Goal: Task Accomplishment & Management: Manage account settings

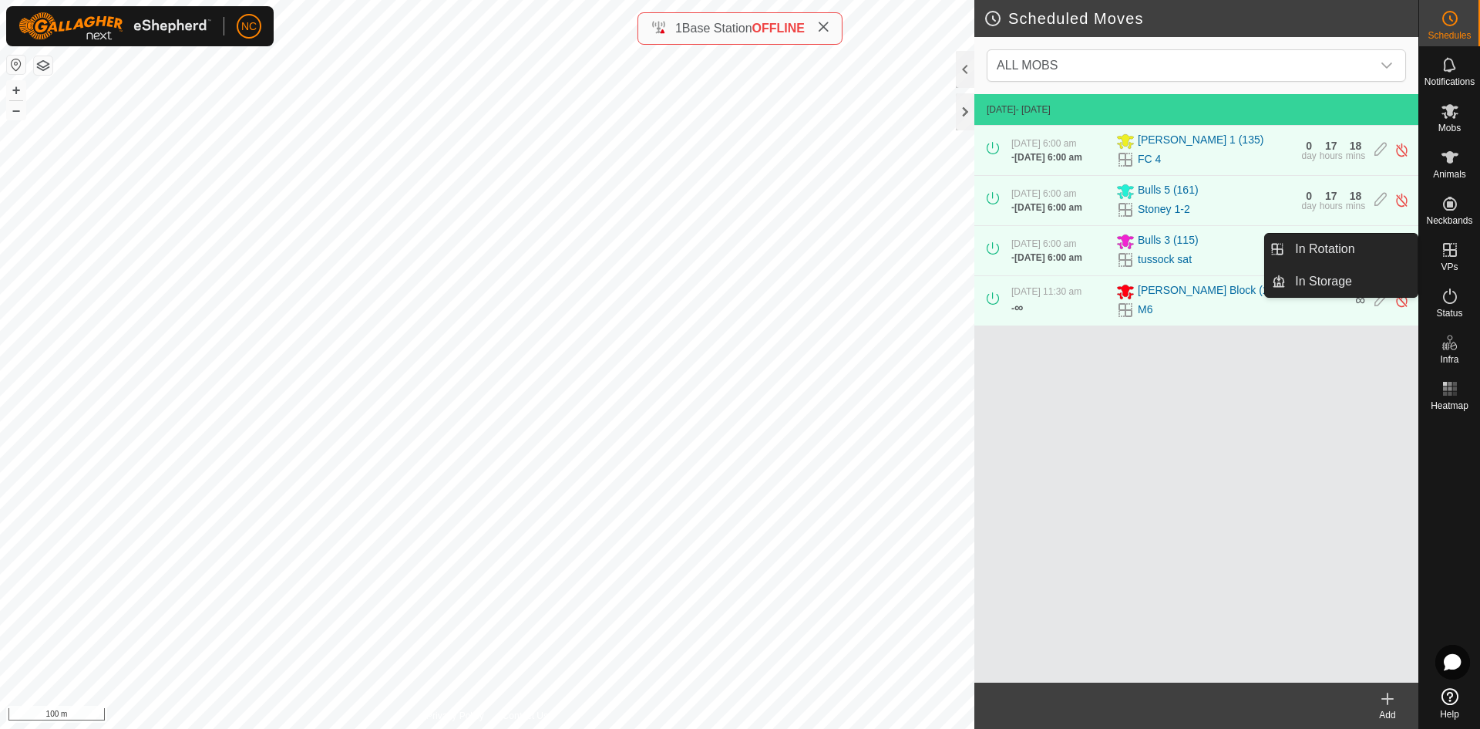
click at [1452, 242] on icon at bounding box center [1450, 250] width 19 height 19
click at [1458, 257] on icon at bounding box center [1450, 250] width 19 height 19
click at [1360, 247] on link "In Rotation" at bounding box center [1352, 249] width 132 height 31
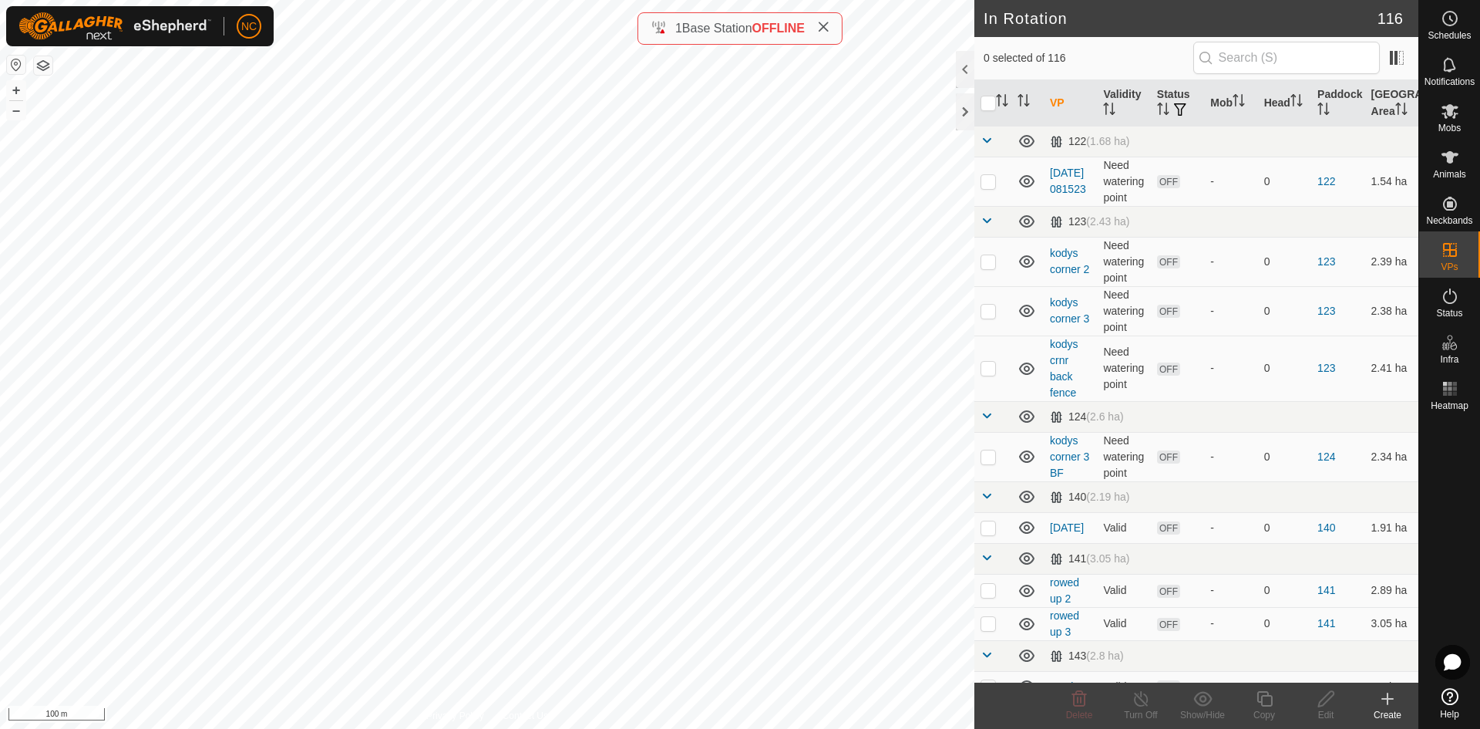
click at [1399, 705] on create-svg-icon at bounding box center [1388, 698] width 62 height 19
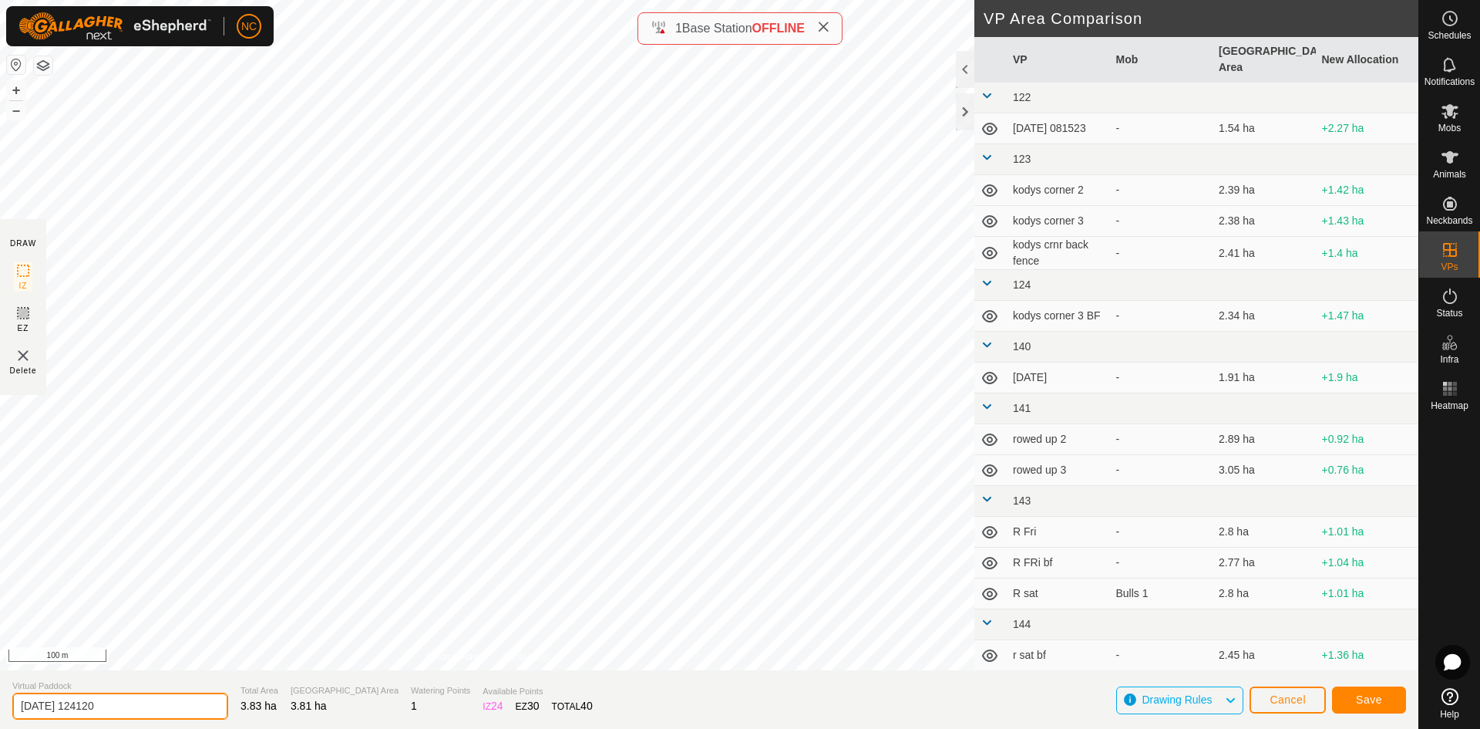
drag, startPoint x: 163, startPoint y: 702, endPoint x: -86, endPoint y: 682, distance: 249.8
click at [0, 682] on html "NC Schedules Notifications Mobs Animals Neckbands VPs Status Infra Heatmap Help…" at bounding box center [740, 364] width 1480 height 729
type input "B"
click at [961, 106] on div at bounding box center [965, 111] width 19 height 37
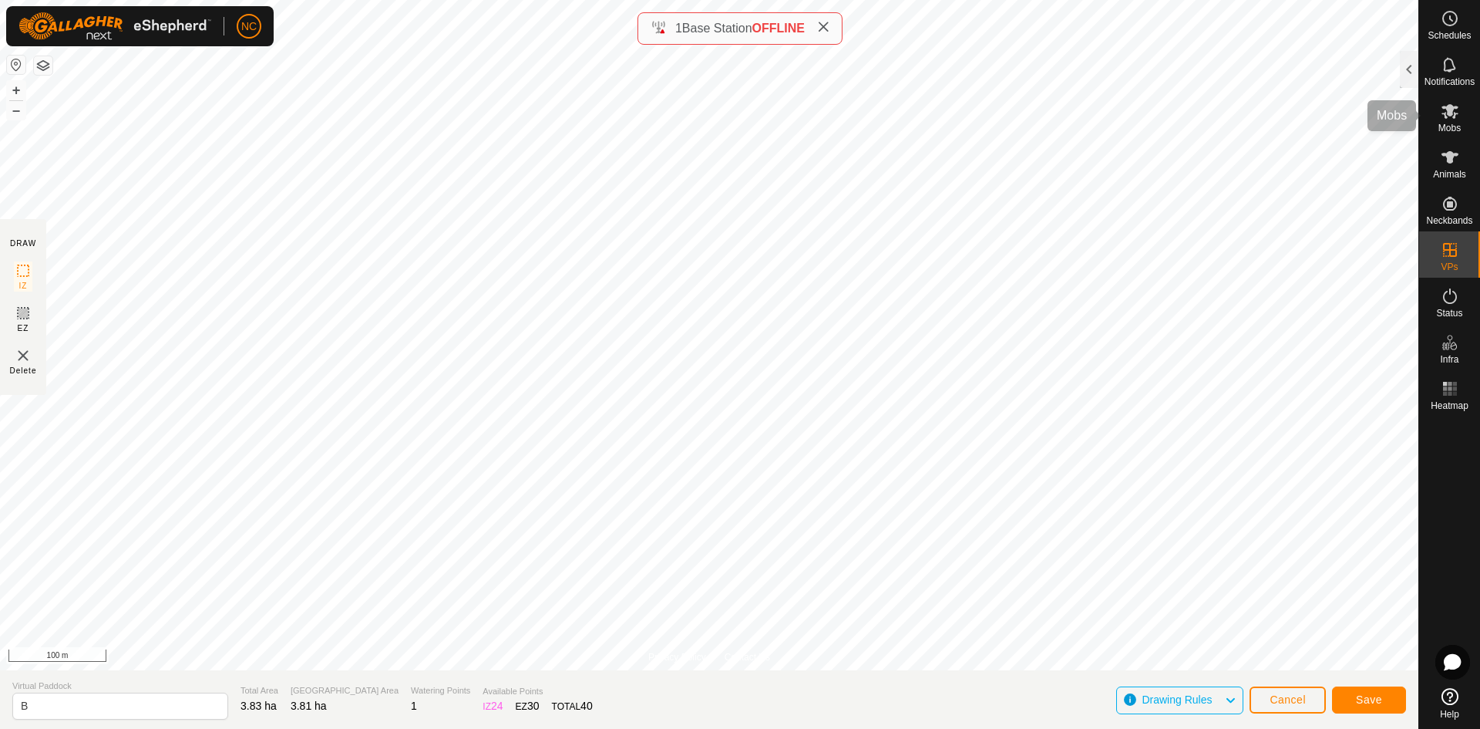
click at [1446, 121] on es-mob-svg-icon at bounding box center [1450, 111] width 28 height 25
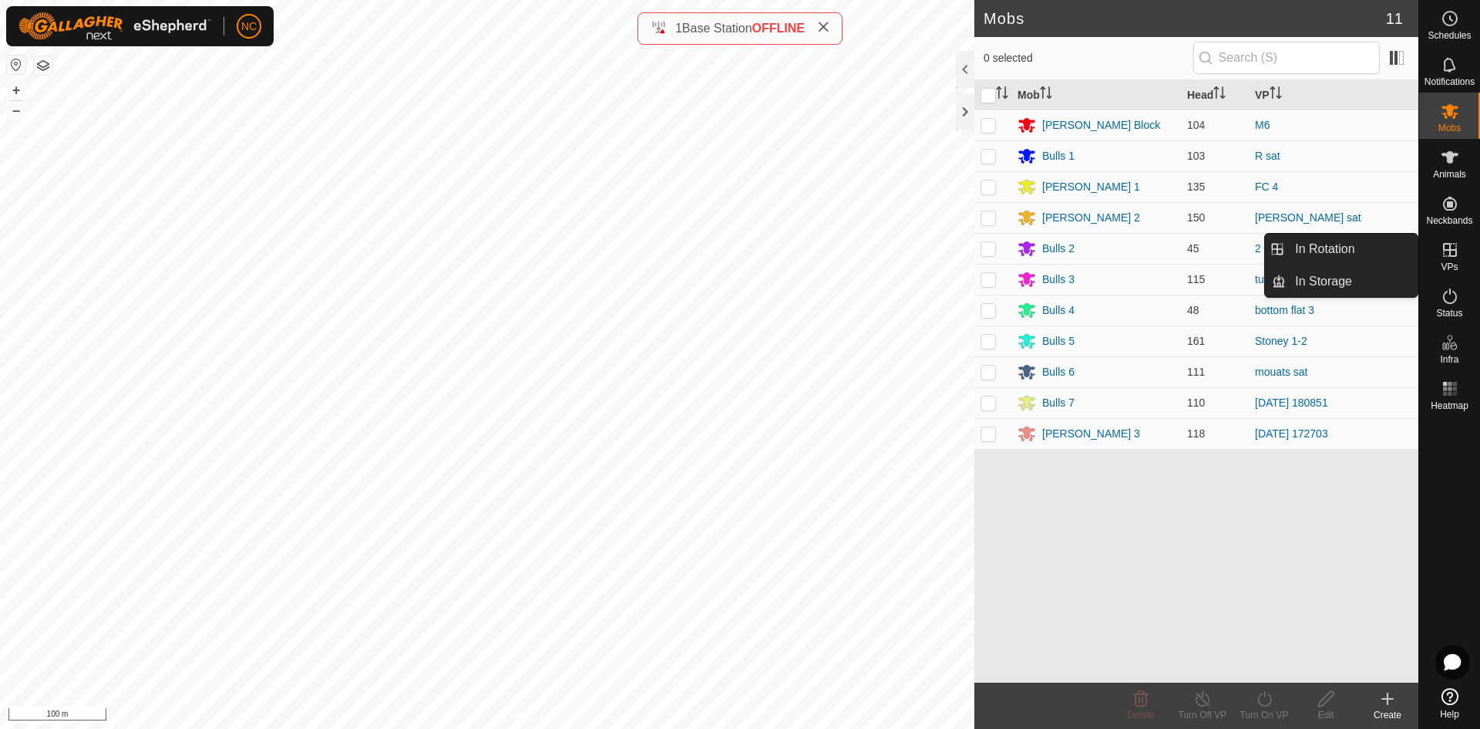
click at [1454, 250] on icon at bounding box center [1450, 250] width 14 height 14
click at [1355, 258] on link "In Rotation" at bounding box center [1352, 249] width 132 height 31
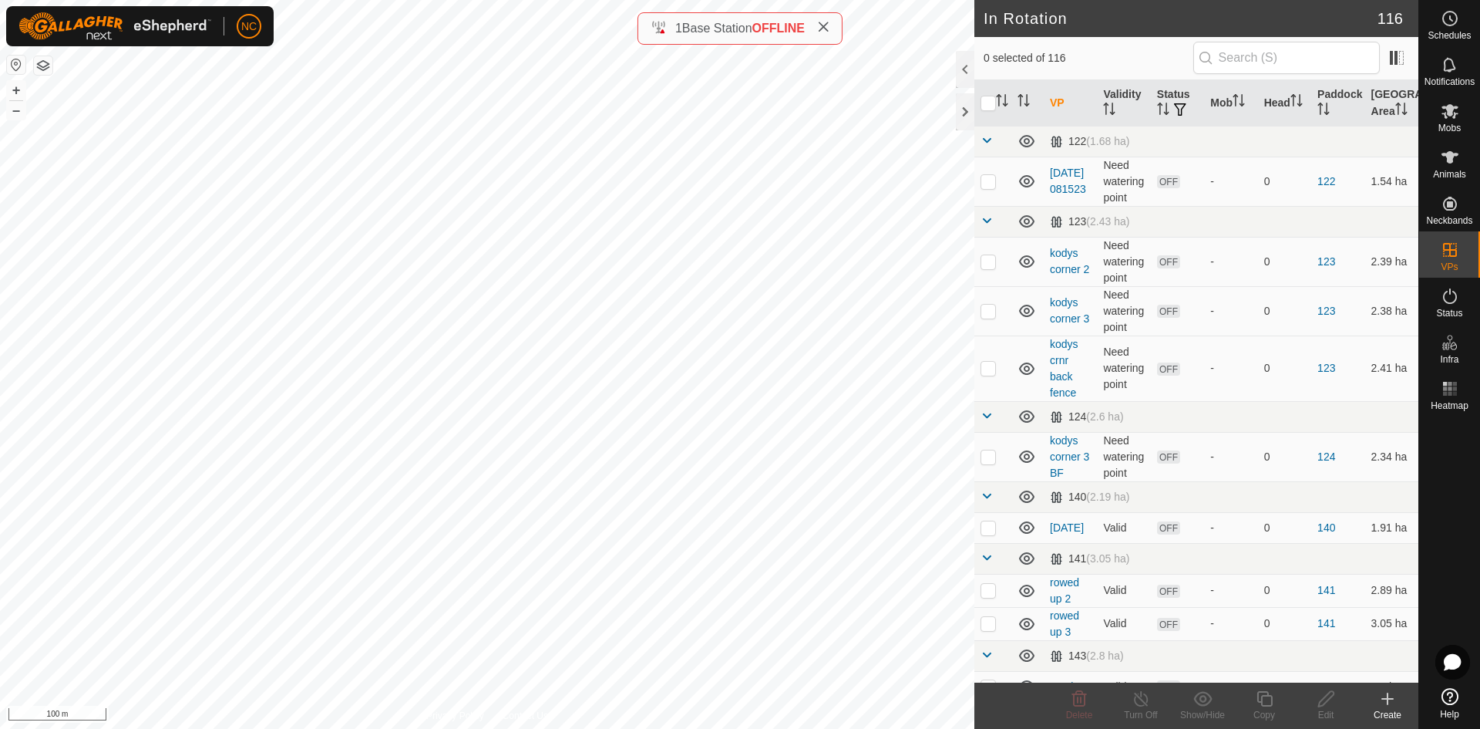
click at [1393, 692] on icon at bounding box center [1387, 698] width 19 height 19
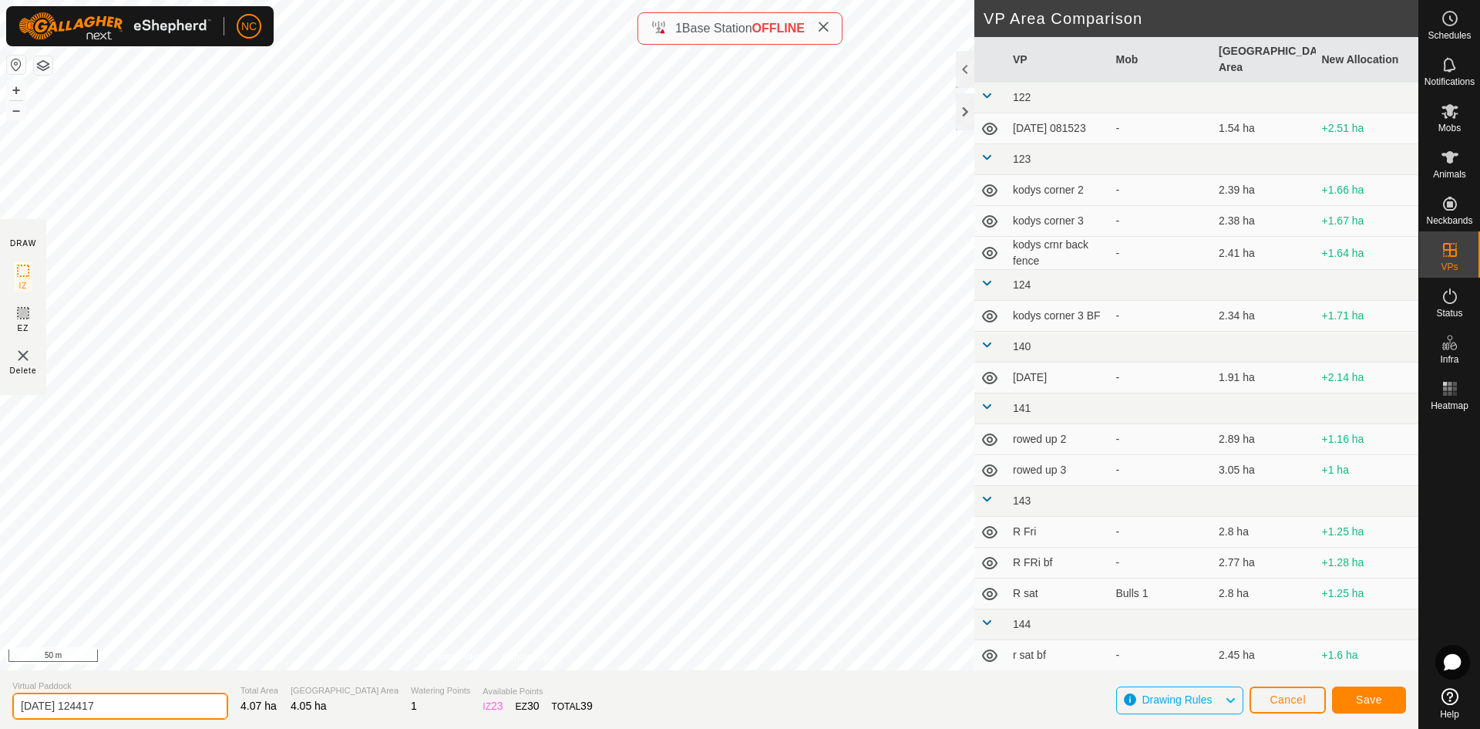
drag, startPoint x: 158, startPoint y: 705, endPoint x: -130, endPoint y: 705, distance: 287.6
click at [0, 705] on html "NC Schedules Notifications Mobs Animals Neckbands VPs Status Infra Heatmap Help…" at bounding box center [740, 364] width 1480 height 729
drag, startPoint x: 111, startPoint y: 704, endPoint x: -69, endPoint y: 710, distance: 179.7
click at [0, 710] on html "NC Schedules Notifications Mobs Animals Neckbands VPs Status Infra Heatmap Help…" at bounding box center [740, 364] width 1480 height 729
type input "Delete Me After"
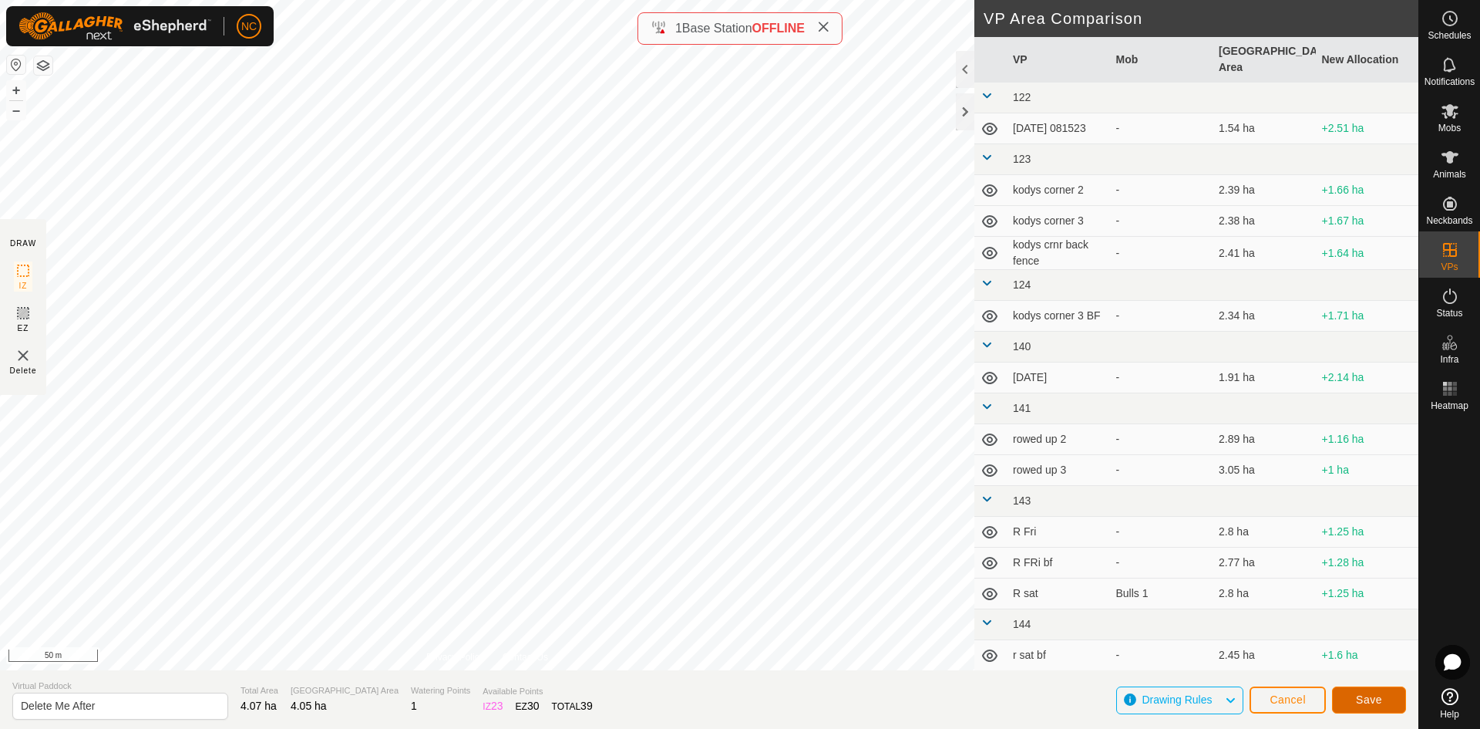
click at [1387, 697] on button "Save" at bounding box center [1369, 699] width 74 height 27
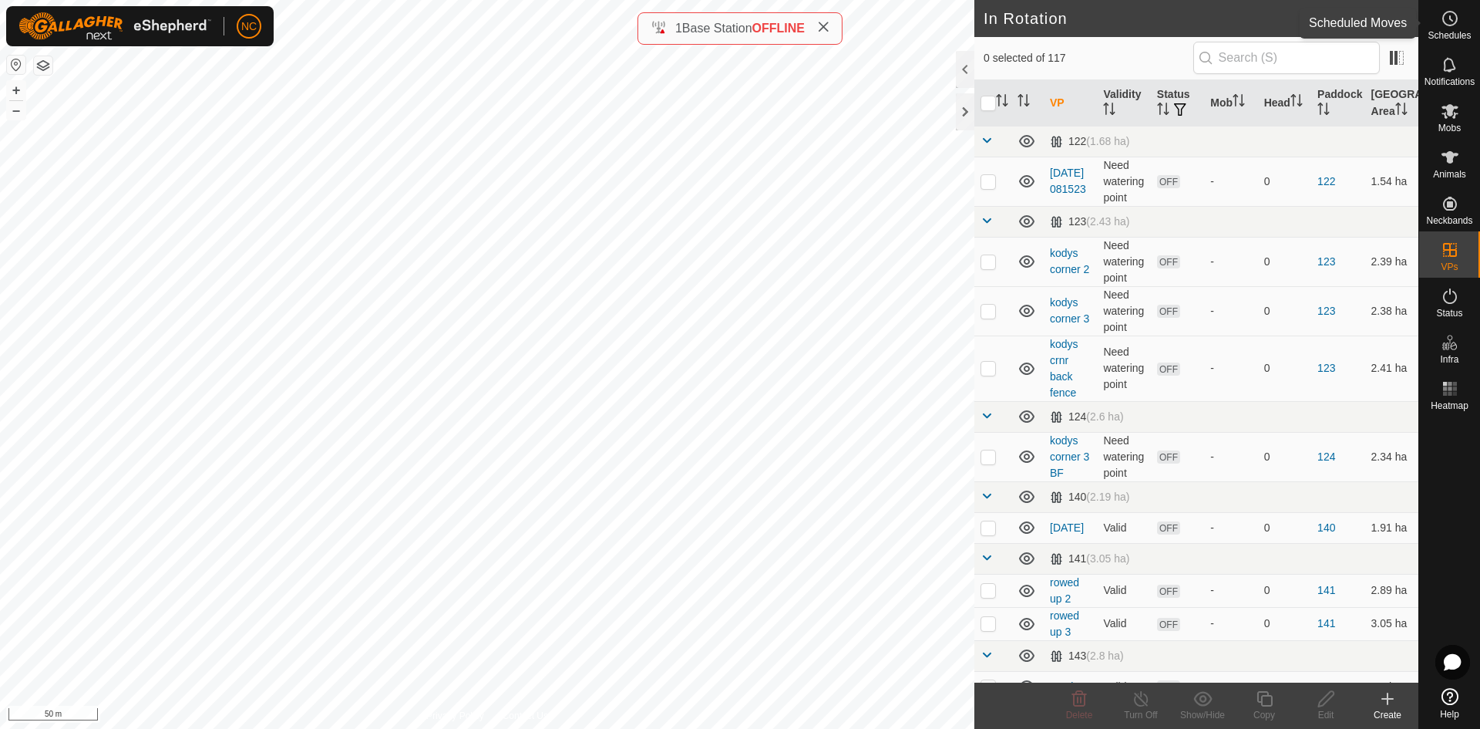
click at [1451, 17] on icon at bounding box center [1450, 18] width 19 height 19
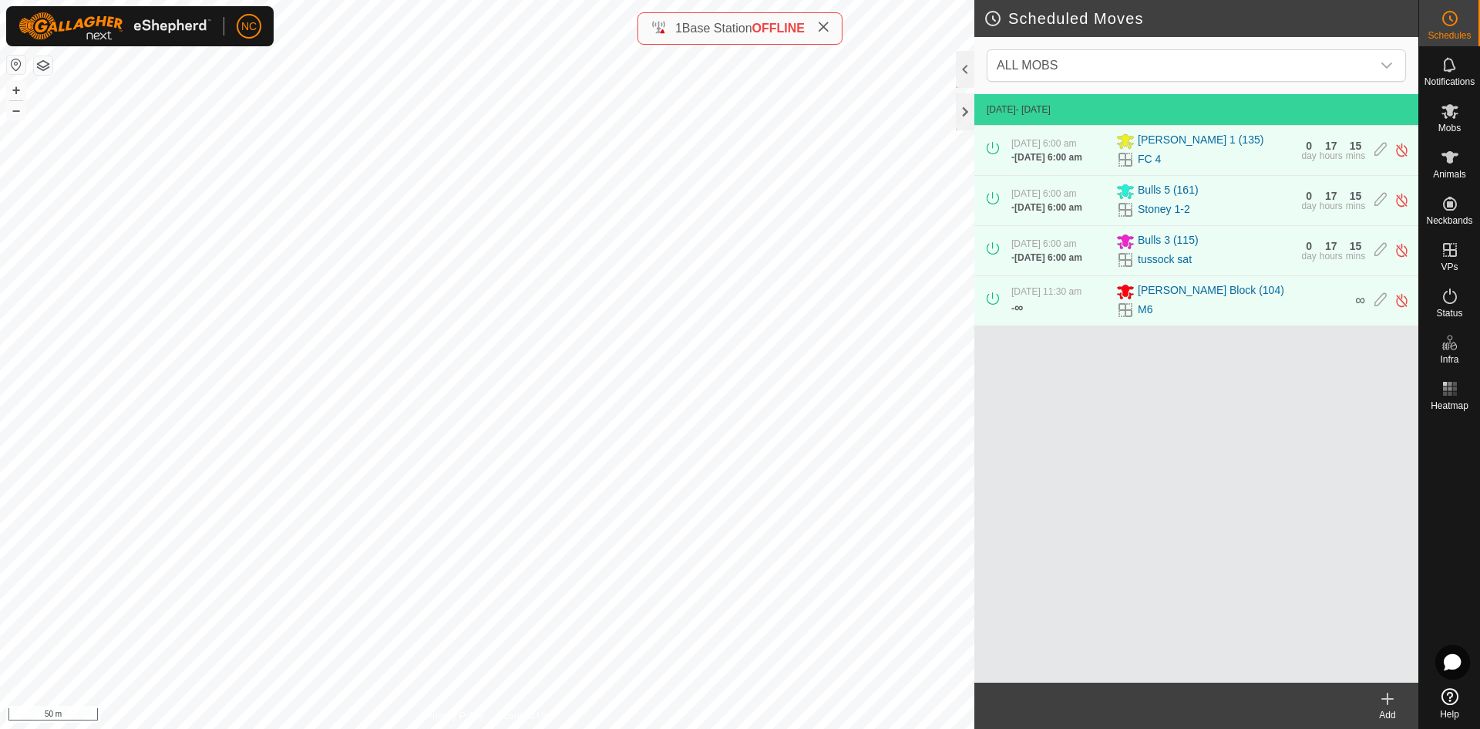
click at [1389, 710] on div "Add" at bounding box center [1388, 715] width 62 height 14
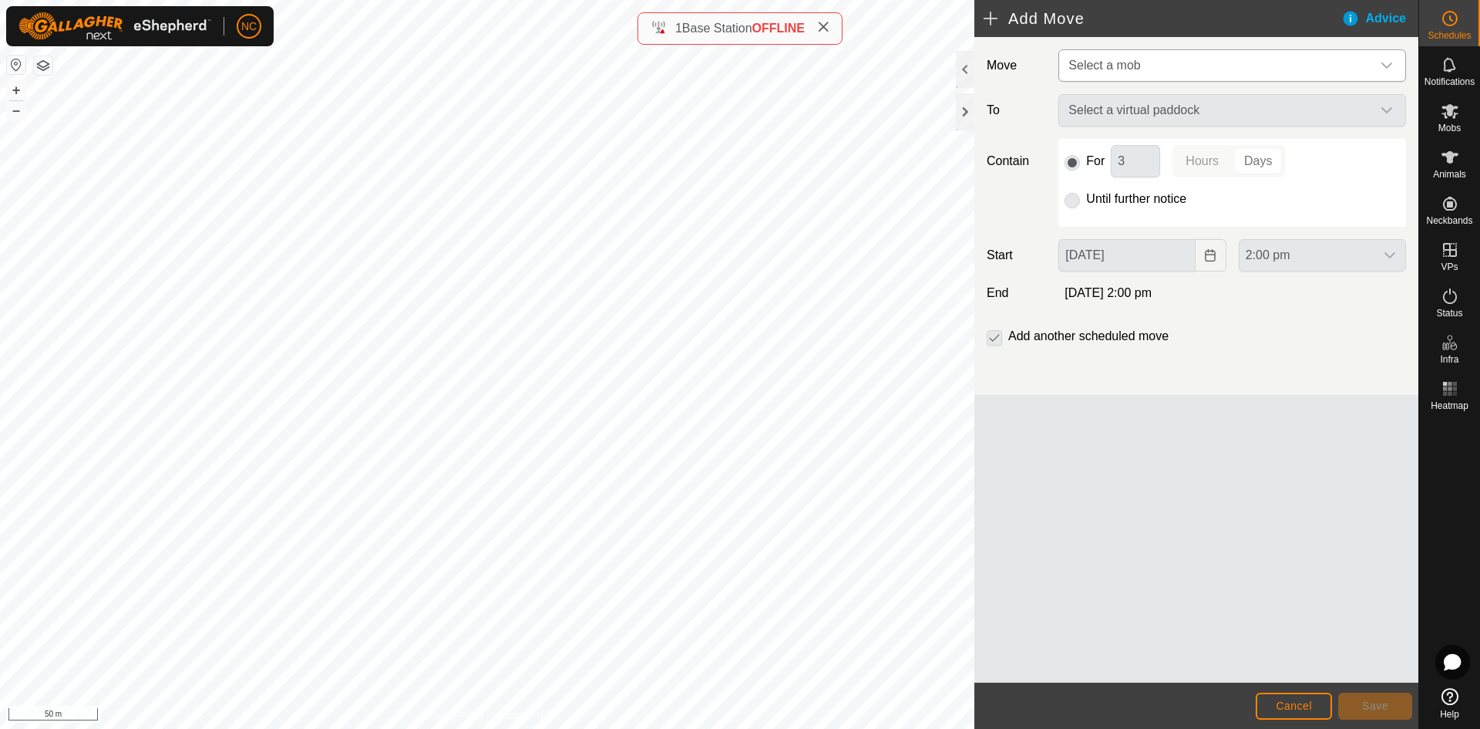
click at [1131, 52] on span "Select a mob" at bounding box center [1216, 65] width 309 height 31
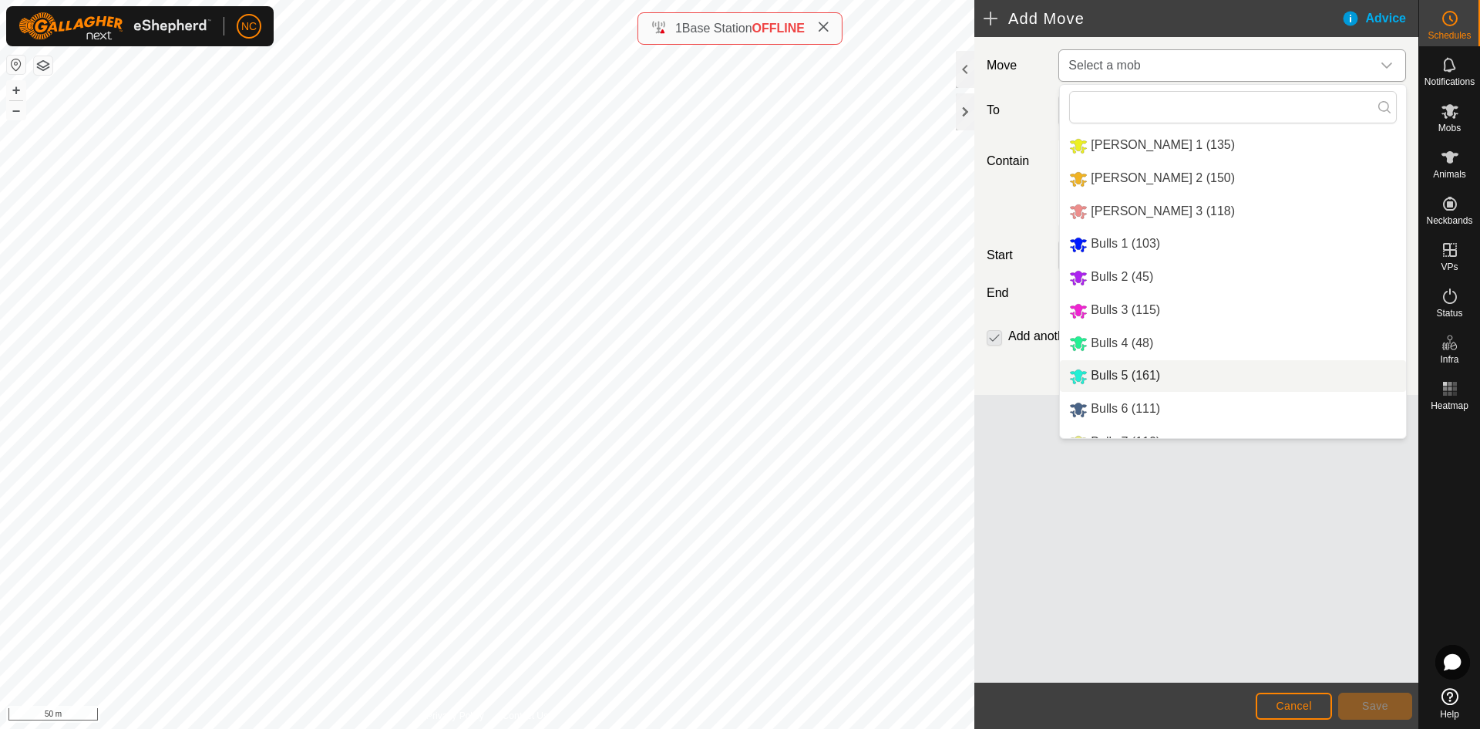
scroll to position [53, 0]
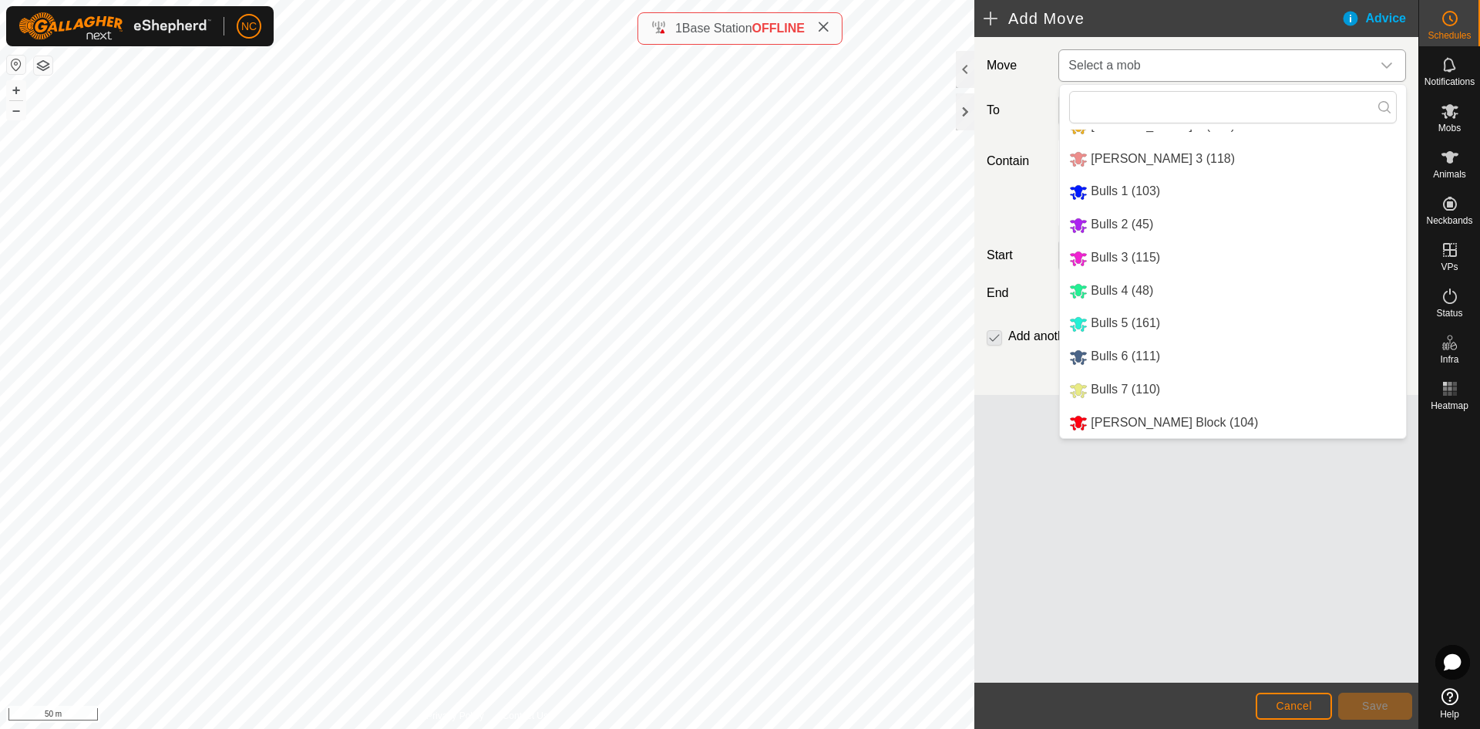
click at [1141, 416] on li "[PERSON_NAME] Block (104)" at bounding box center [1233, 423] width 346 height 32
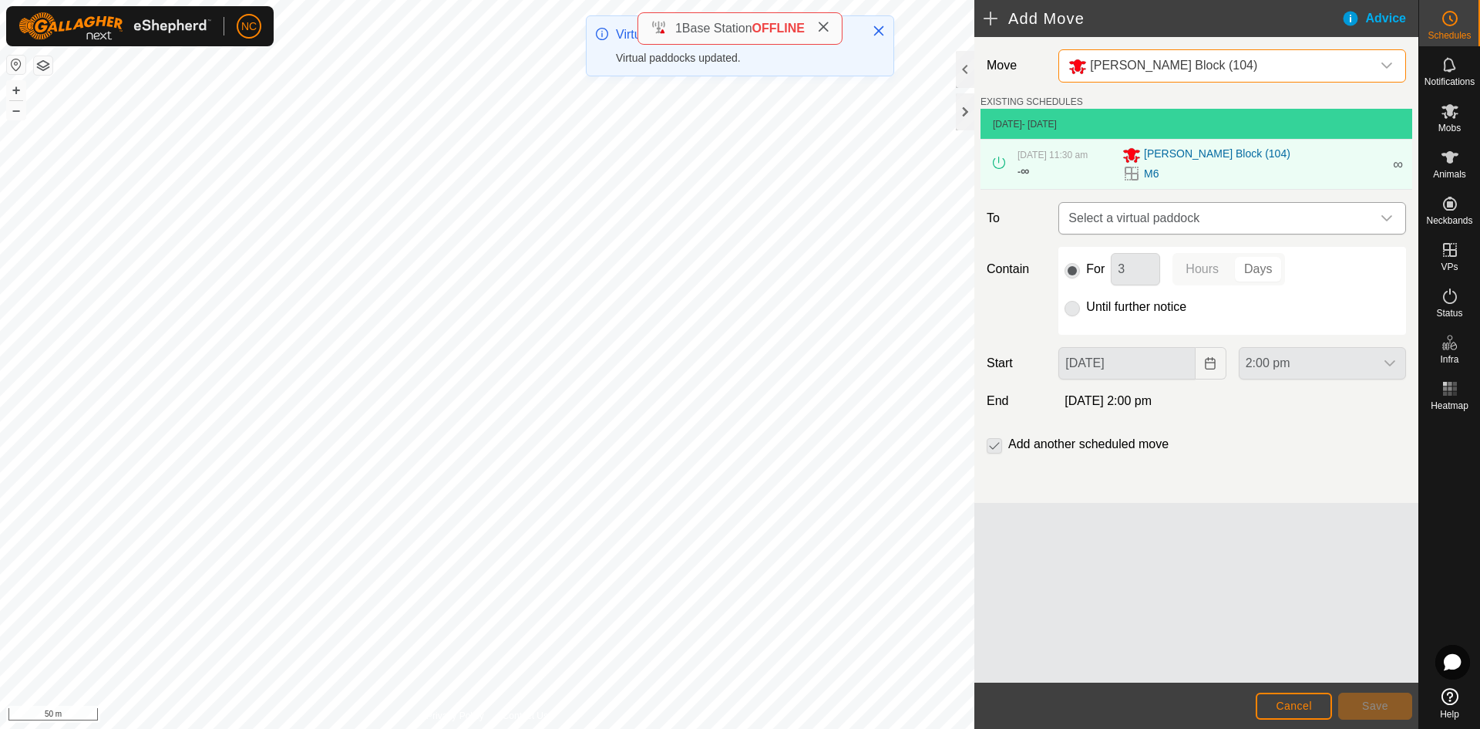
click at [1137, 220] on span "Select a virtual paddock" at bounding box center [1216, 218] width 309 height 31
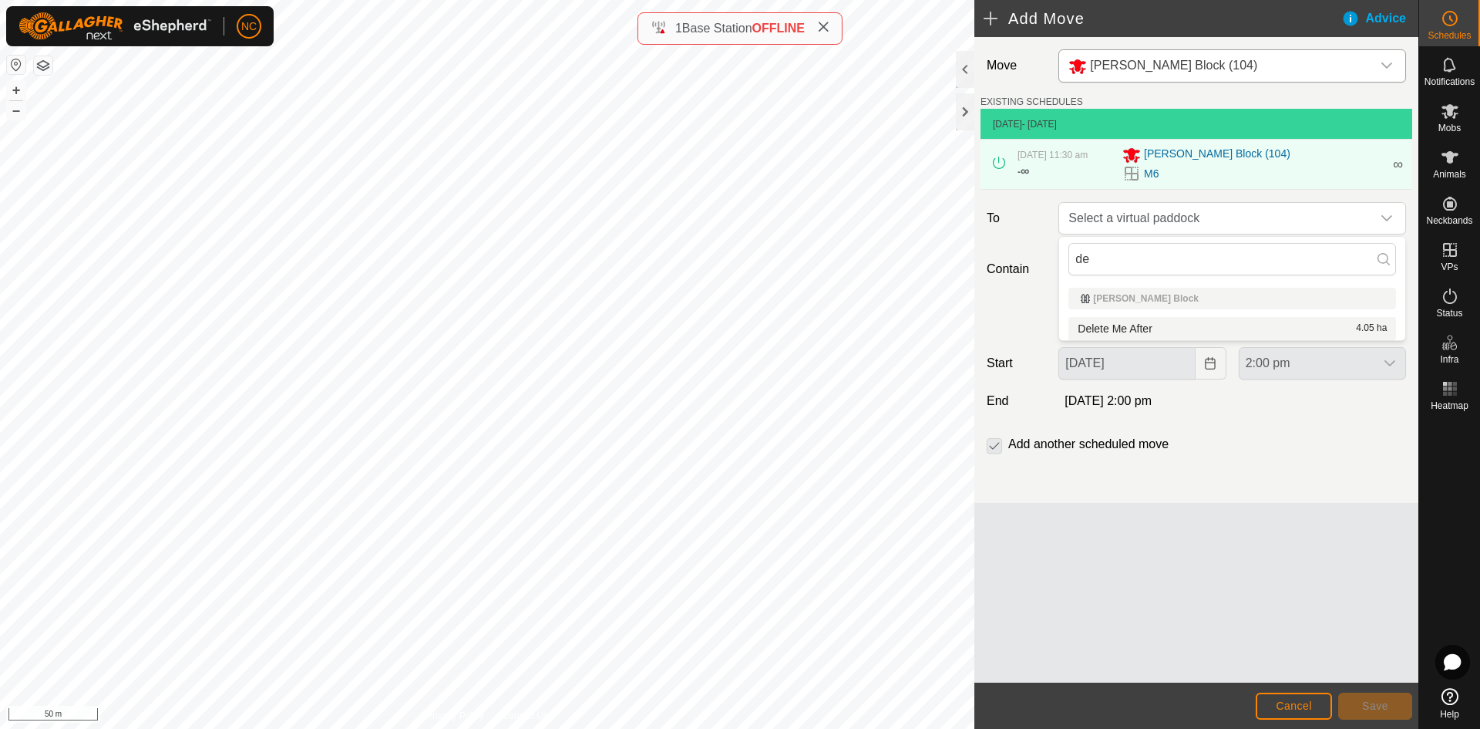
type input "de"
click at [1129, 327] on li "Delete Me After 4.05 ha" at bounding box center [1233, 328] width 328 height 23
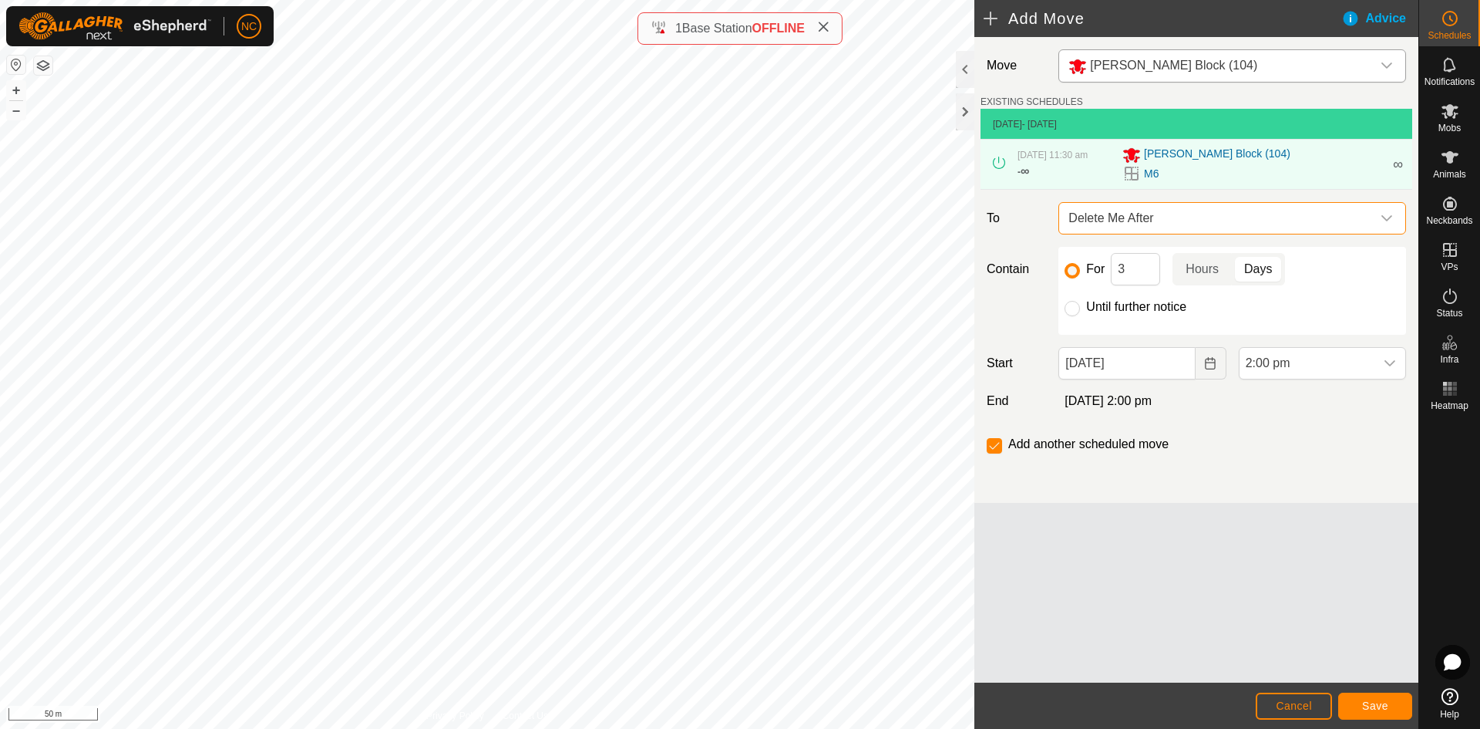
click at [1096, 310] on label "Until further notice" at bounding box center [1136, 307] width 100 height 12
click at [1080, 310] on input "Until further notice" at bounding box center [1072, 308] width 15 height 15
radio input "true"
checkbox input "false"
click at [1327, 361] on span "2:00 pm" at bounding box center [1307, 363] width 135 height 31
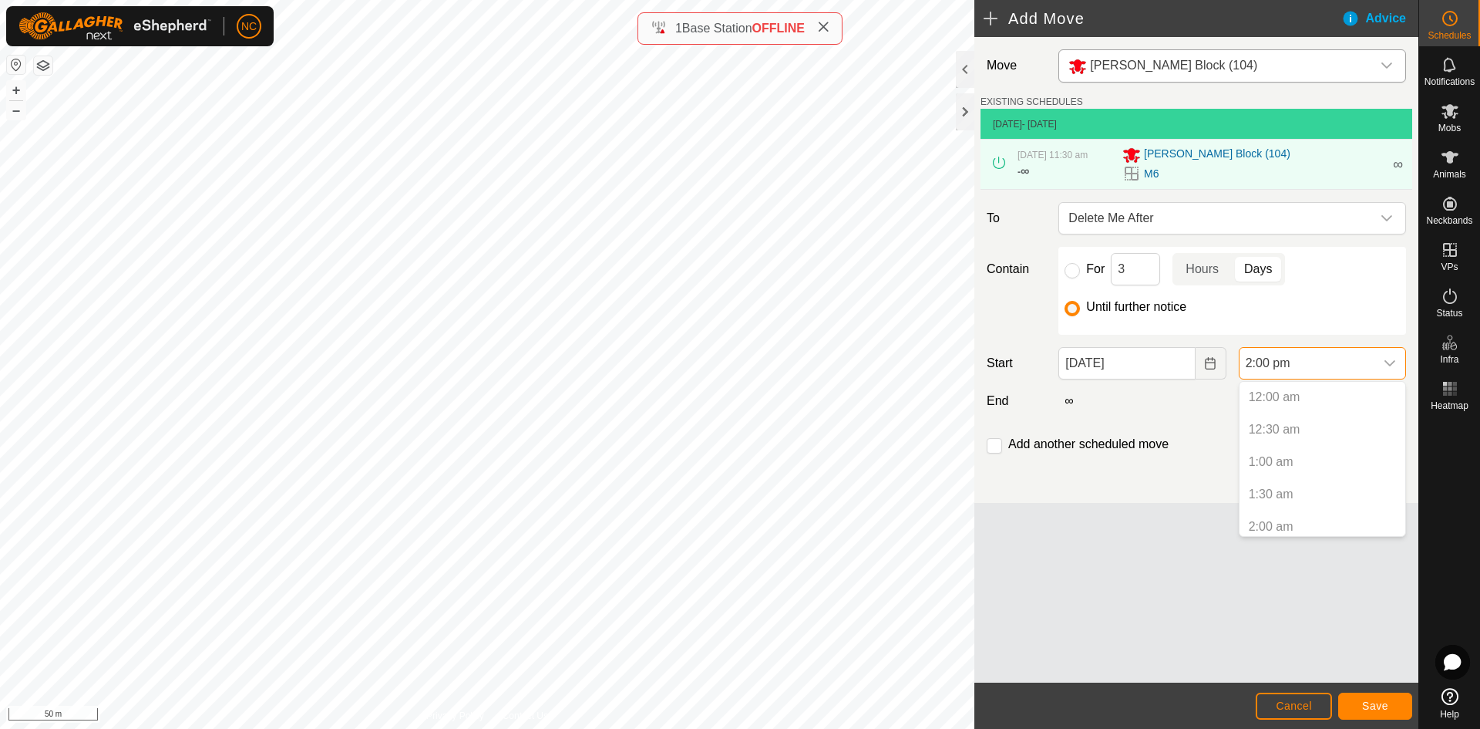
scroll to position [783, 0]
click at [1275, 513] on li "2:00 pm" at bounding box center [1323, 520] width 166 height 31
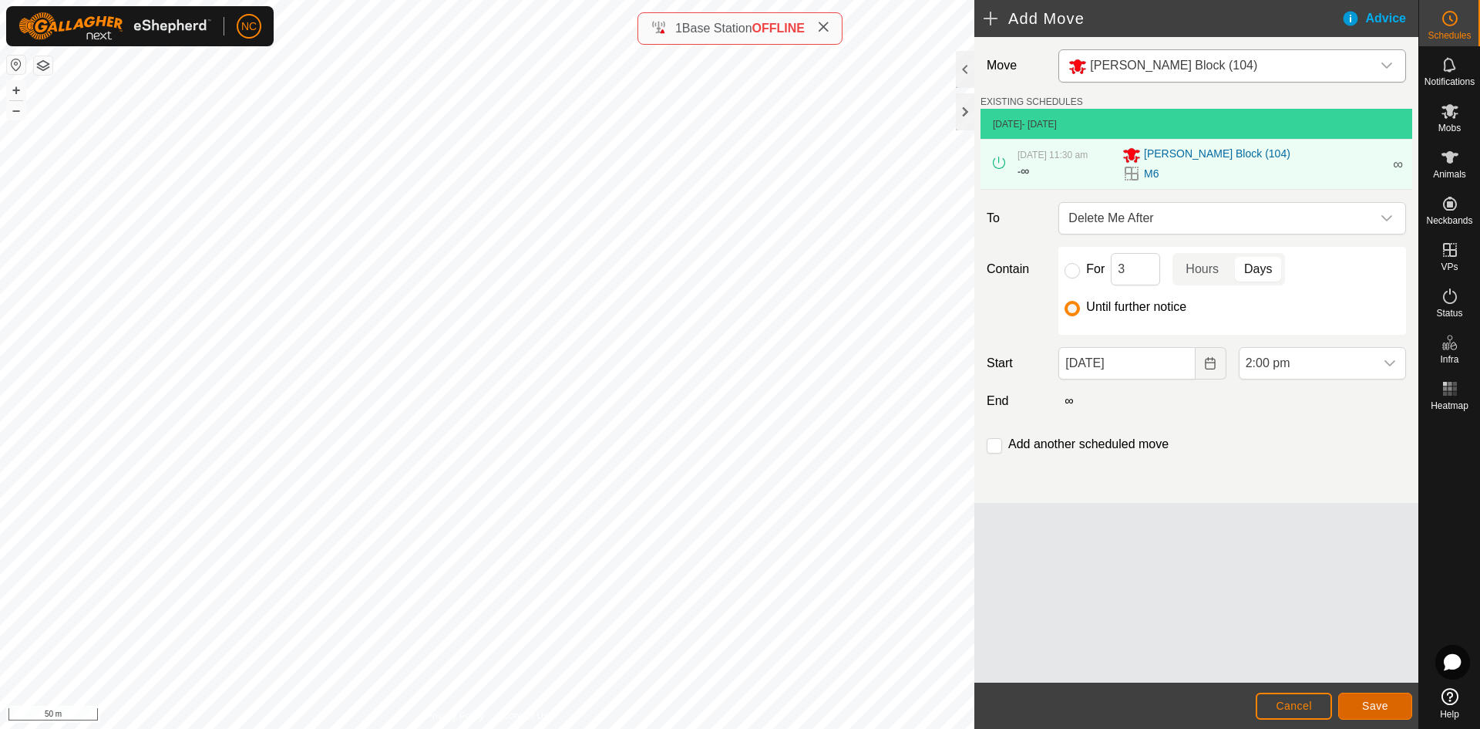
click at [1379, 701] on span "Save" at bounding box center [1375, 705] width 26 height 12
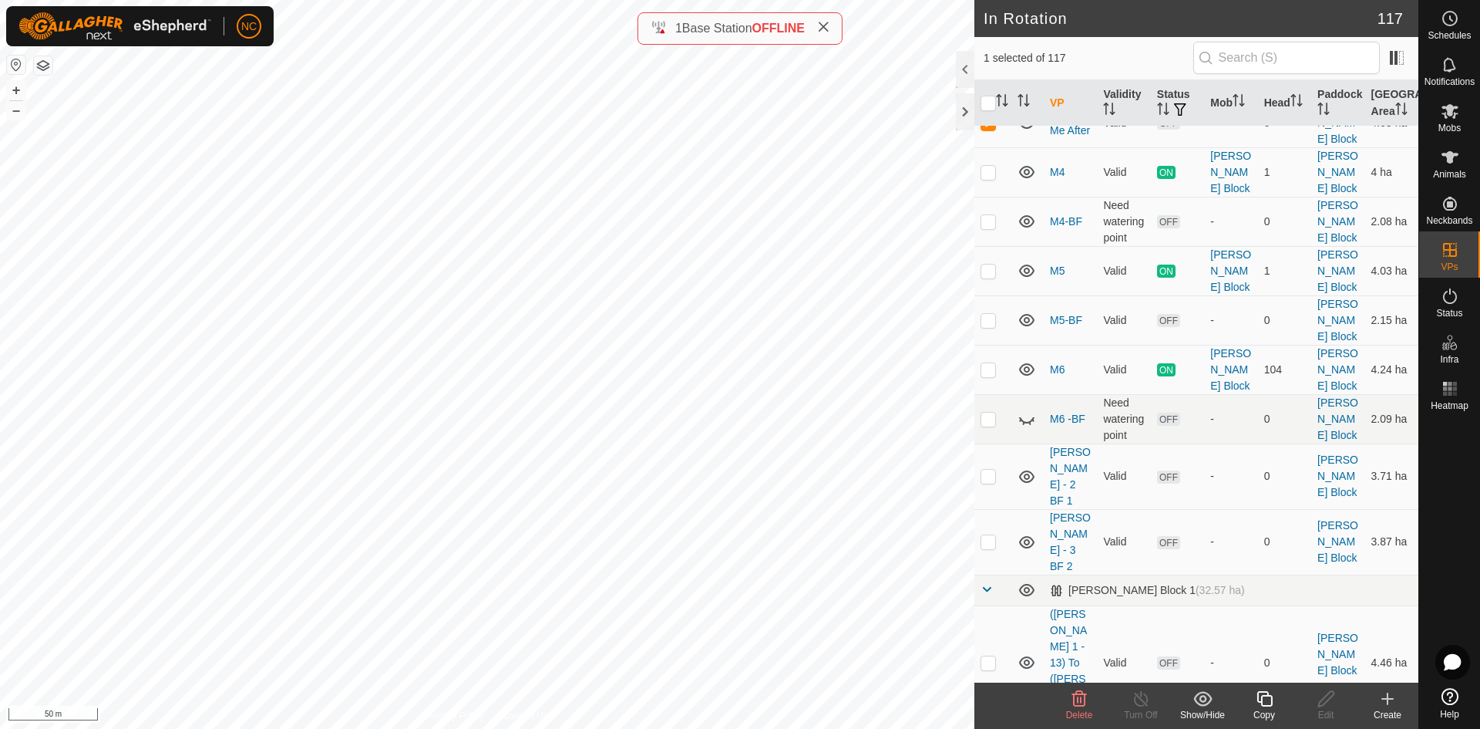
scroll to position [3701, 0]
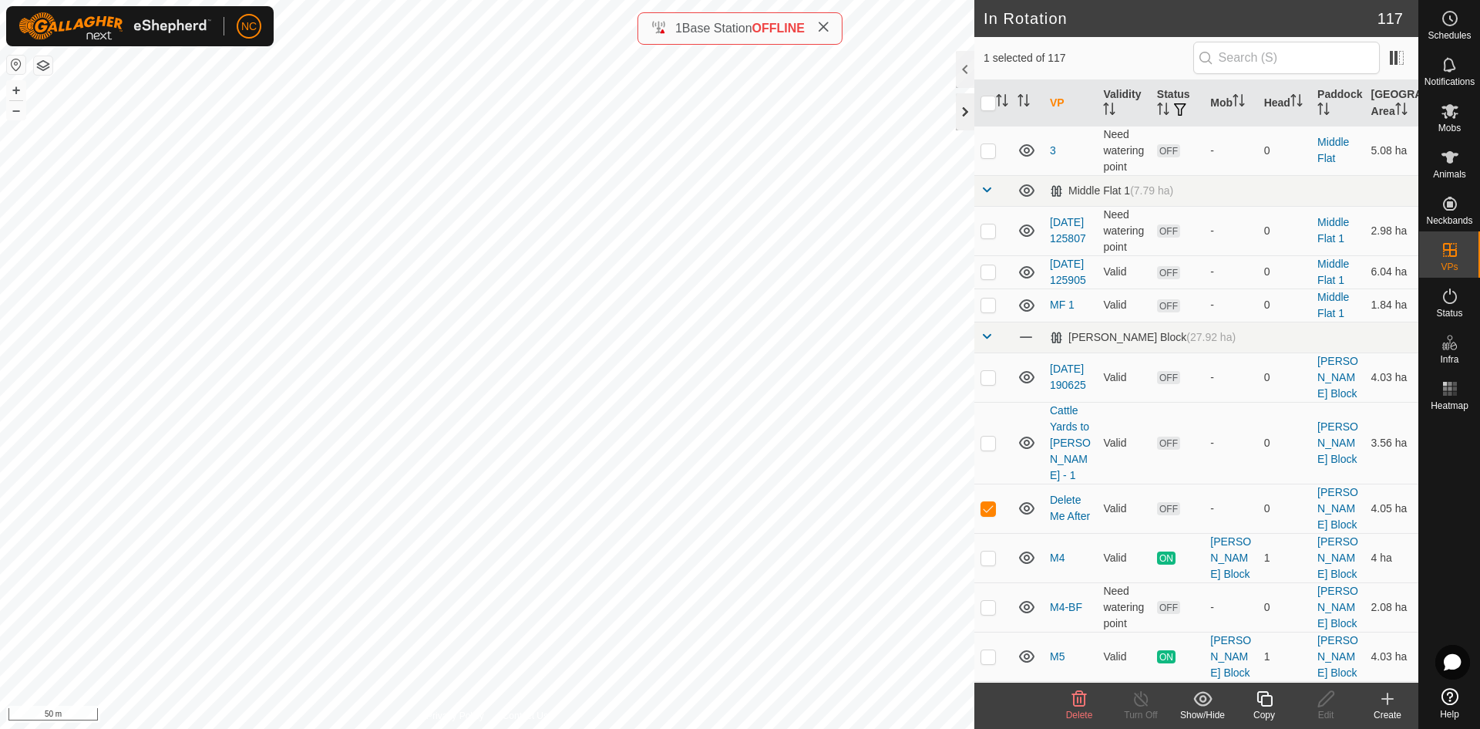
click at [964, 121] on div at bounding box center [965, 111] width 19 height 37
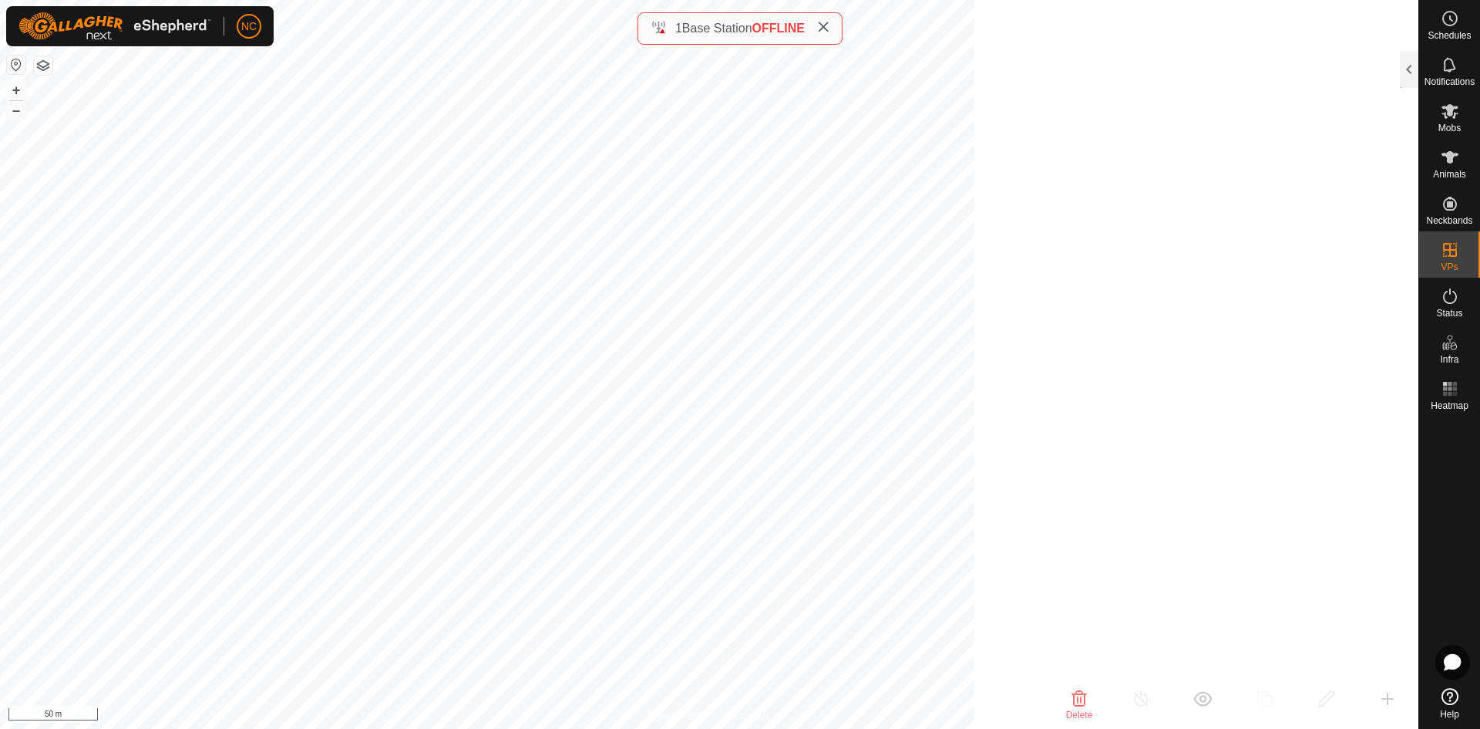
scroll to position [18990, 0]
click at [830, 30] on icon at bounding box center [823, 27] width 12 height 12
checkbox input "false"
checkbox input "true"
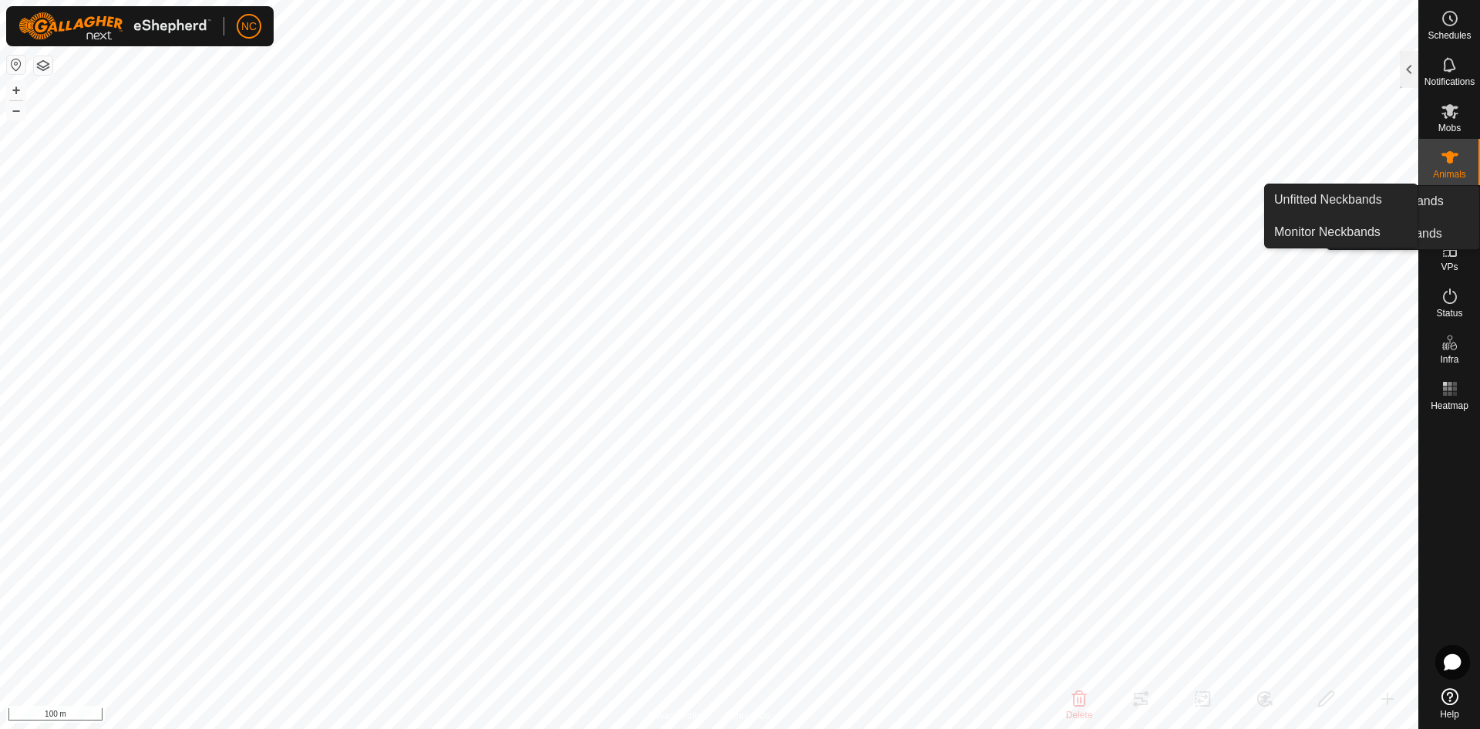
click at [1451, 167] on es-animals-svg-icon at bounding box center [1450, 157] width 28 height 25
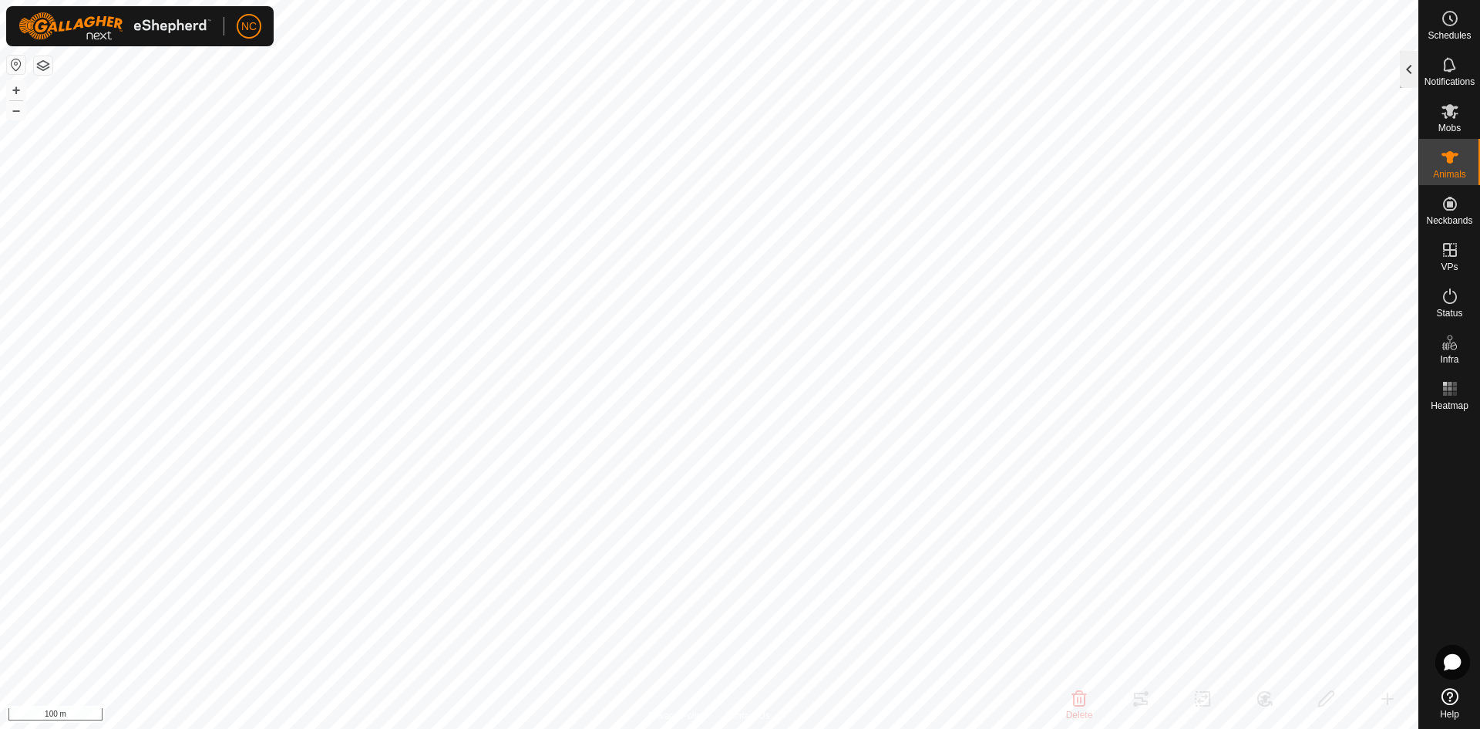
click at [1416, 70] on div at bounding box center [1409, 69] width 19 height 37
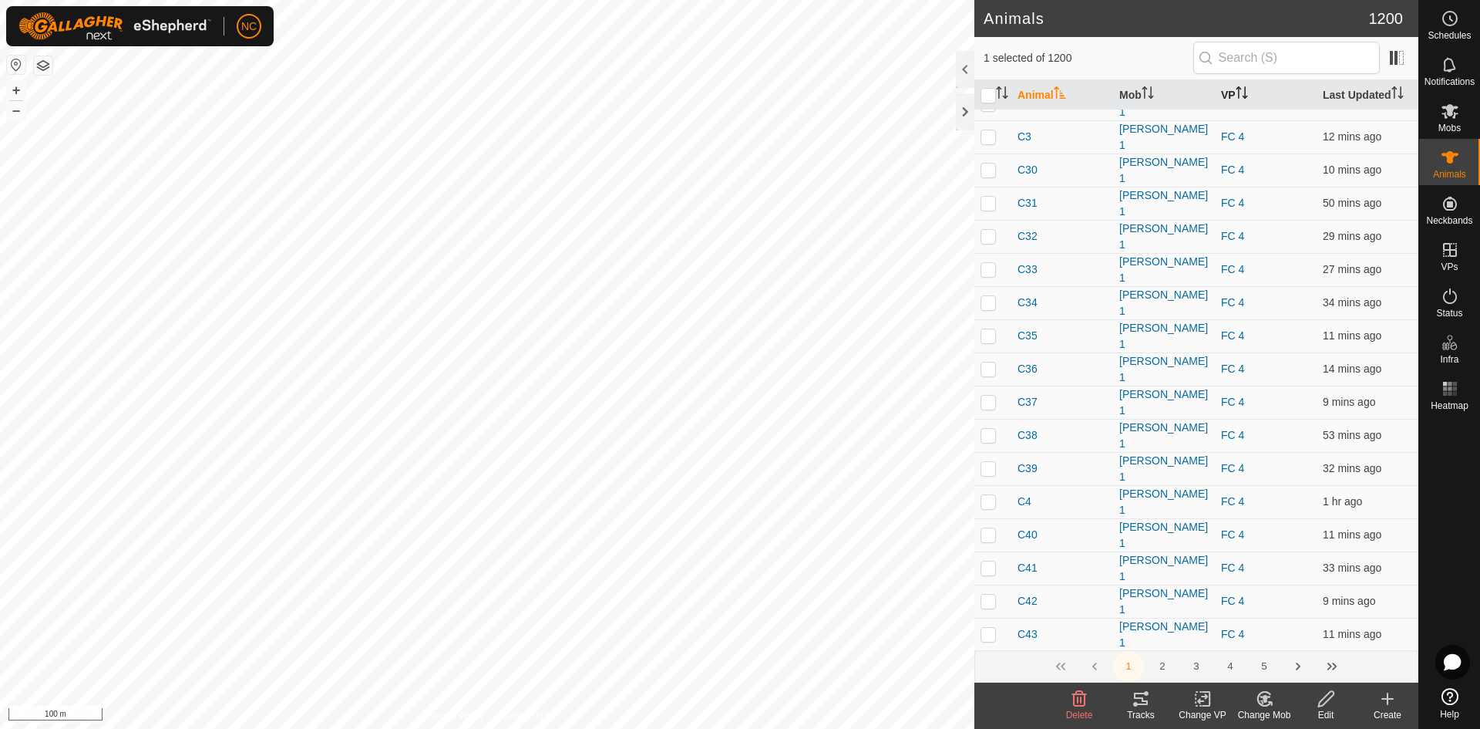
scroll to position [4472, 0]
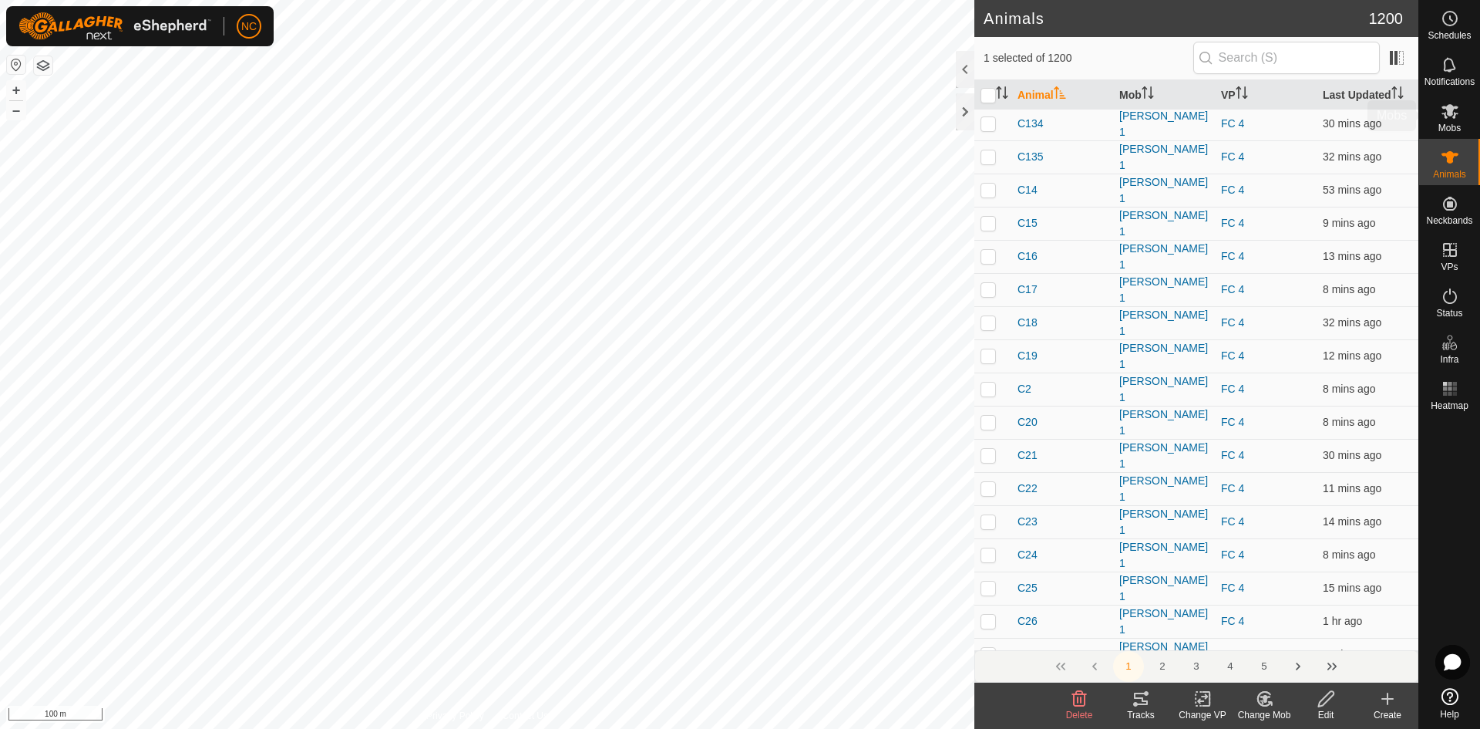
click at [1471, 113] on div "Mobs" at bounding box center [1449, 116] width 61 height 46
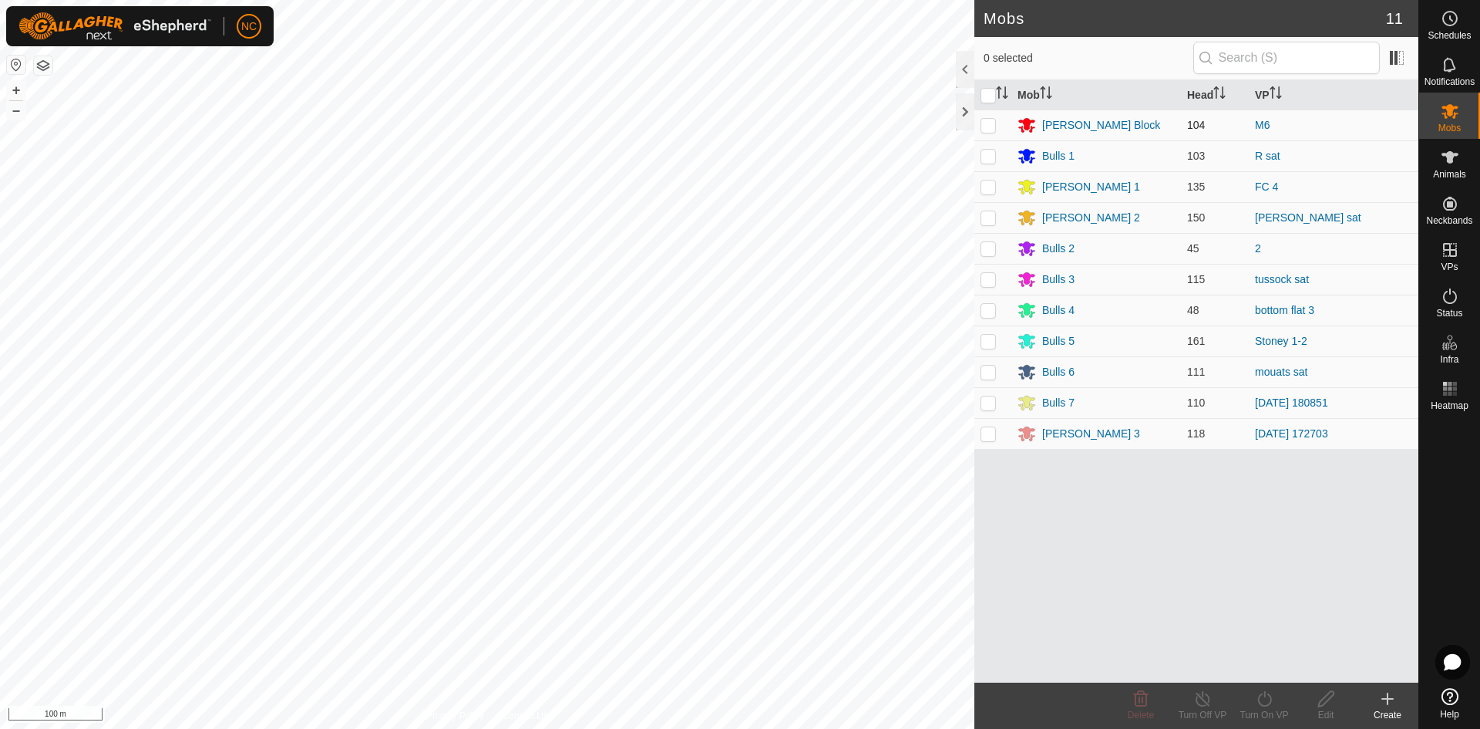
click at [1074, 112] on td "[PERSON_NAME] Block" at bounding box center [1097, 124] width 170 height 31
click at [1073, 119] on div "[PERSON_NAME] Block" at bounding box center [1101, 125] width 118 height 16
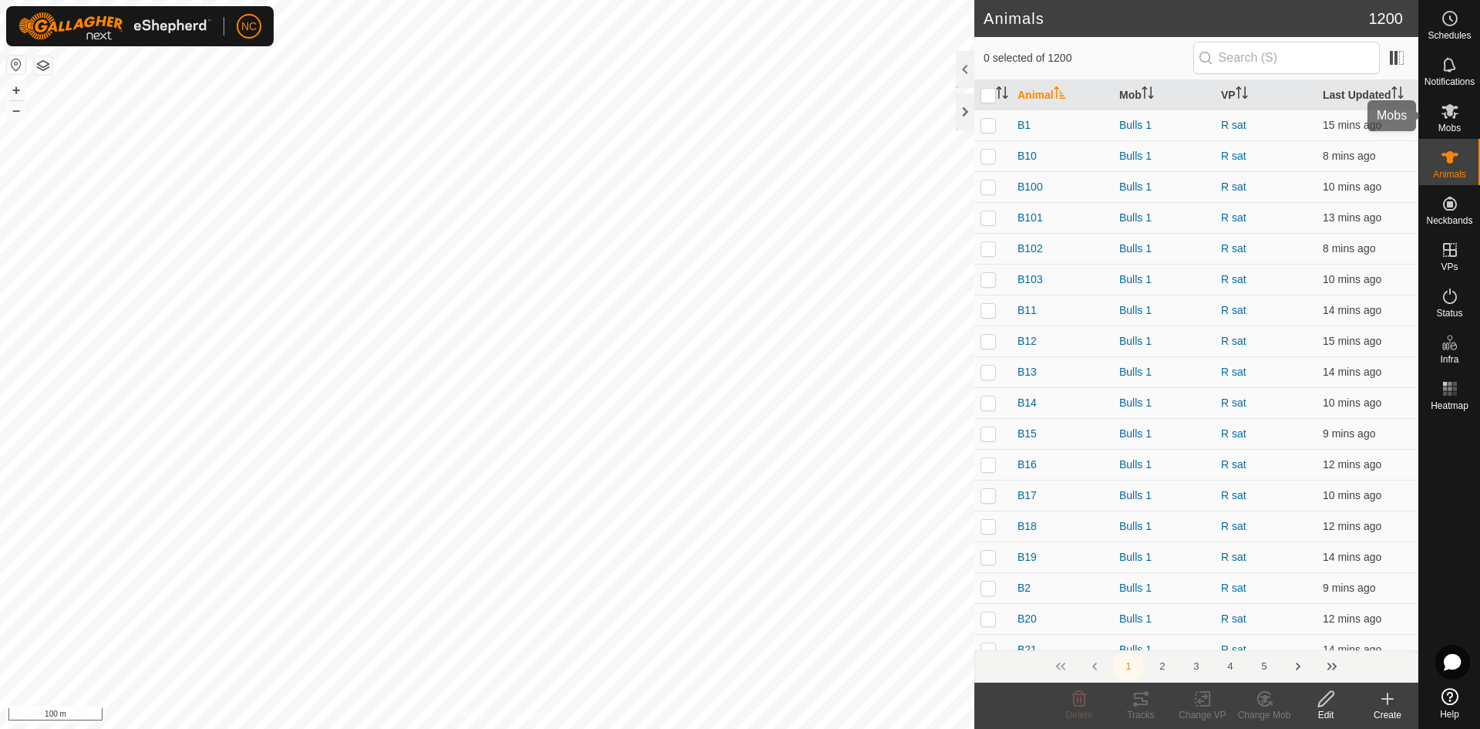
click at [1456, 113] on icon at bounding box center [1450, 111] width 17 height 15
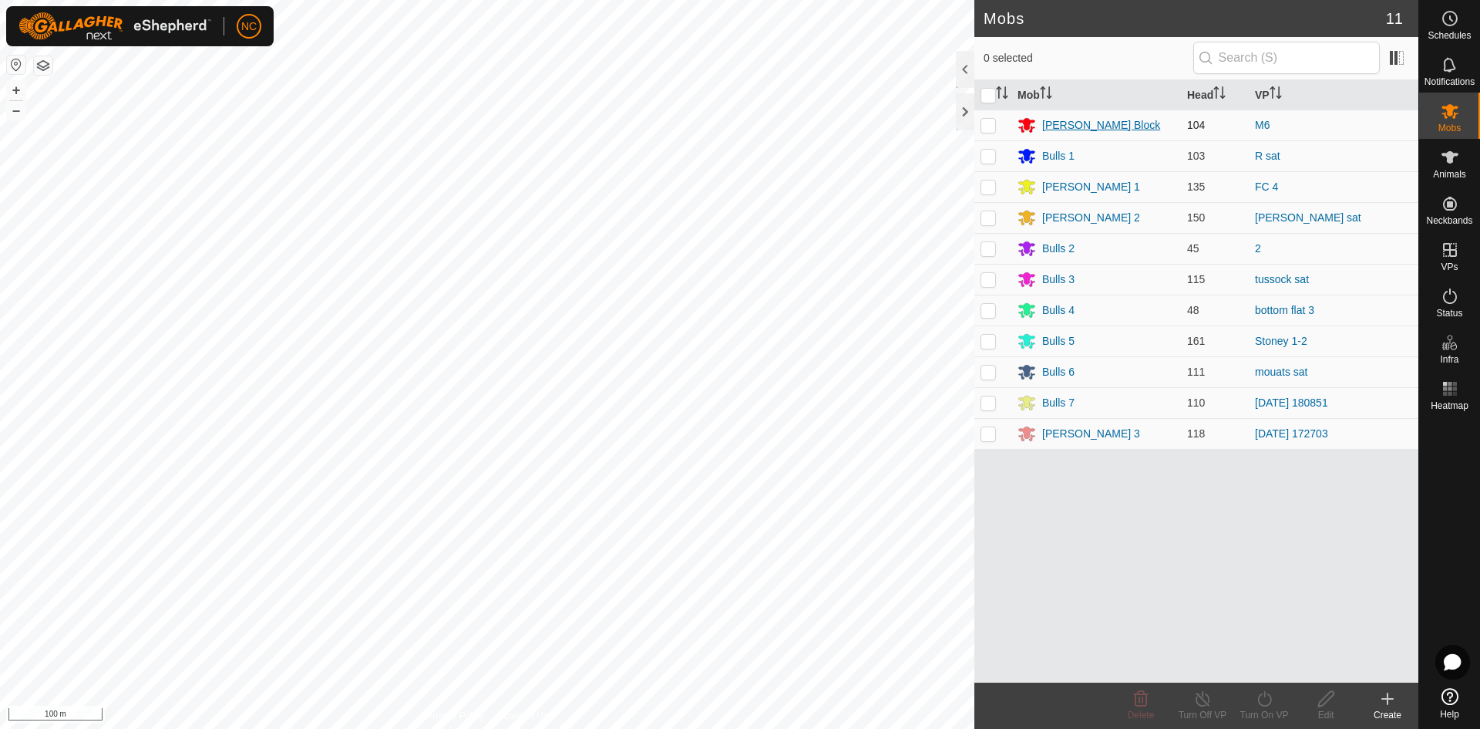
click at [1082, 128] on div "[PERSON_NAME] Block" at bounding box center [1101, 125] width 118 height 16
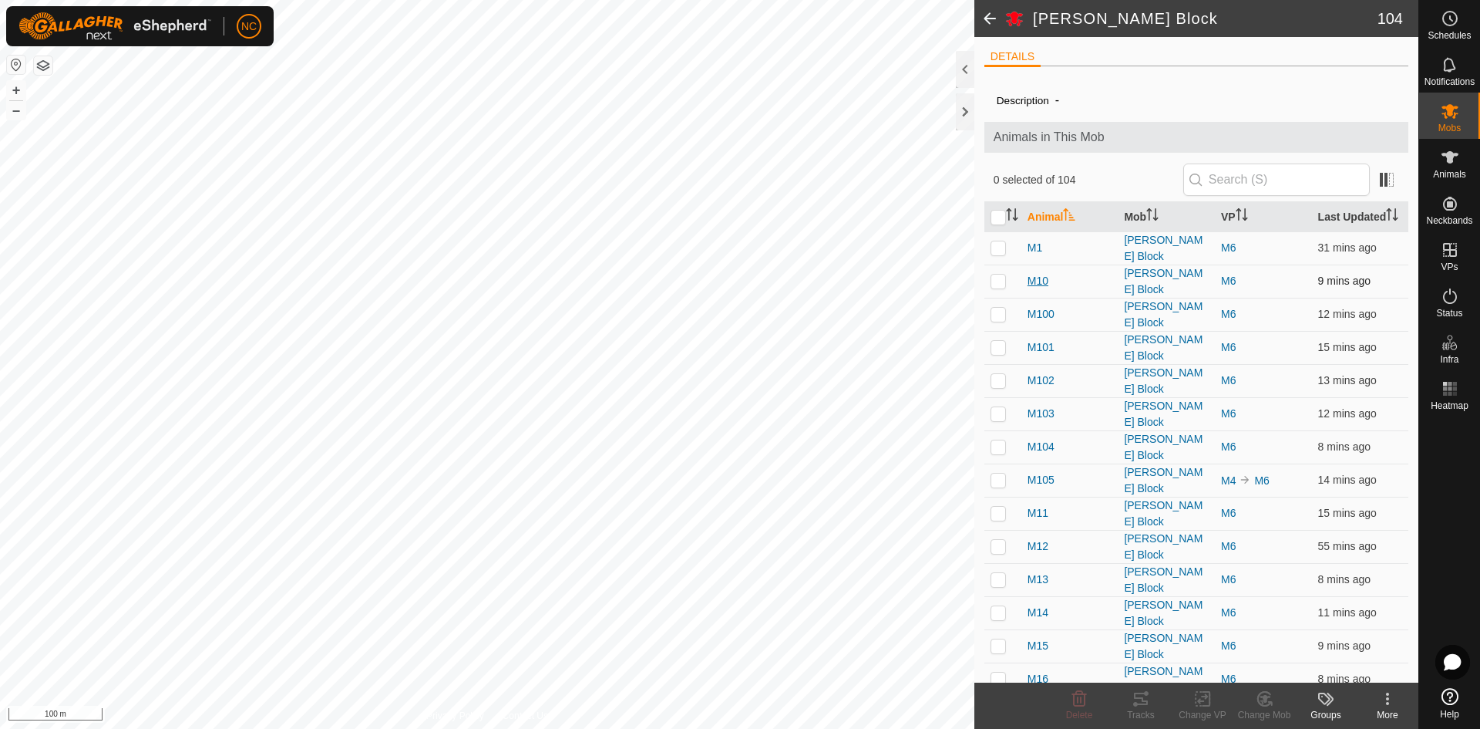
click at [1047, 289] on span "M10" at bounding box center [1038, 281] width 21 height 16
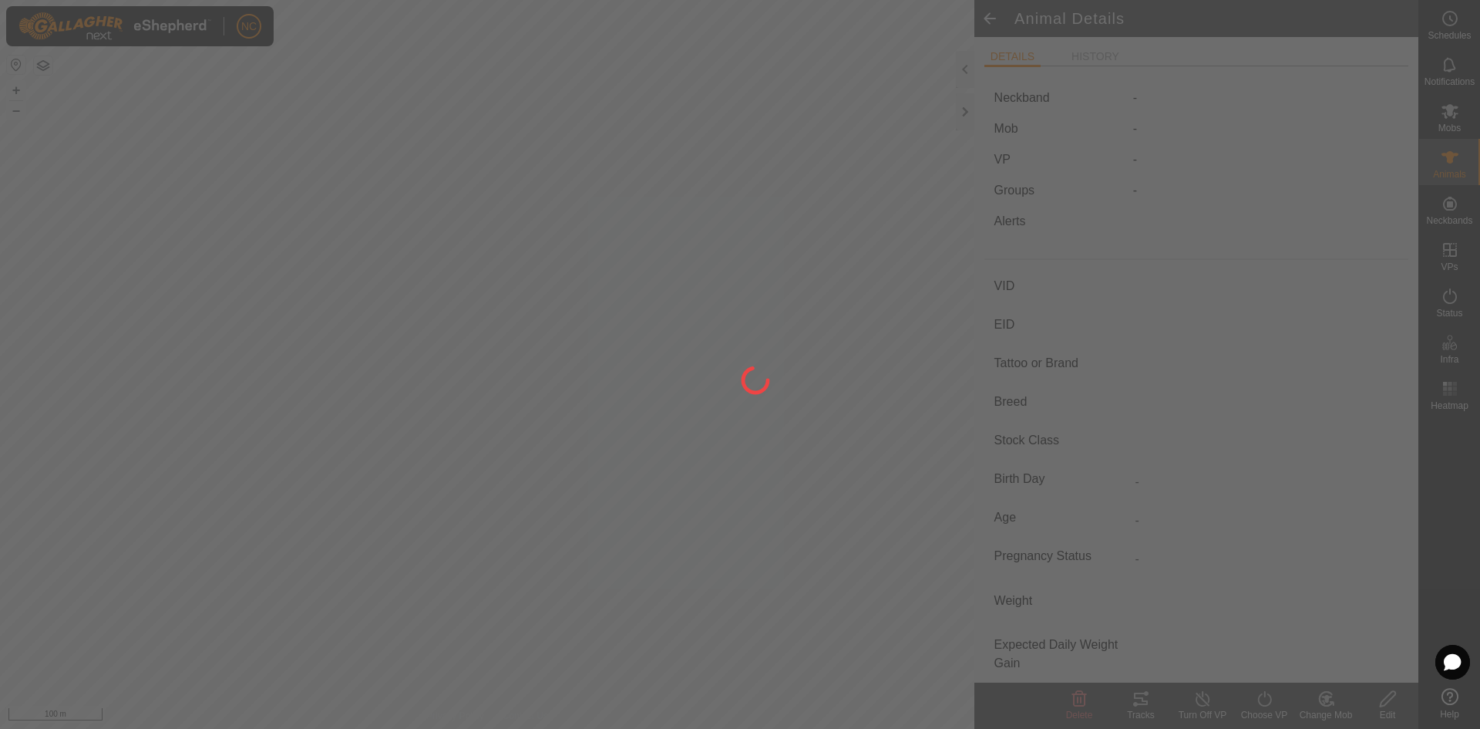
type input "M10"
type input "964001053468068"
type input "-"
type input "R1 Bulls"
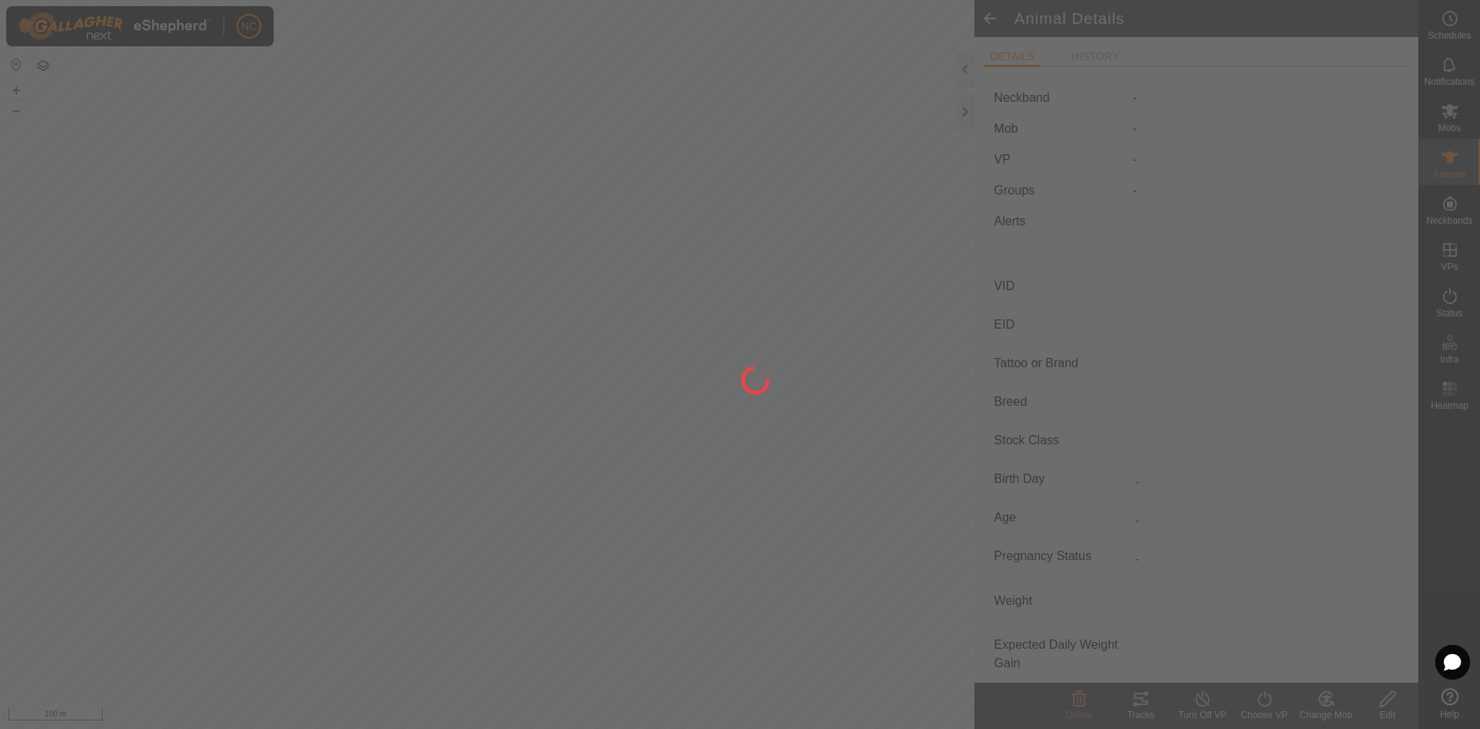
type input "-"
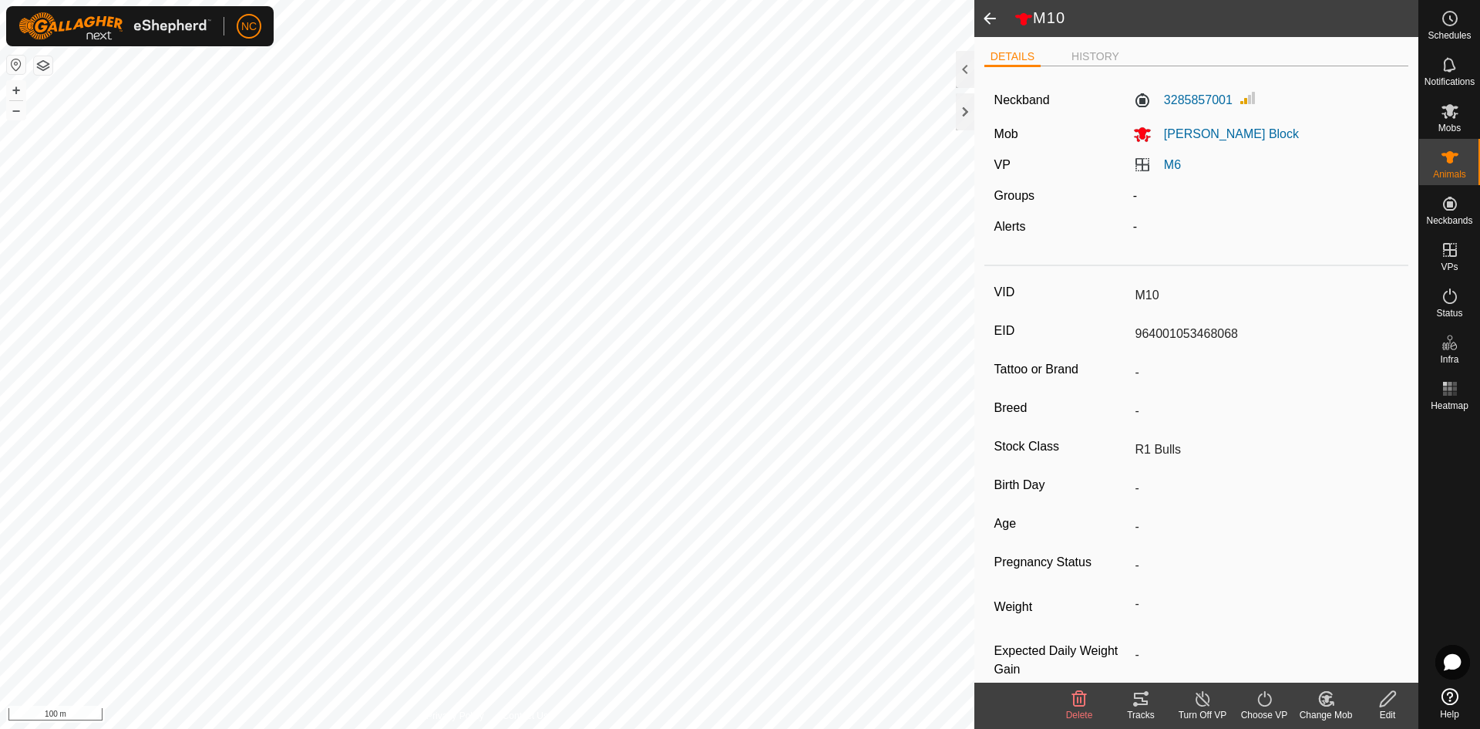
scroll to position [25, 0]
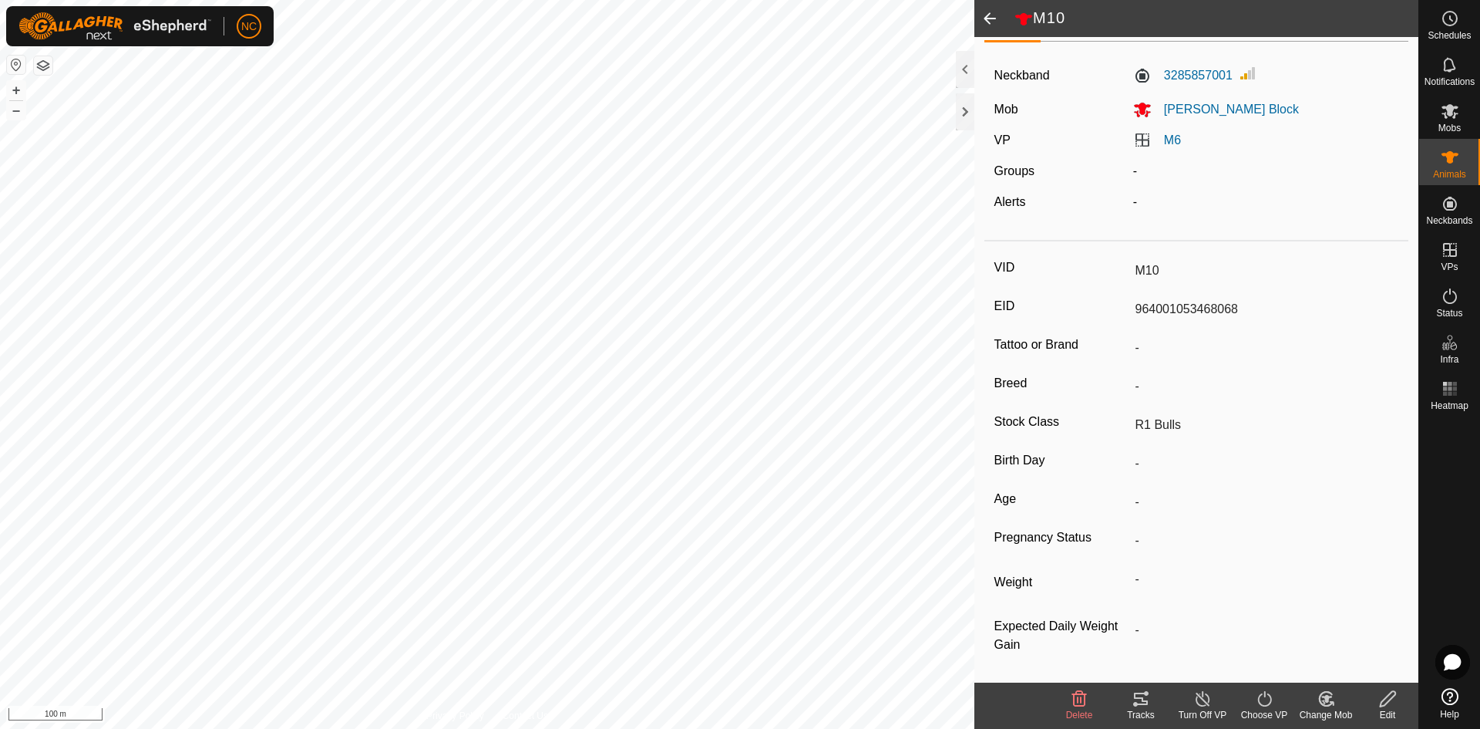
click at [1145, 703] on icon at bounding box center [1141, 698] width 14 height 12
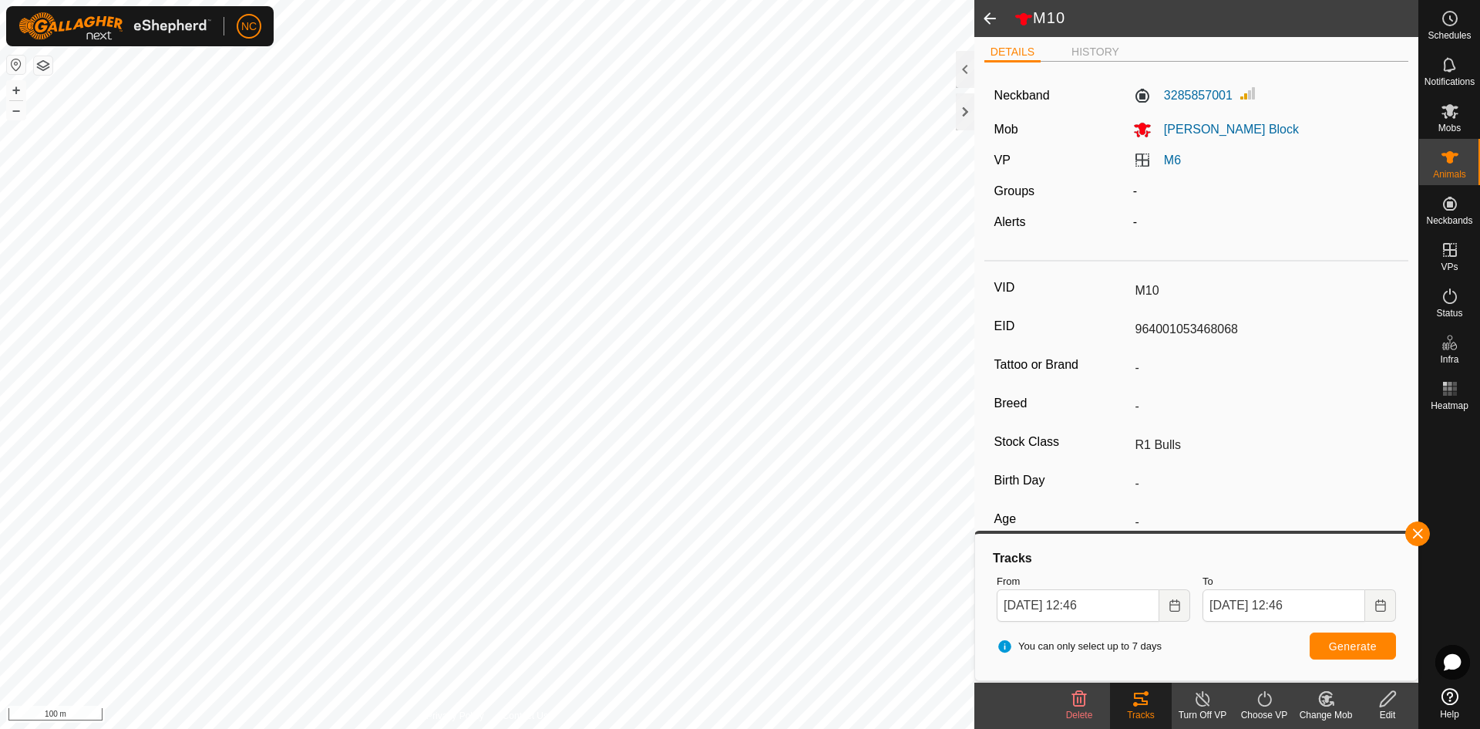
scroll to position [0, 0]
click at [1086, 53] on li "HISTORY" at bounding box center [1095, 58] width 60 height 19
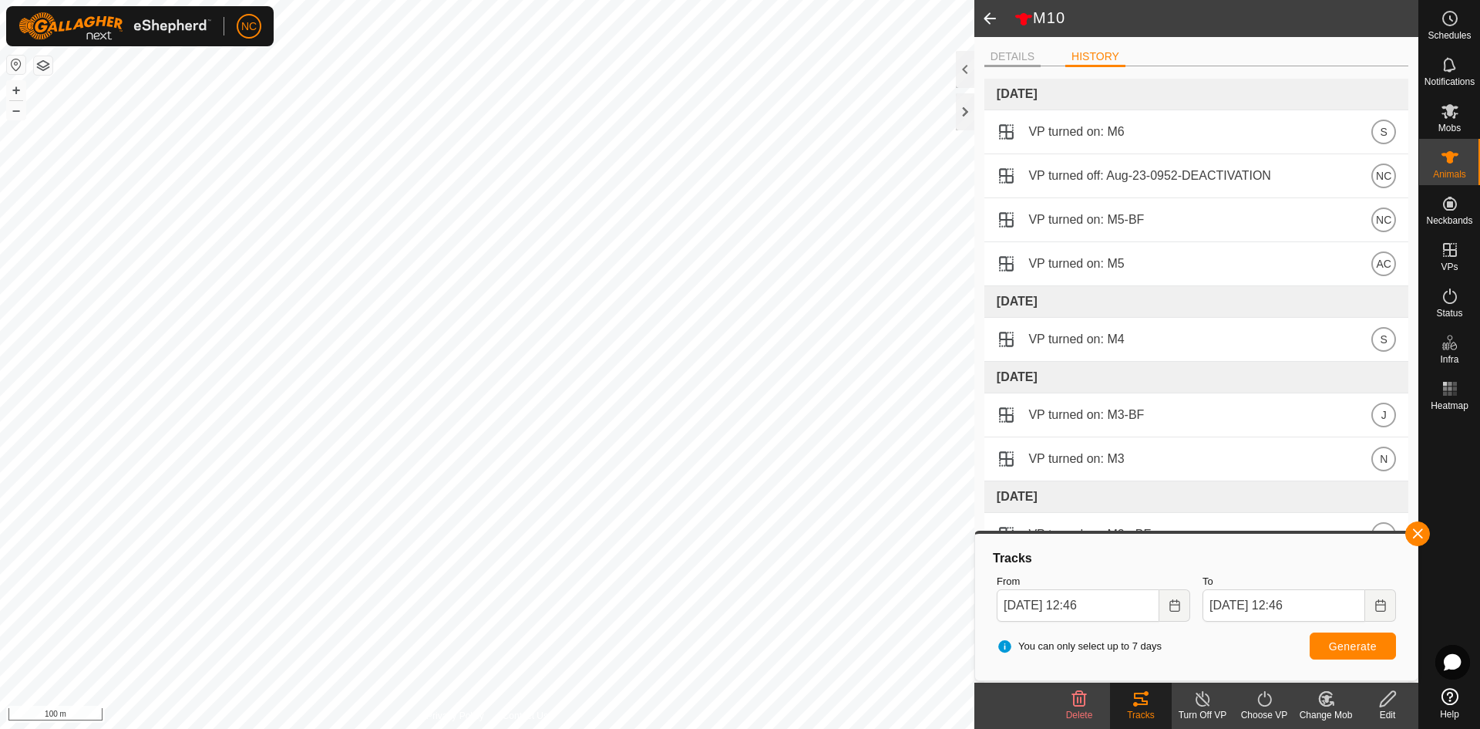
click at [996, 49] on li "DETAILS" at bounding box center [1013, 58] width 56 height 19
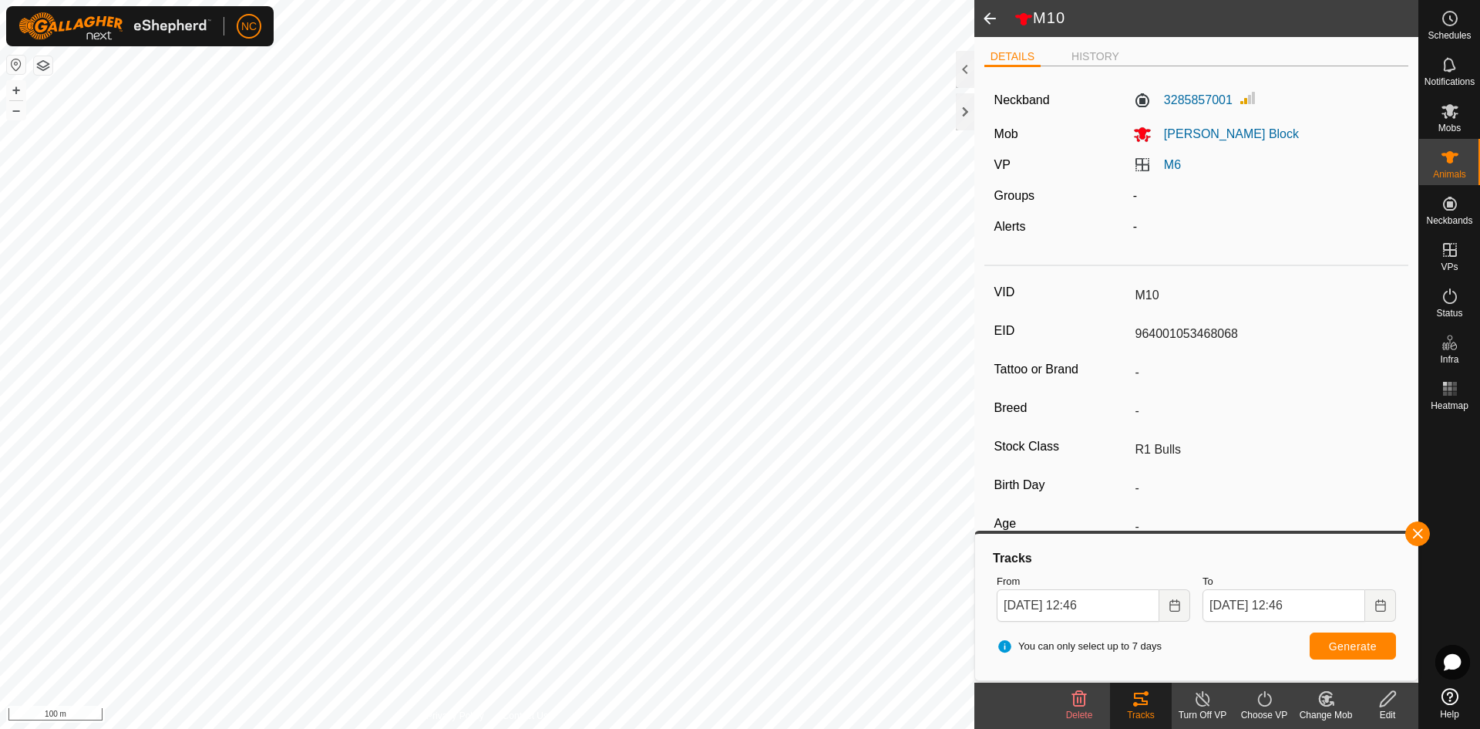
click at [996, 17] on span at bounding box center [989, 18] width 31 height 37
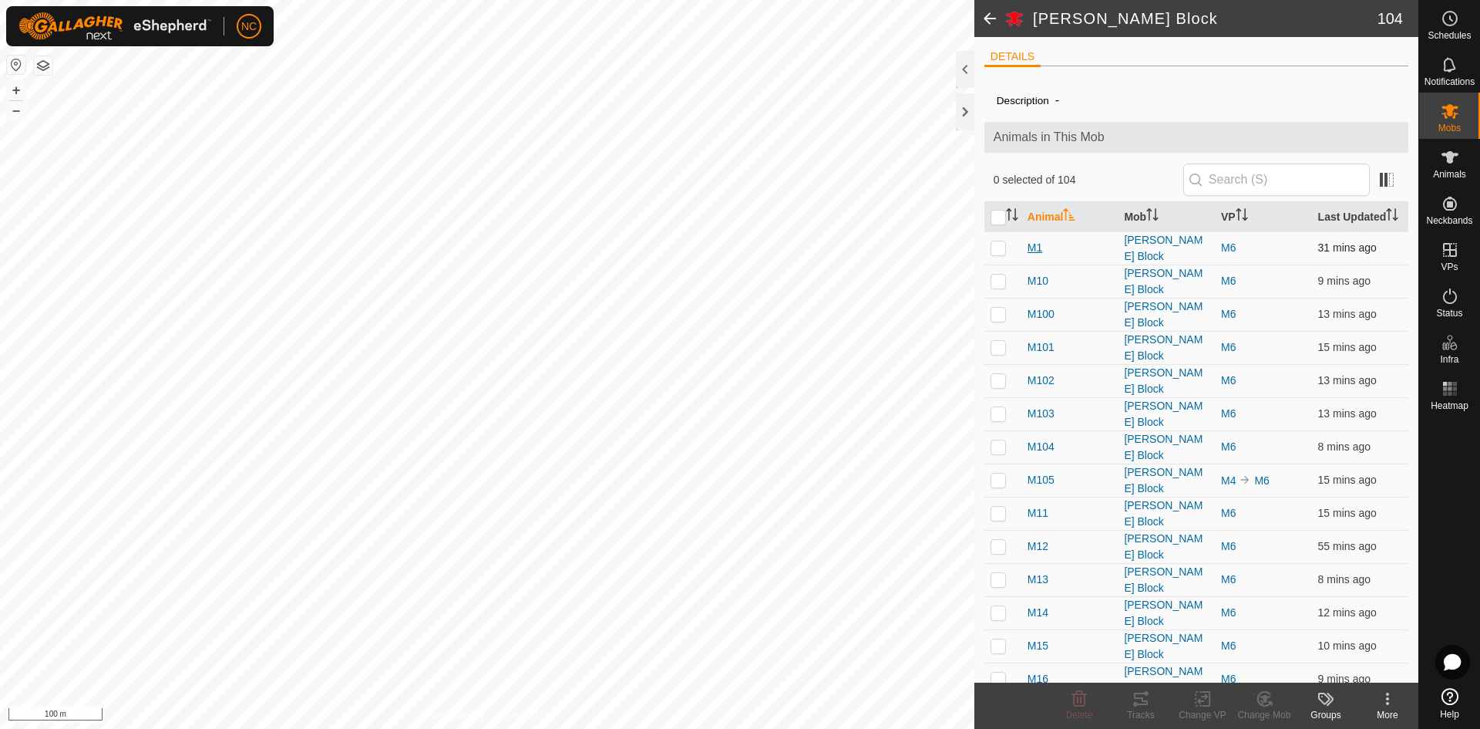
click at [1032, 256] on span "M1" at bounding box center [1035, 248] width 15 height 16
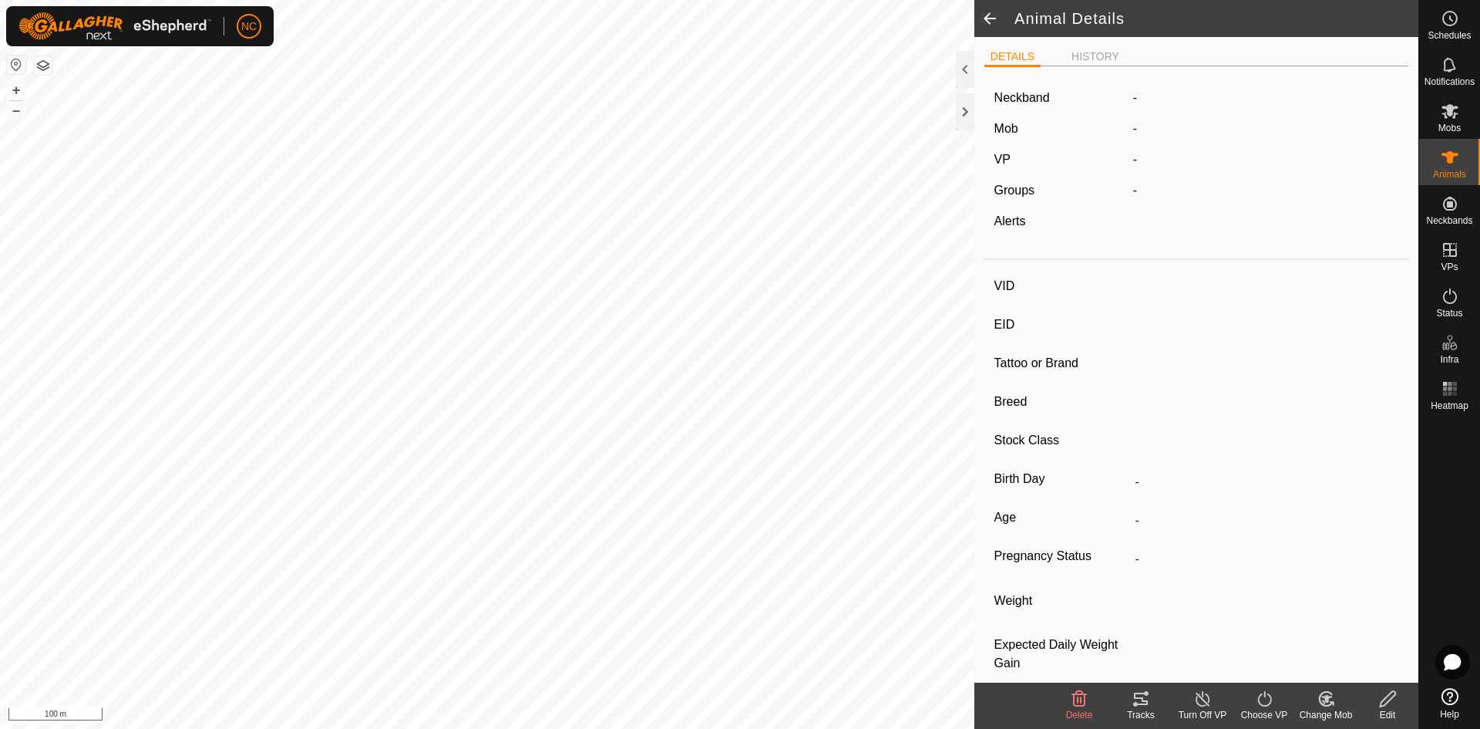
type input "M1"
type input "982123814359394"
type input "-"
type input "R1 Bulls"
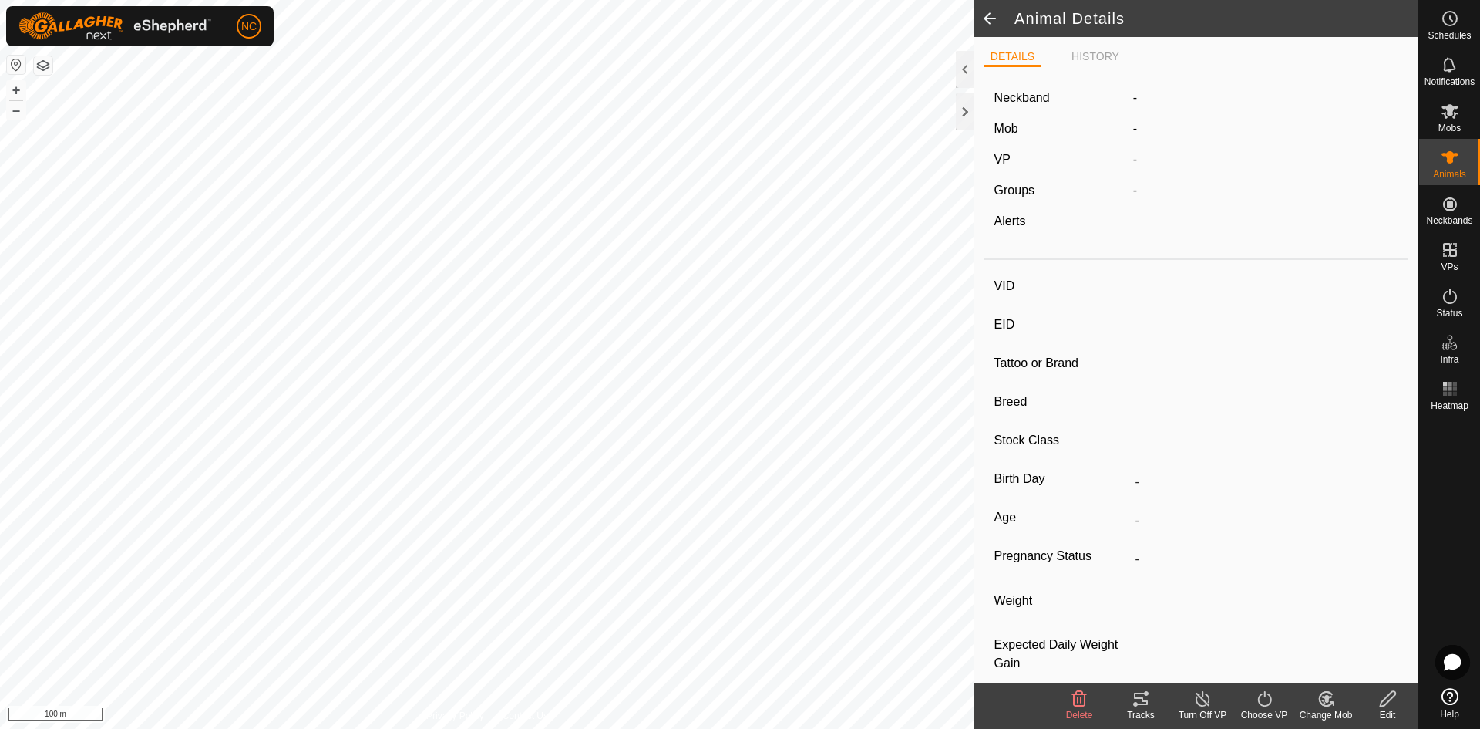
type input "-"
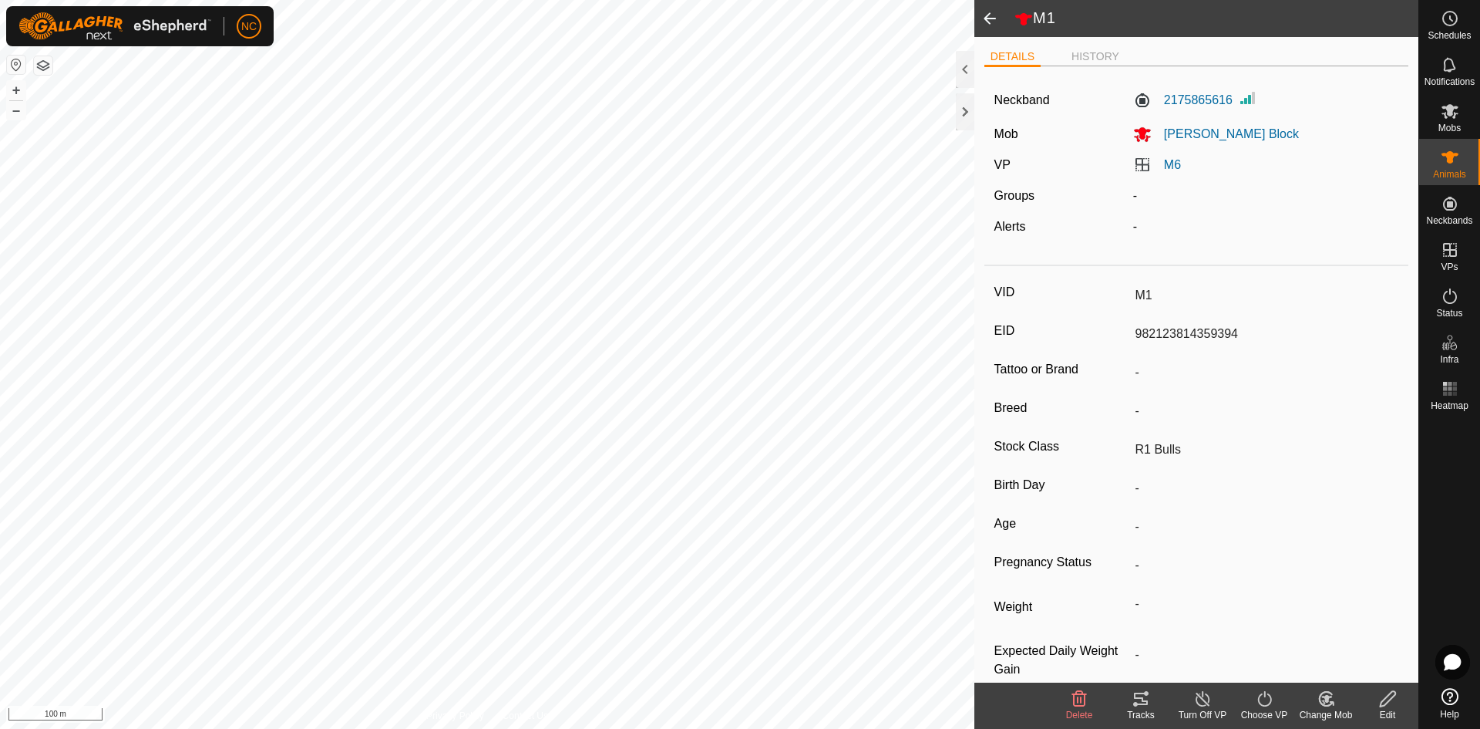
click at [985, 22] on span at bounding box center [989, 18] width 31 height 37
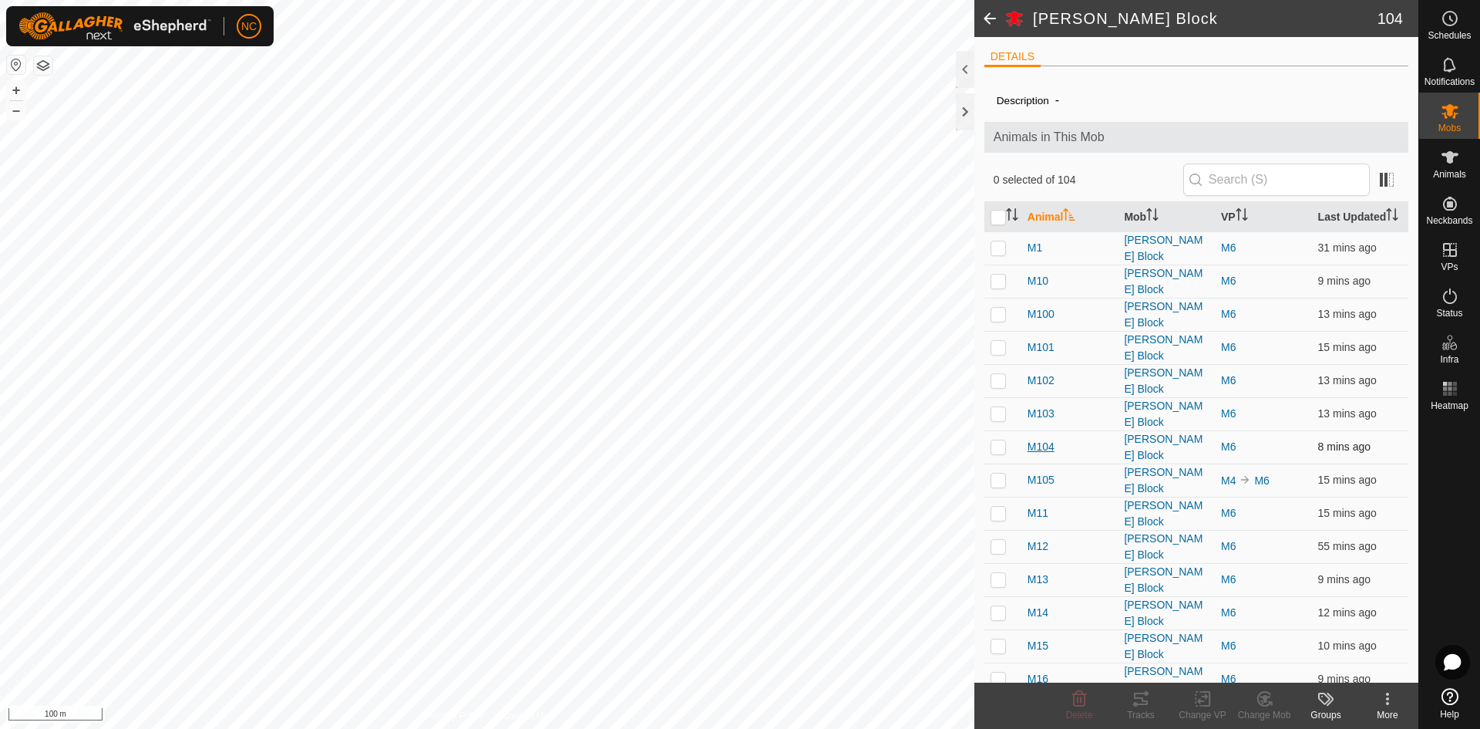
click at [1049, 453] on span "M104" at bounding box center [1041, 447] width 27 height 16
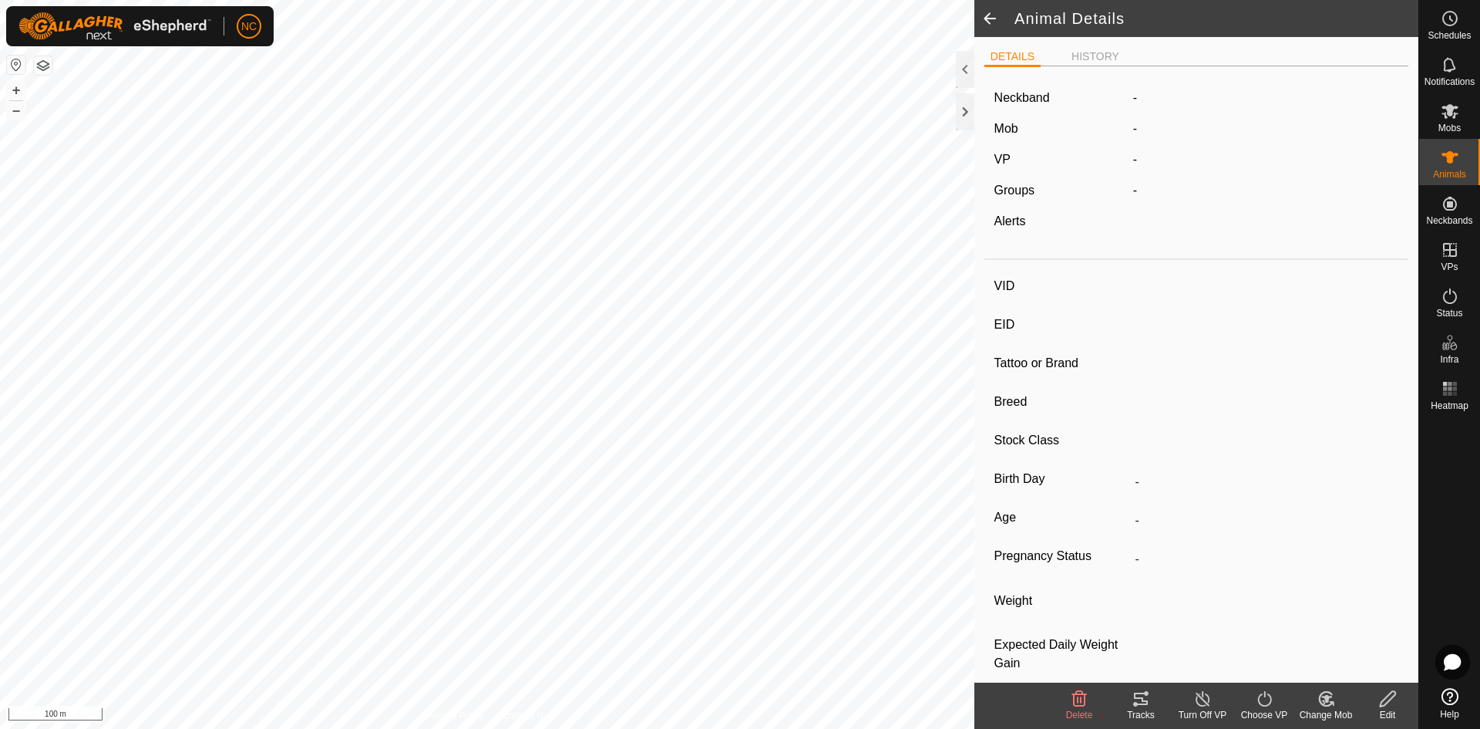
type input "M104"
type input "982123813502791"
type input "-"
type input "R1 Bulls"
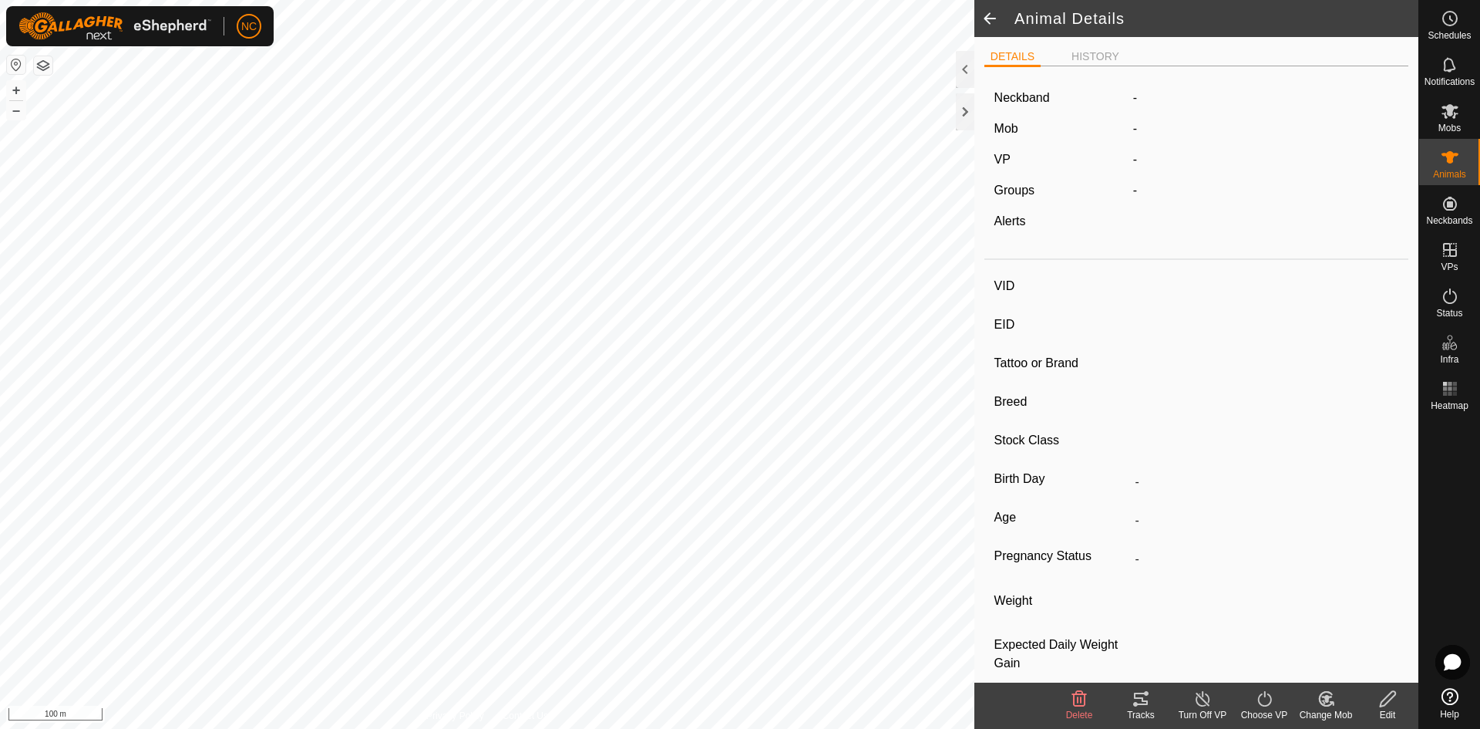
type input "0 kg"
type input "-"
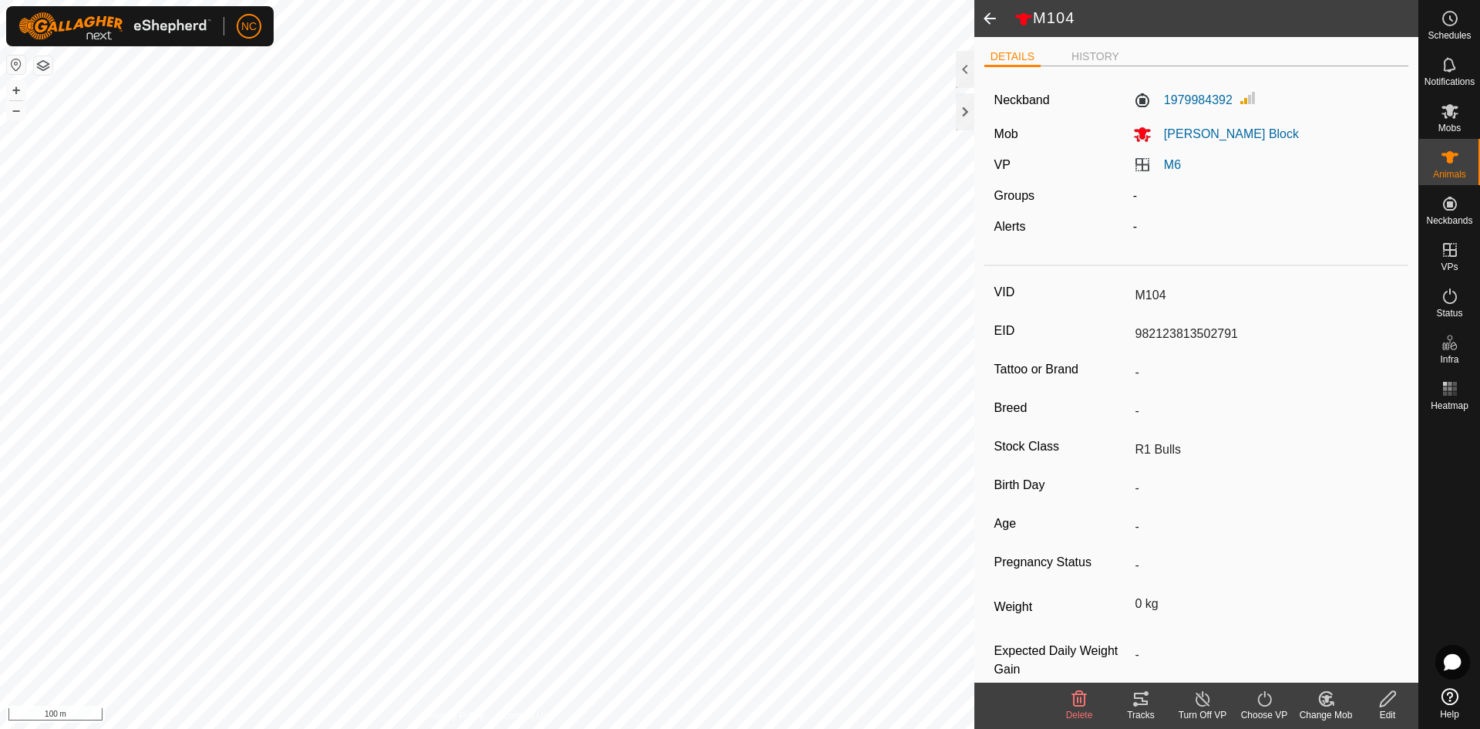
click at [999, 20] on span at bounding box center [989, 18] width 31 height 37
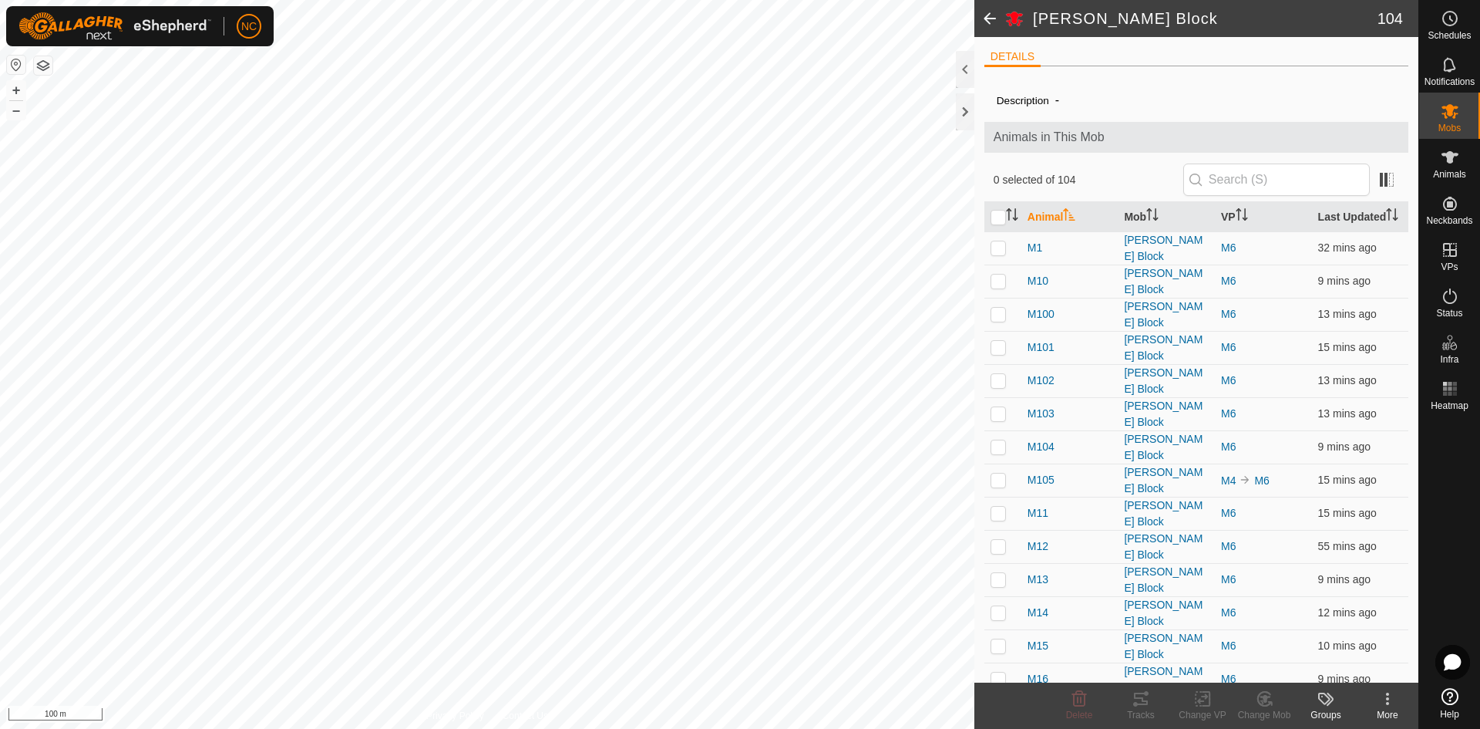
click at [1442, 690] on icon at bounding box center [1450, 696] width 17 height 17
click at [1454, 655] on icon at bounding box center [1452, 662] width 19 height 18
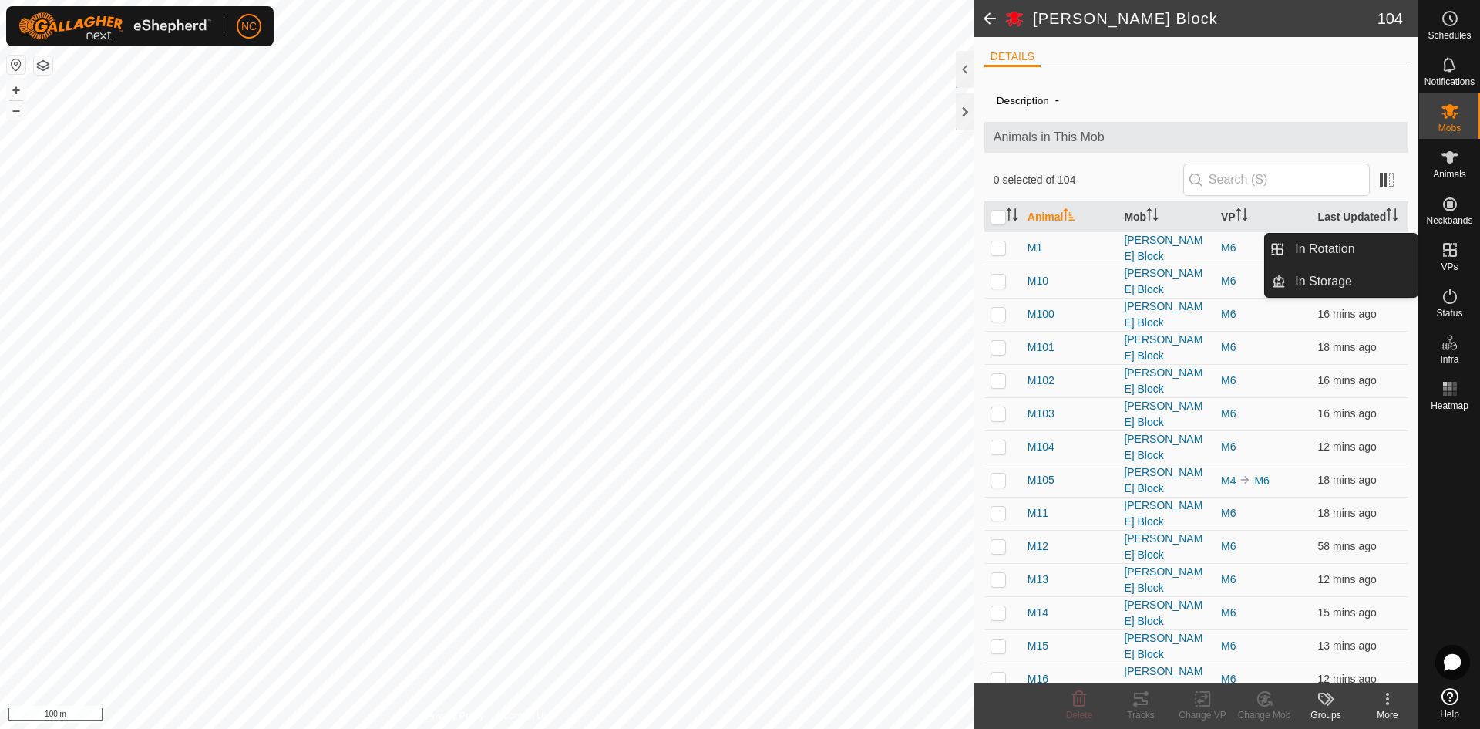
click at [1455, 241] on icon at bounding box center [1450, 250] width 19 height 19
click at [1389, 257] on link "In Rotation" at bounding box center [1352, 249] width 132 height 31
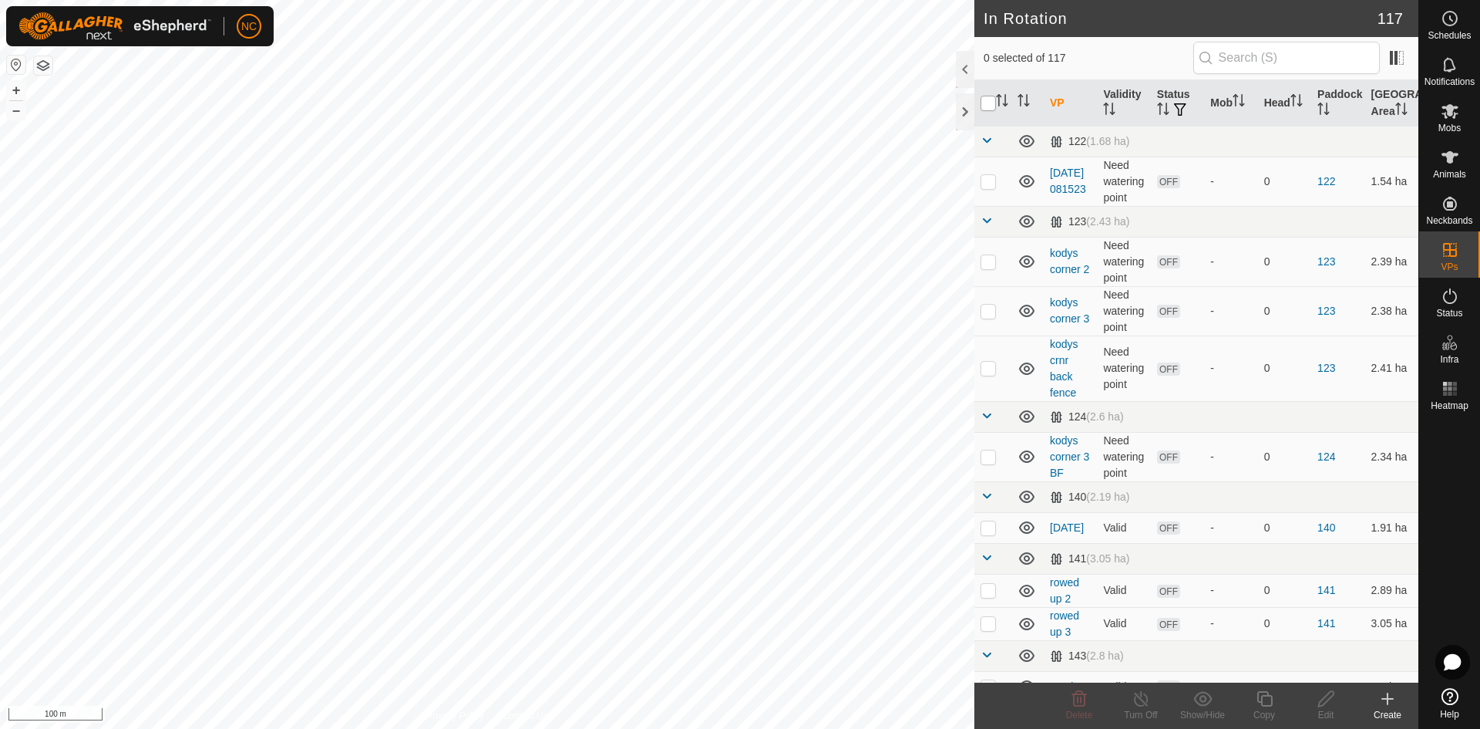
click at [985, 102] on input "checkbox" at bounding box center [988, 103] width 15 height 15
checkbox input "true"
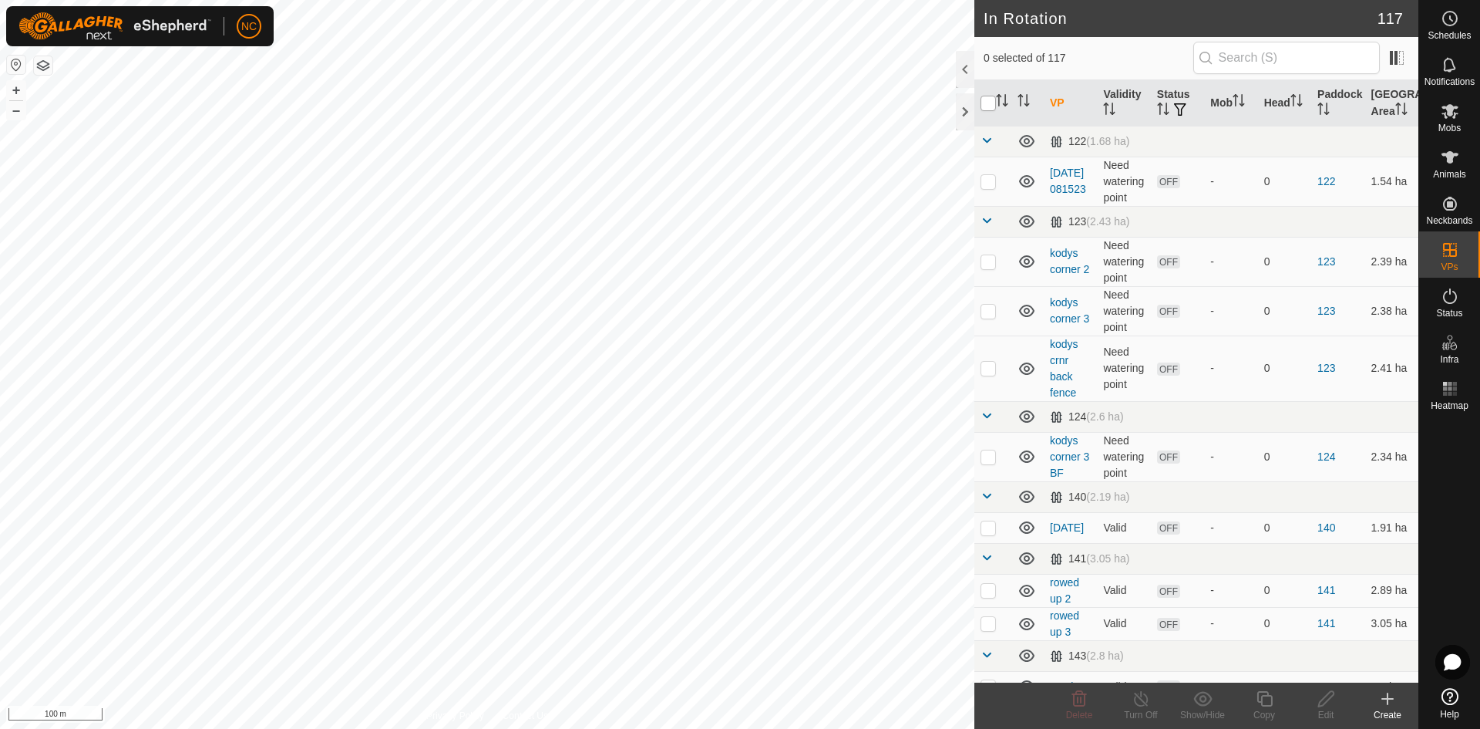
checkbox input "true"
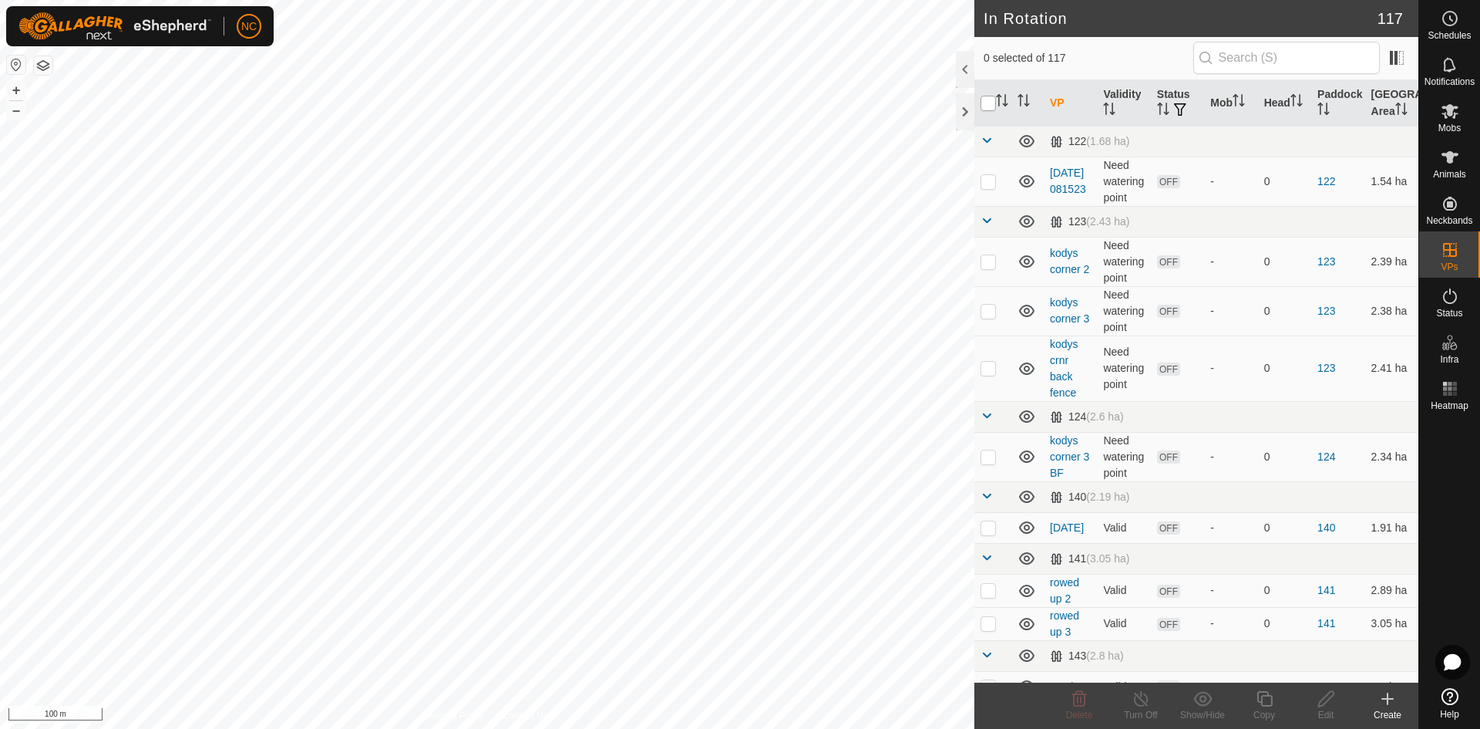
checkbox input "true"
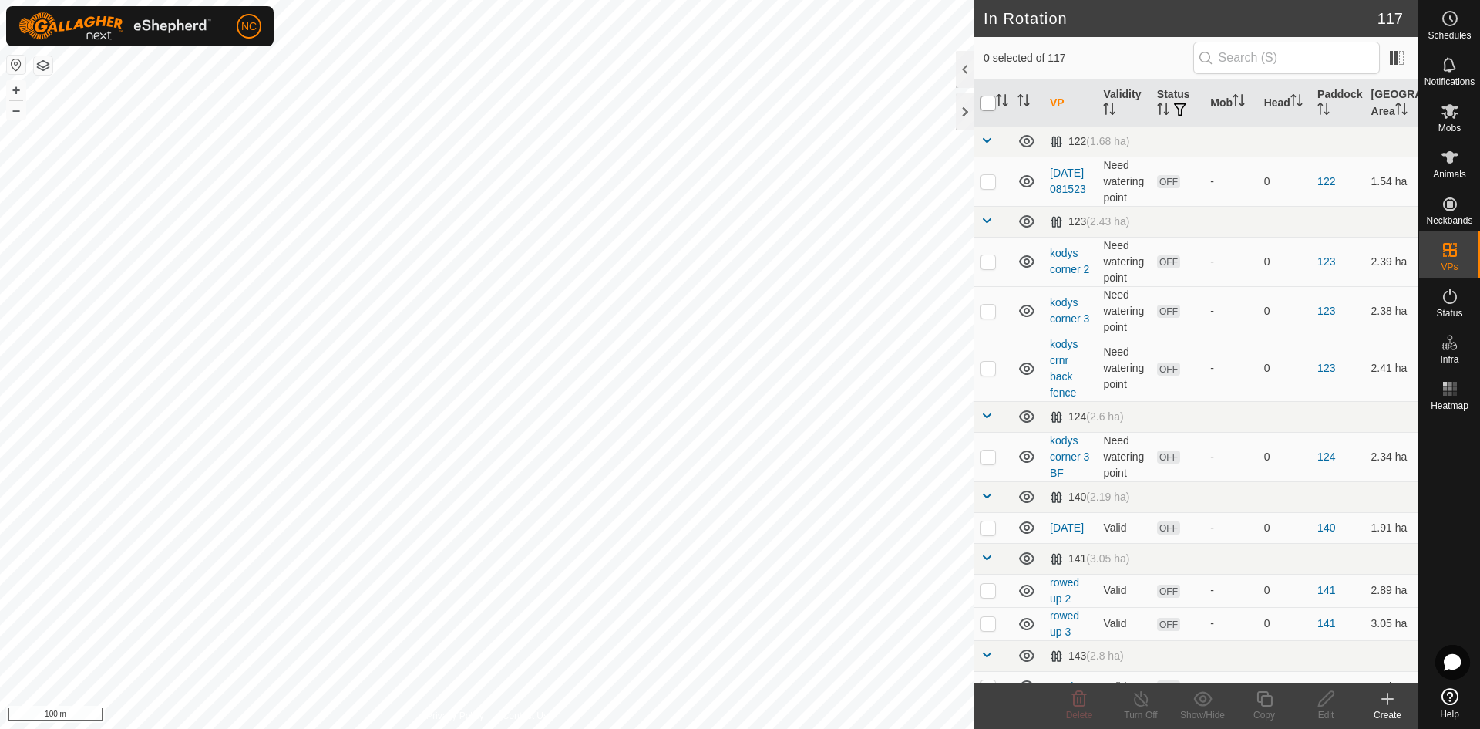
checkbox input "true"
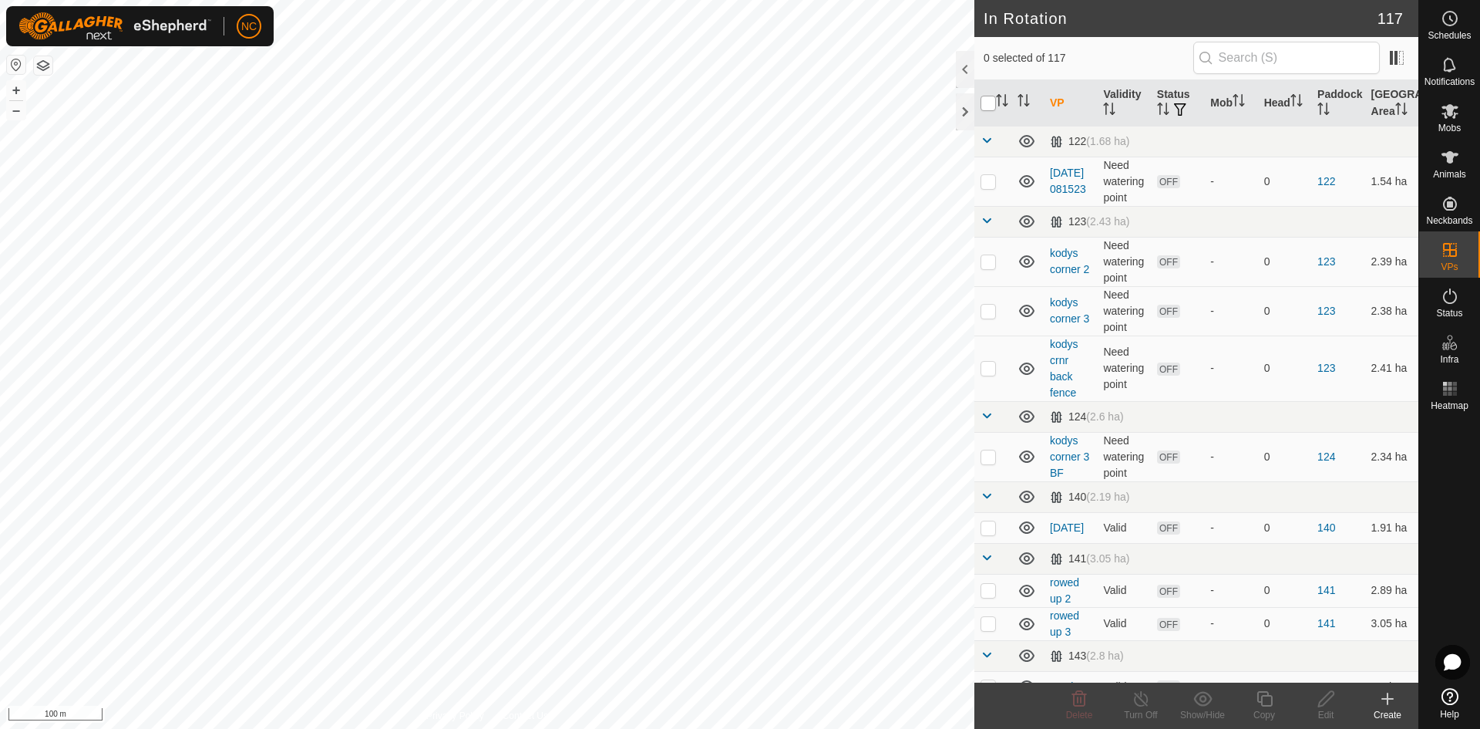
checkbox input "true"
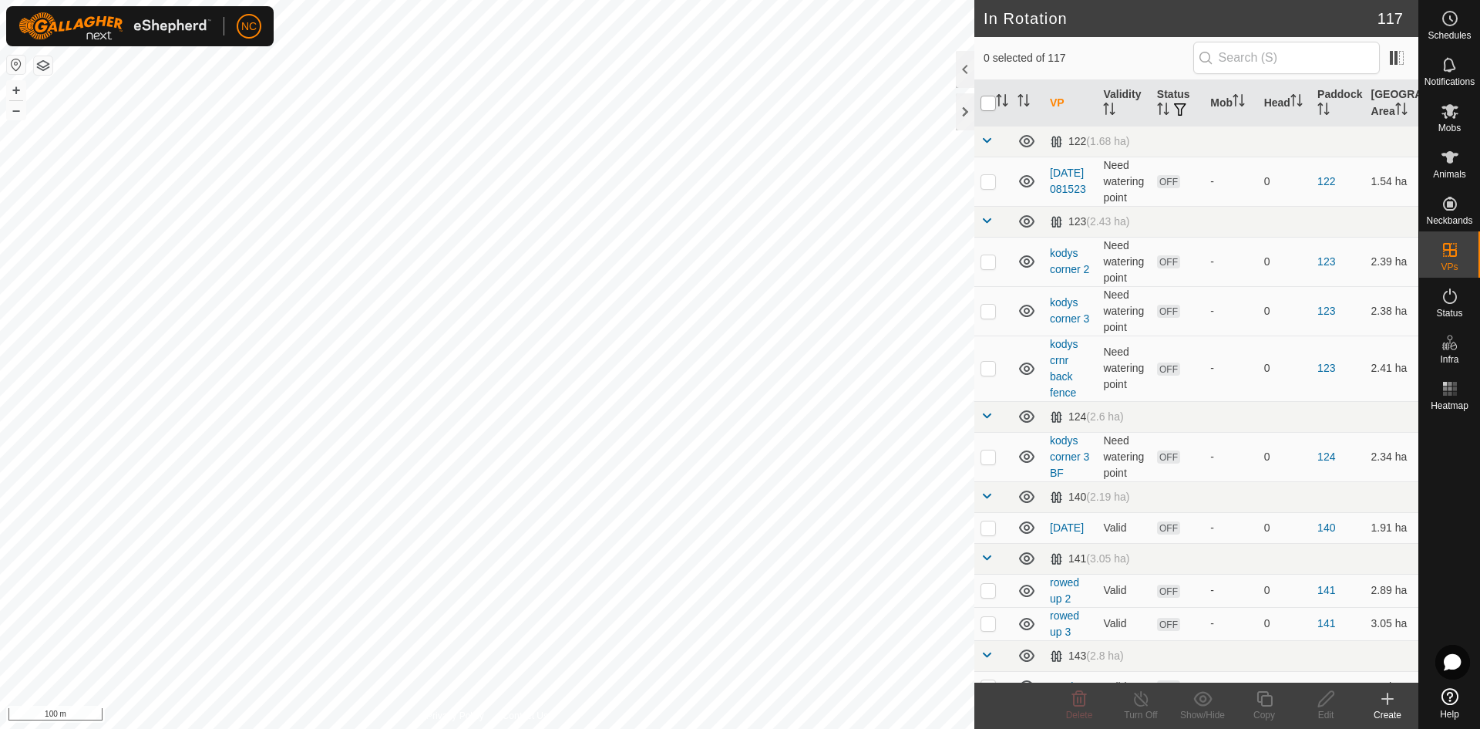
checkbox input "true"
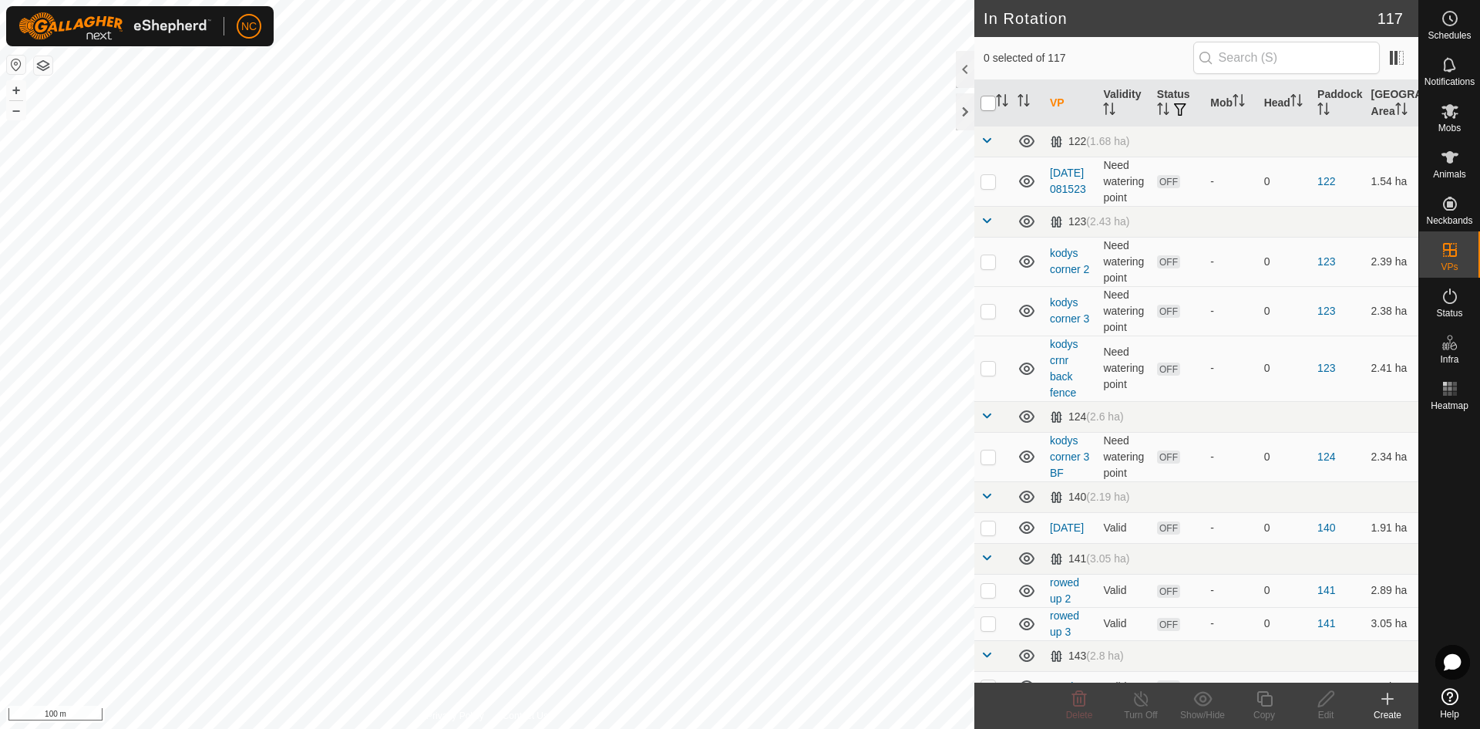
checkbox input "true"
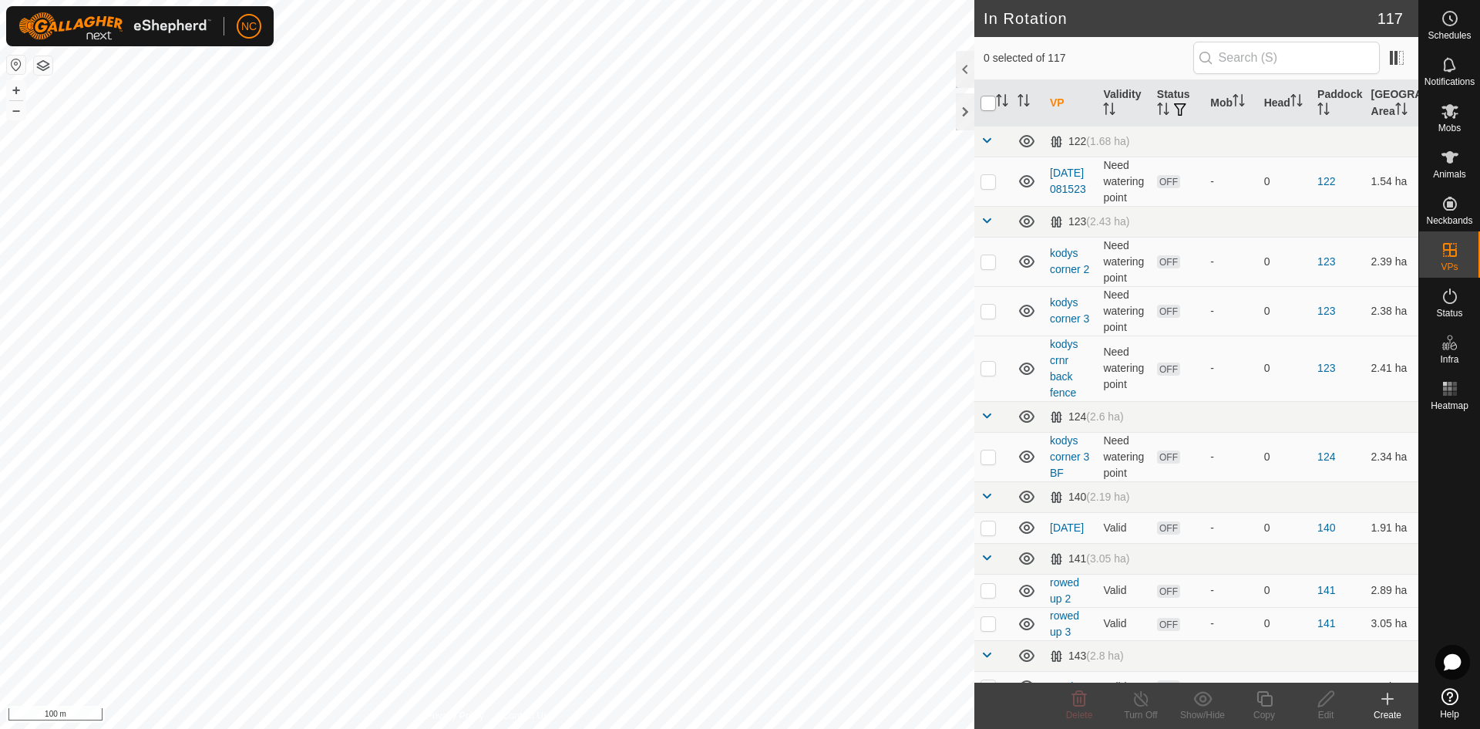
checkbox input "true"
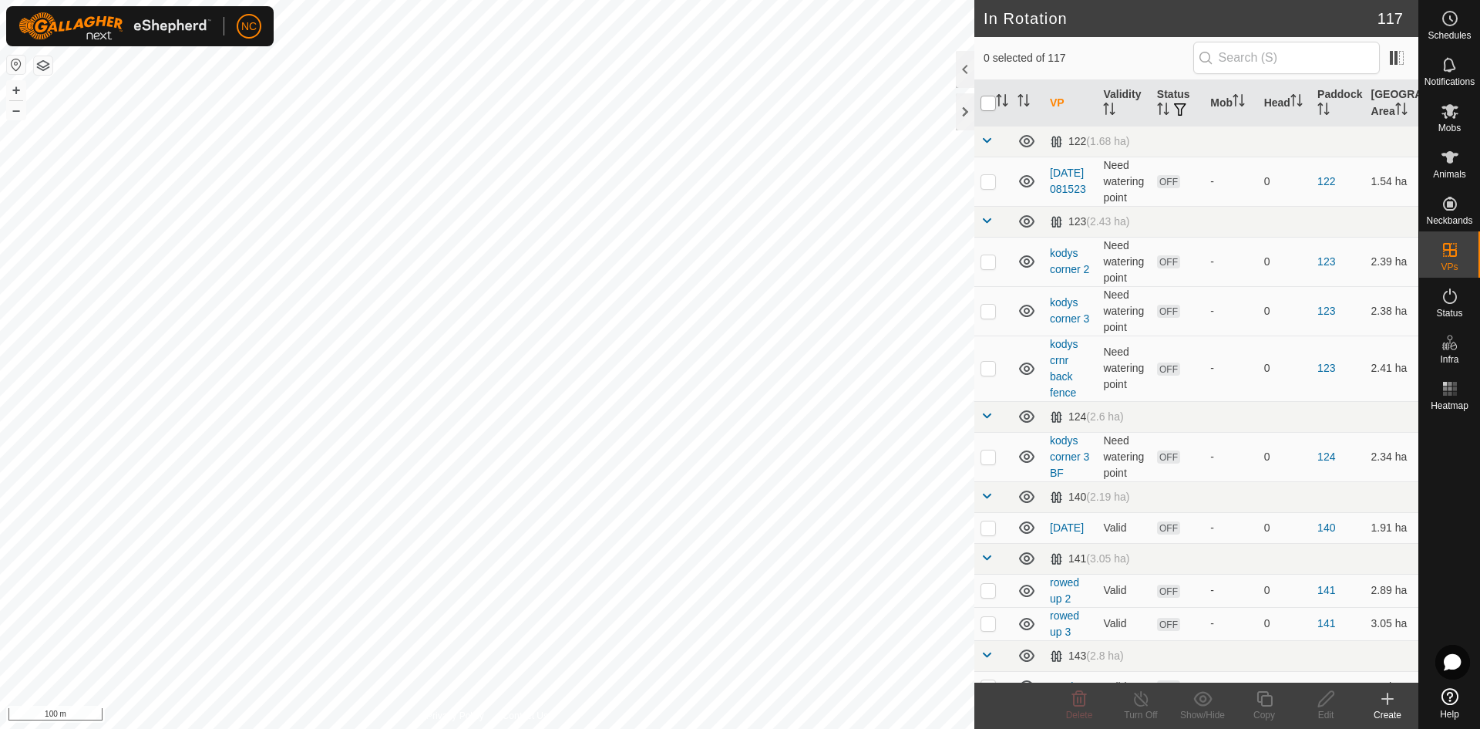
checkbox input "true"
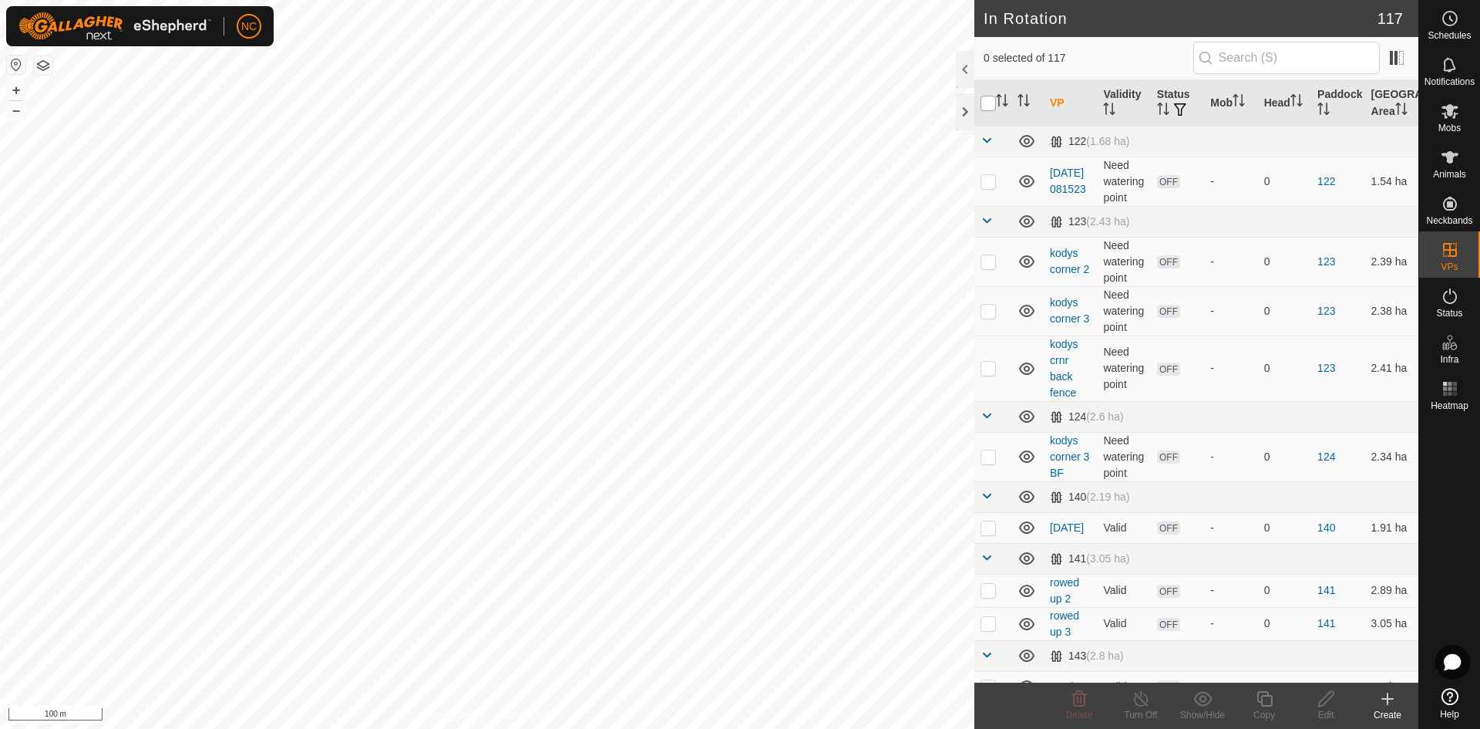
checkbox input "true"
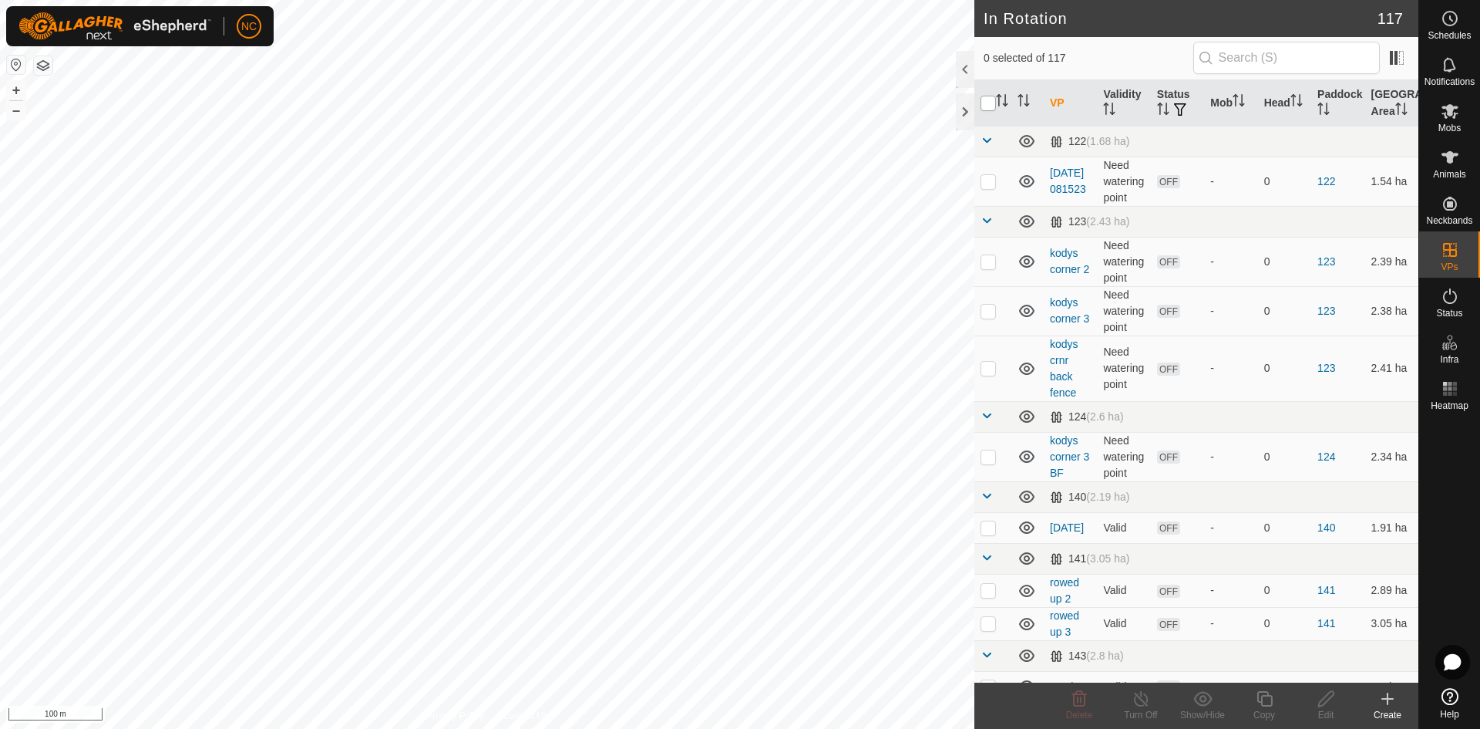
checkbox input "true"
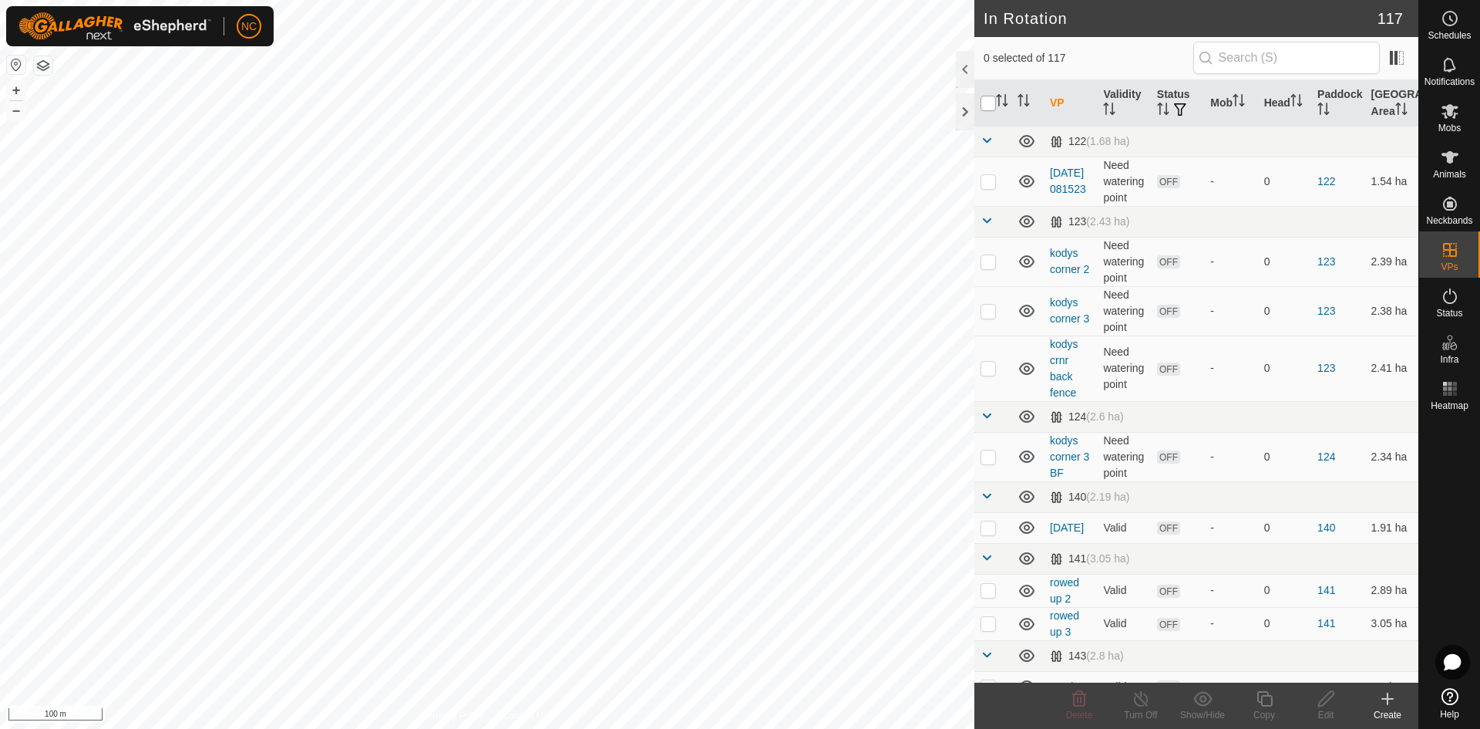
checkbox input "true"
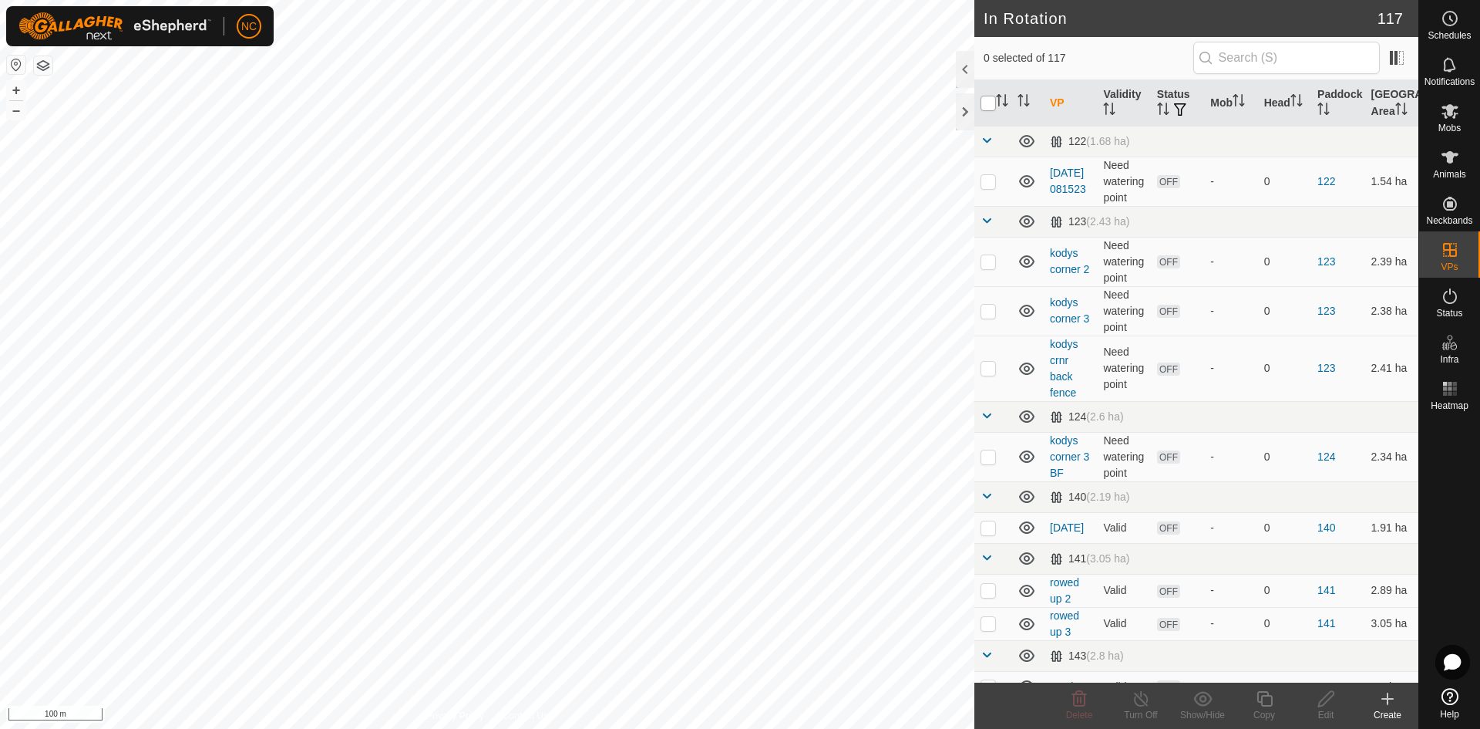
checkbox input "true"
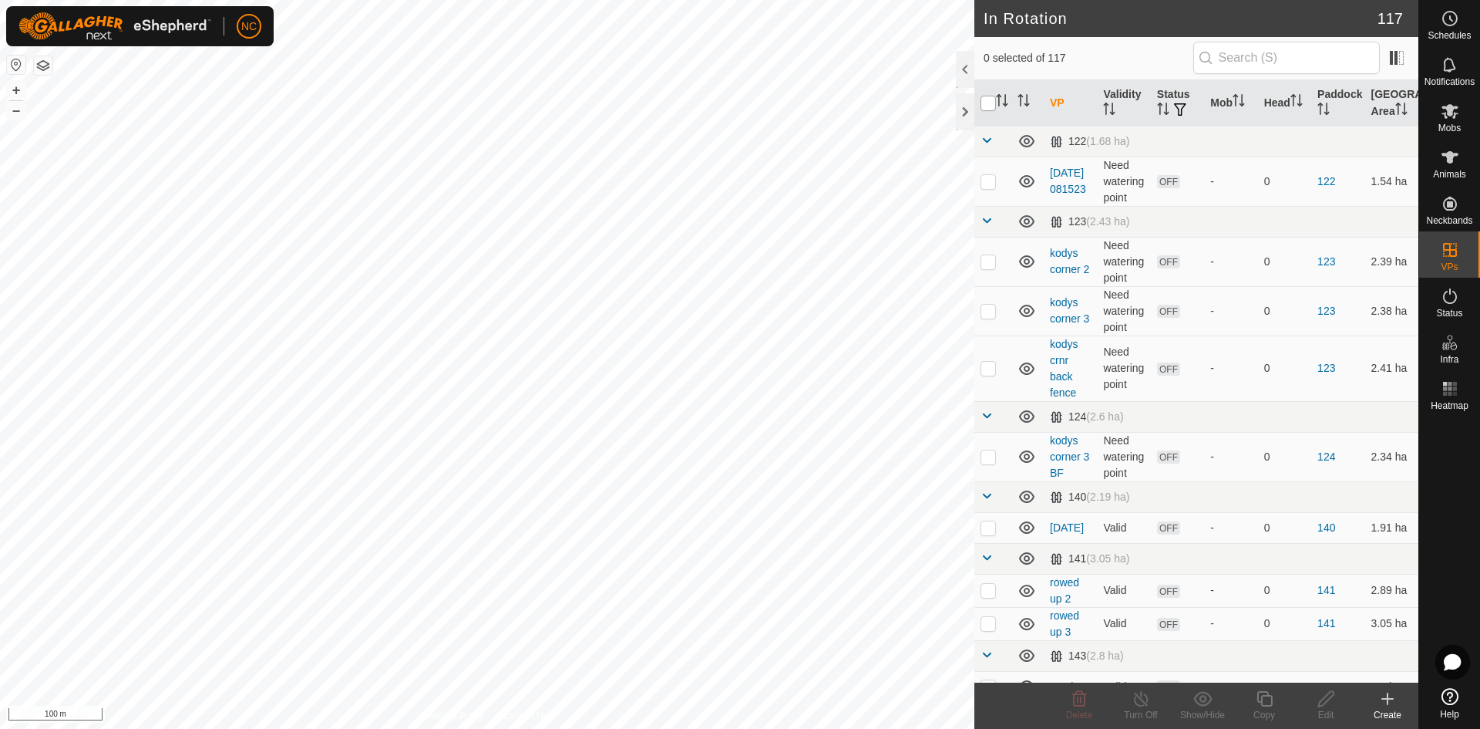
checkbox input "true"
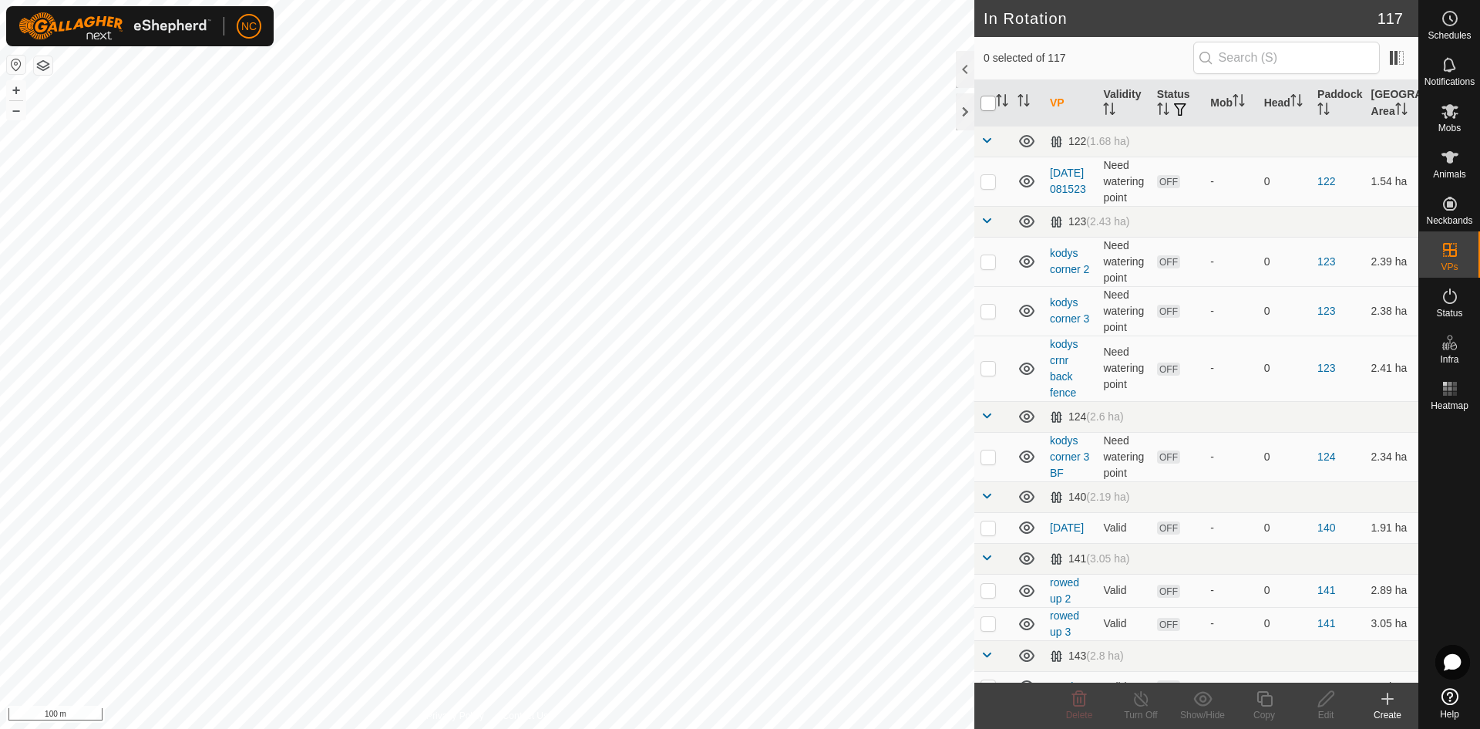
checkbox input "true"
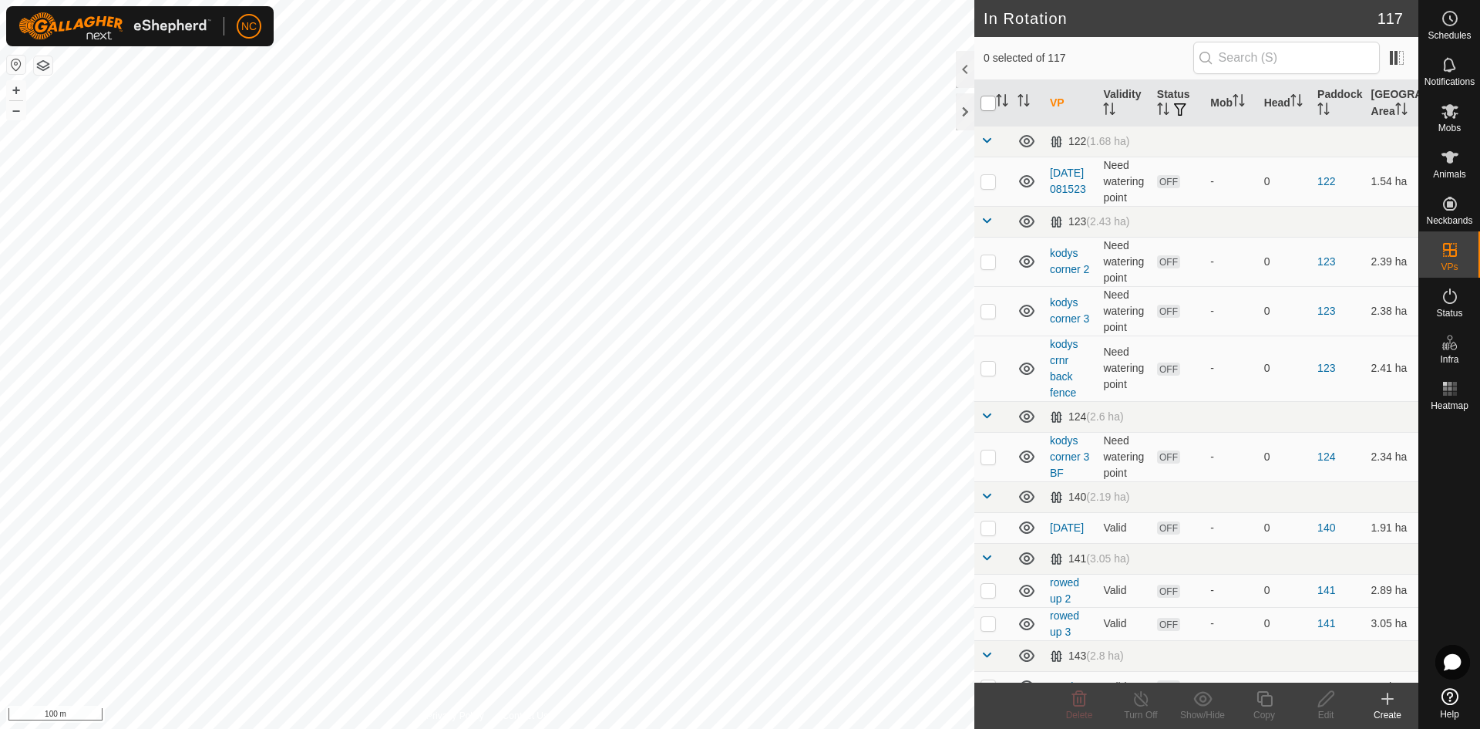
checkbox input "true"
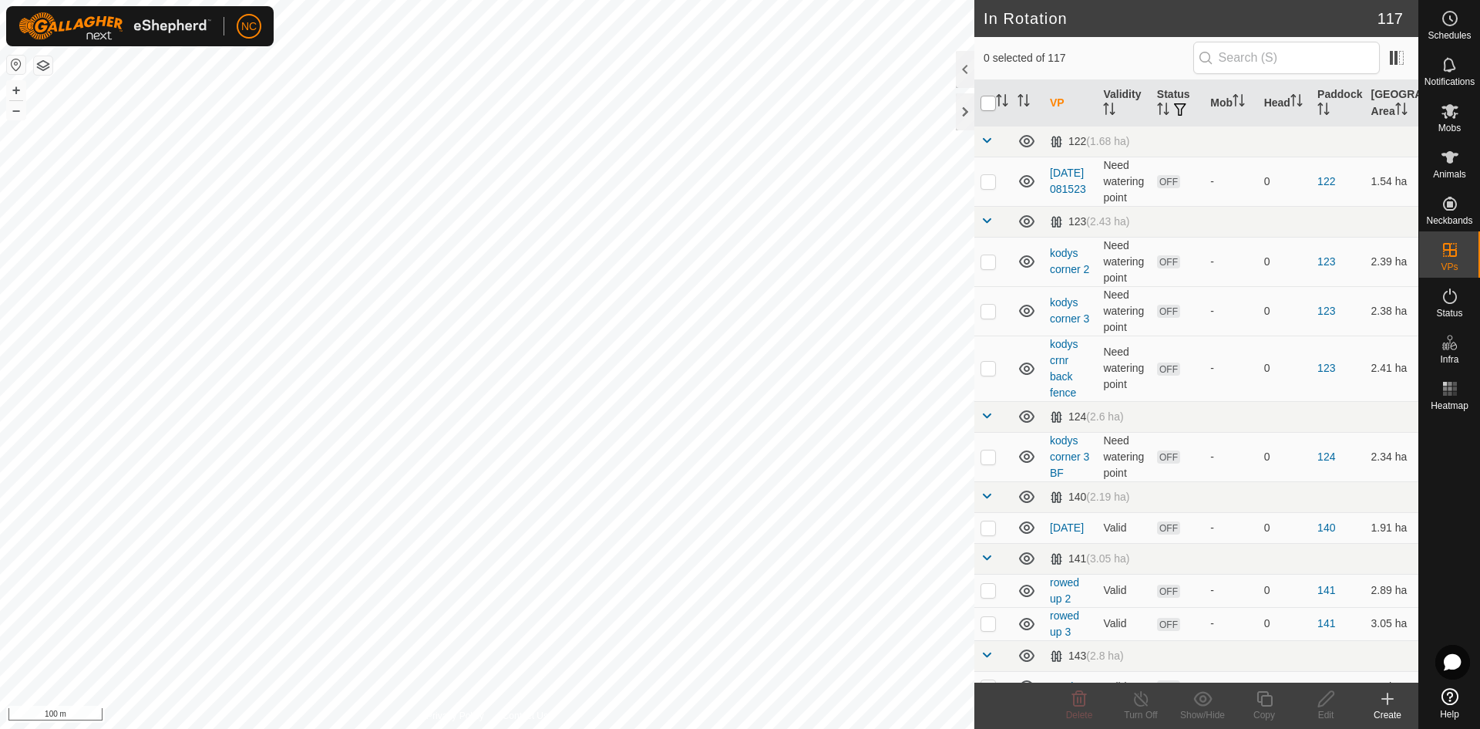
checkbox input "true"
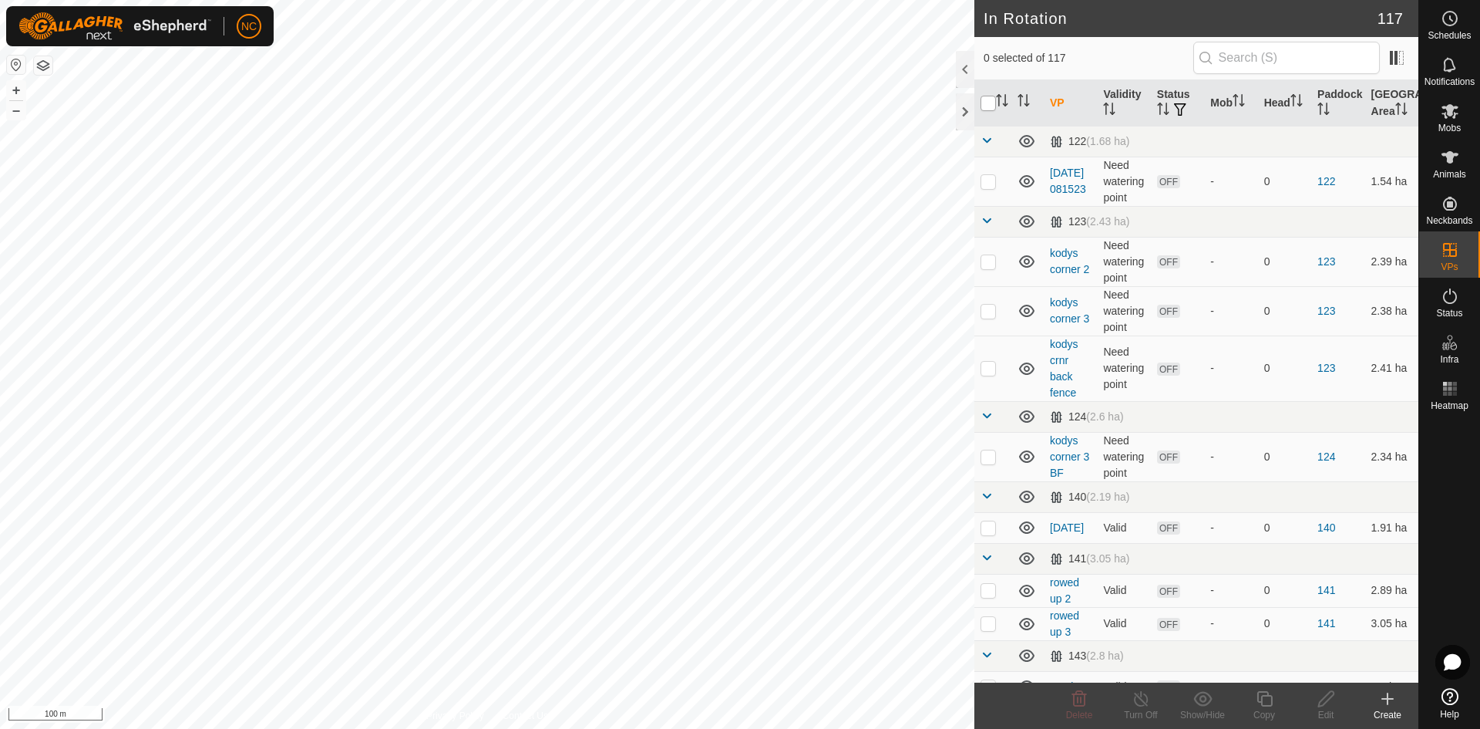
checkbox input "true"
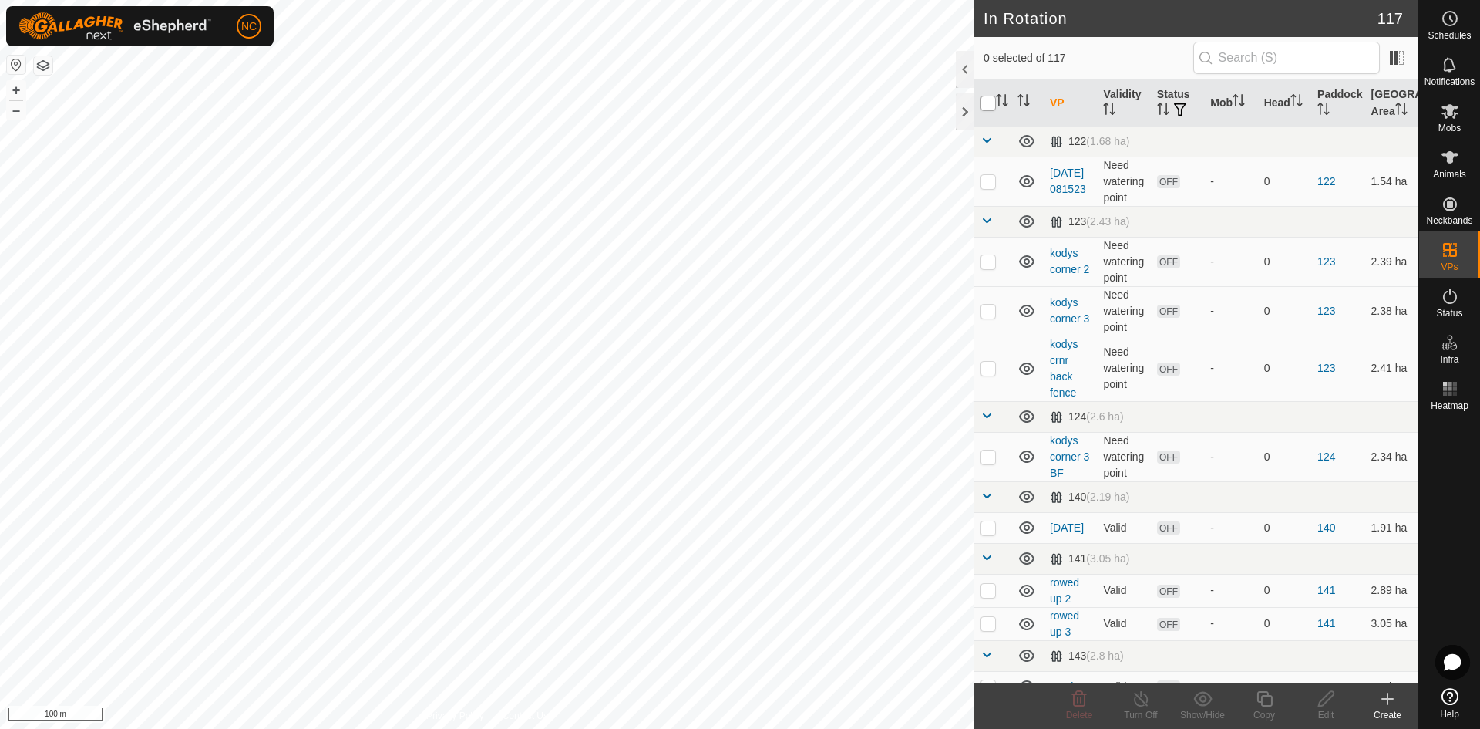
checkbox input "true"
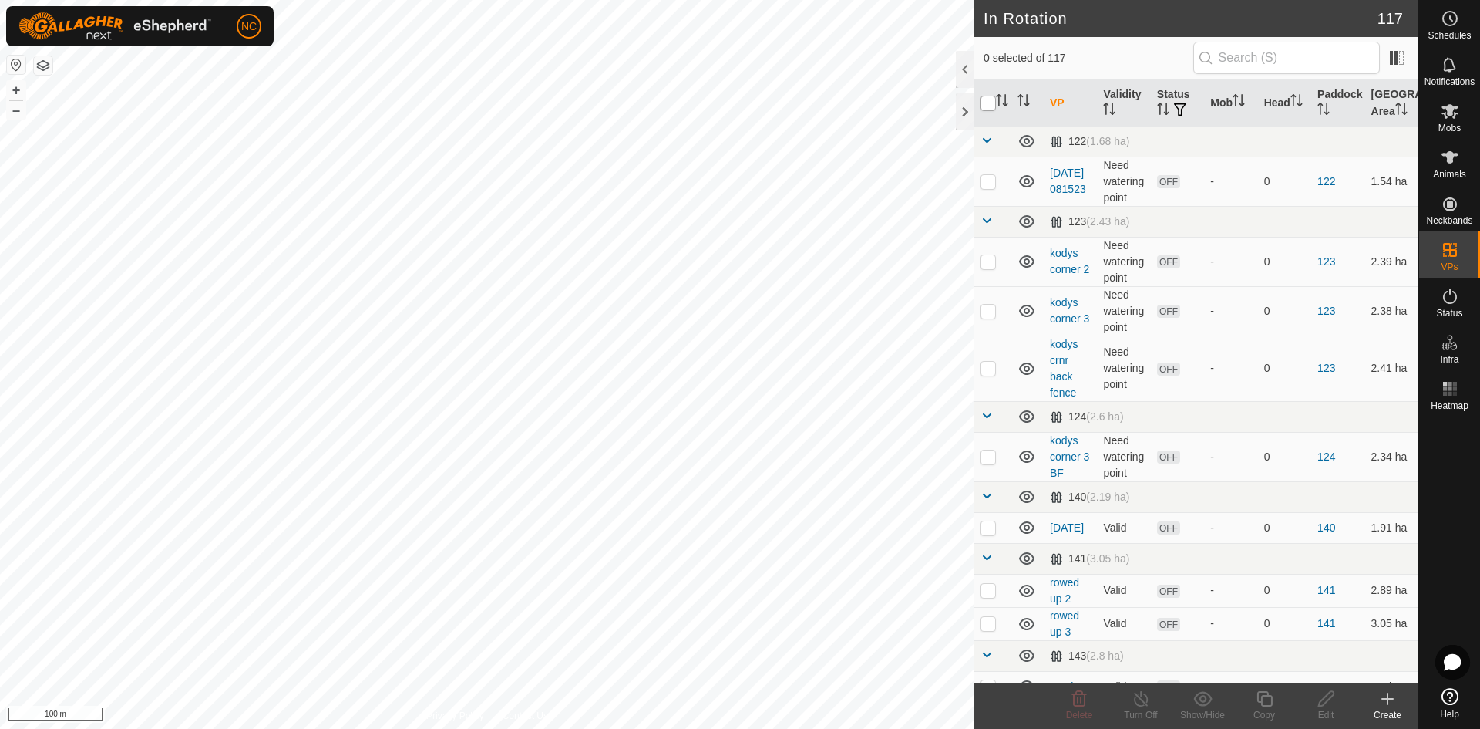
checkbox input "true"
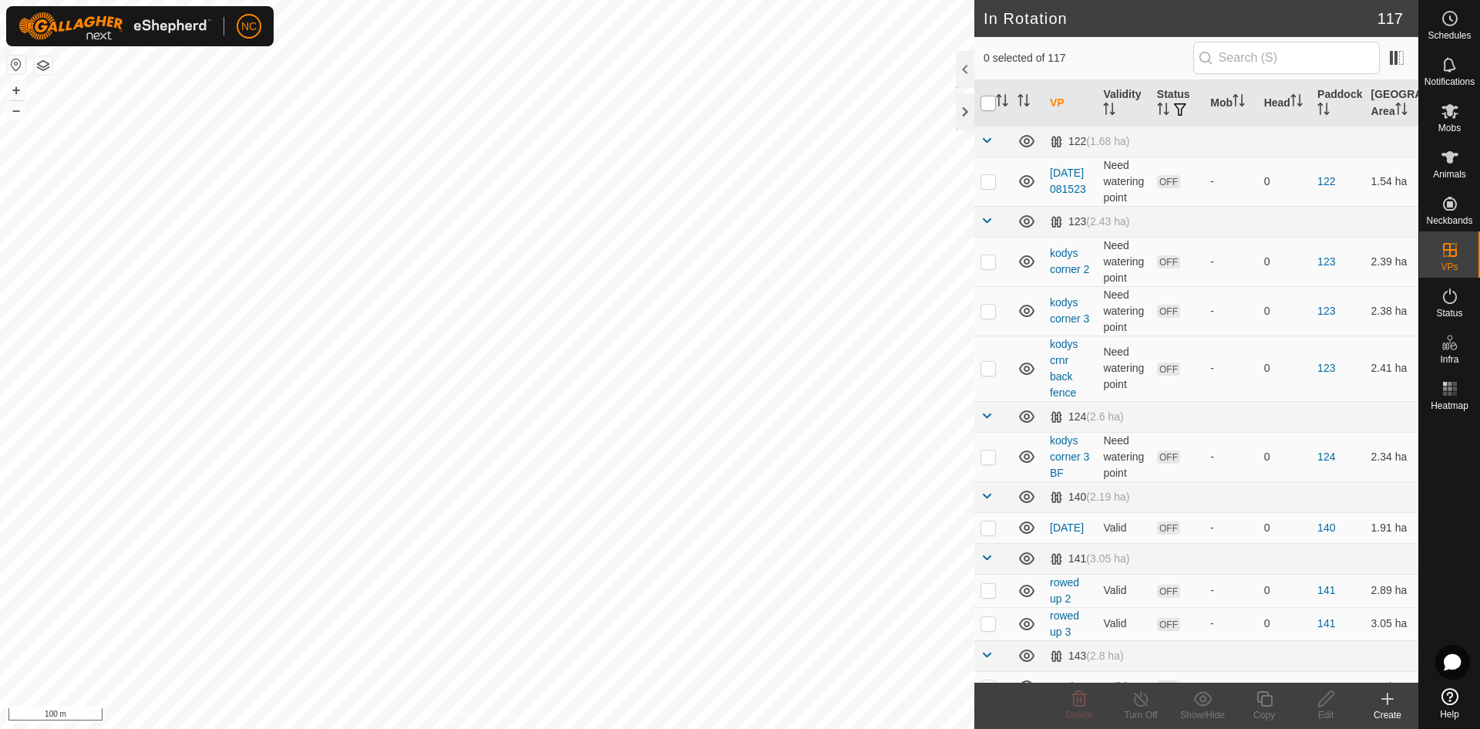
checkbox input "true"
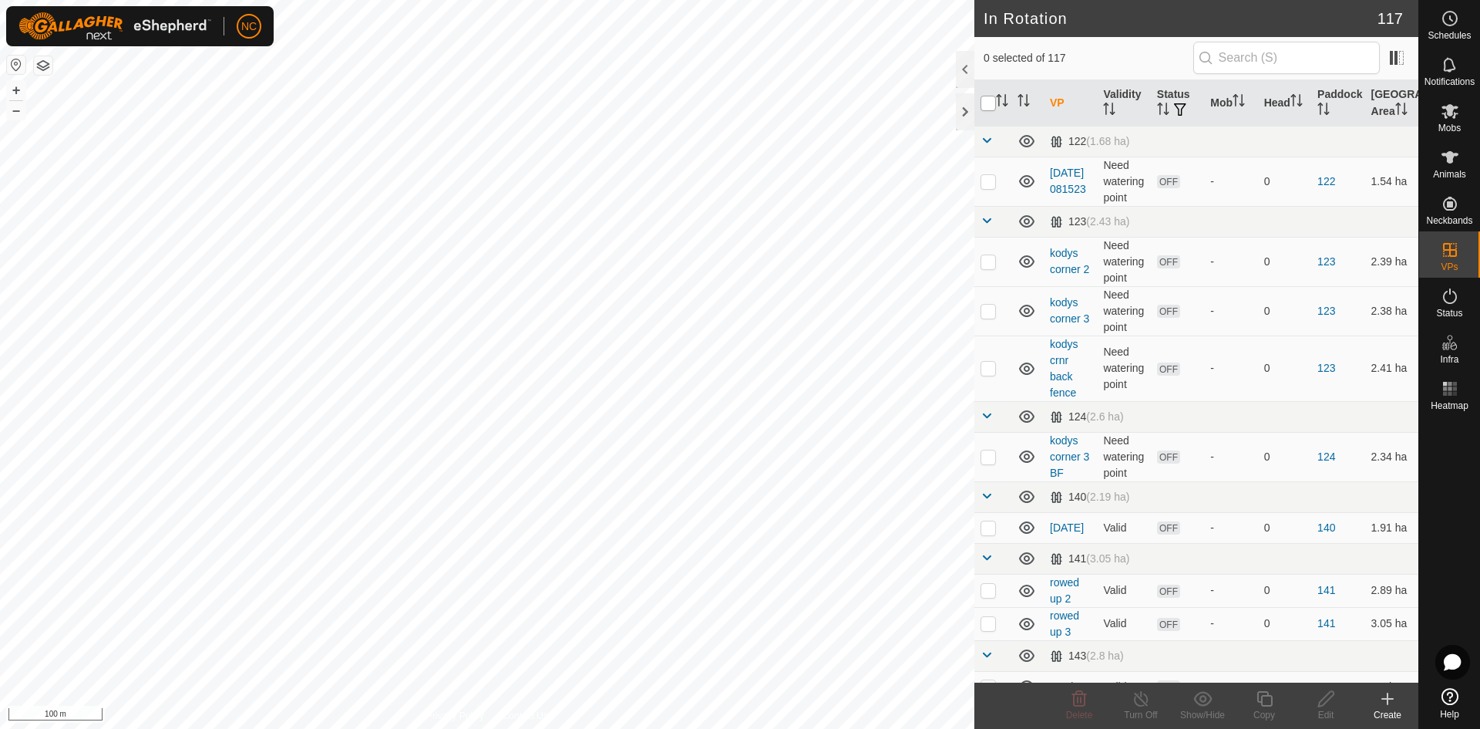
checkbox input "true"
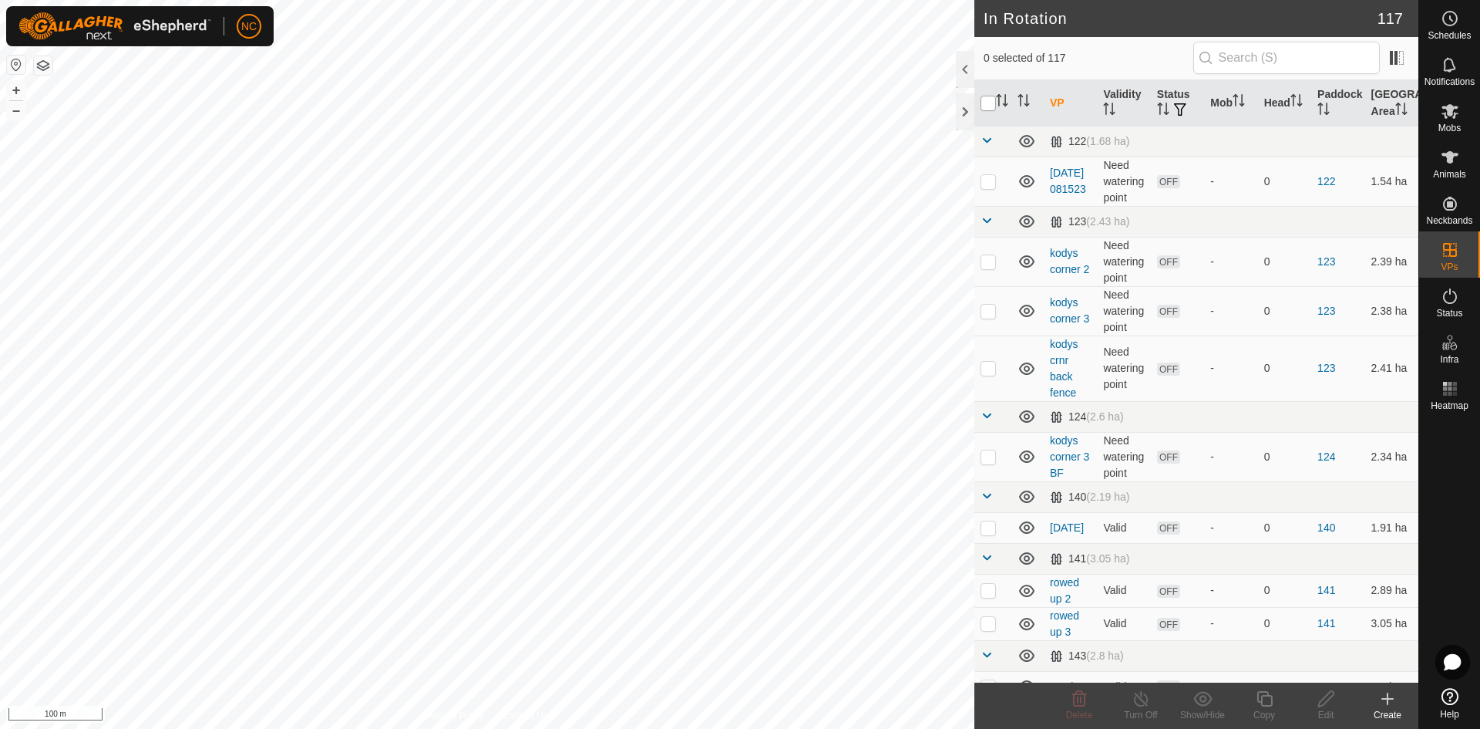
checkbox input "true"
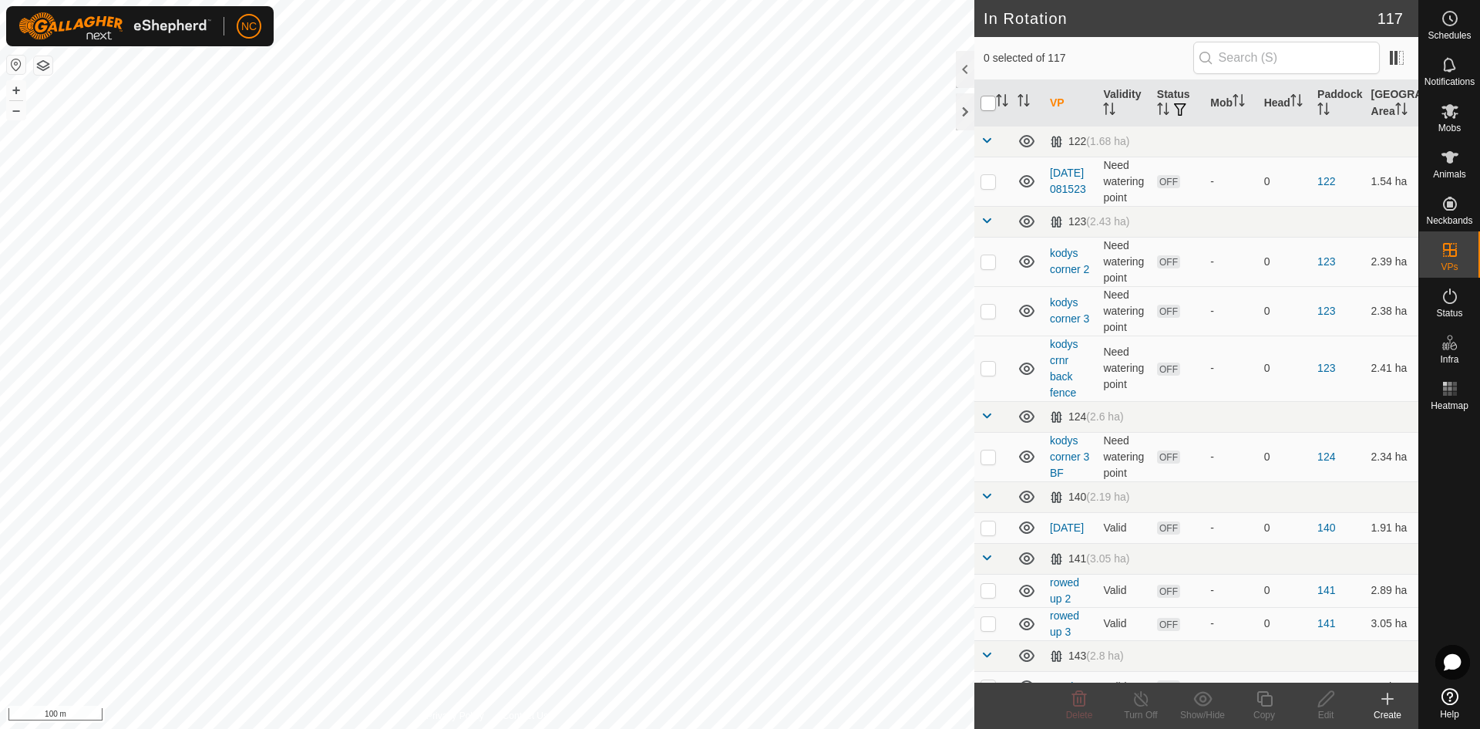
checkbox input "true"
click at [982, 103] on input "checkbox" at bounding box center [988, 103] width 15 height 15
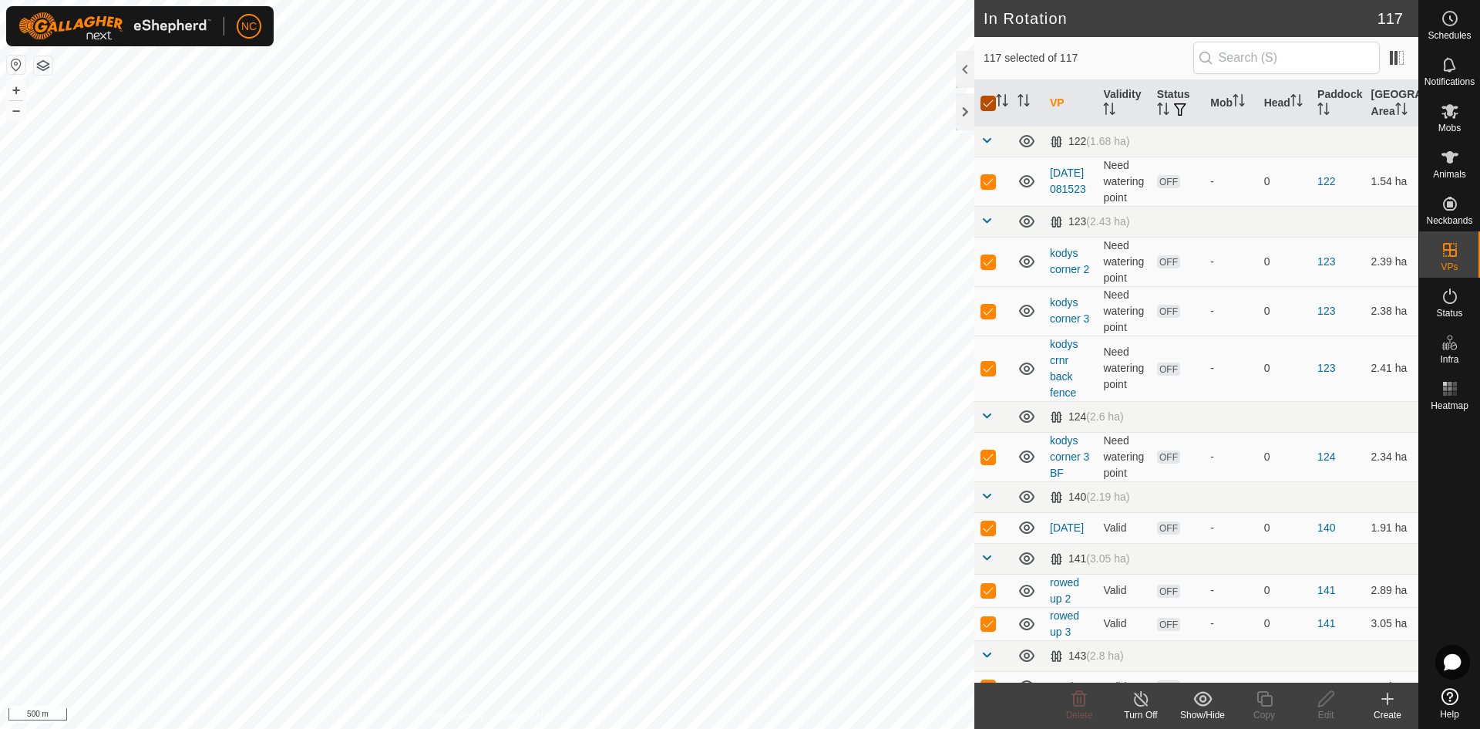
checkbox input "false"
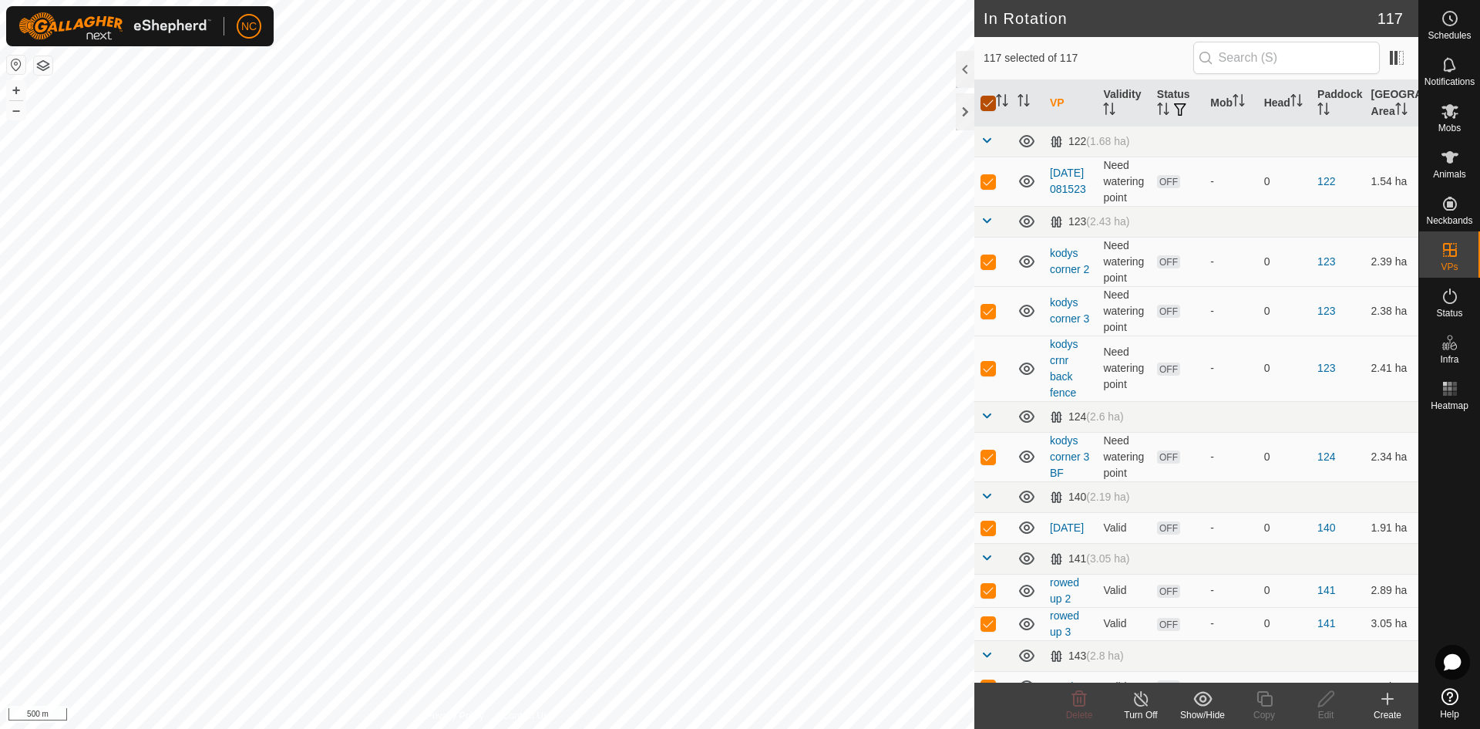
checkbox input "false"
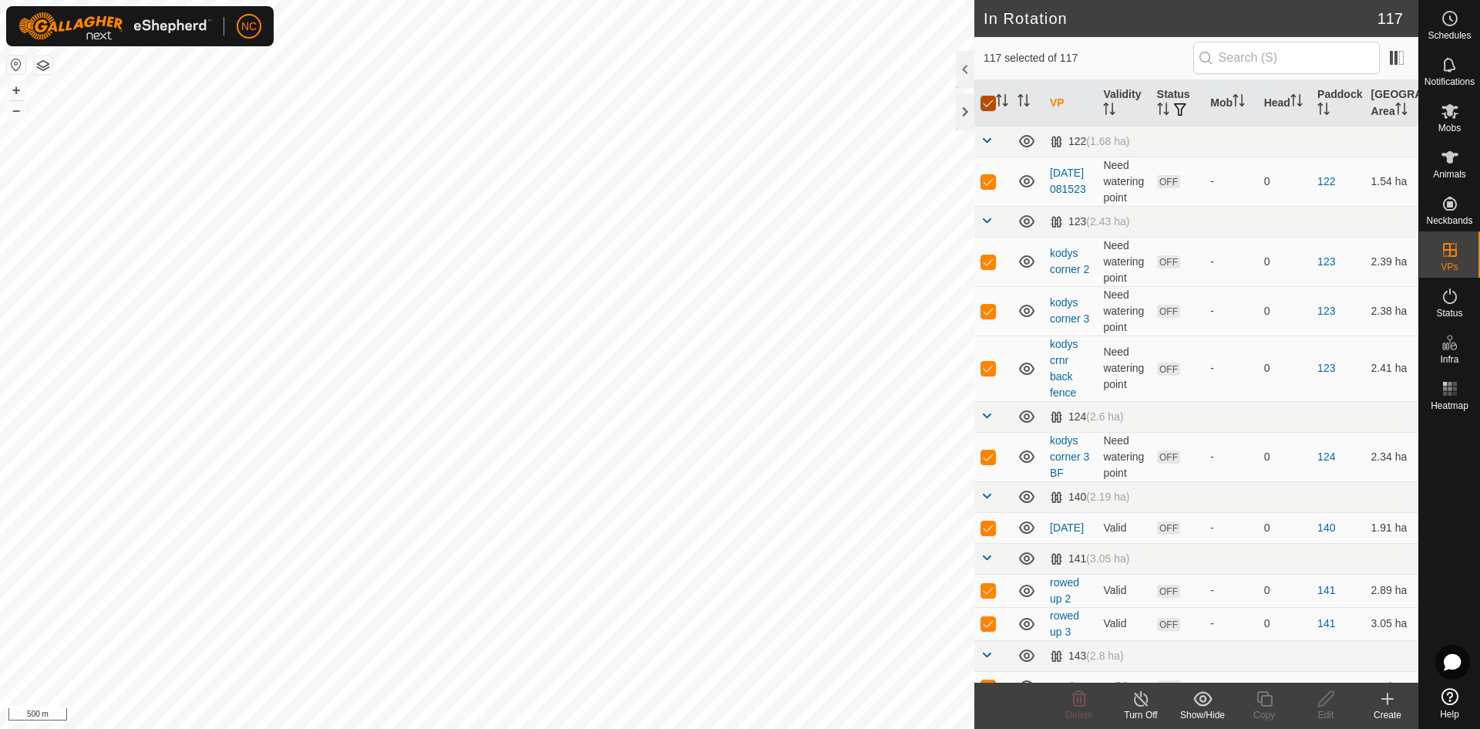
checkbox input "false"
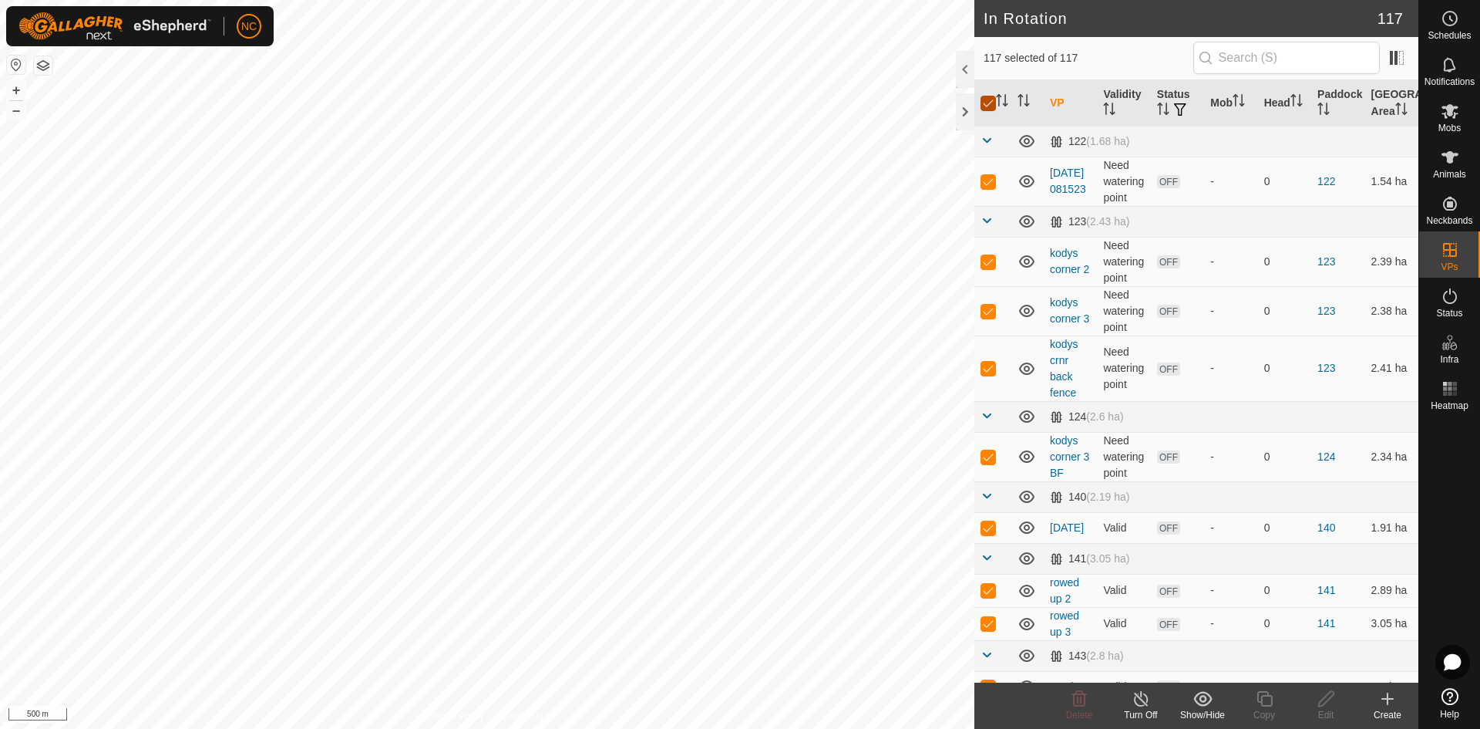
checkbox input "false"
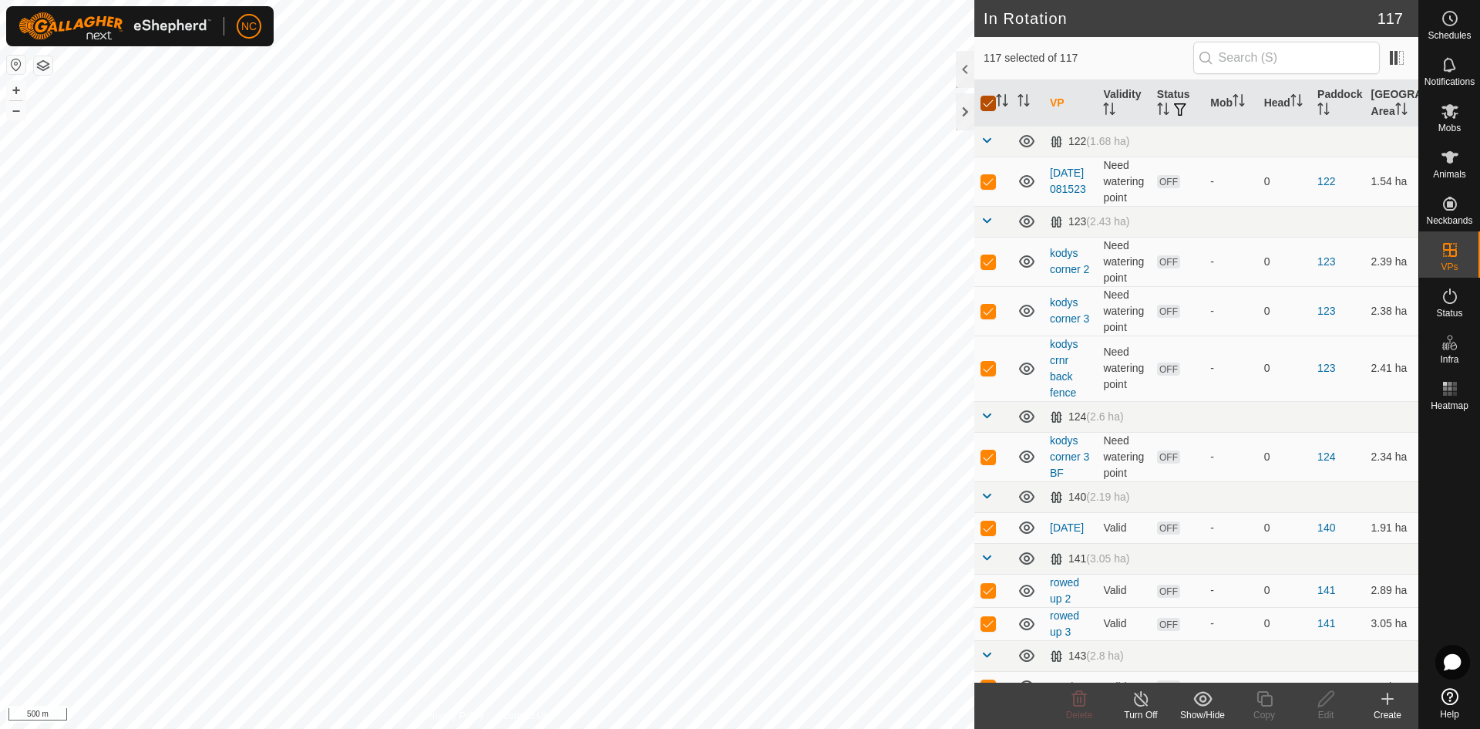
checkbox input "false"
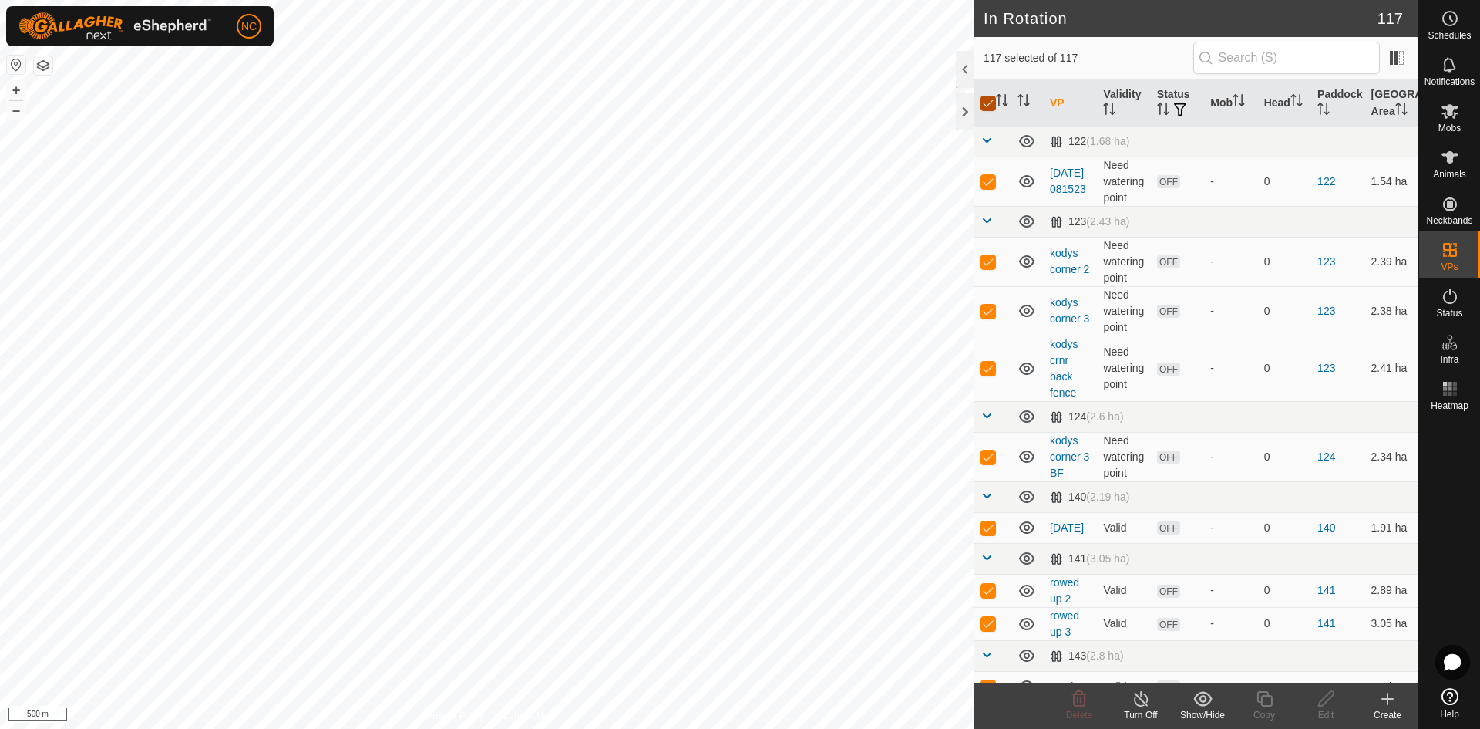
checkbox input "false"
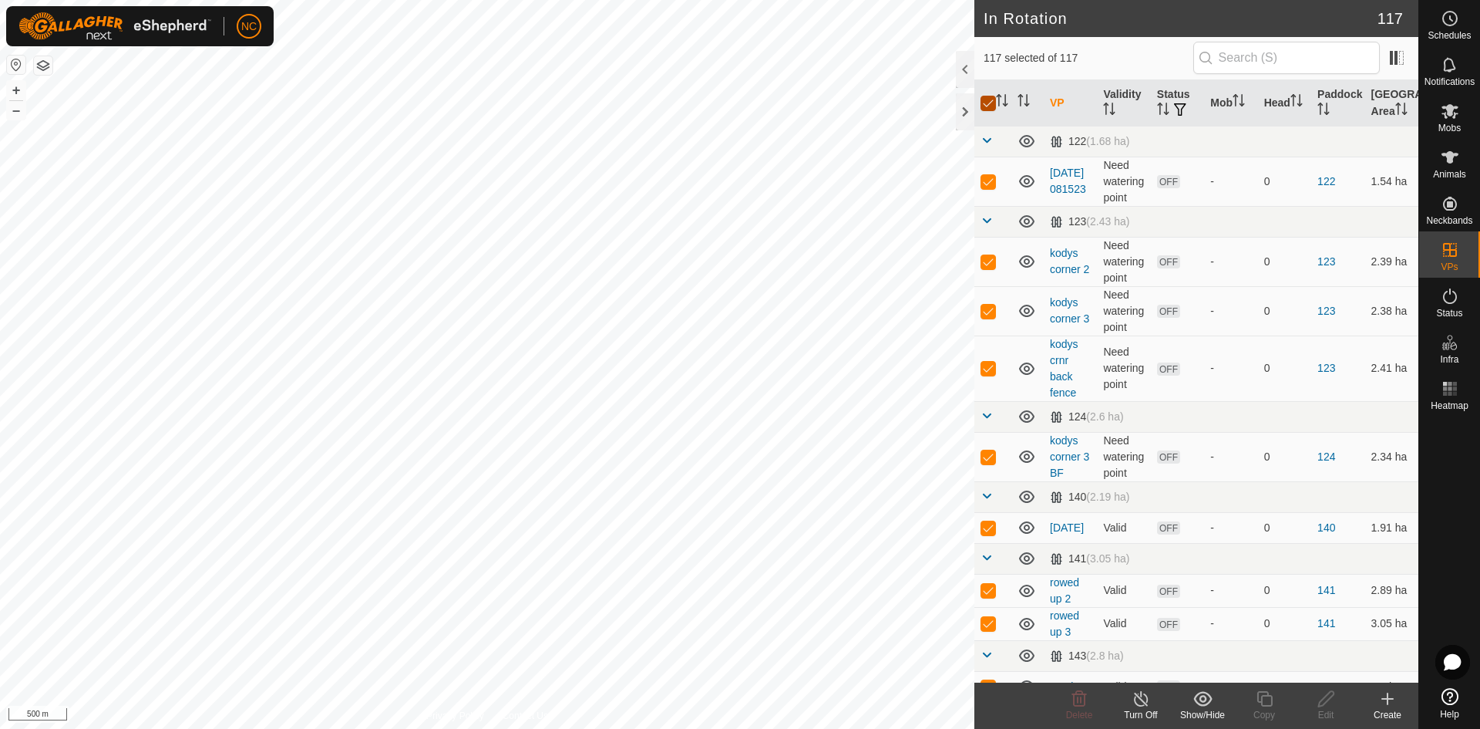
checkbox input "false"
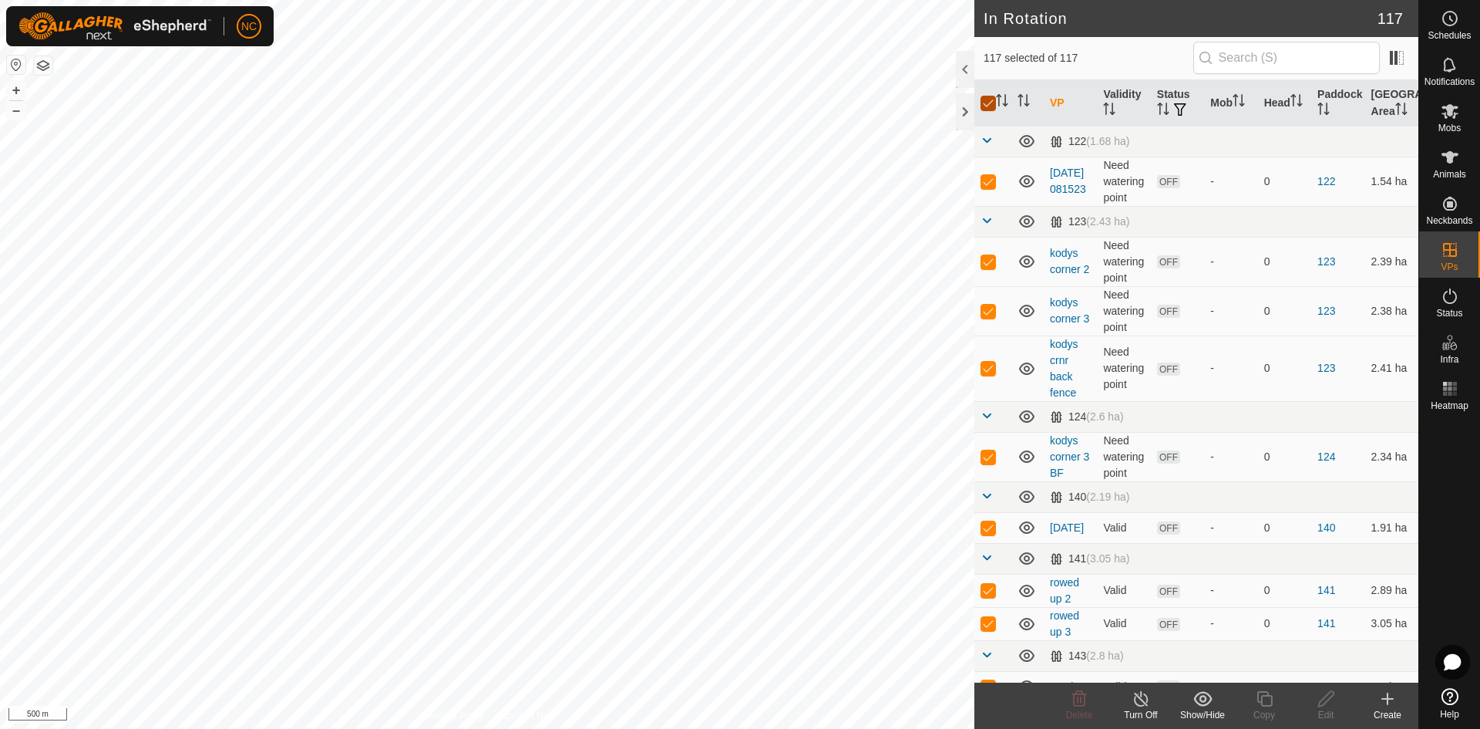
checkbox input "false"
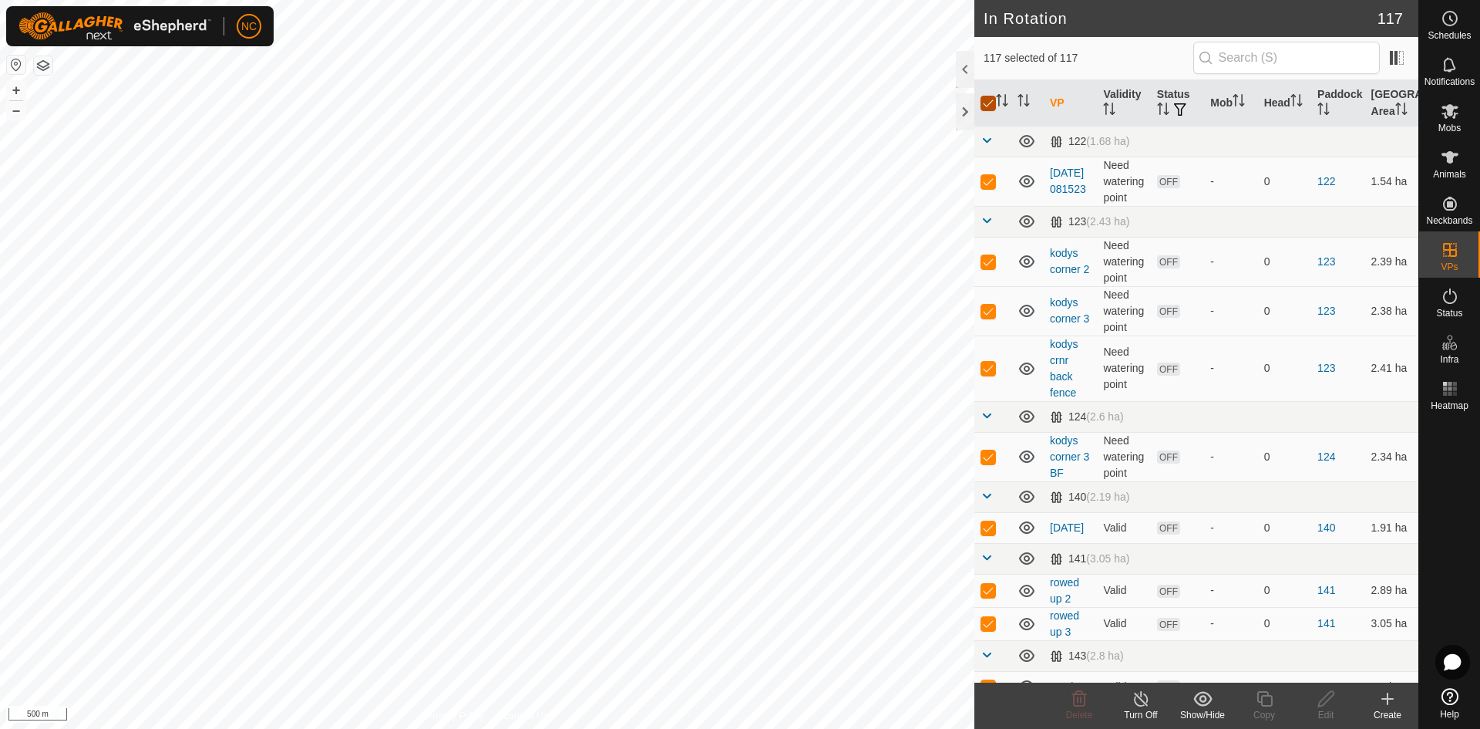
checkbox input "false"
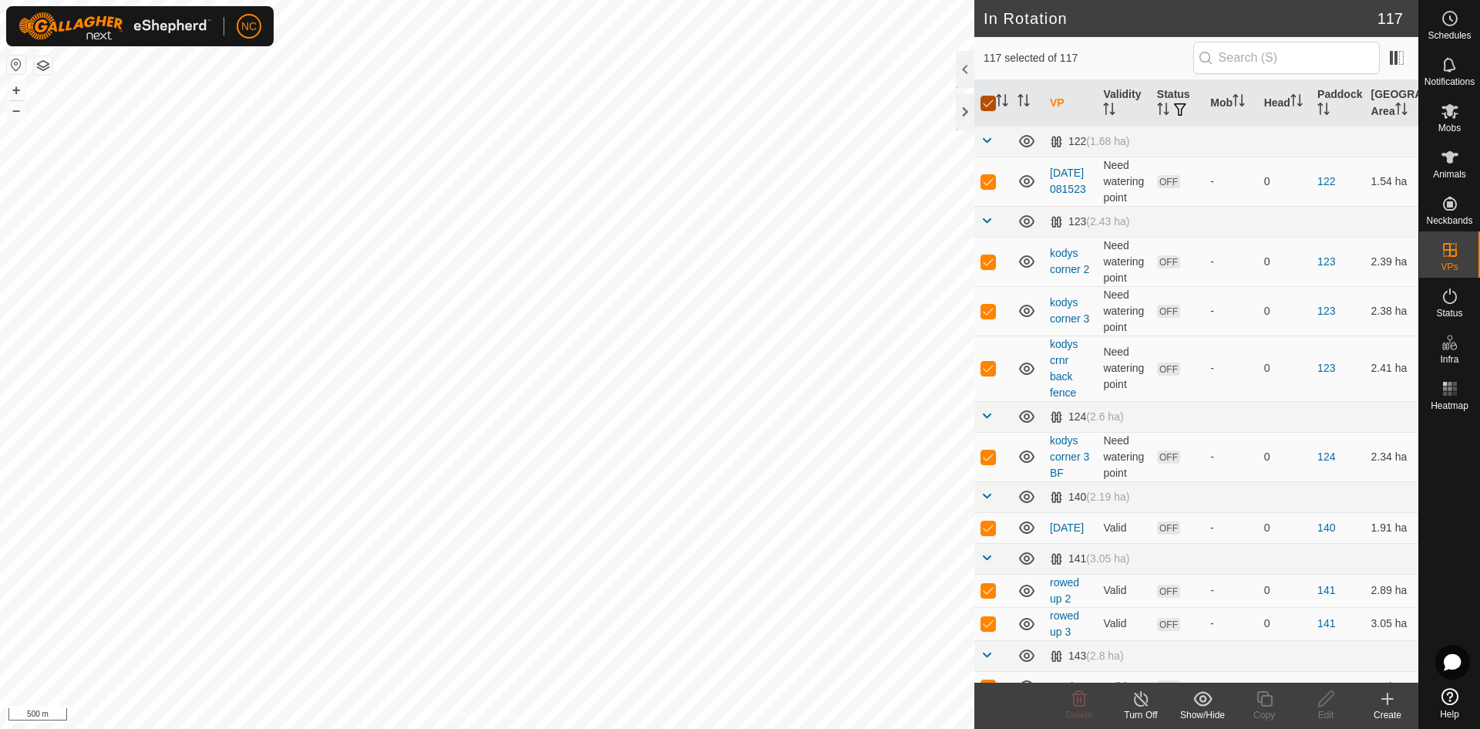
checkbox input "false"
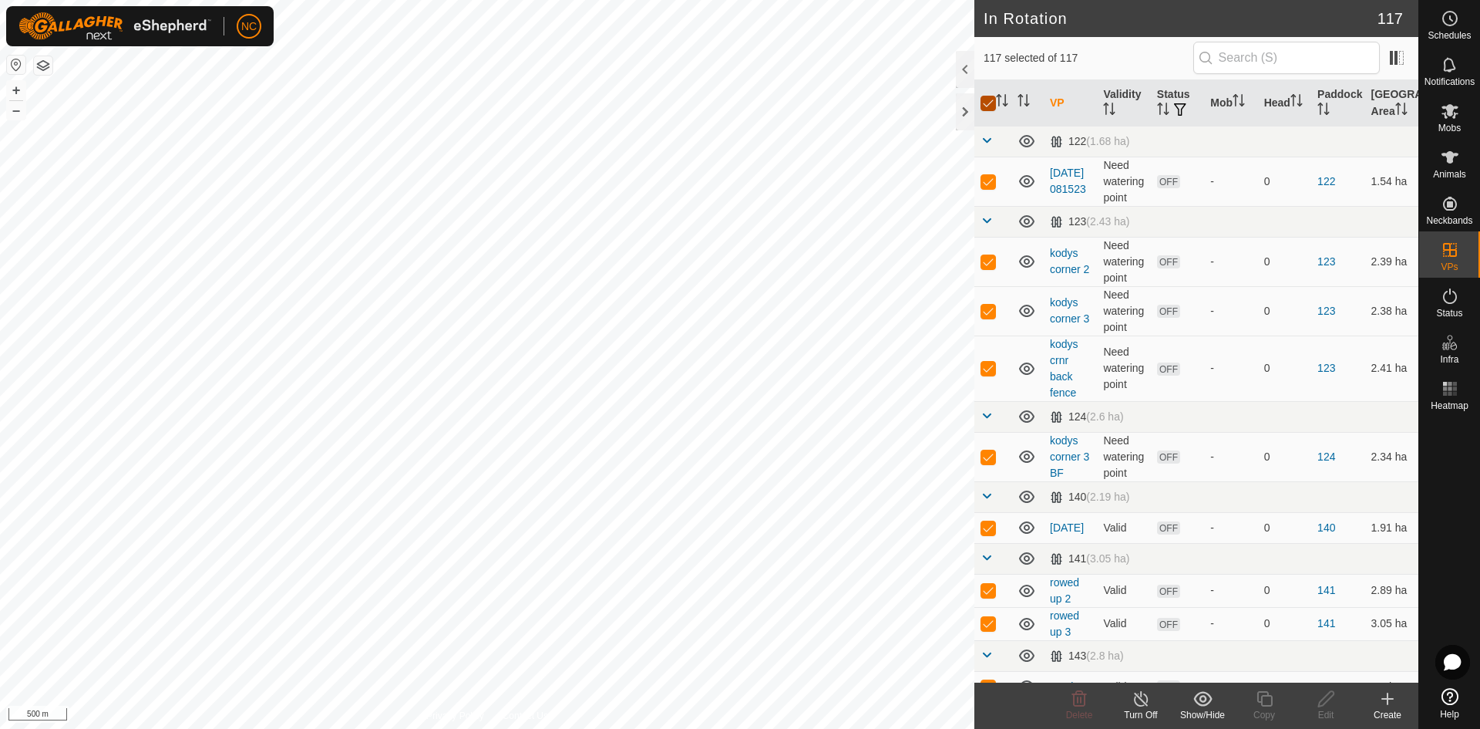
checkbox input "false"
click at [964, 112] on div at bounding box center [965, 111] width 19 height 37
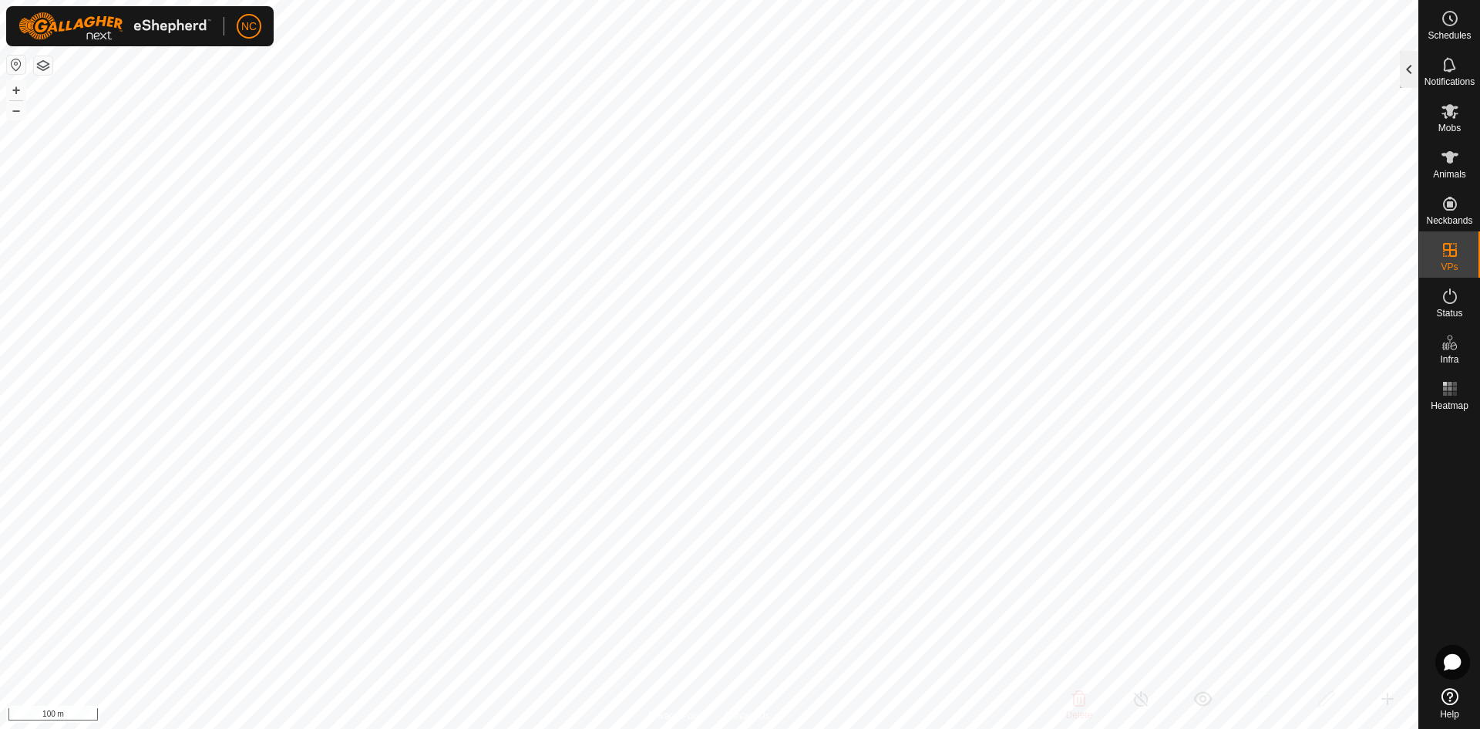
click at [1410, 66] on div at bounding box center [1409, 69] width 19 height 37
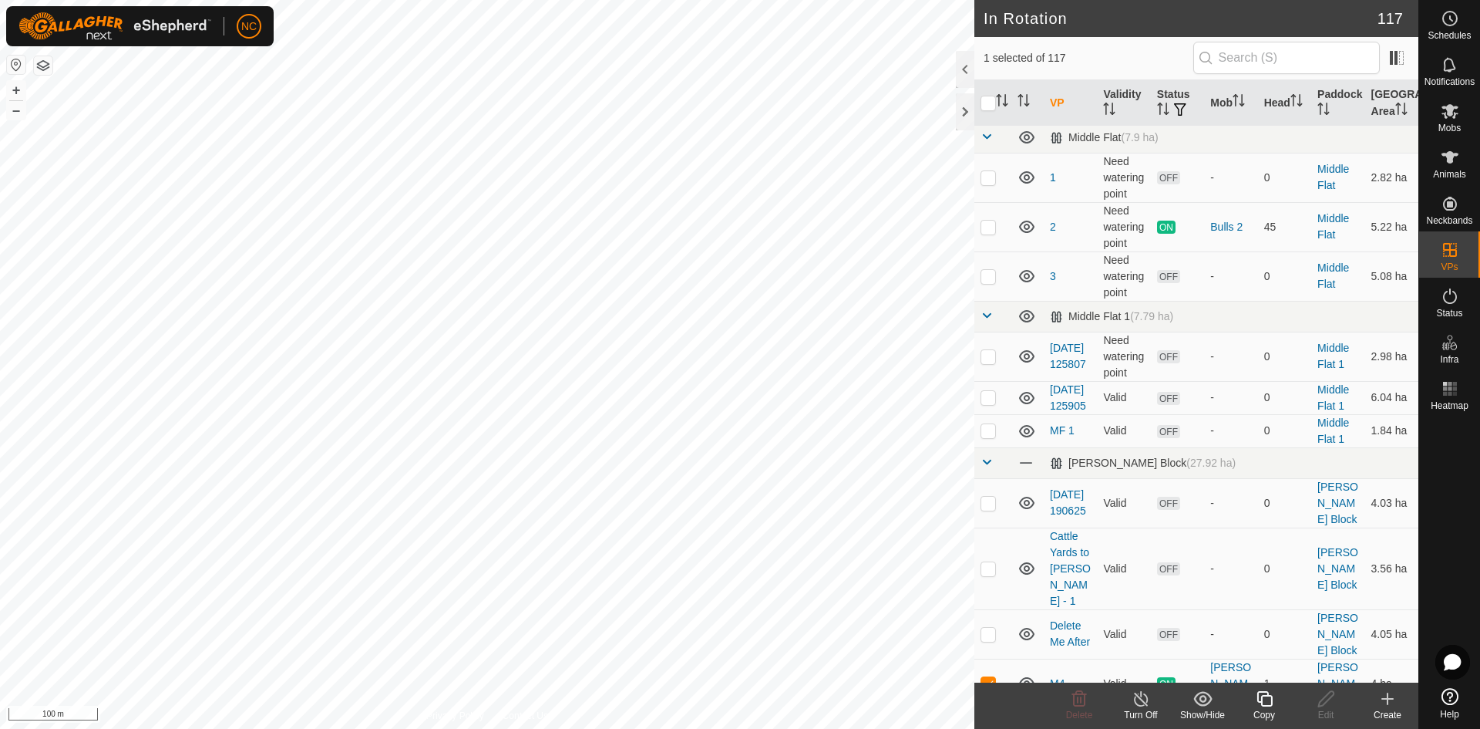
scroll to position [3469, 0]
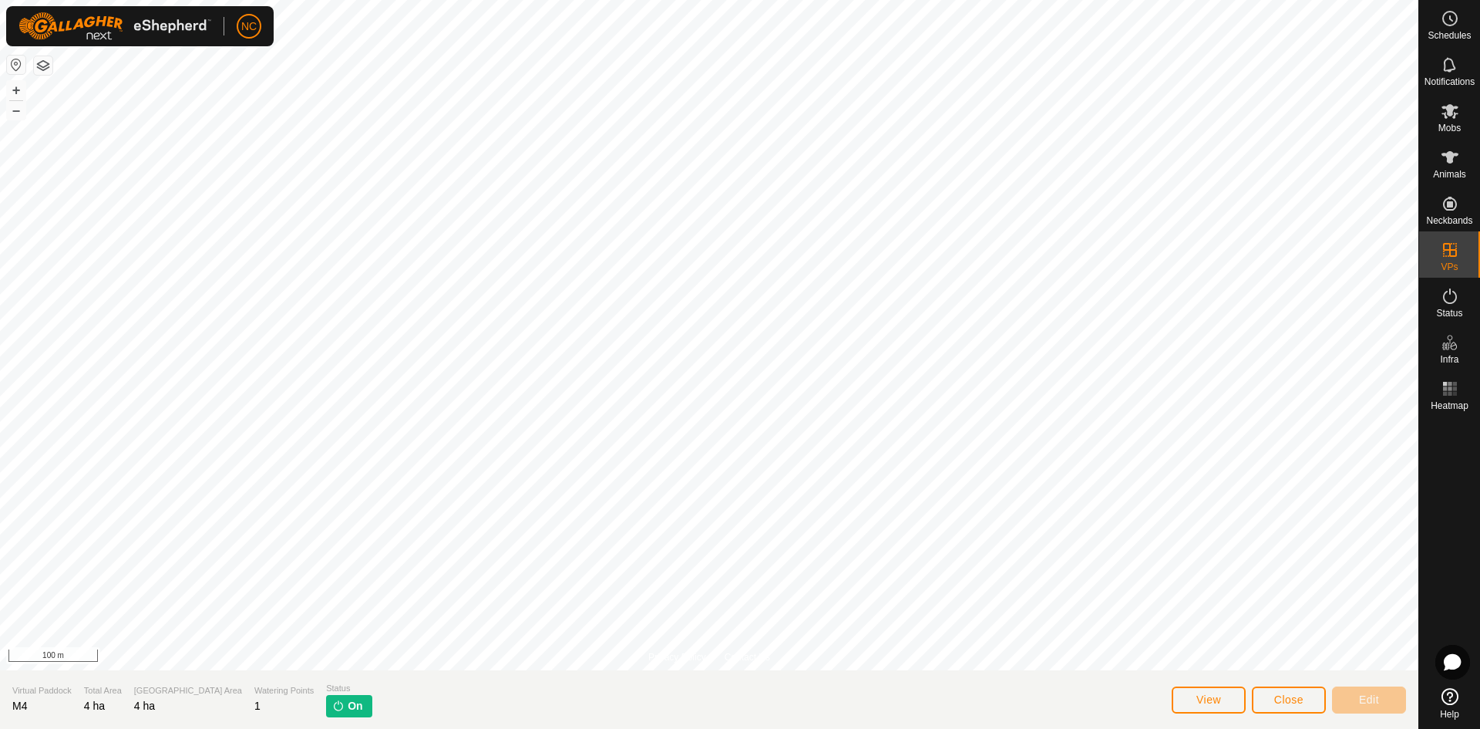
click at [332, 701] on img at bounding box center [338, 705] width 12 height 12
click at [1308, 700] on button "Close" at bounding box center [1289, 699] width 74 height 27
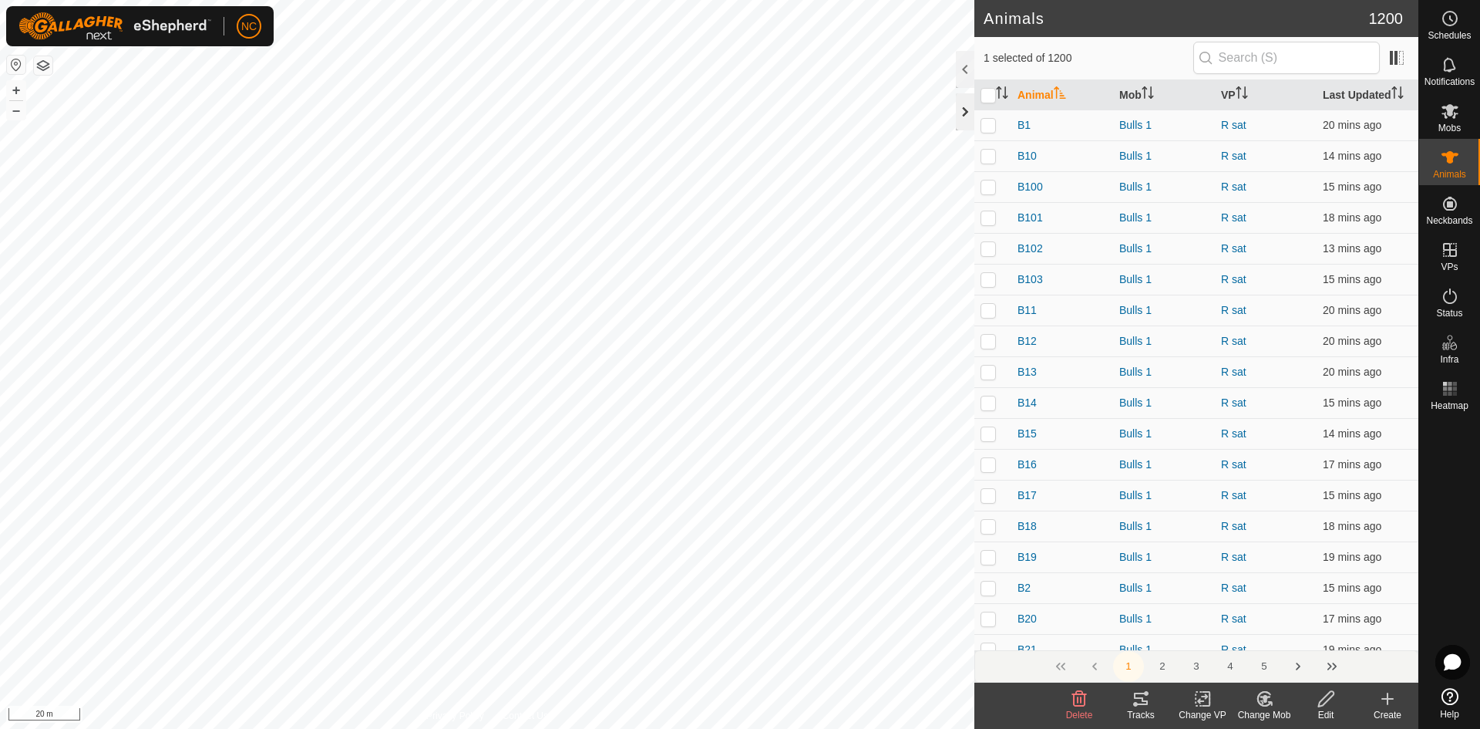
click at [959, 113] on div at bounding box center [965, 111] width 19 height 37
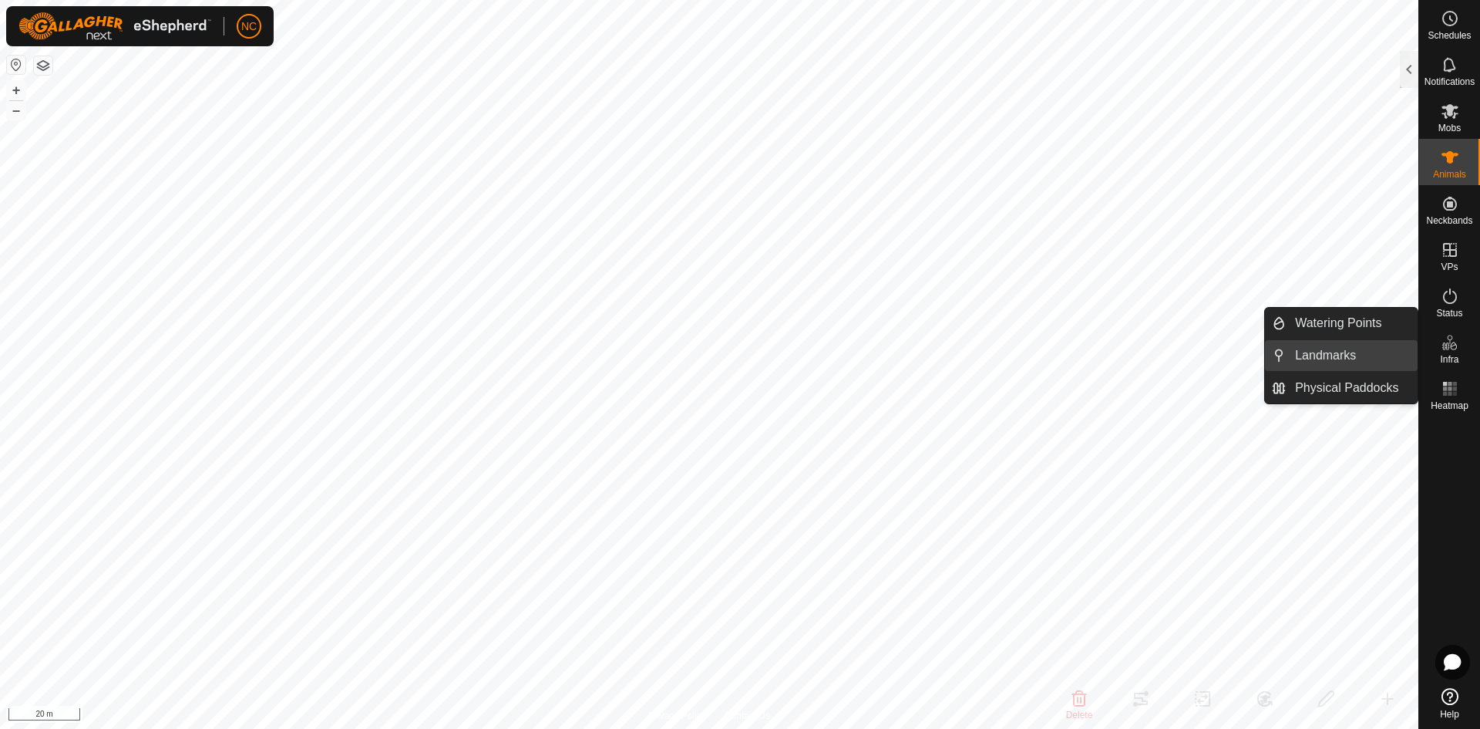
click at [1325, 354] on link "Landmarks" at bounding box center [1352, 355] width 132 height 31
click at [1355, 333] on link "Watering Points" at bounding box center [1352, 323] width 132 height 31
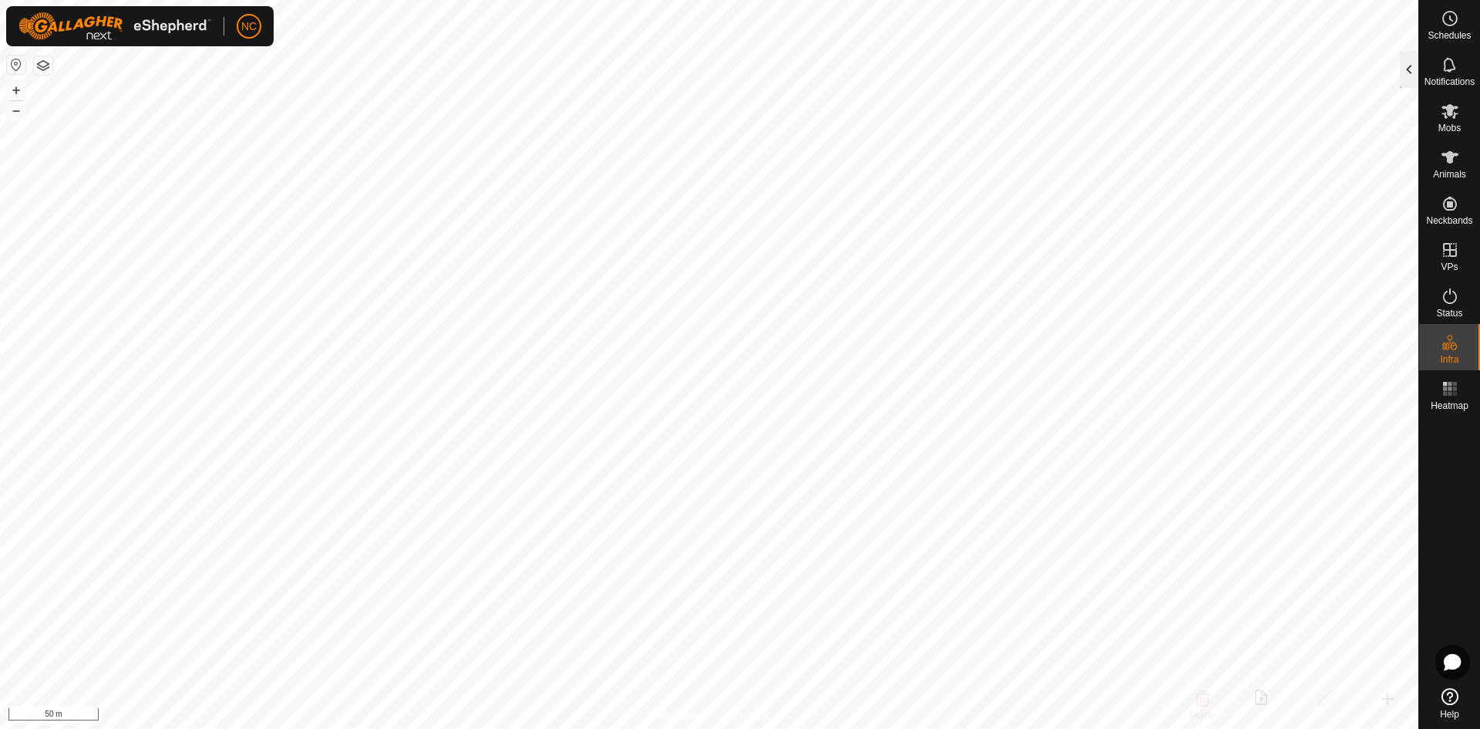
click at [1402, 59] on div at bounding box center [1409, 69] width 19 height 37
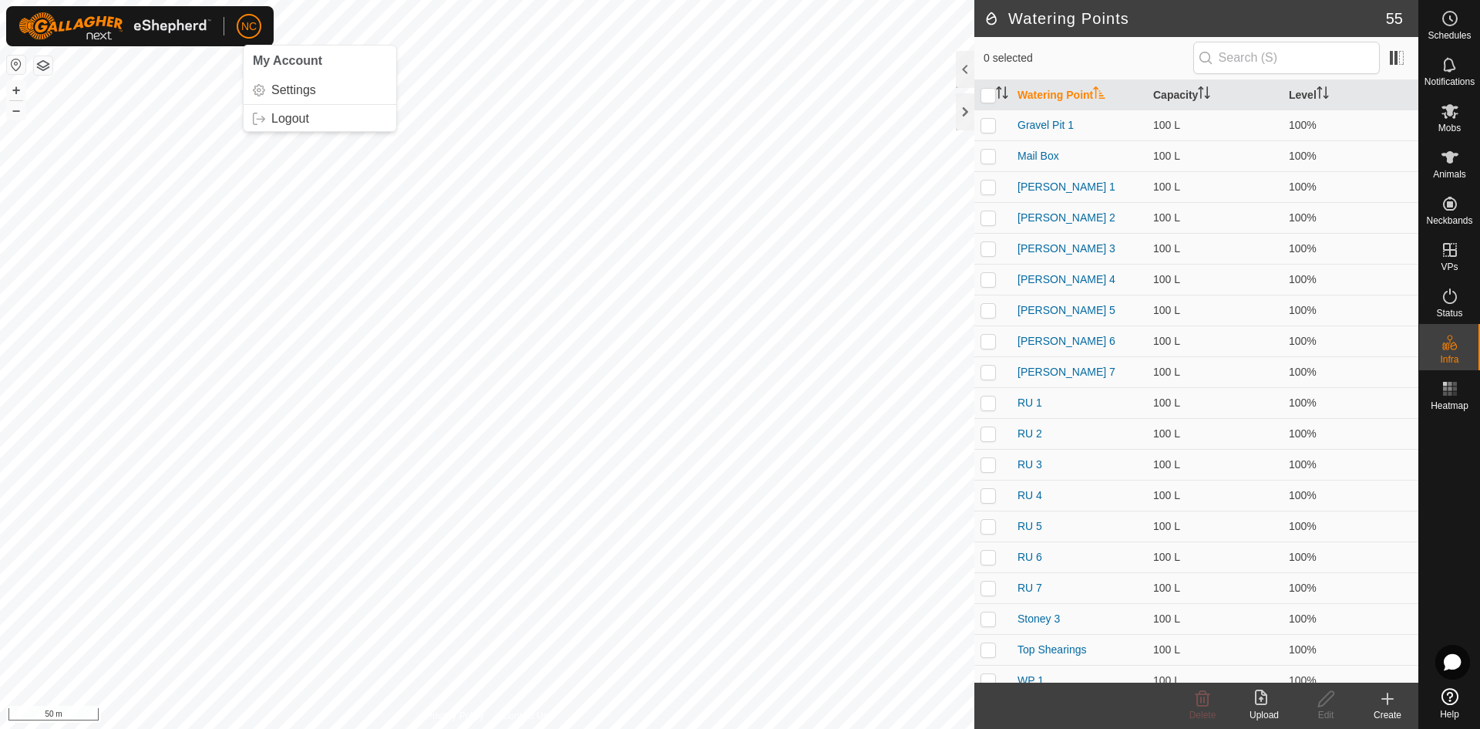
click at [45, 66] on button "button" at bounding box center [43, 65] width 19 height 19
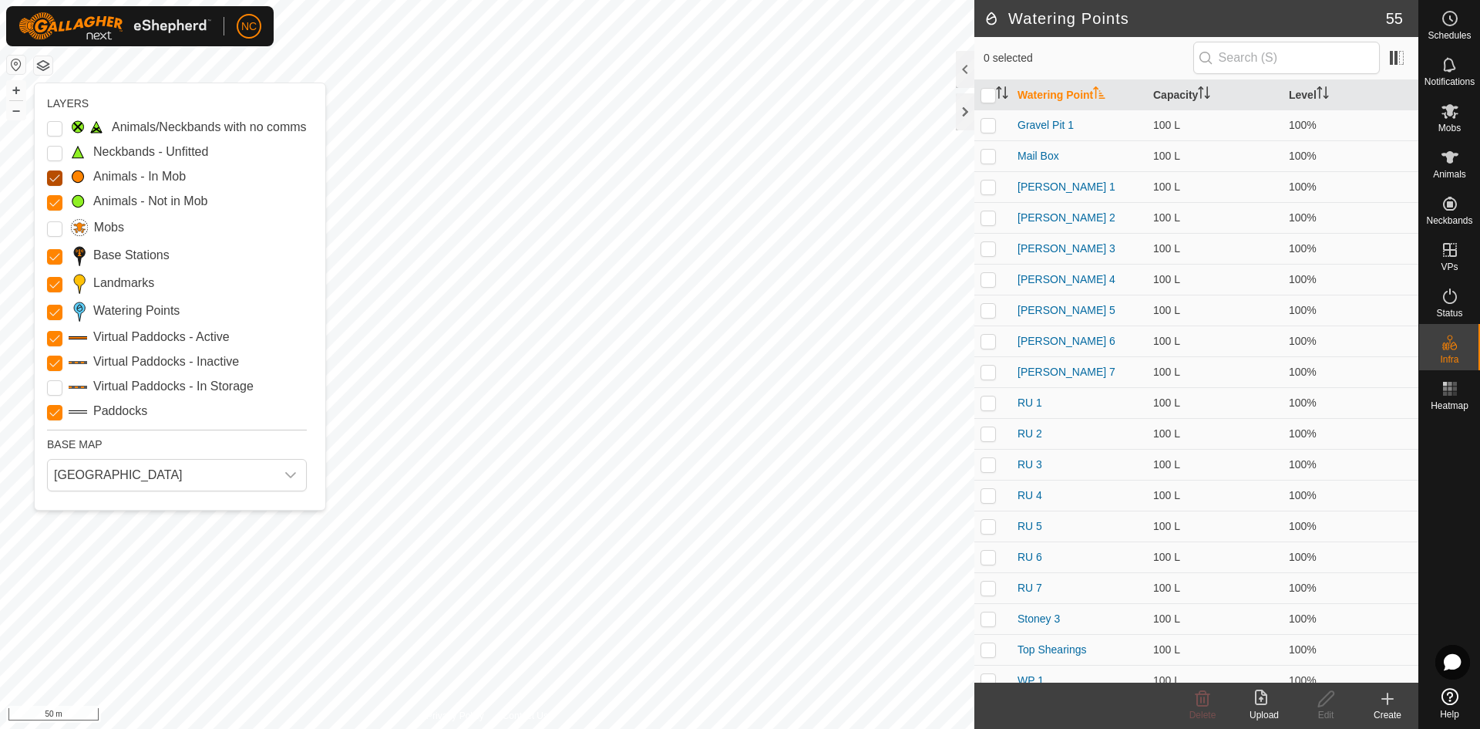
click at [54, 176] on Mob "Animals - In Mob" at bounding box center [54, 177] width 15 height 15
click at [51, 205] on Mob "Animals - Not in Mob" at bounding box center [54, 202] width 15 height 15
click at [51, 231] on input "Mobs" at bounding box center [54, 228] width 15 height 15
click at [51, 250] on Stations "Base Stations" at bounding box center [54, 256] width 15 height 15
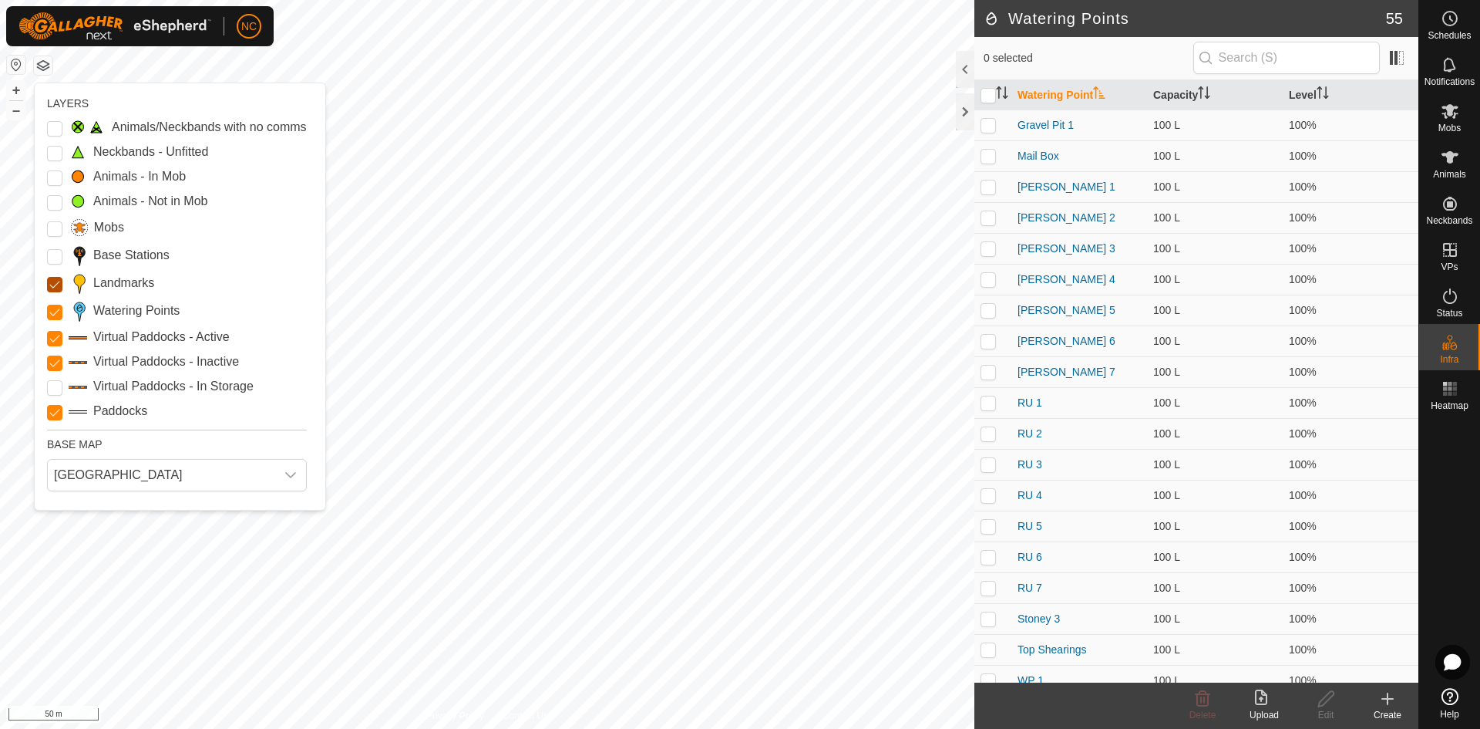
click at [51, 282] on input "Landmarks" at bounding box center [54, 284] width 15 height 15
click at [54, 312] on Points "Watering Points" at bounding box center [54, 312] width 15 height 15
click at [60, 362] on Inactive "Virtual Paddocks - Inactive" at bounding box center [54, 362] width 15 height 15
click at [52, 413] on input "Paddocks" at bounding box center [54, 412] width 15 height 15
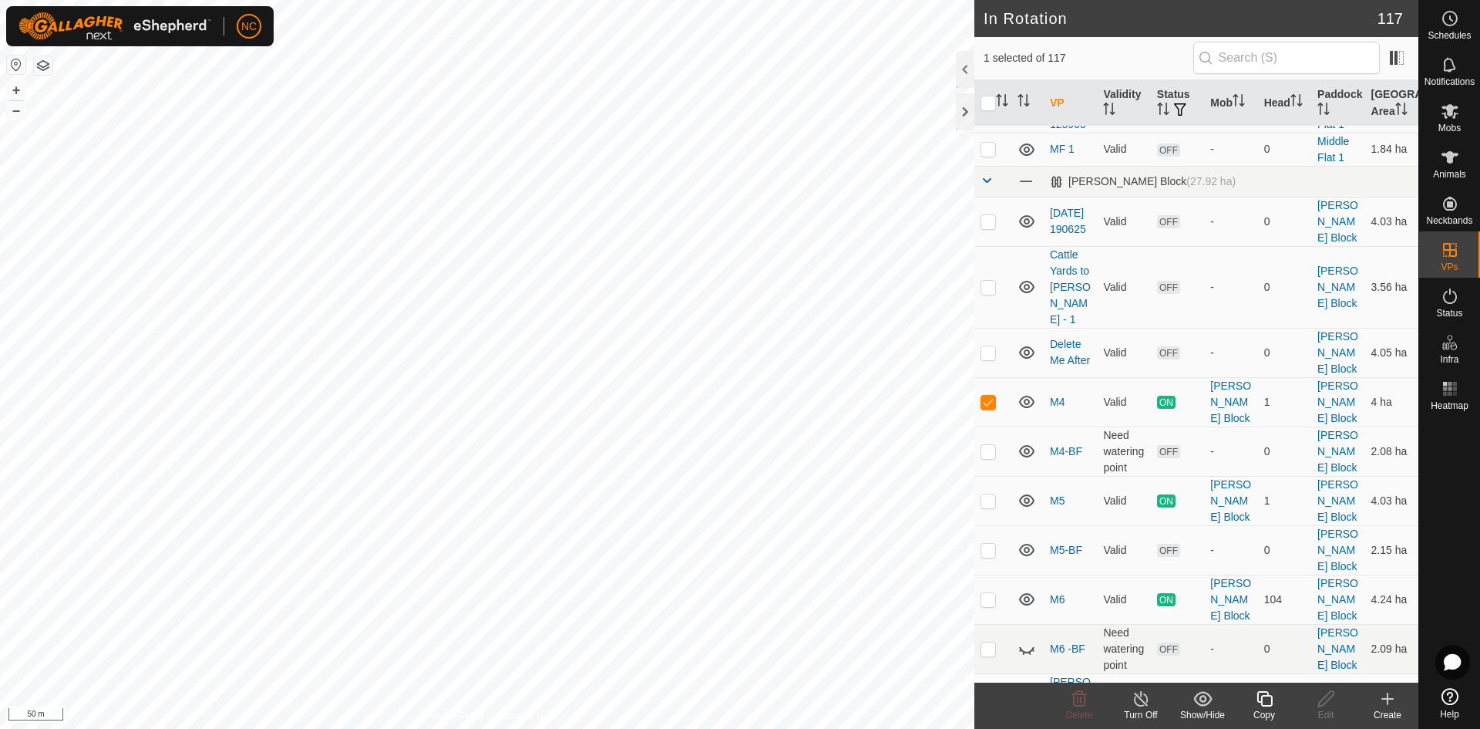
scroll to position [3701, 0]
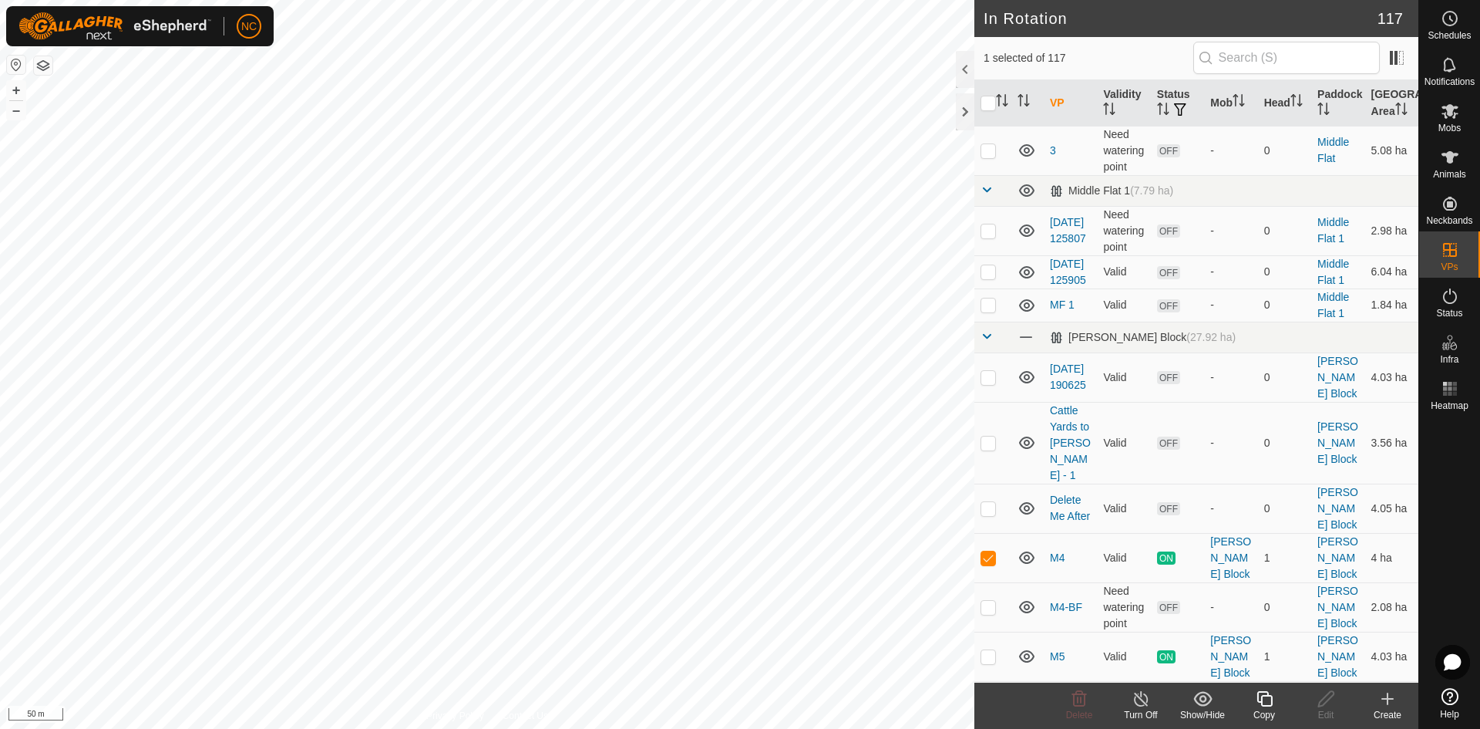
click at [1138, 705] on icon at bounding box center [1141, 698] width 14 height 15
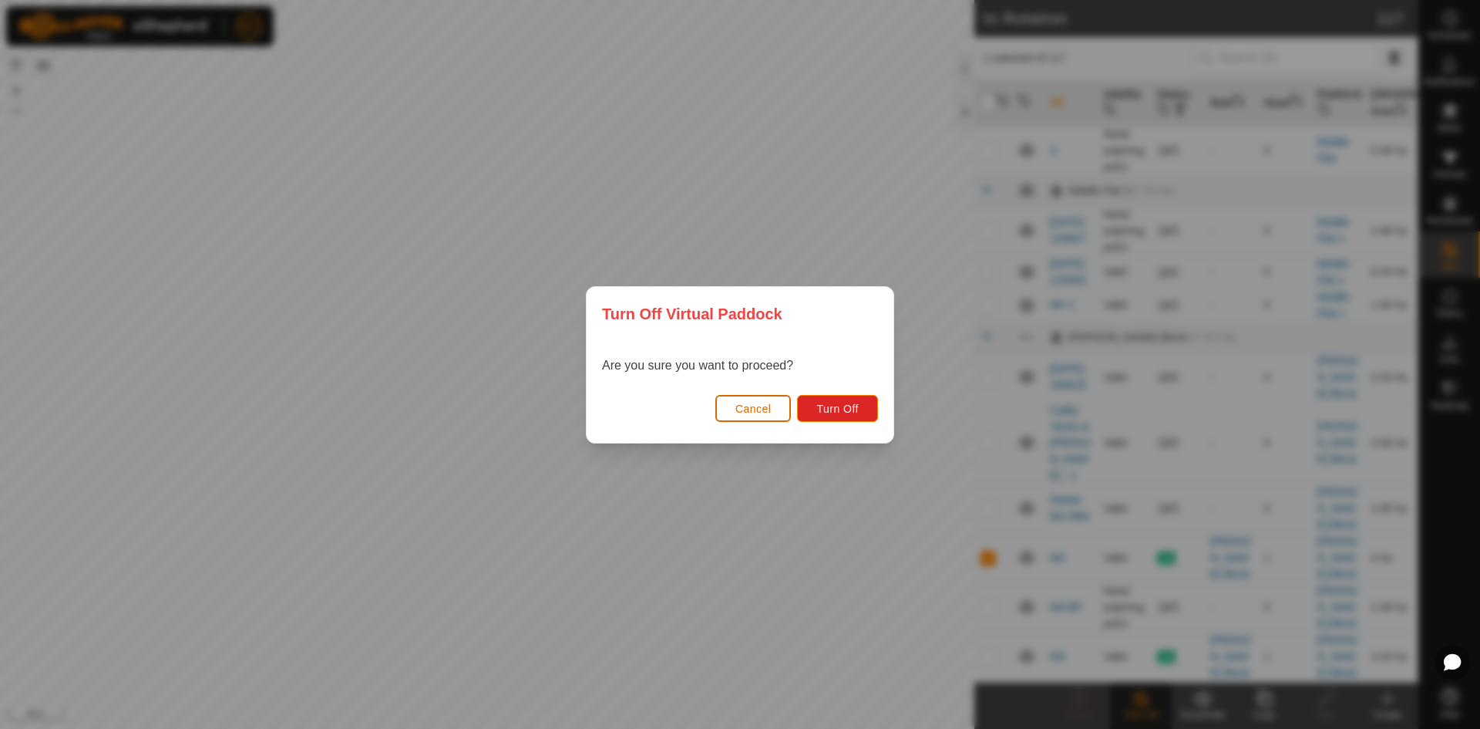
click at [749, 406] on span "Cancel" at bounding box center [753, 408] width 36 height 12
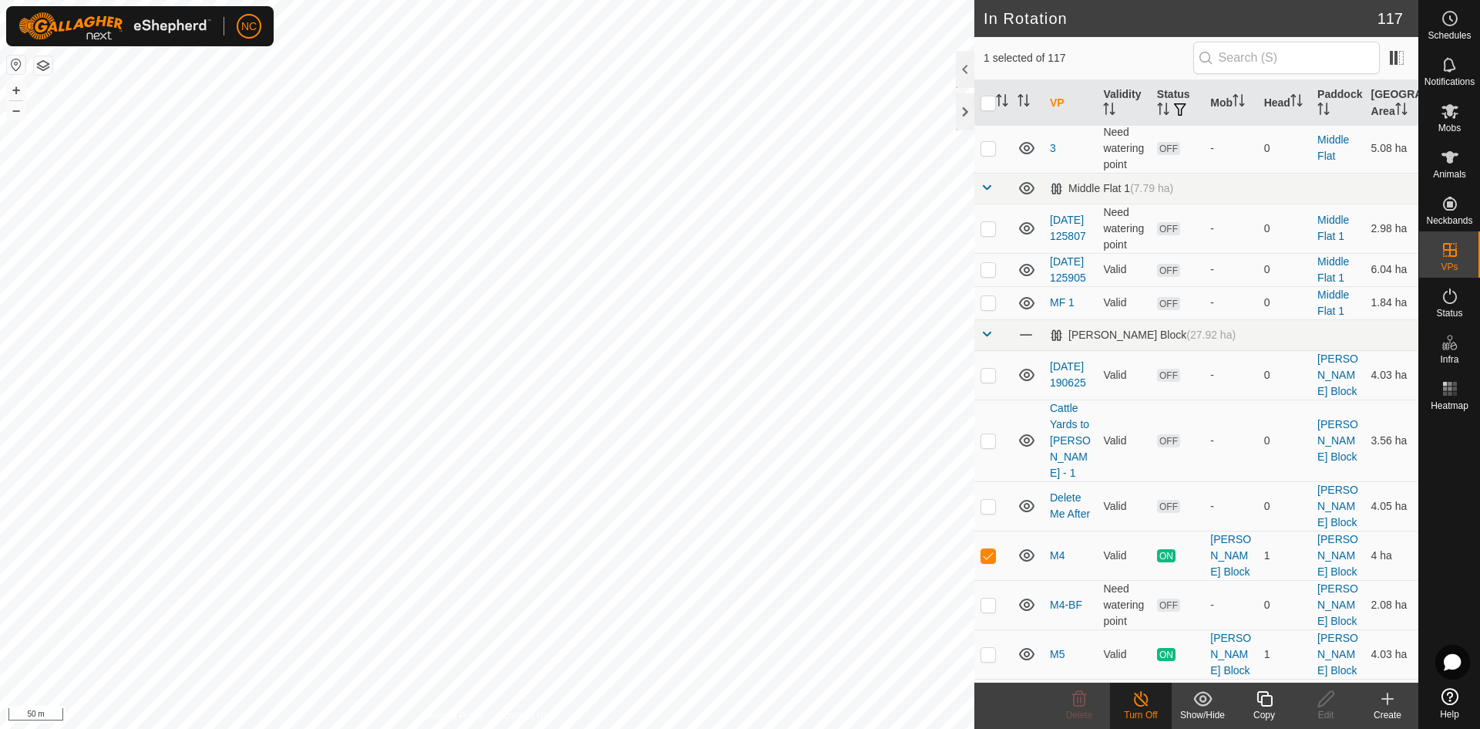
scroll to position [3624, 0]
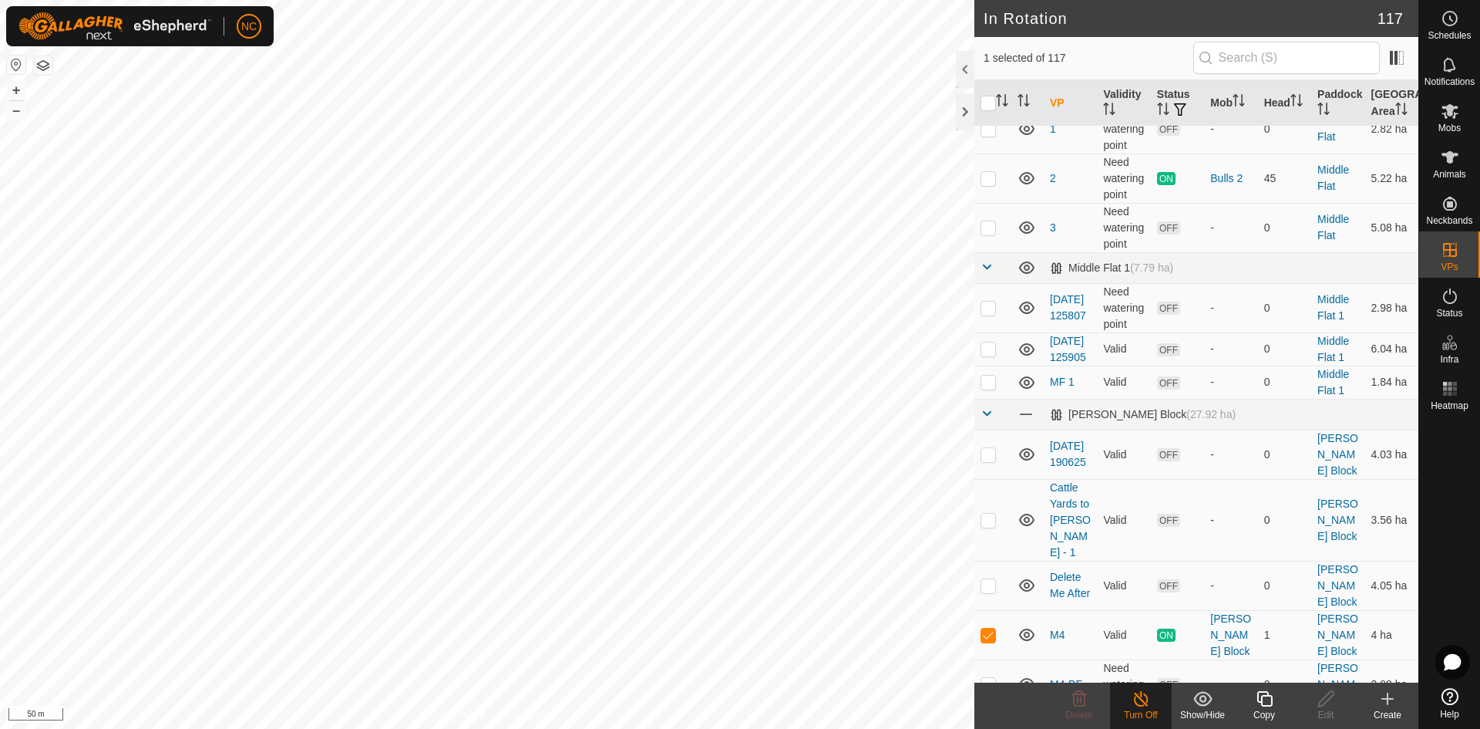
click at [1139, 706] on icon at bounding box center [1141, 698] width 19 height 19
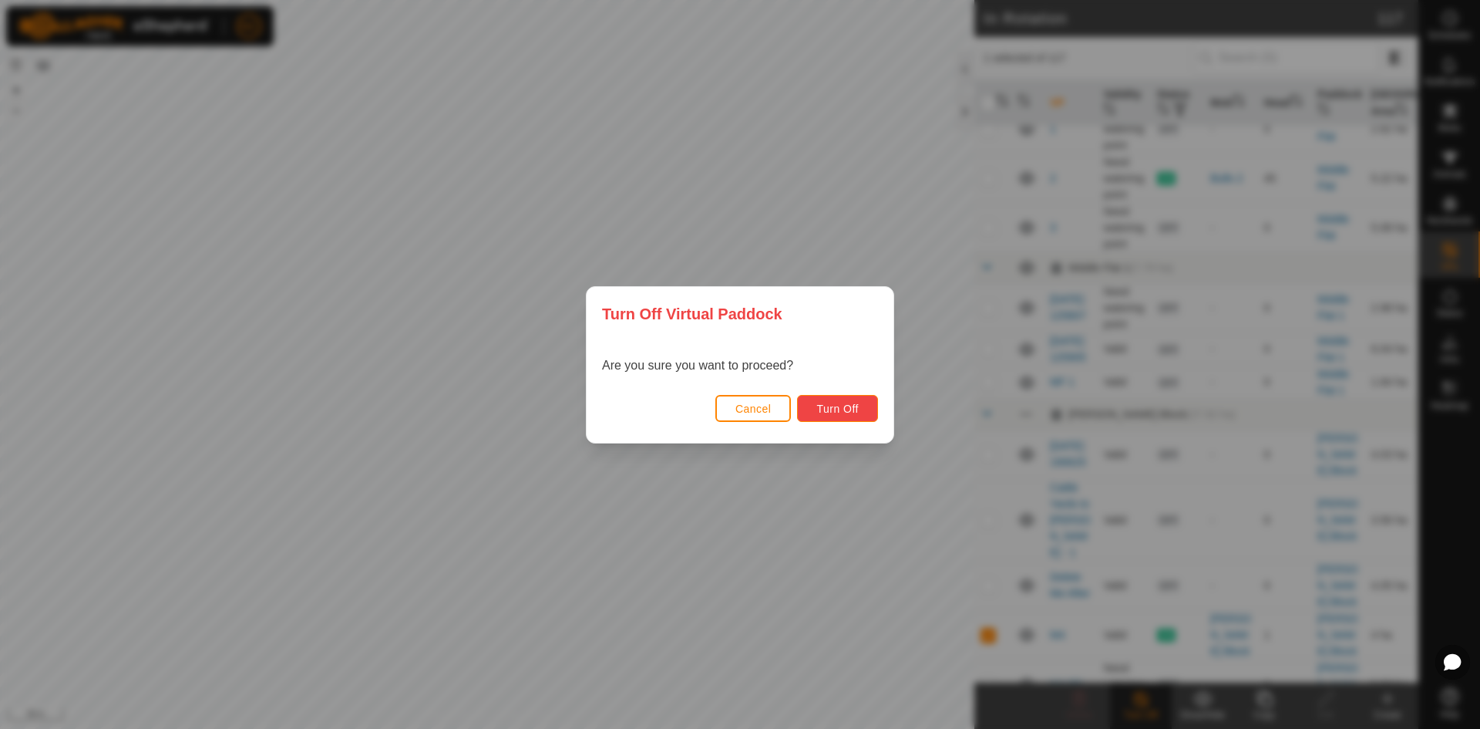
click at [843, 409] on span "Turn Off" at bounding box center [837, 408] width 42 height 12
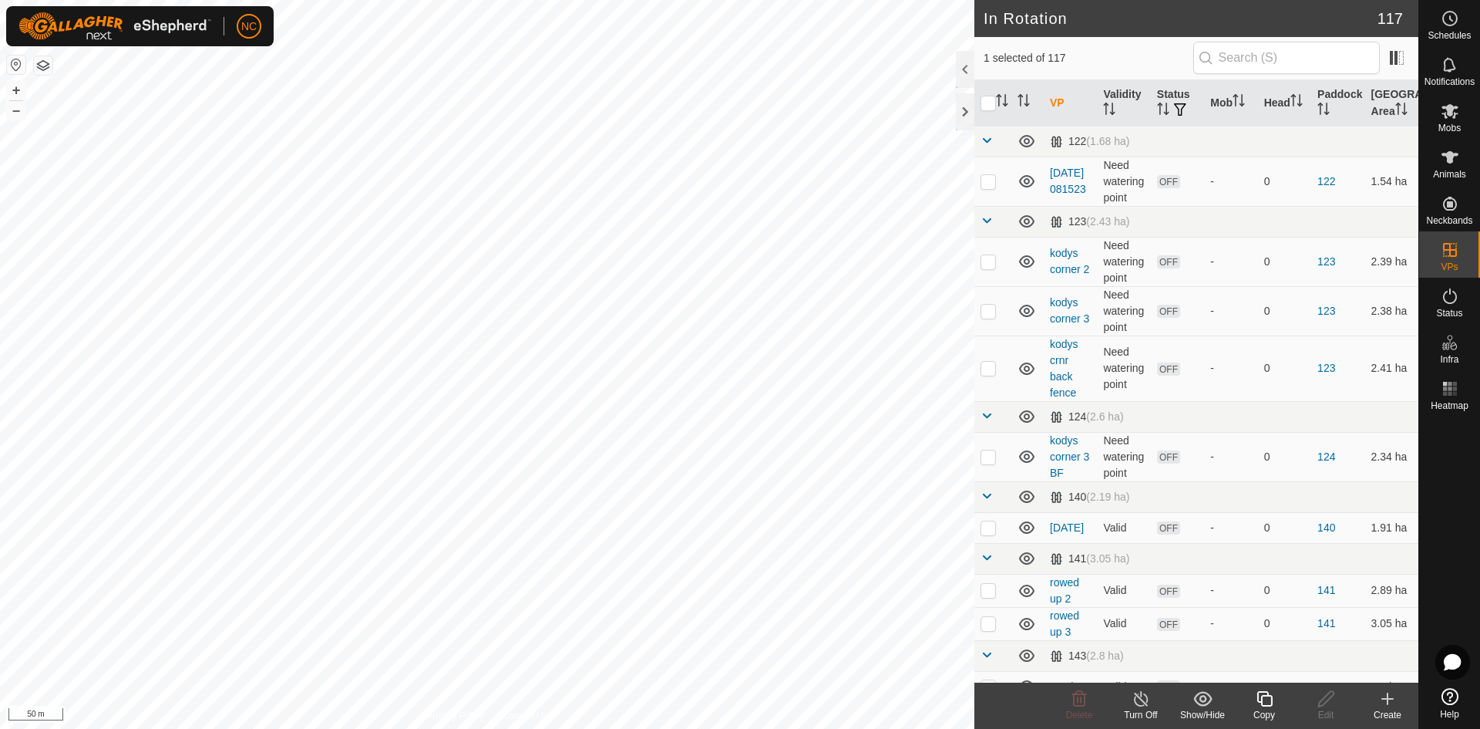
click at [42, 70] on button "button" at bounding box center [43, 65] width 19 height 19
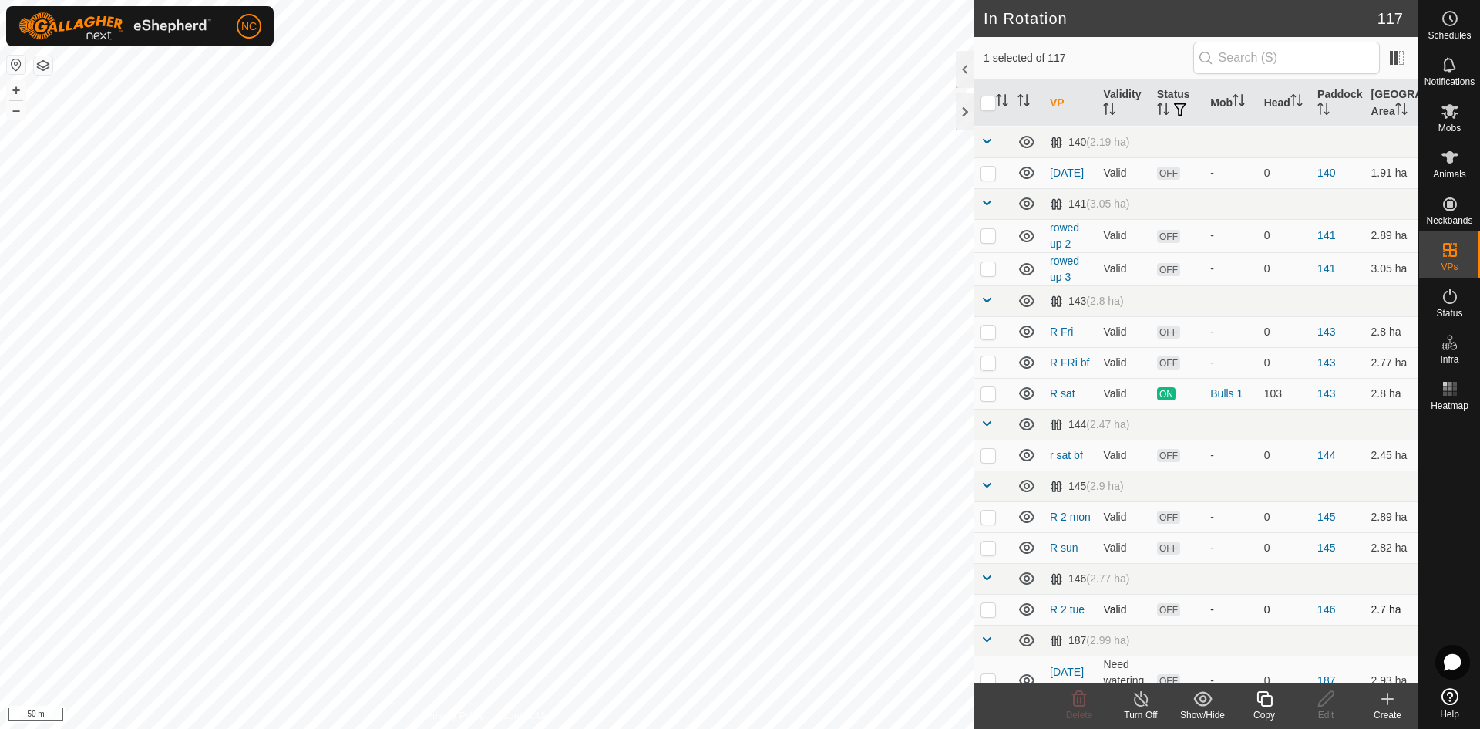
scroll to position [463, 0]
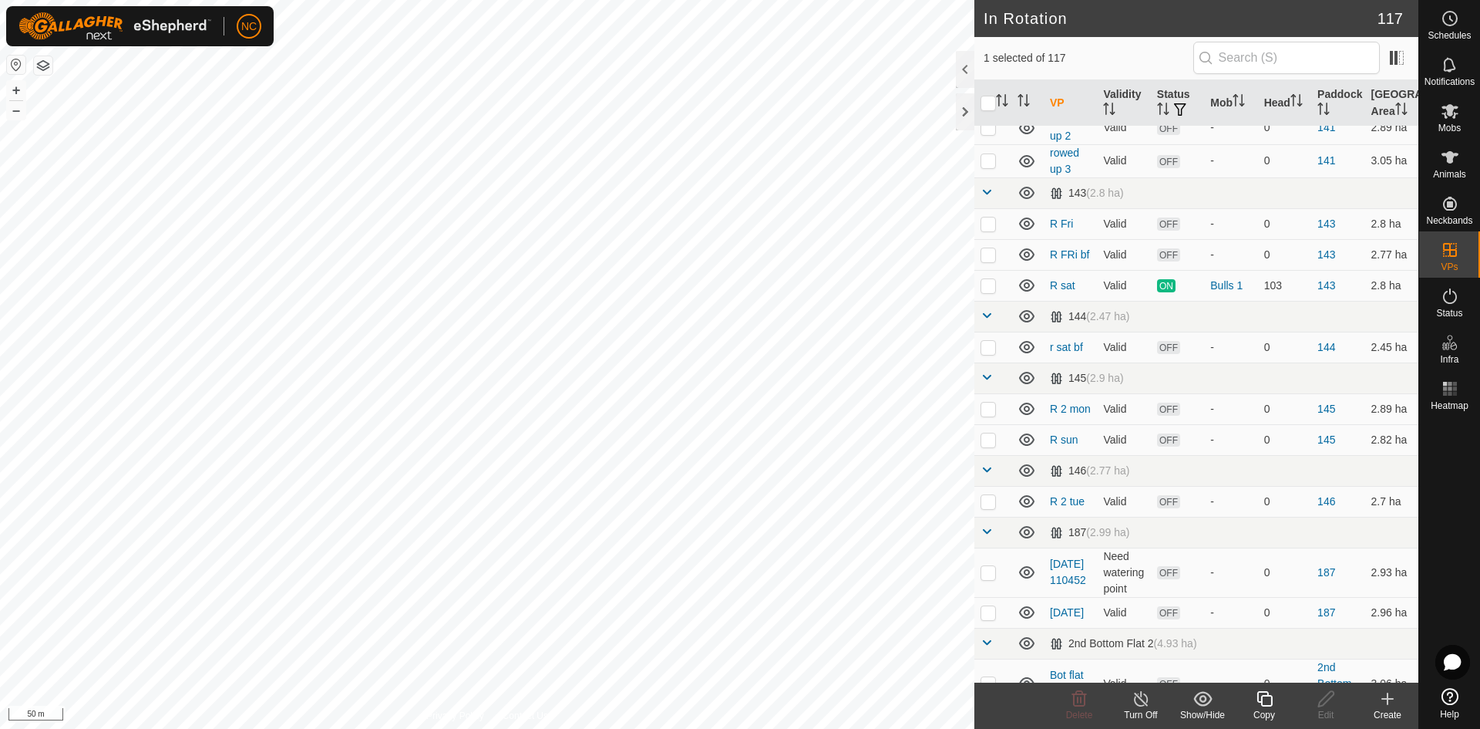
click at [1142, 716] on div "Turn Off" at bounding box center [1141, 715] width 62 height 14
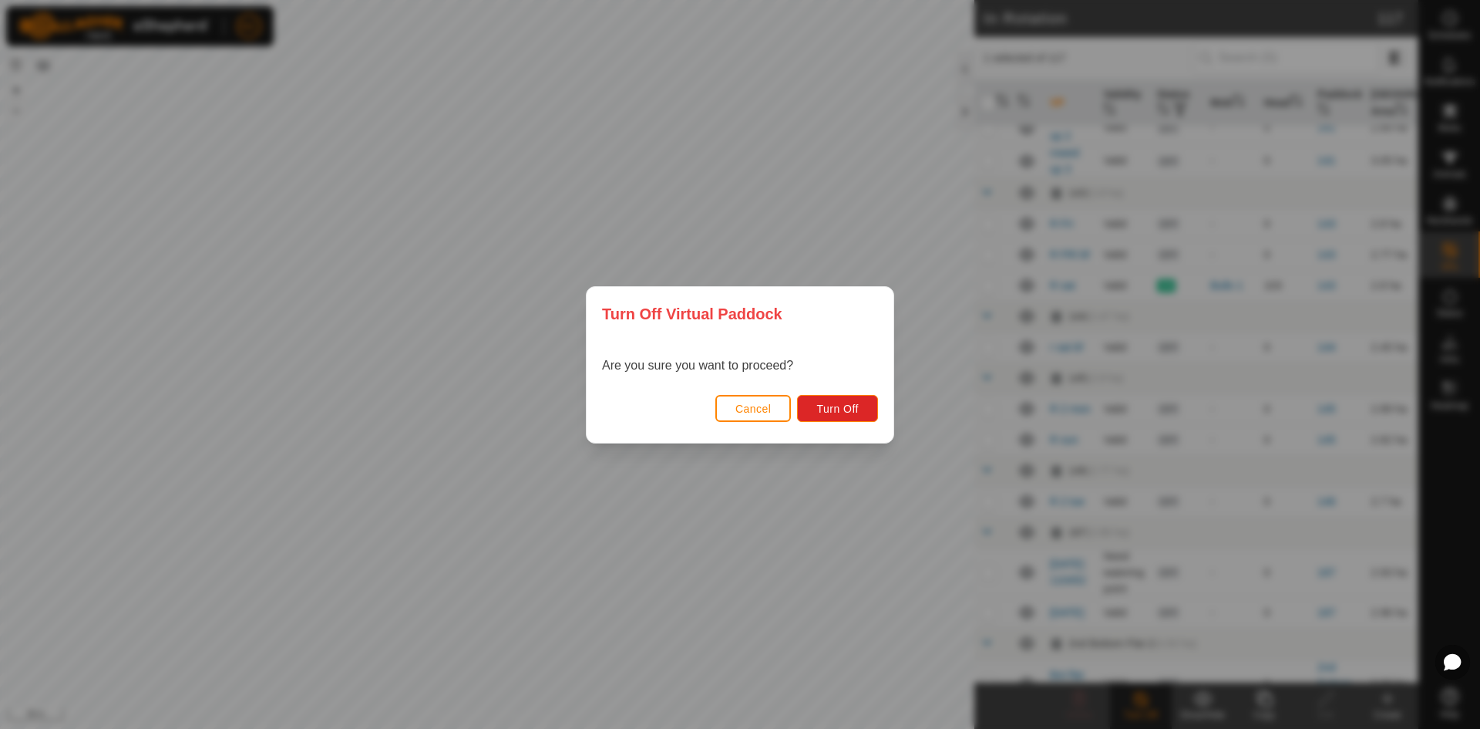
click at [766, 413] on span "Cancel" at bounding box center [753, 408] width 36 height 12
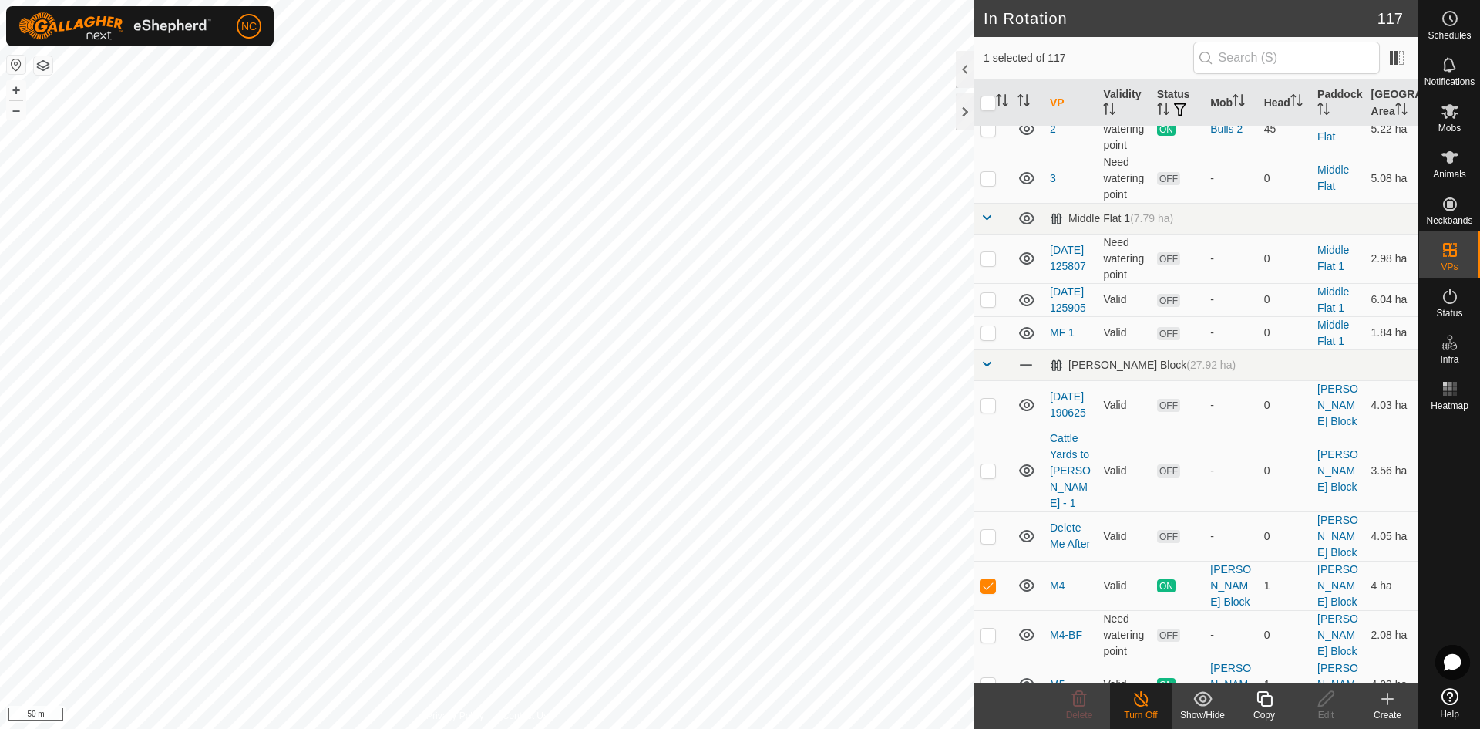
scroll to position [3701, 0]
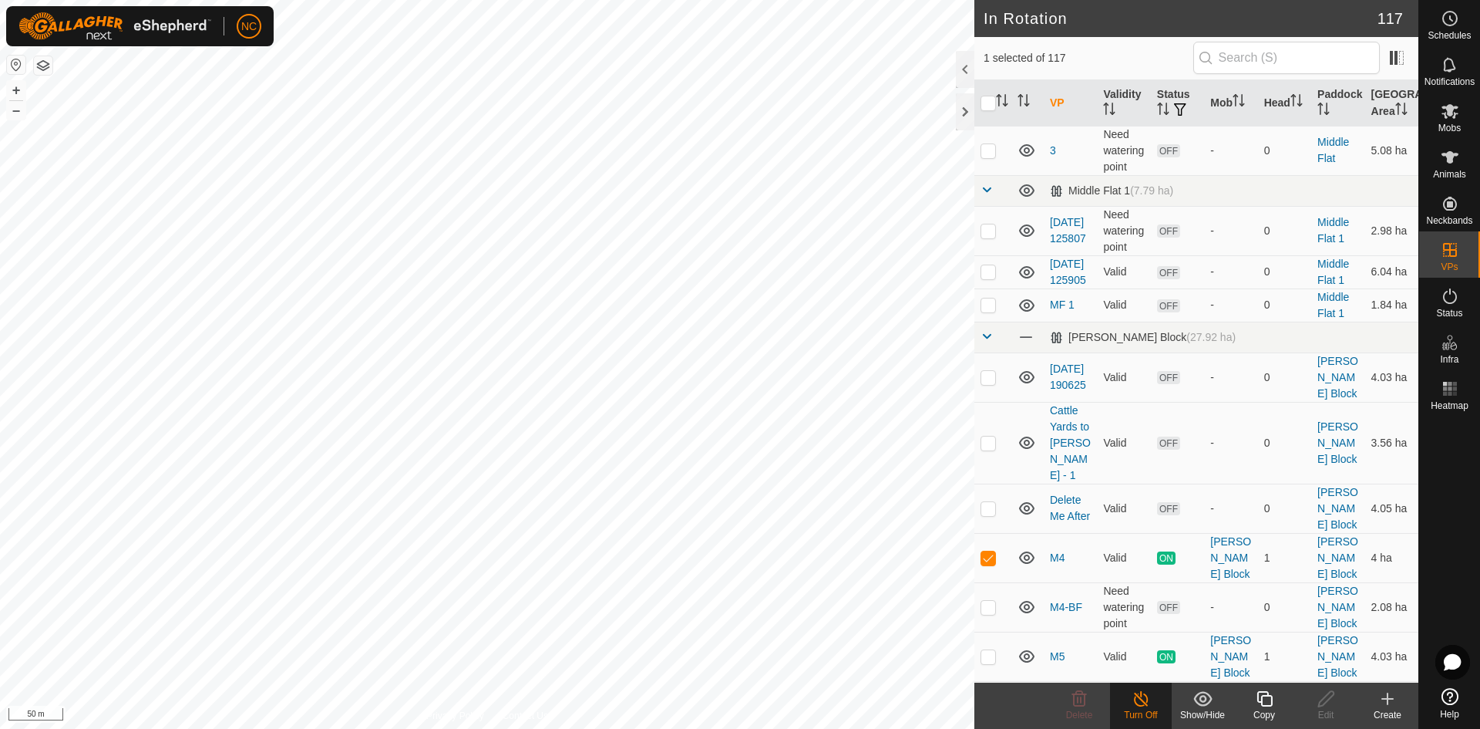
click at [42, 61] on button "button" at bounding box center [43, 65] width 19 height 19
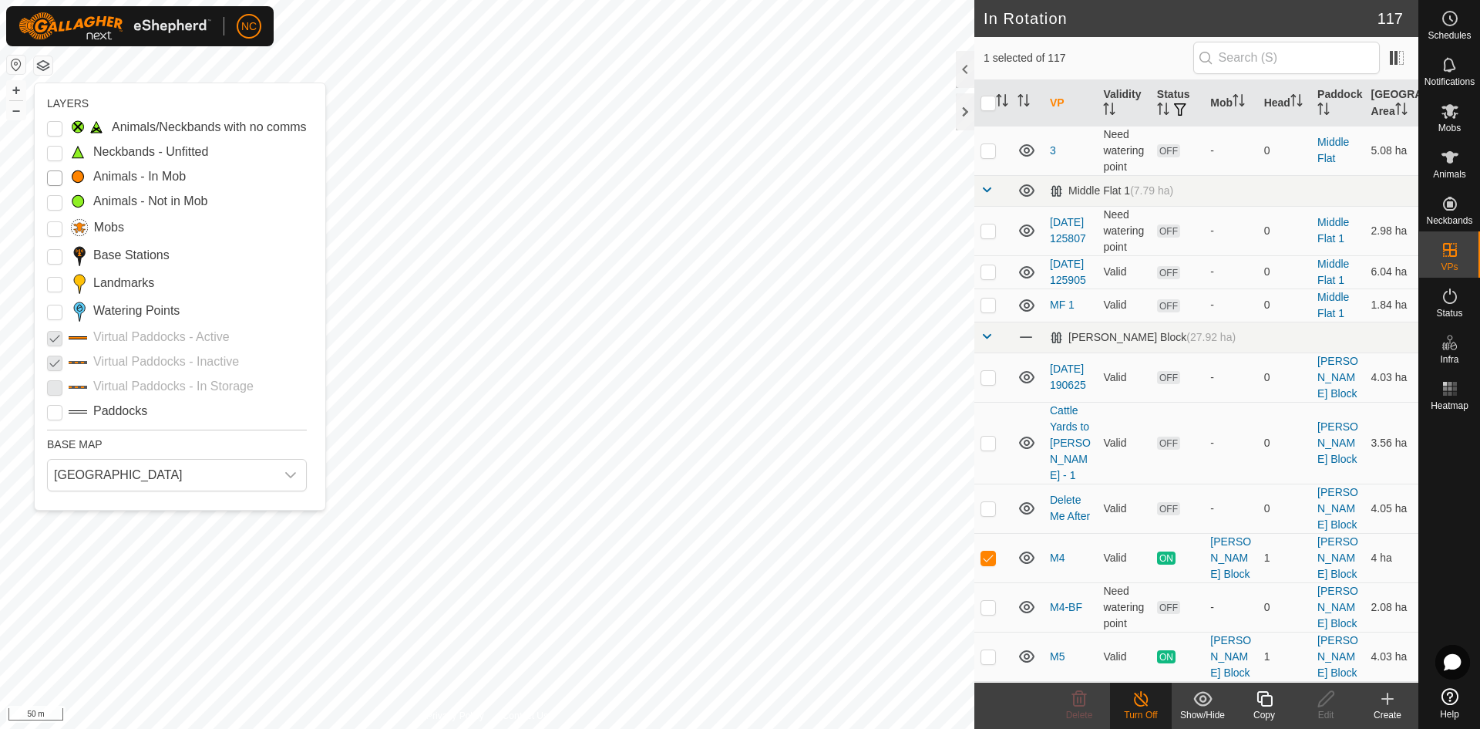
click at [56, 180] on Mob "Animals - In Mob" at bounding box center [54, 177] width 15 height 15
click at [1143, 702] on icon at bounding box center [1141, 698] width 19 height 19
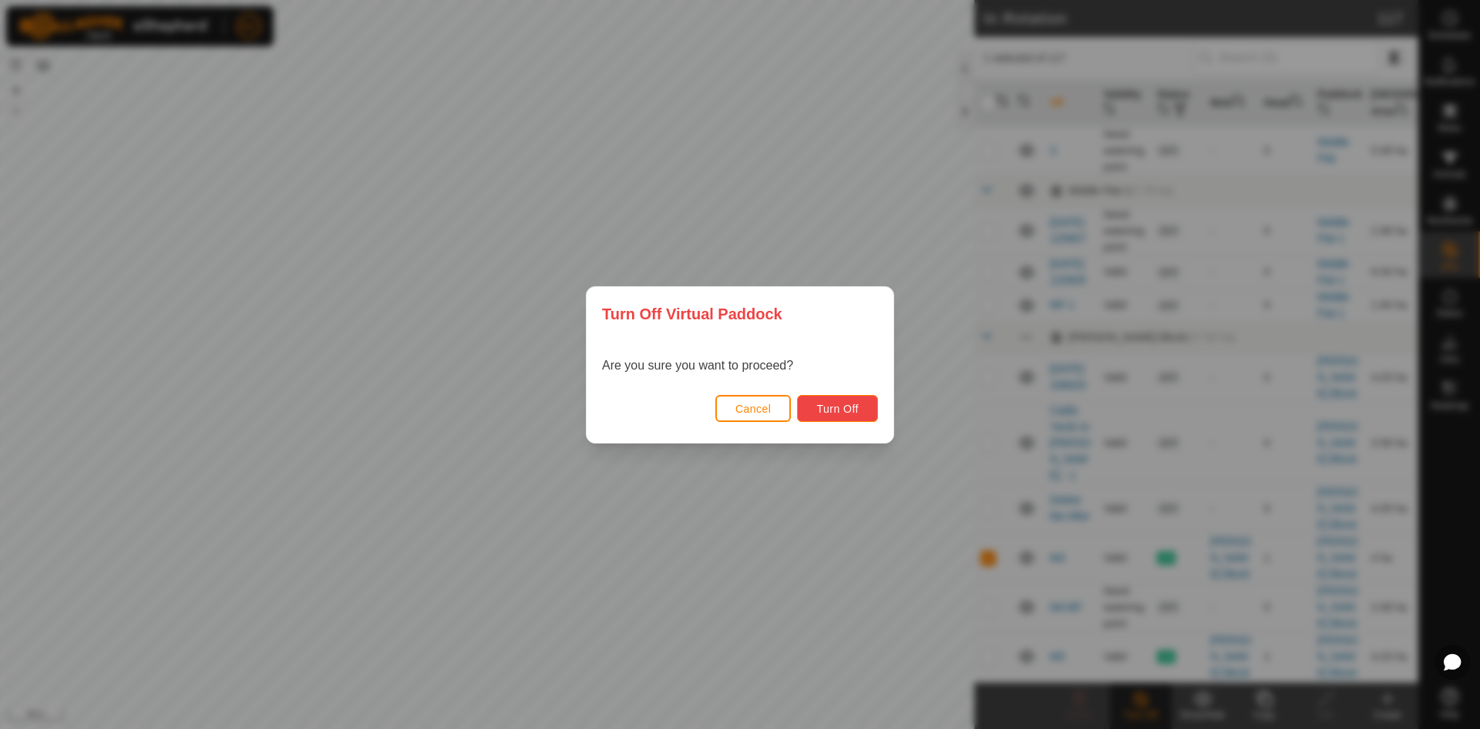
click at [860, 416] on button "Turn Off" at bounding box center [837, 408] width 81 height 27
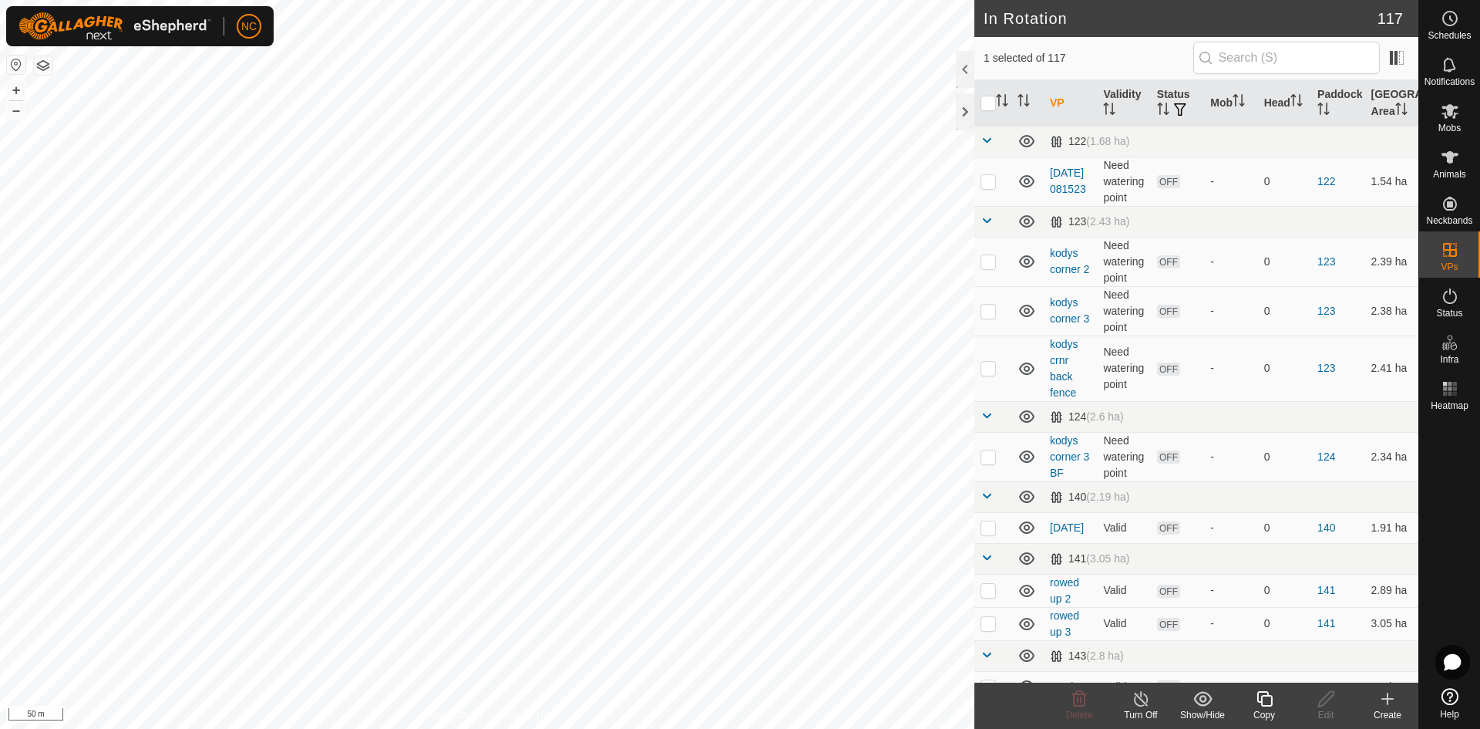
click at [1147, 706] on icon at bounding box center [1141, 698] width 19 height 19
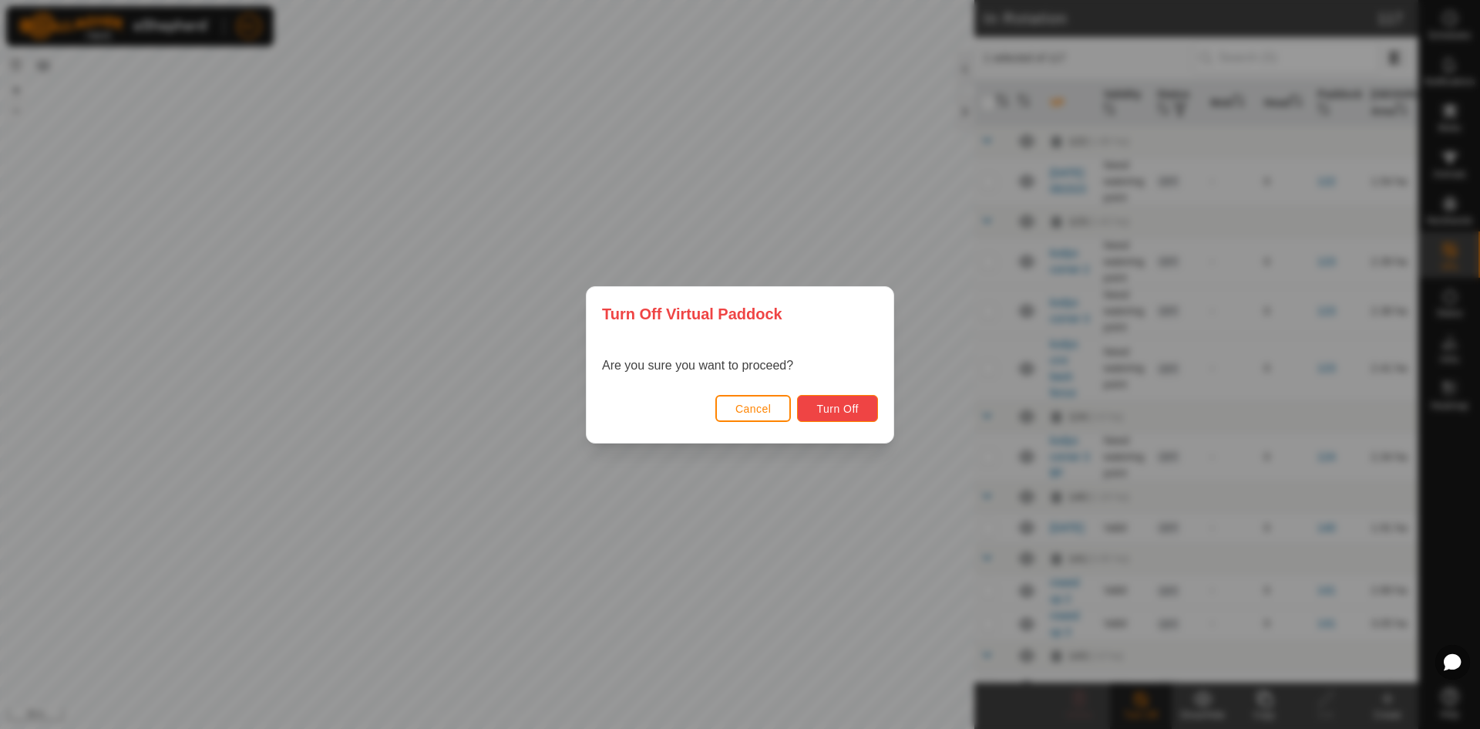
click at [840, 410] on span "Turn Off" at bounding box center [837, 408] width 42 height 12
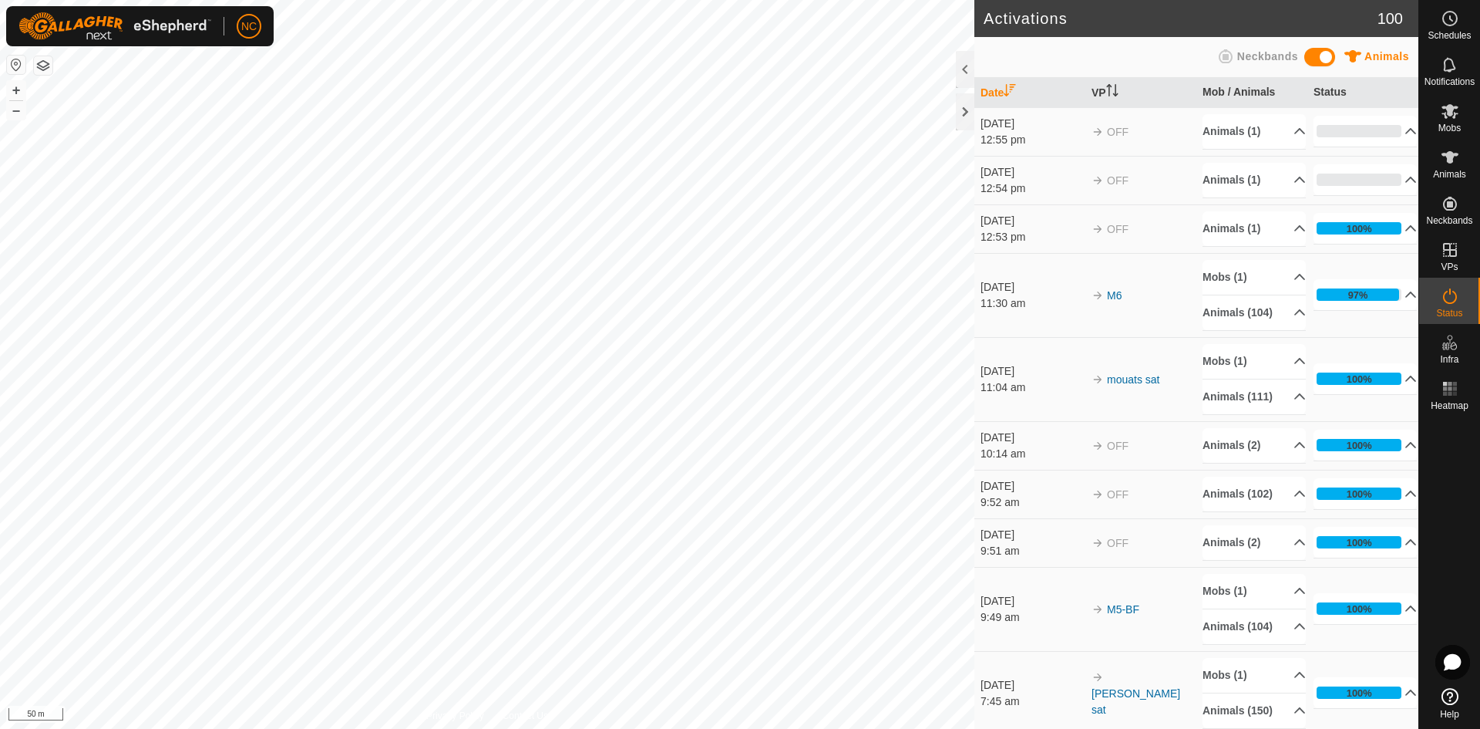
click at [1039, 126] on div "[DATE]" at bounding box center [1032, 124] width 103 height 16
click at [1252, 131] on p-accordion-header "Animals (1)" at bounding box center [1254, 131] width 103 height 35
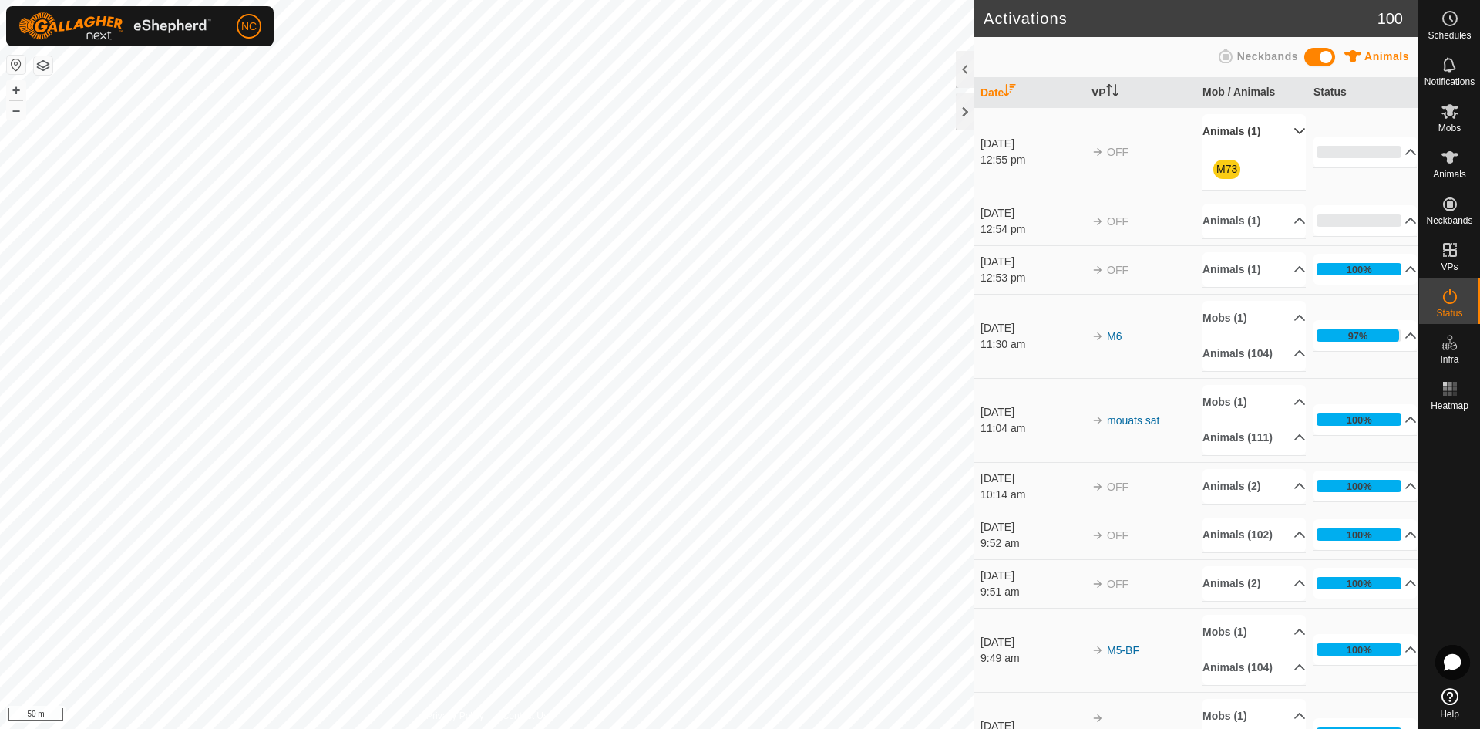
click at [1252, 131] on p-accordion-header "Animals (1)" at bounding box center [1254, 131] width 103 height 35
click at [1237, 204] on p-accordion-header "Animals (1)" at bounding box center [1254, 221] width 103 height 35
click at [1237, 170] on p-accordion-header "Animals (1)" at bounding box center [1254, 180] width 103 height 35
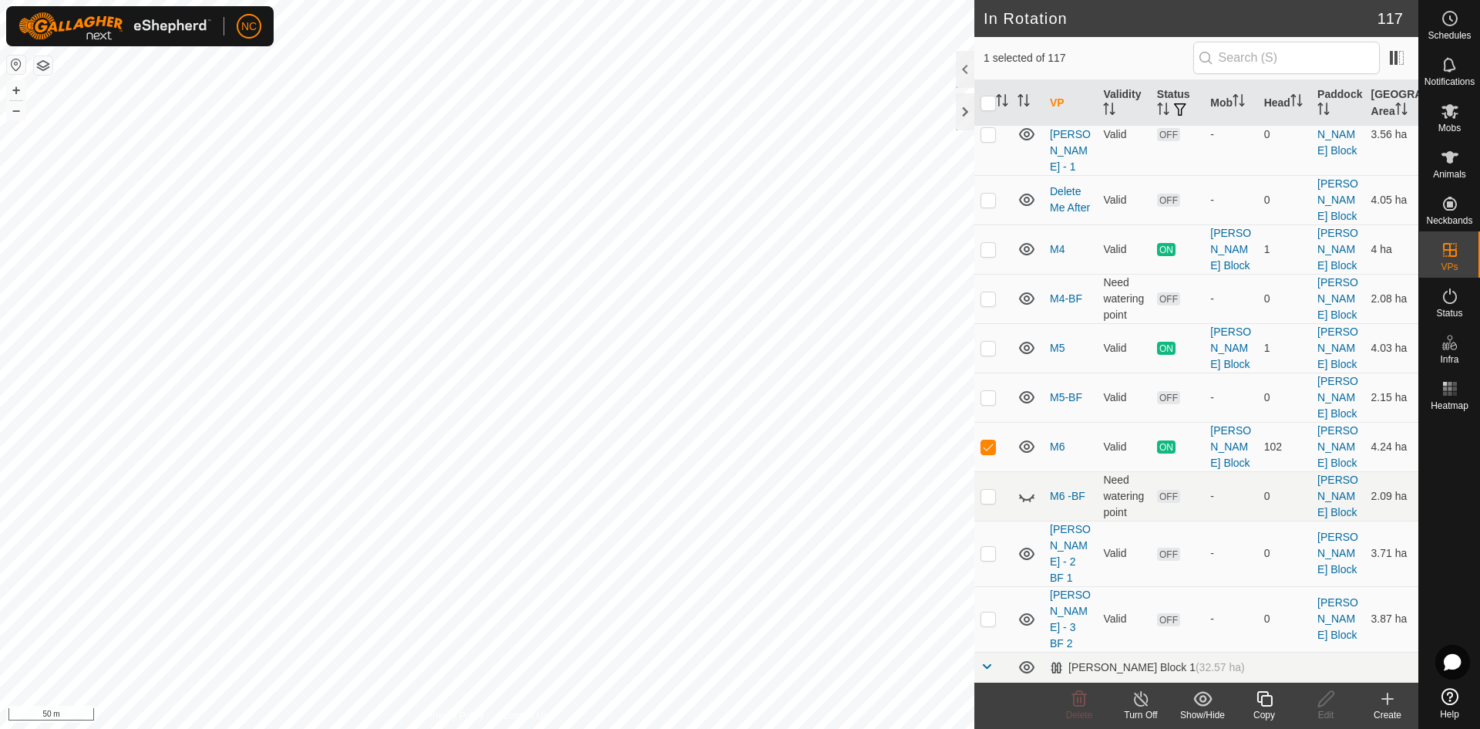
scroll to position [3778, 0]
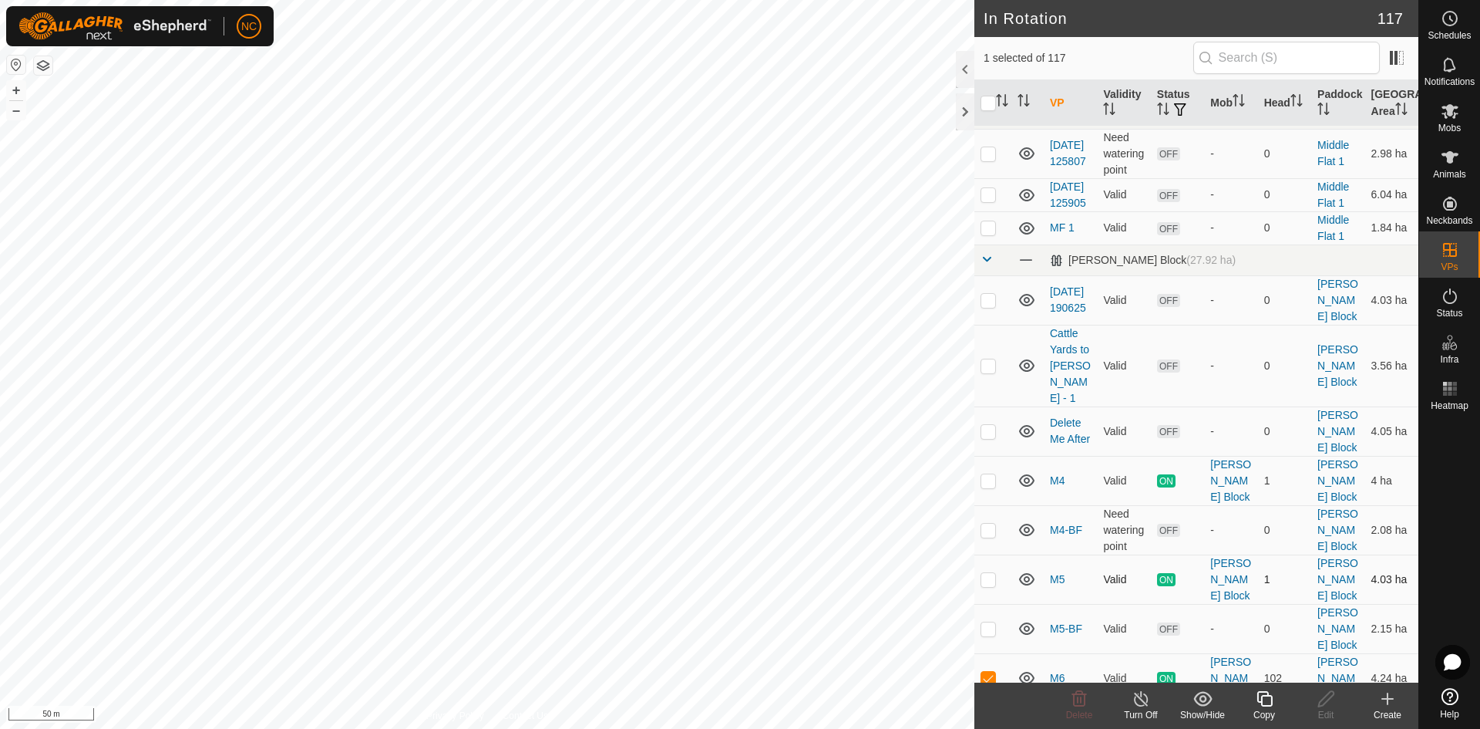
click at [984, 573] on p-checkbox at bounding box center [988, 579] width 15 height 12
click at [987, 672] on p-checkbox at bounding box center [988, 678] width 15 height 12
click at [988, 573] on p-checkbox at bounding box center [988, 579] width 15 height 12
click at [1136, 706] on icon at bounding box center [1141, 698] width 19 height 19
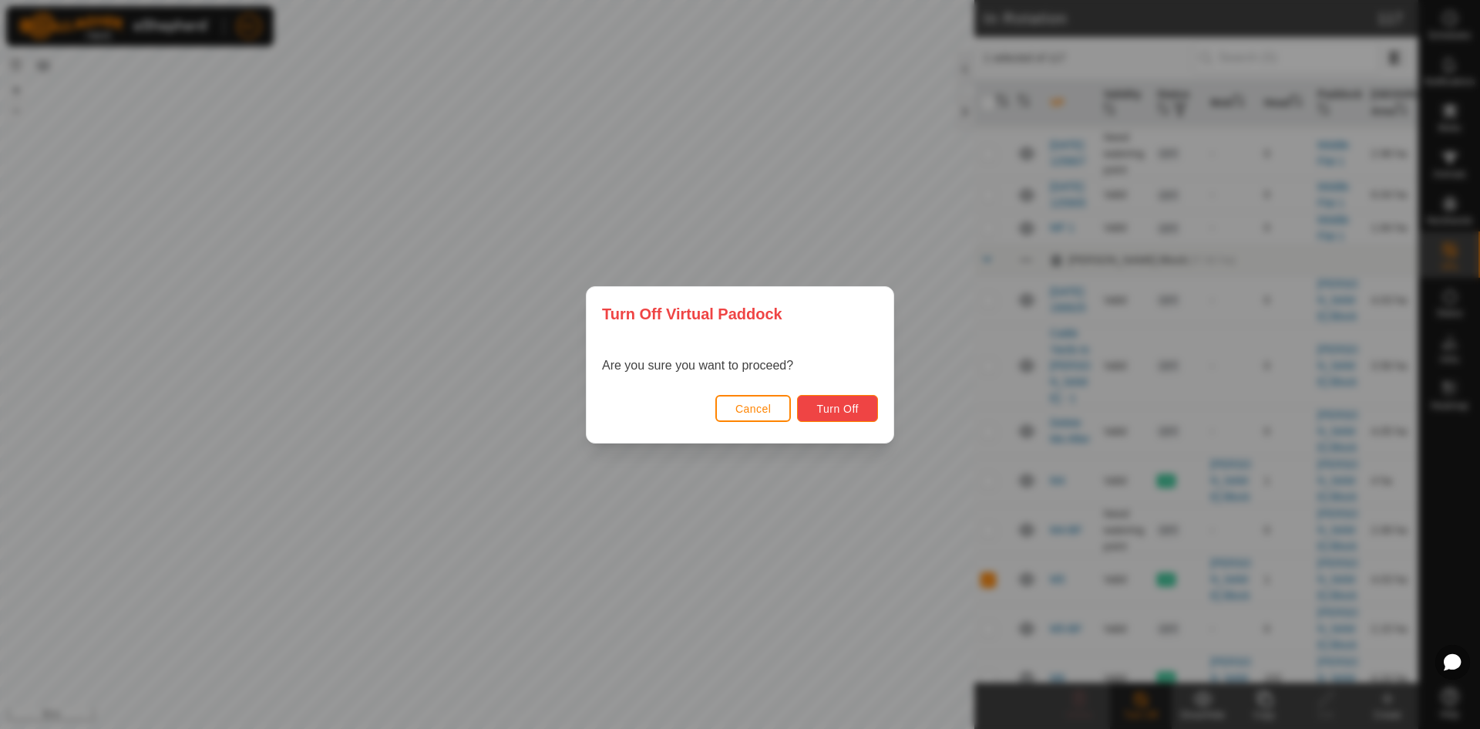
click at [864, 412] on button "Turn Off" at bounding box center [837, 408] width 81 height 27
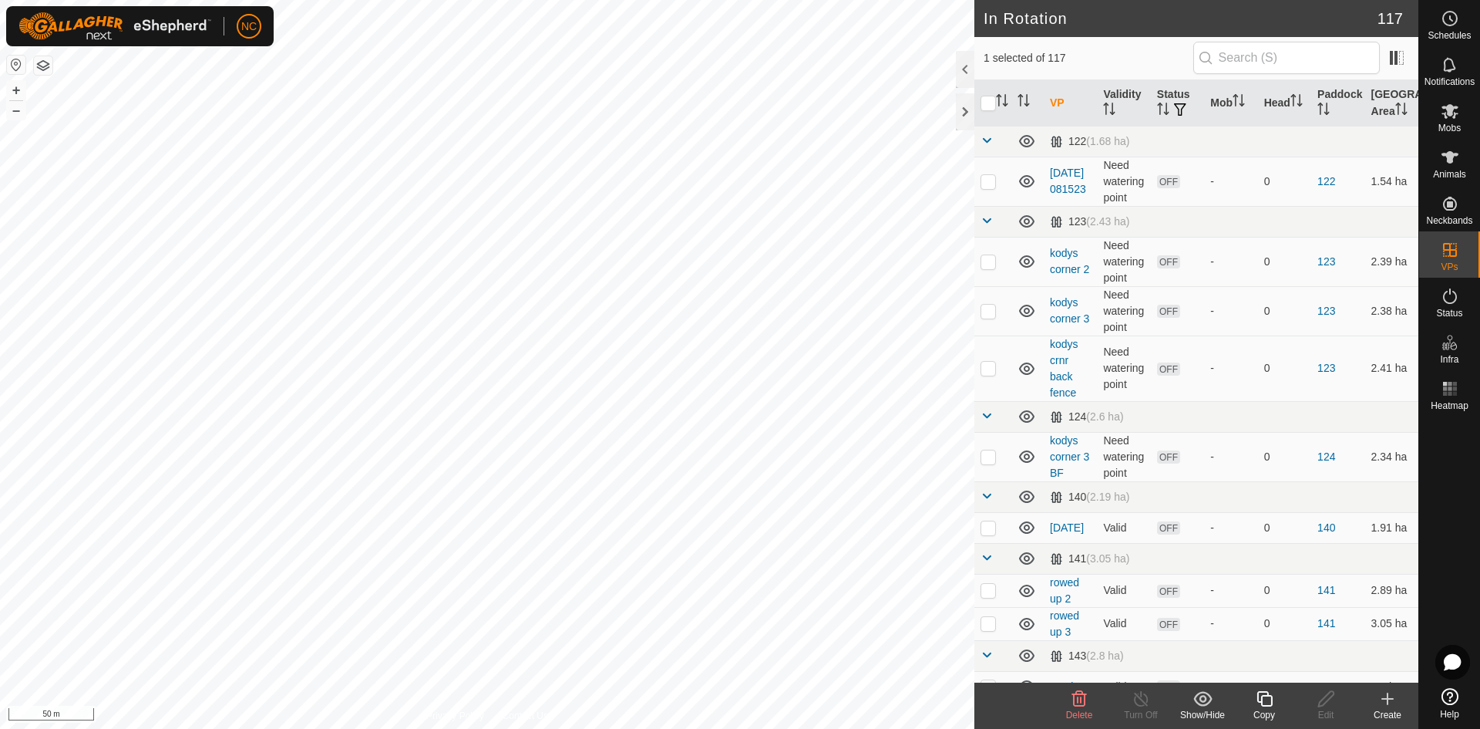
checkbox input "false"
checkbox input "true"
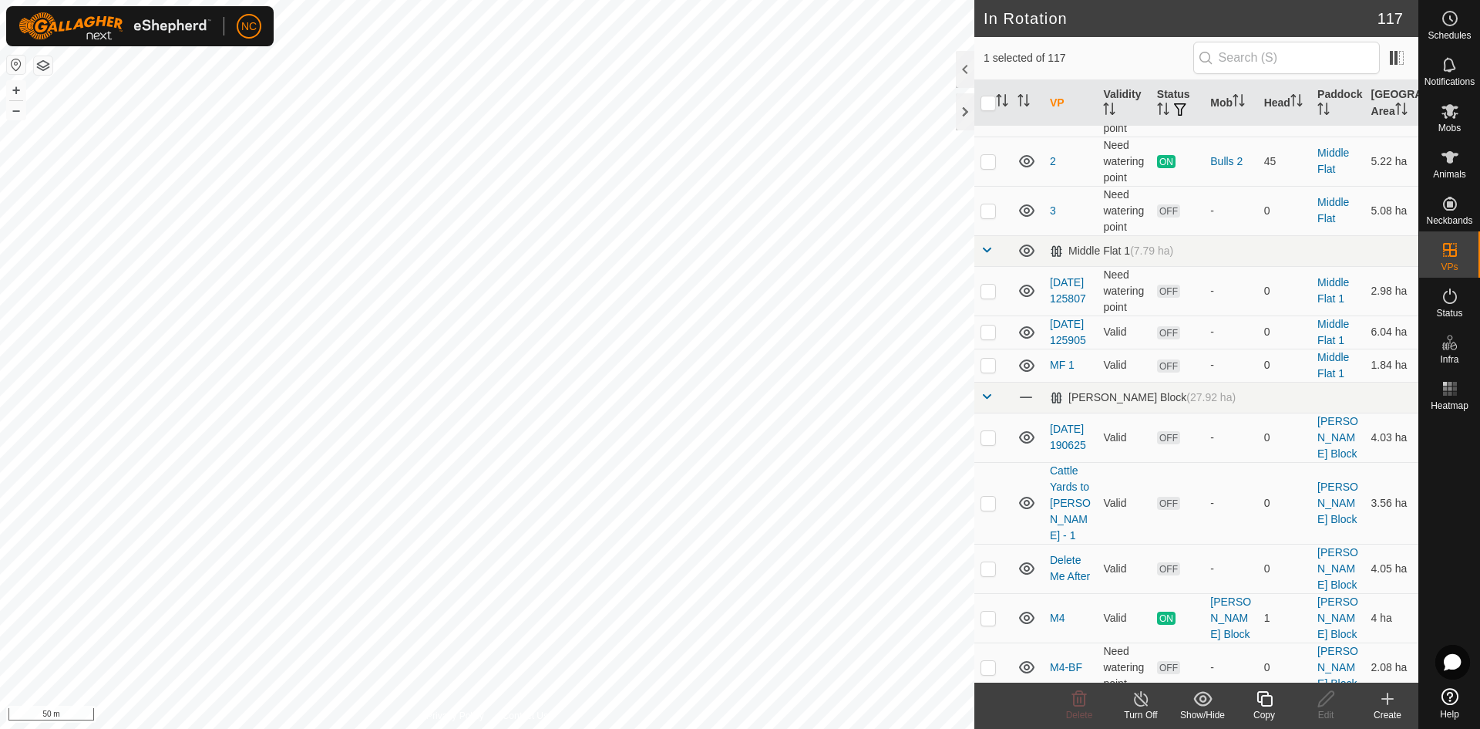
scroll to position [3624, 0]
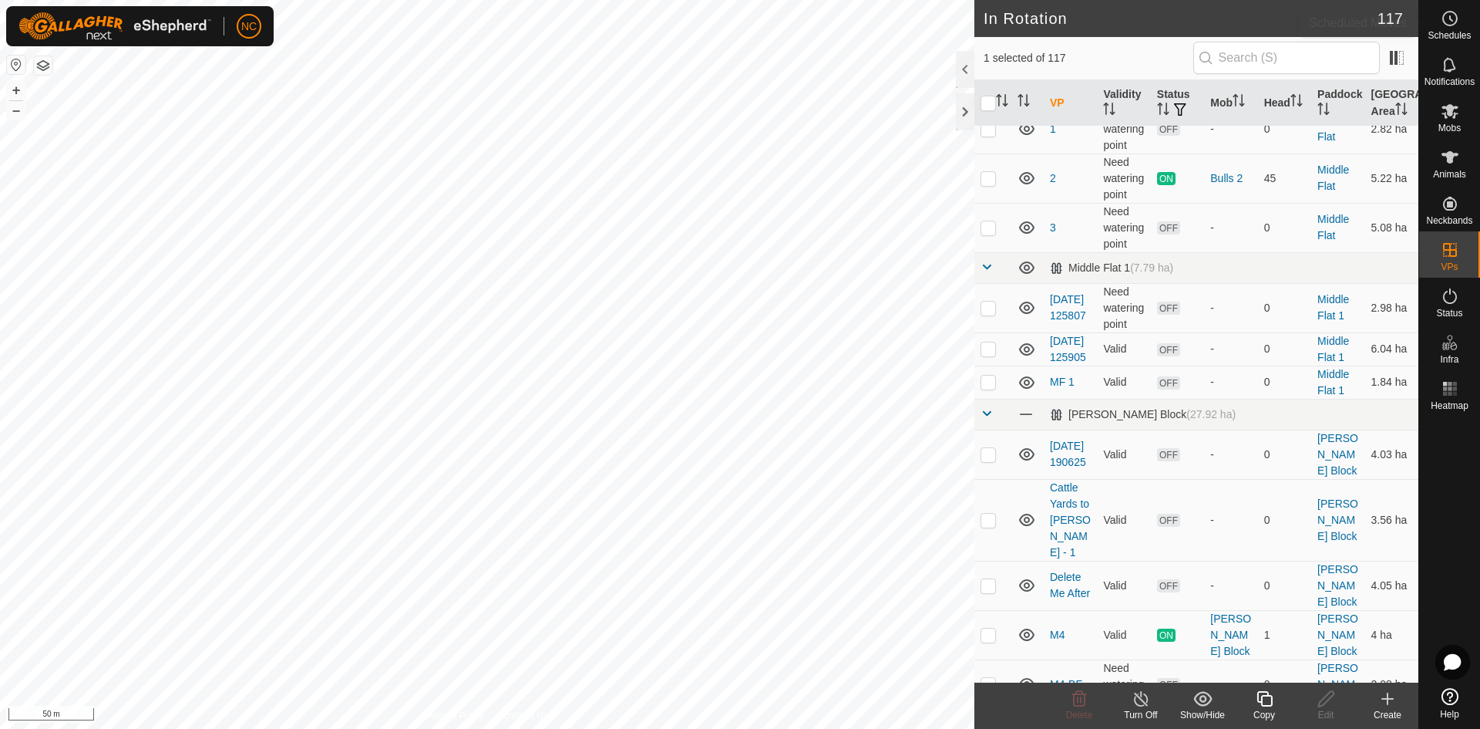
click at [1441, 22] on icon at bounding box center [1450, 18] width 19 height 19
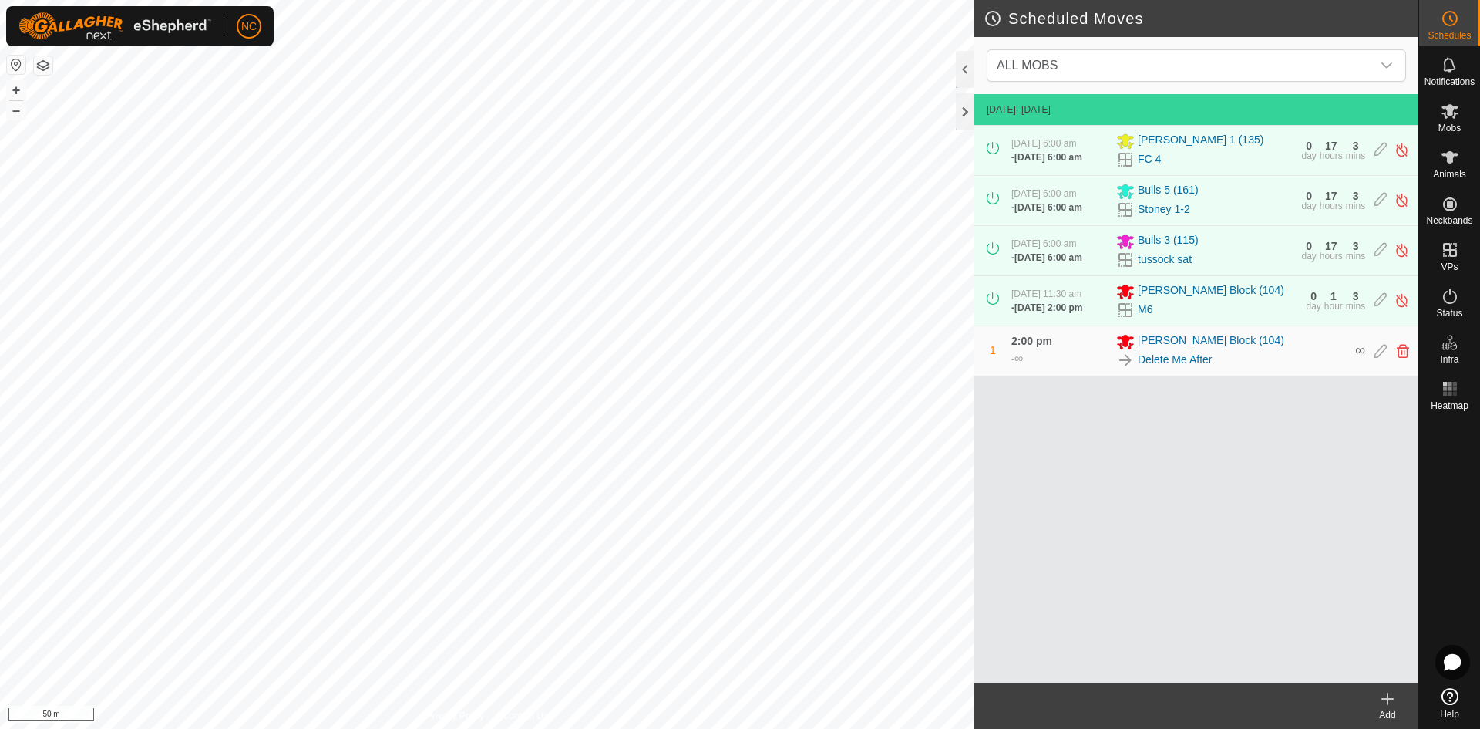
click at [1375, 702] on create-svg-icon at bounding box center [1388, 698] width 62 height 19
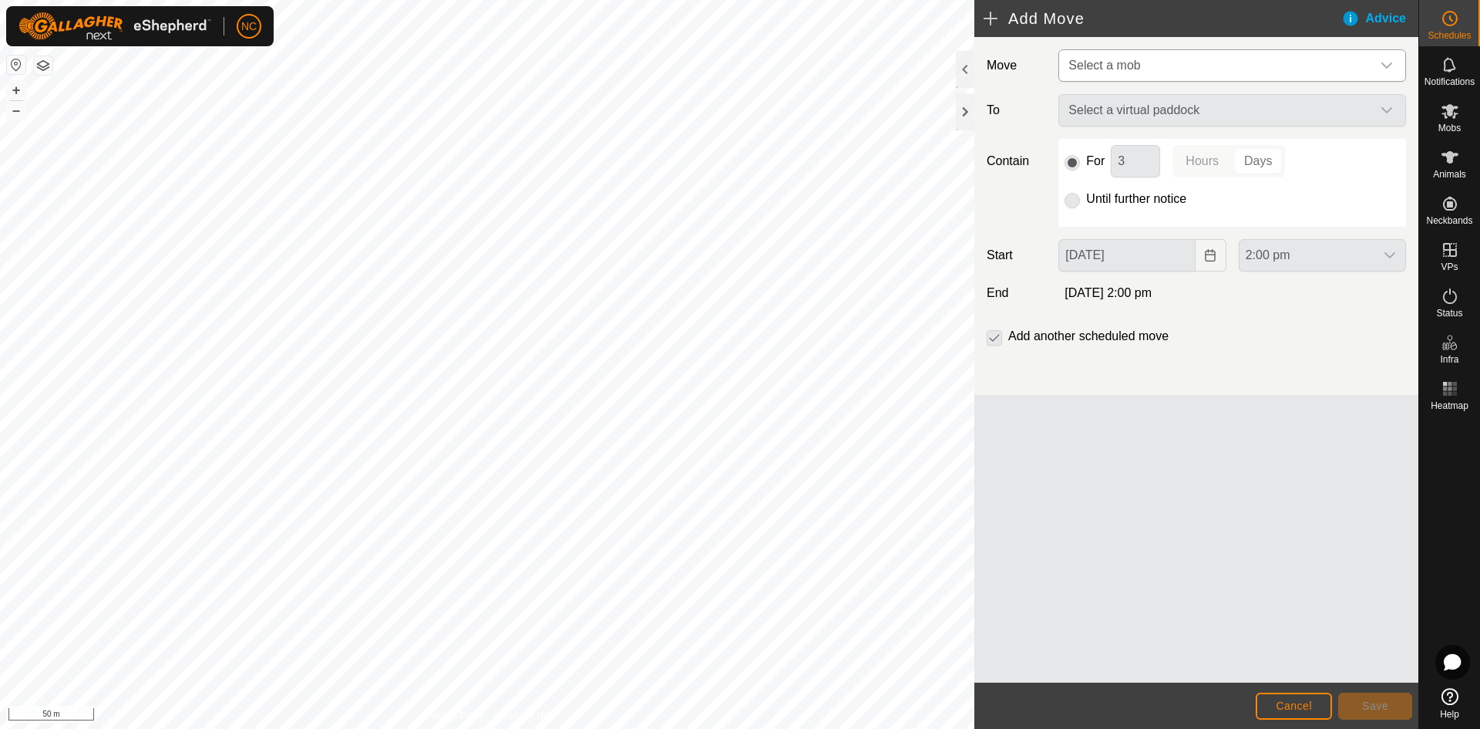
click at [1115, 63] on span "Select a mob" at bounding box center [1105, 65] width 72 height 13
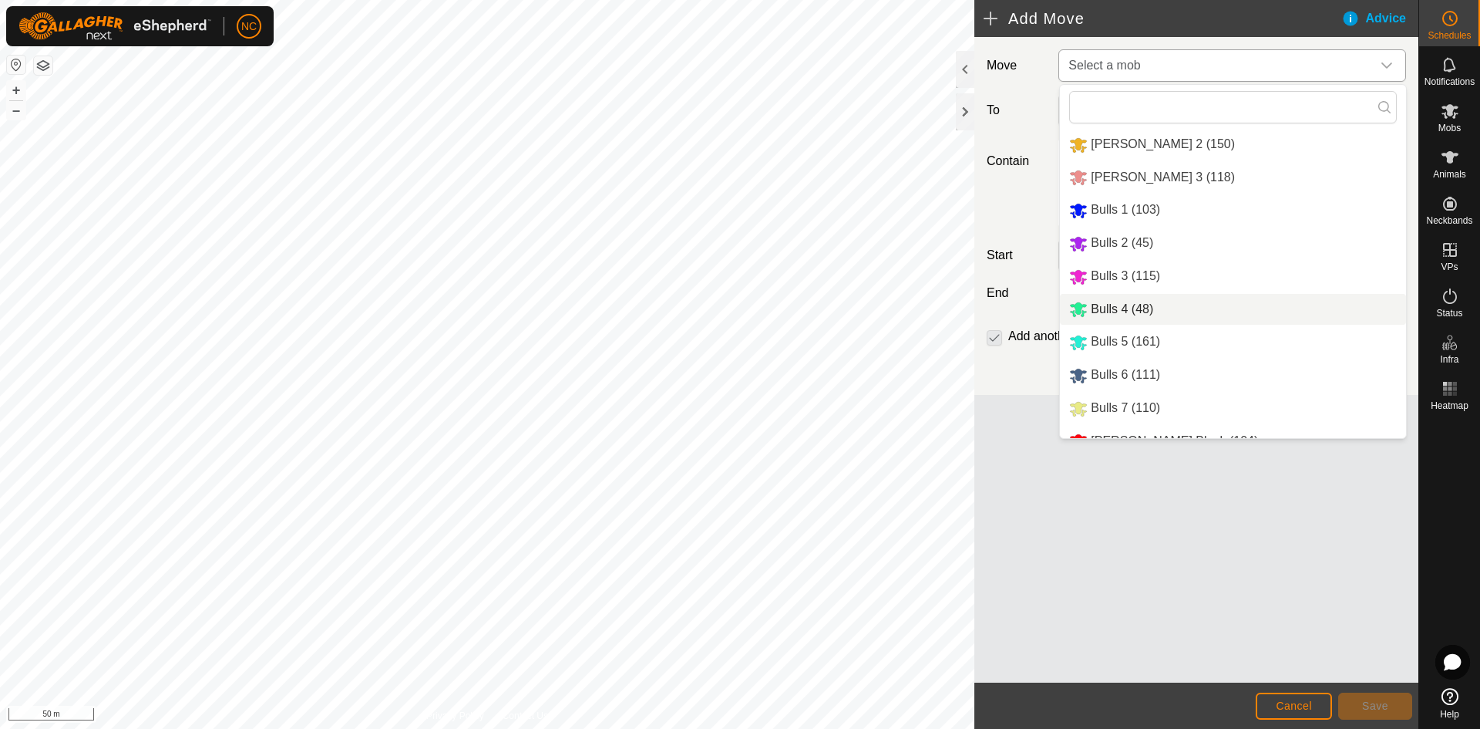
scroll to position [53, 0]
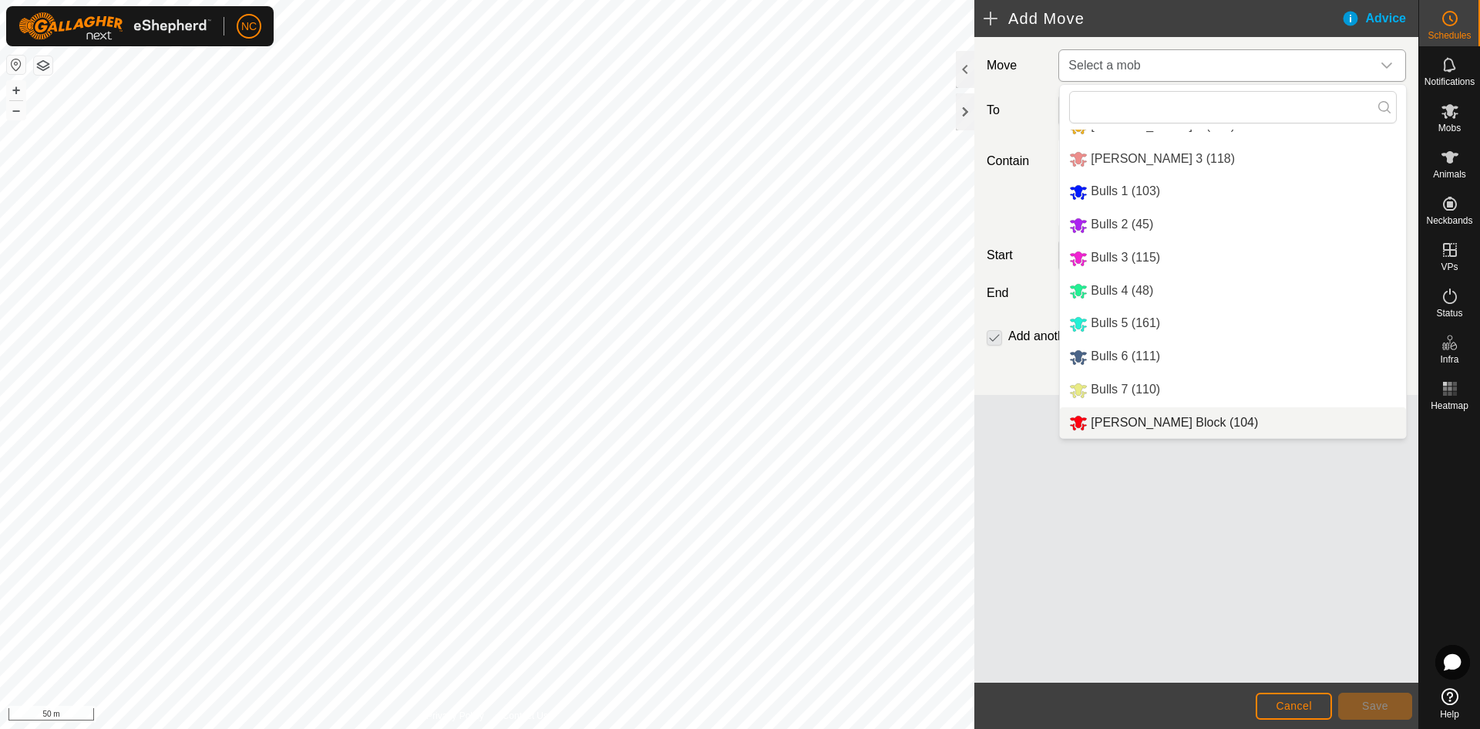
click at [1119, 428] on li "[PERSON_NAME] Block (104)" at bounding box center [1233, 423] width 346 height 32
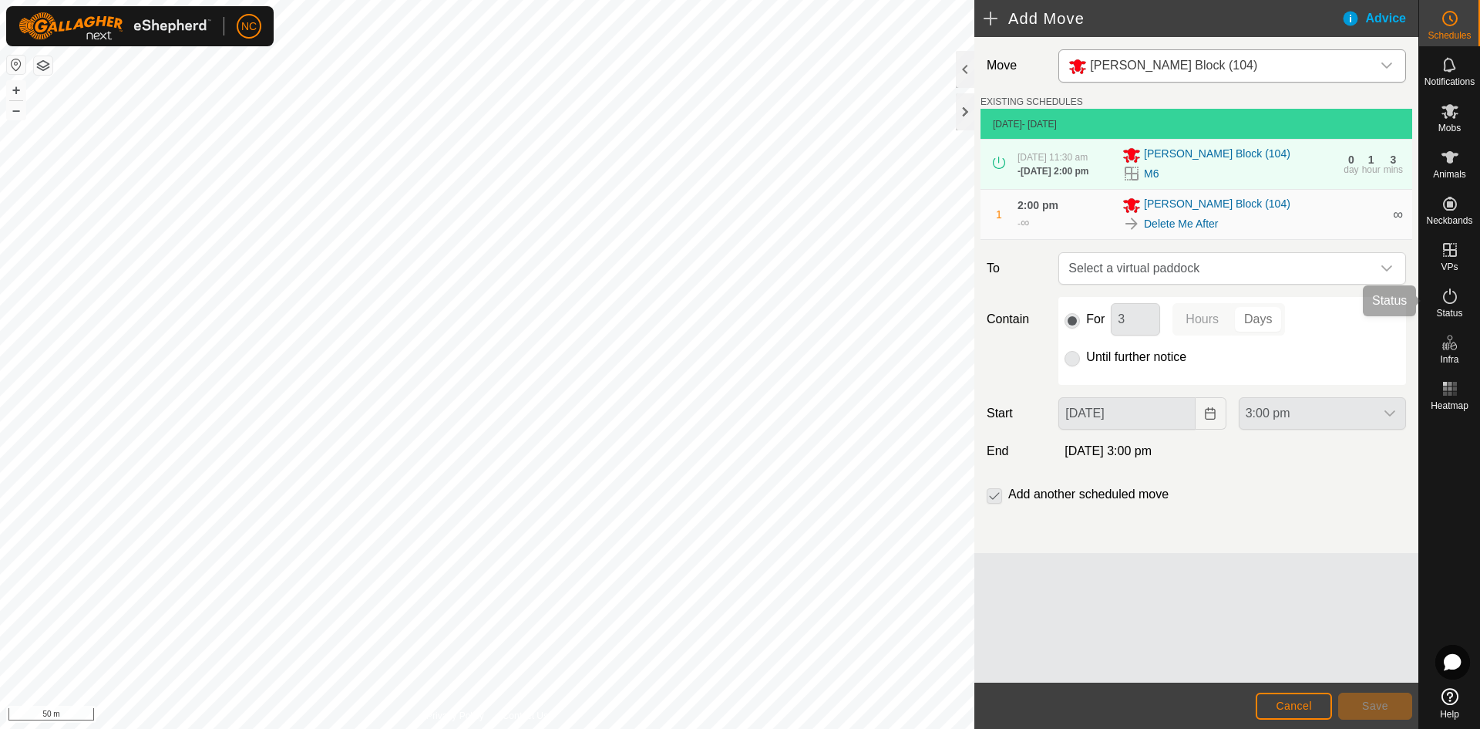
click at [1438, 293] on es-activation-svg-icon at bounding box center [1450, 296] width 28 height 25
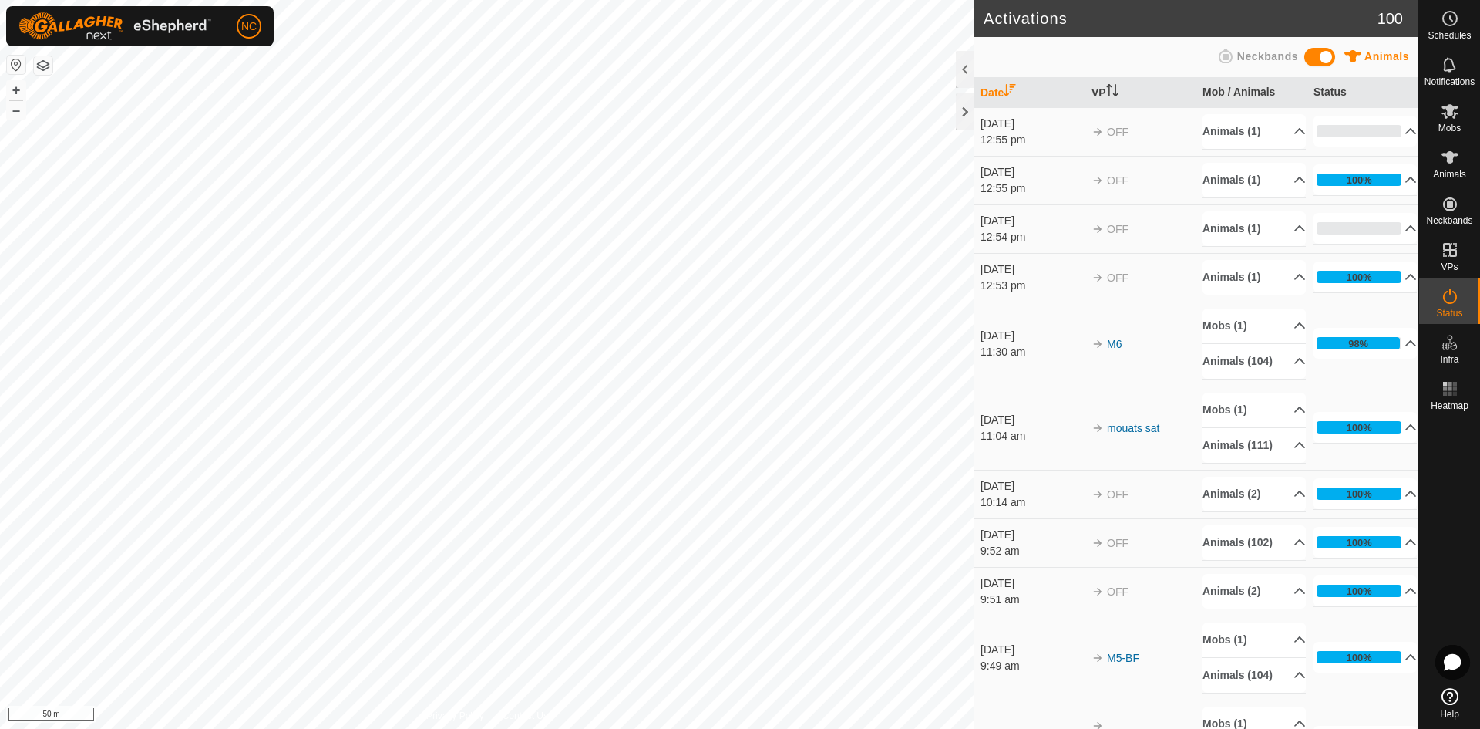
click at [1130, 227] on td "OFF" at bounding box center [1141, 228] width 111 height 49
click at [995, 227] on div "[DATE]" at bounding box center [1032, 221] width 103 height 16
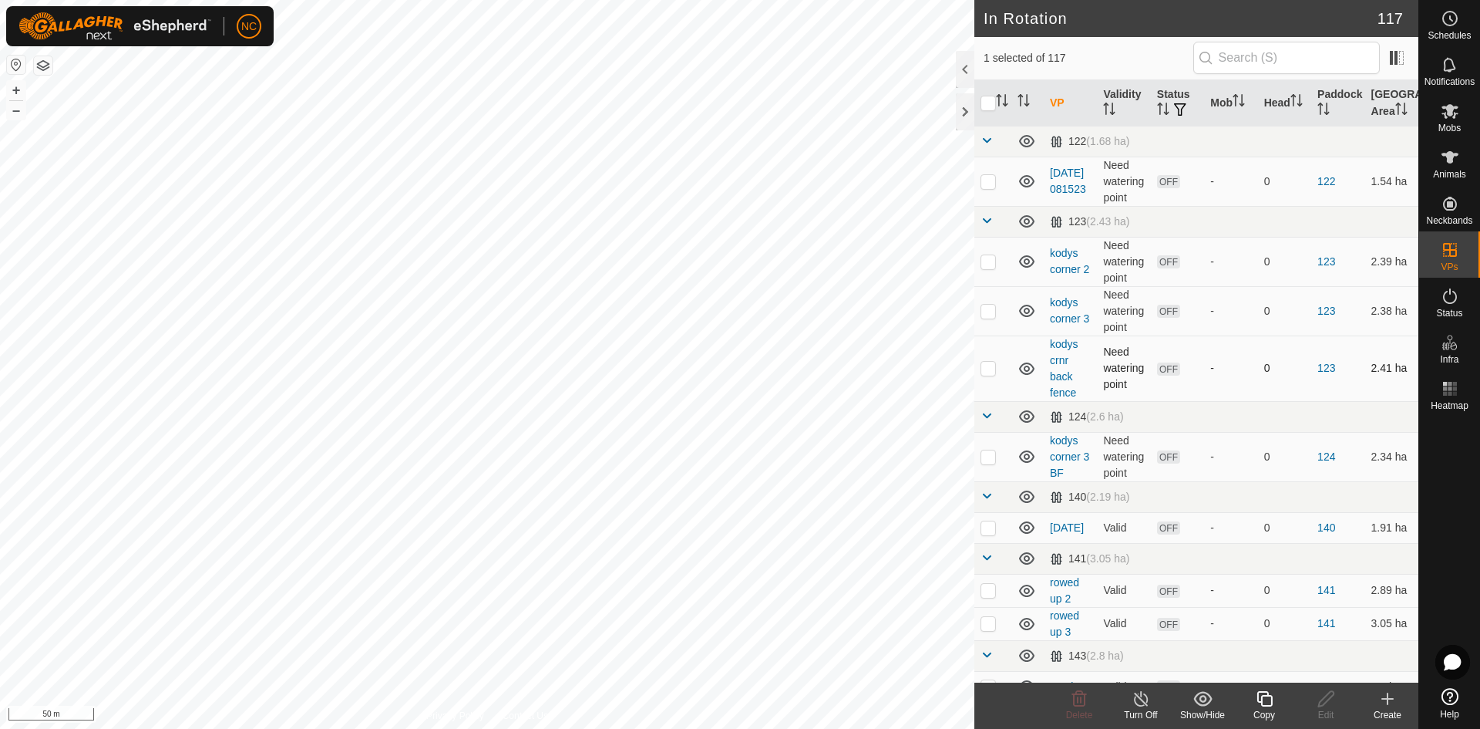
checkbox input "false"
checkbox input "true"
checkbox input "false"
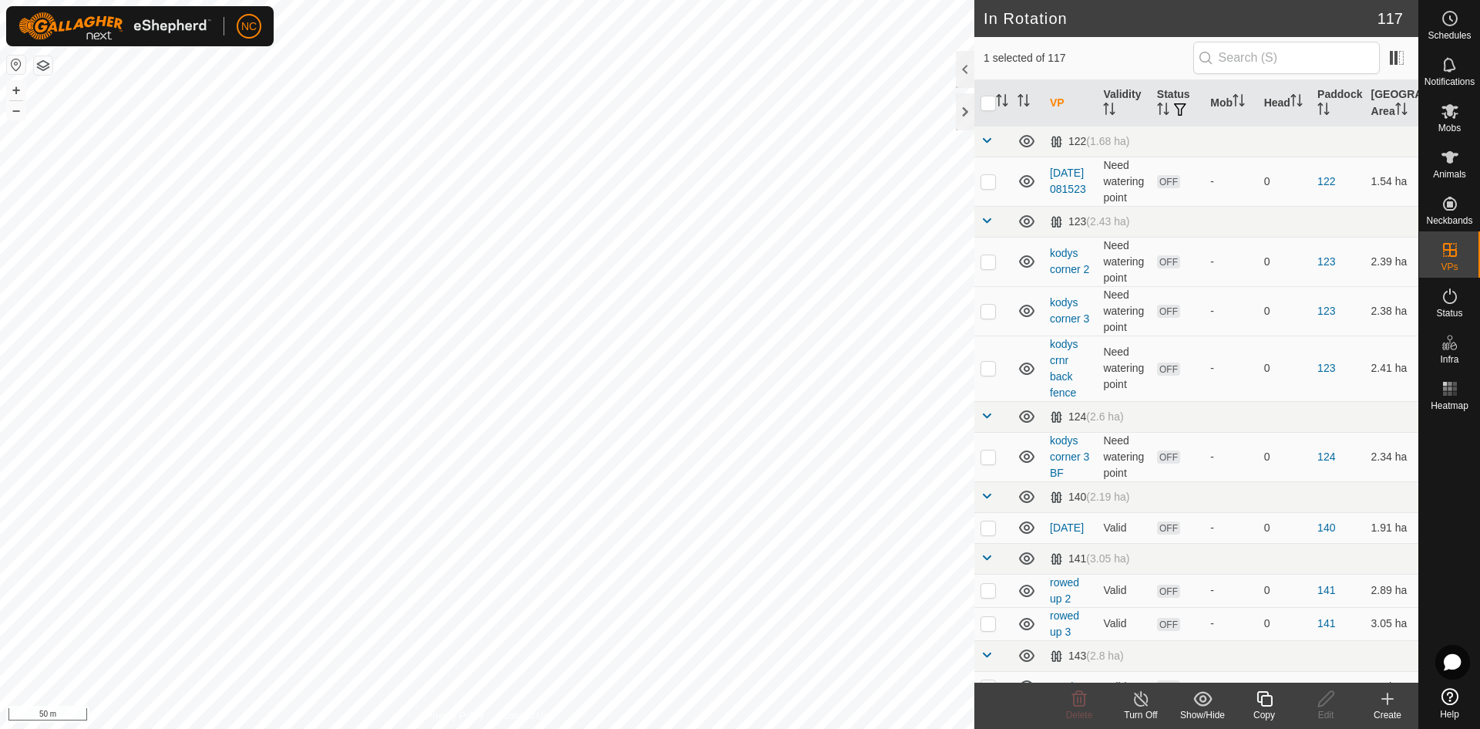
checkbox input "true"
checkbox input "false"
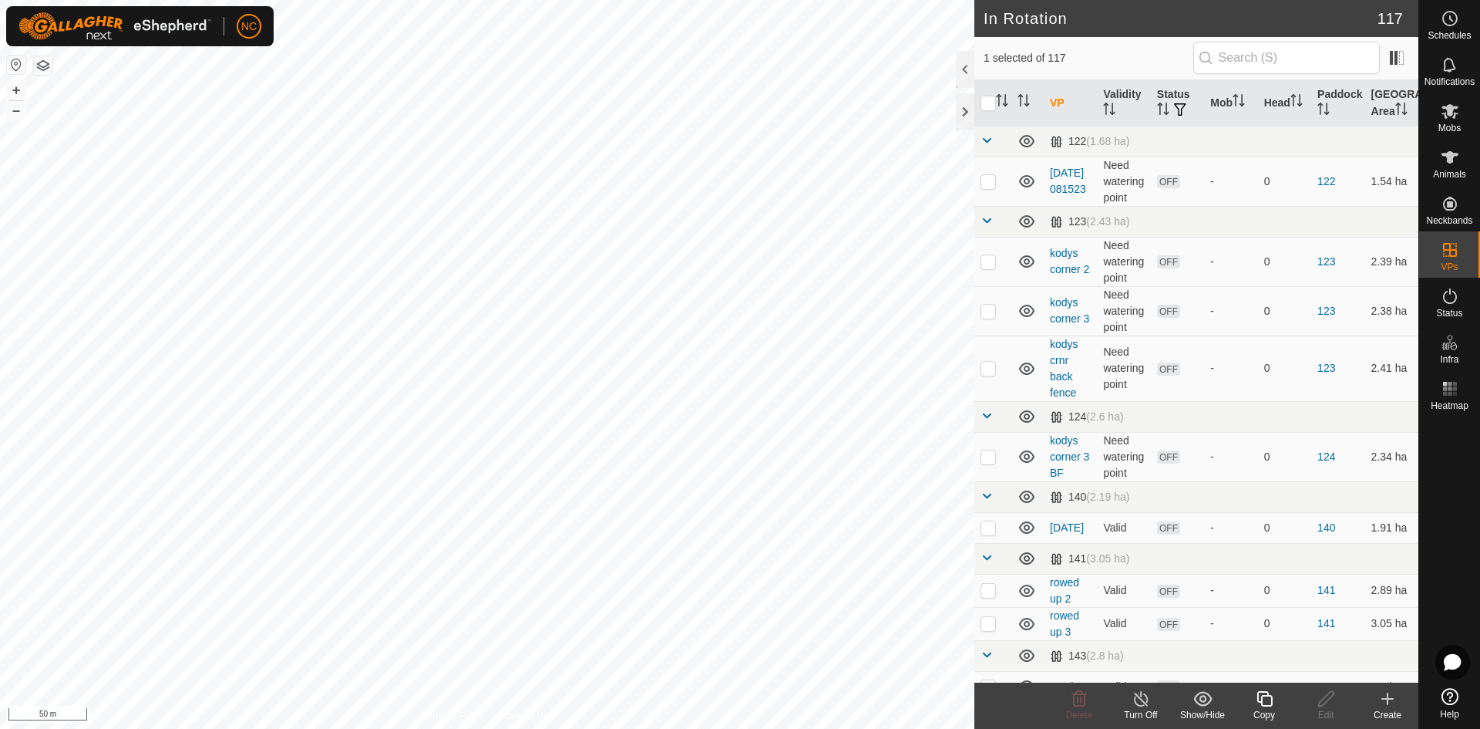
checkbox input "true"
checkbox input "false"
checkbox input "true"
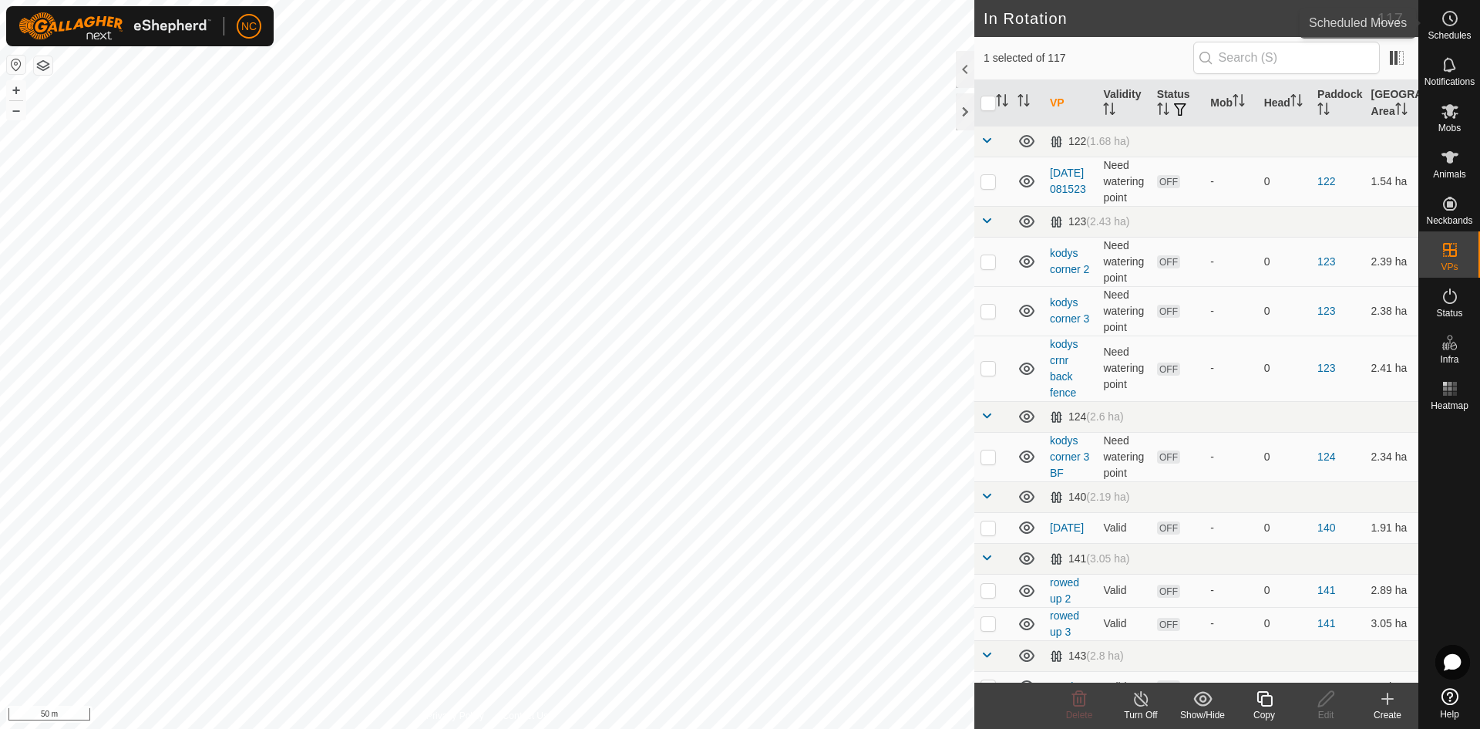
click at [1452, 31] on span "Schedules" at bounding box center [1449, 35] width 43 height 9
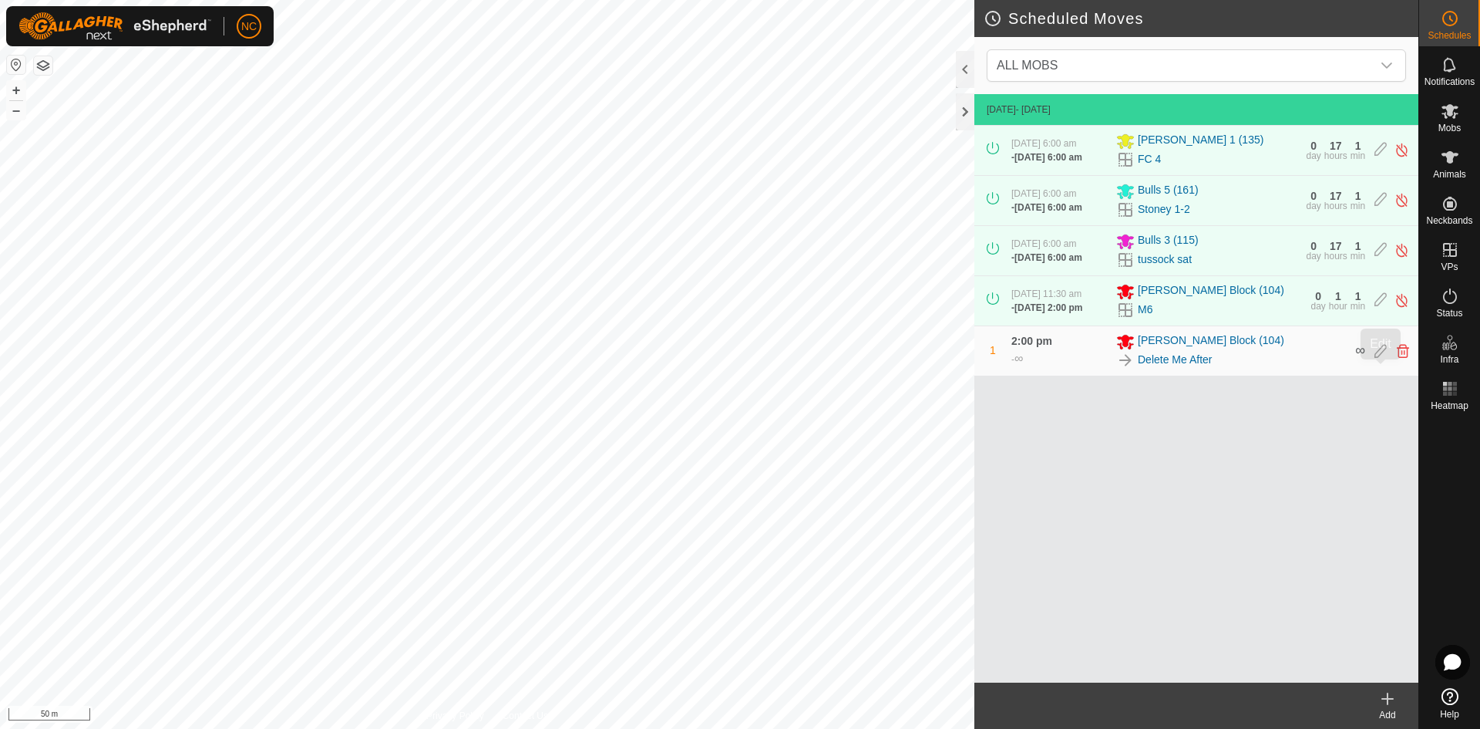
click at [1378, 358] on icon at bounding box center [1381, 351] width 12 height 14
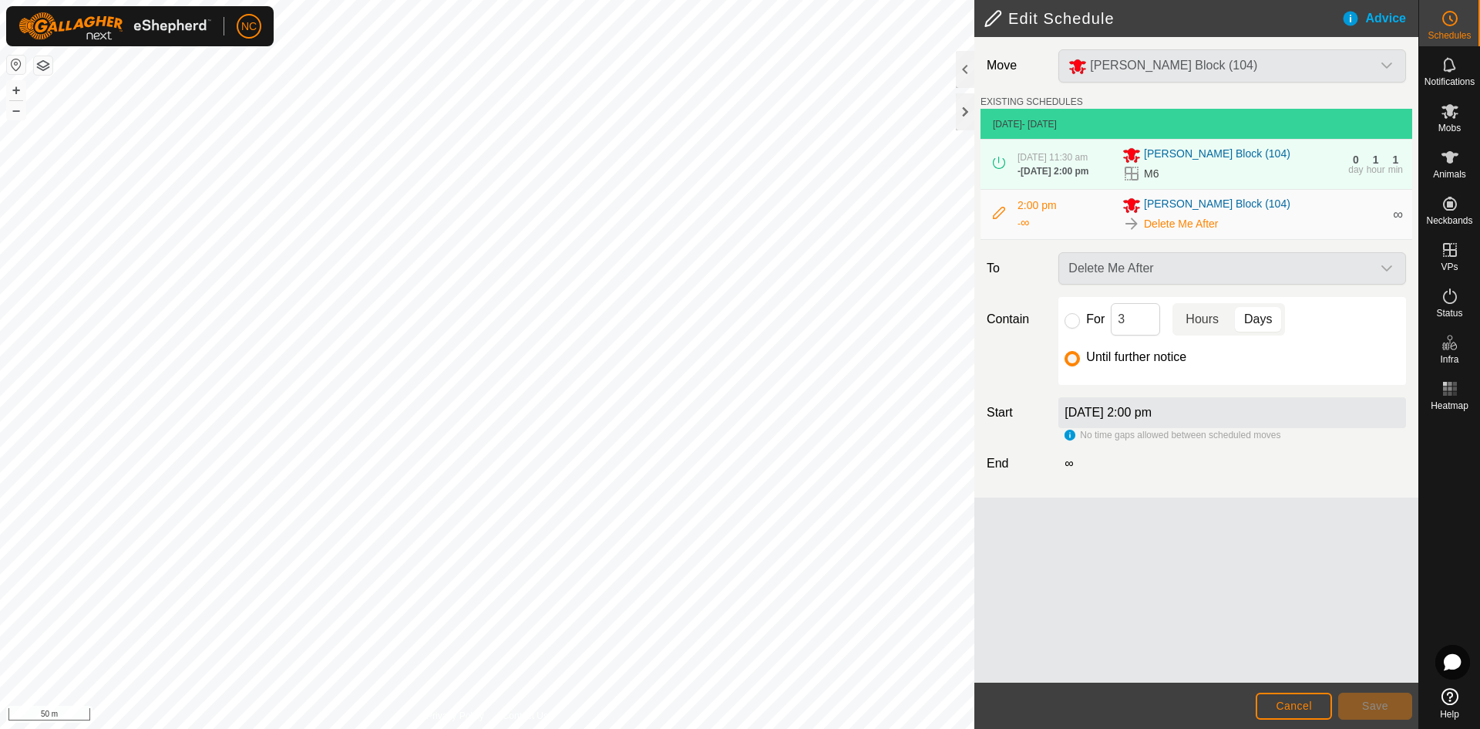
click at [1195, 318] on p-togglebutton "Hours" at bounding box center [1202, 319] width 59 height 32
click at [1251, 324] on p-togglebutton "Days" at bounding box center [1258, 319] width 53 height 32
click at [1288, 702] on span "Cancel" at bounding box center [1294, 705] width 36 height 12
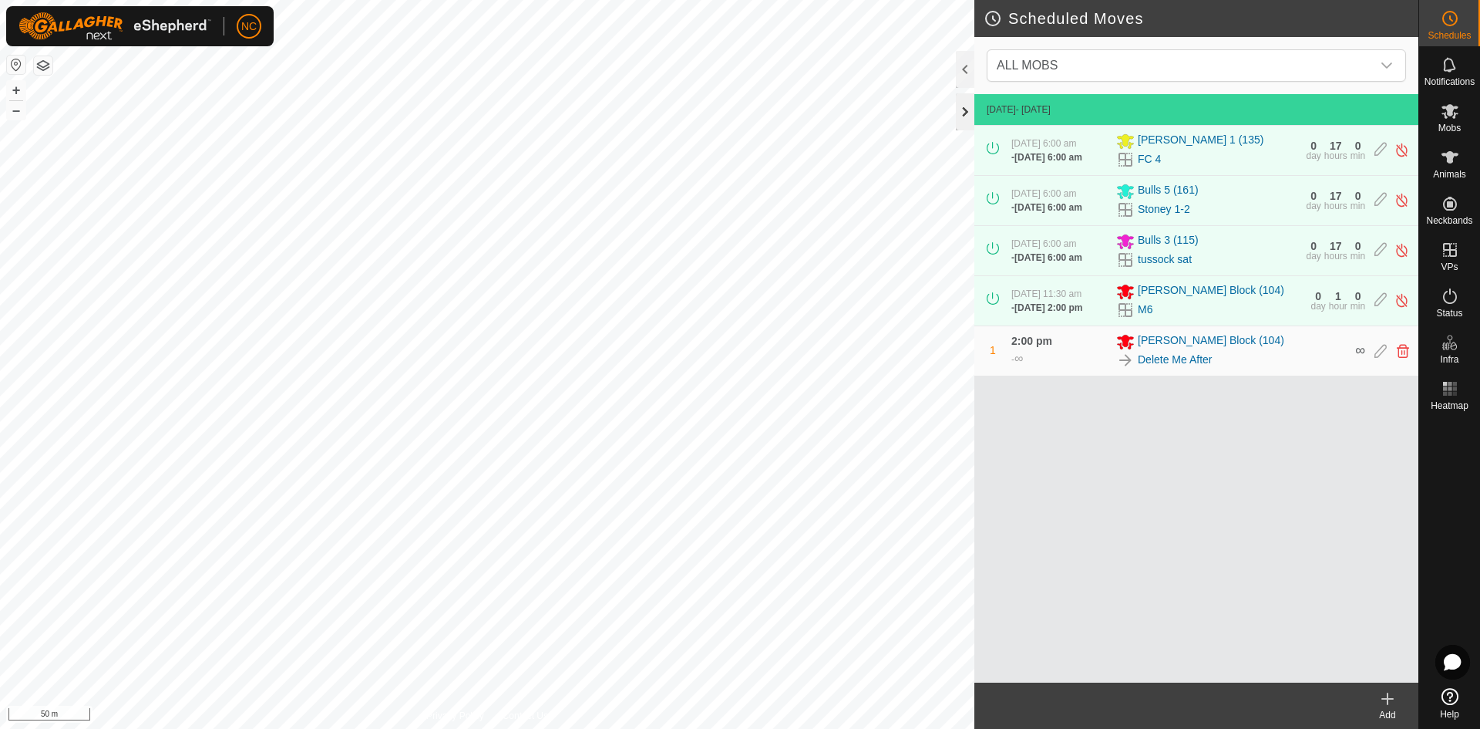
click at [966, 105] on div at bounding box center [965, 111] width 19 height 37
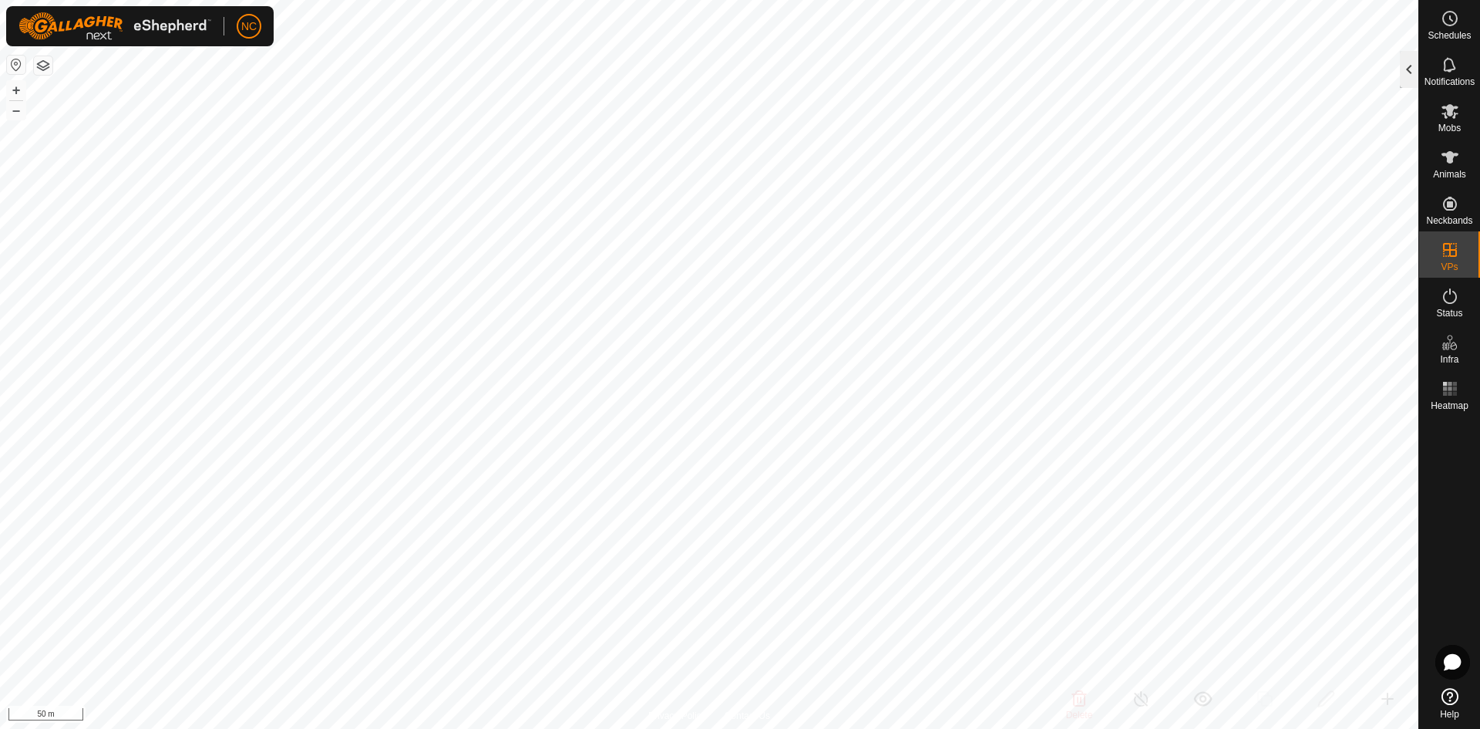
click at [1412, 66] on div at bounding box center [1409, 69] width 19 height 37
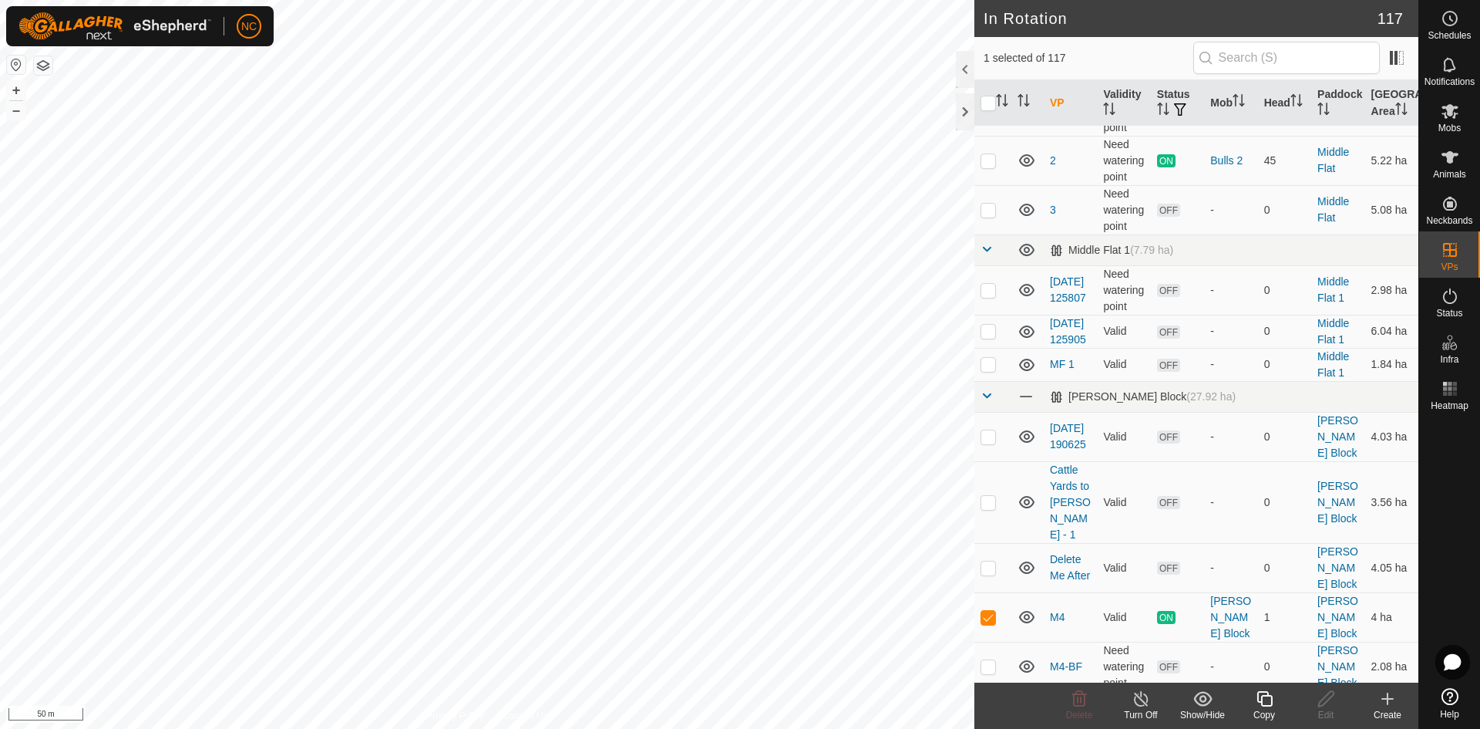
scroll to position [3624, 0]
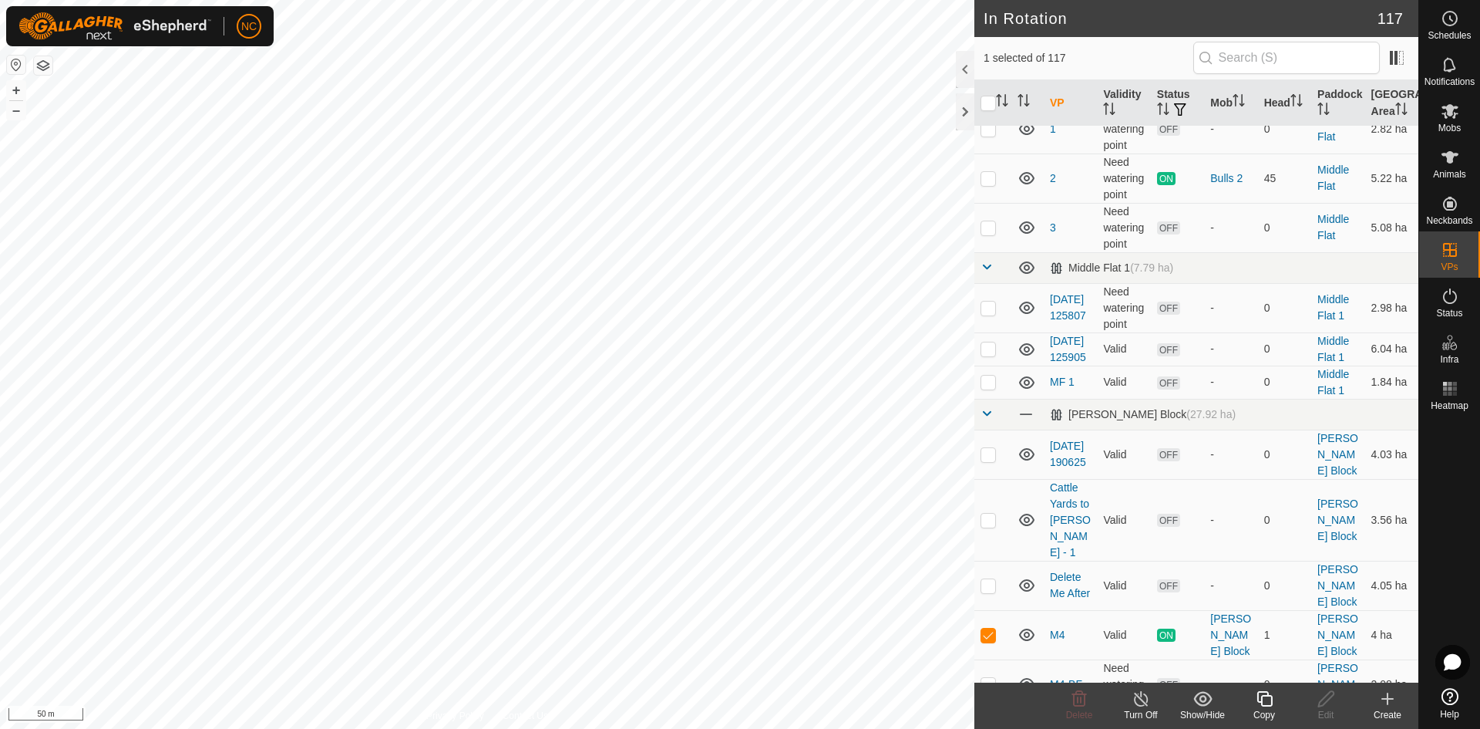
click at [1140, 705] on icon at bounding box center [1141, 698] width 14 height 15
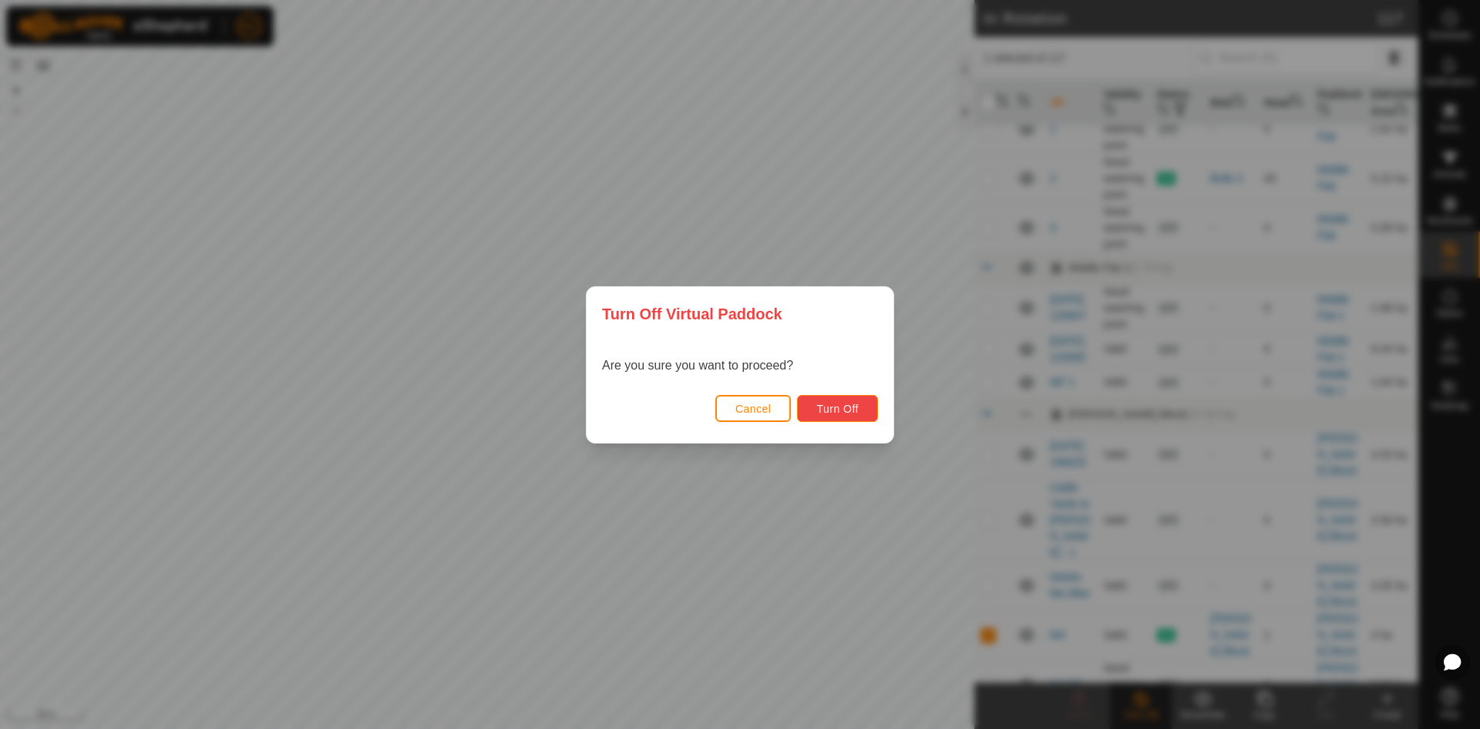
click at [838, 406] on span "Turn Off" at bounding box center [837, 408] width 42 height 12
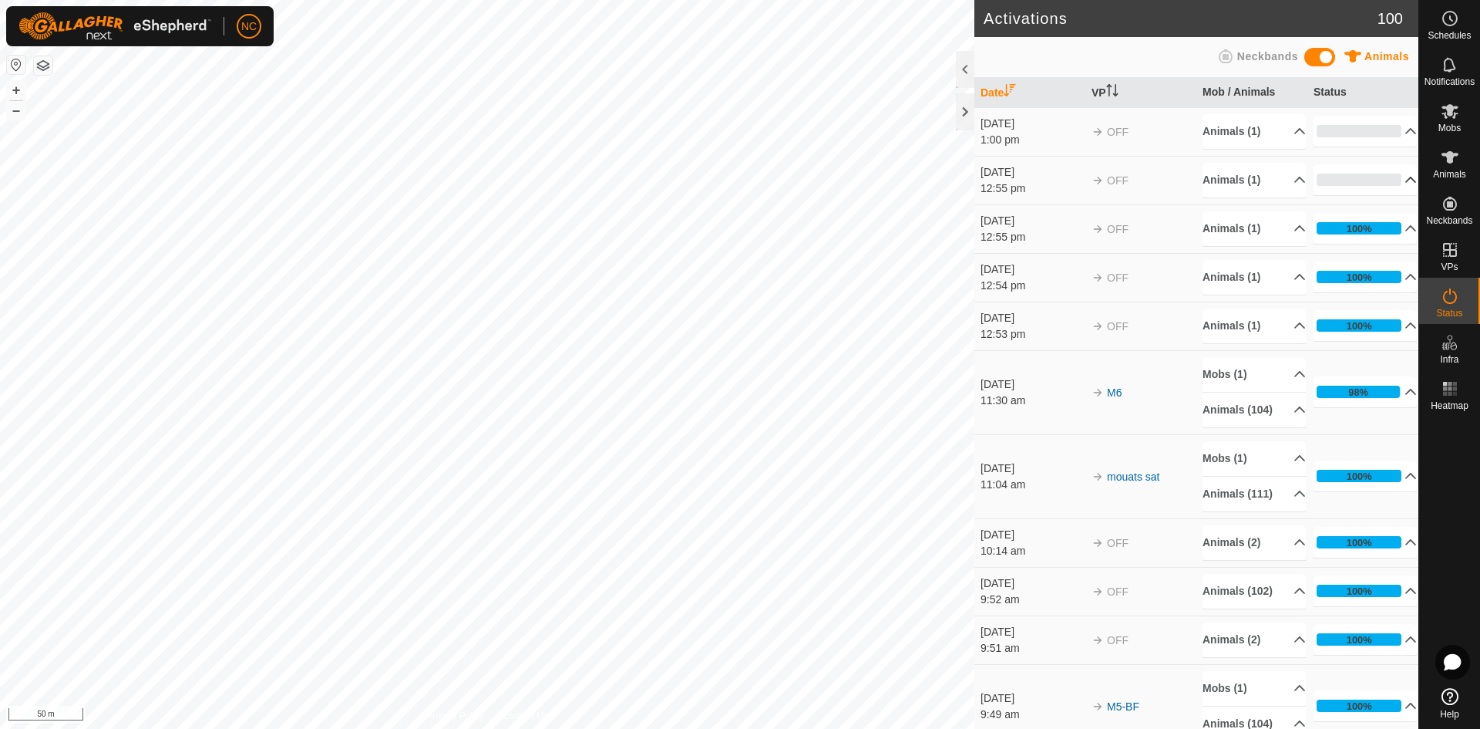
click at [1331, 177] on p-accordion-header "0%" at bounding box center [1365, 179] width 103 height 31
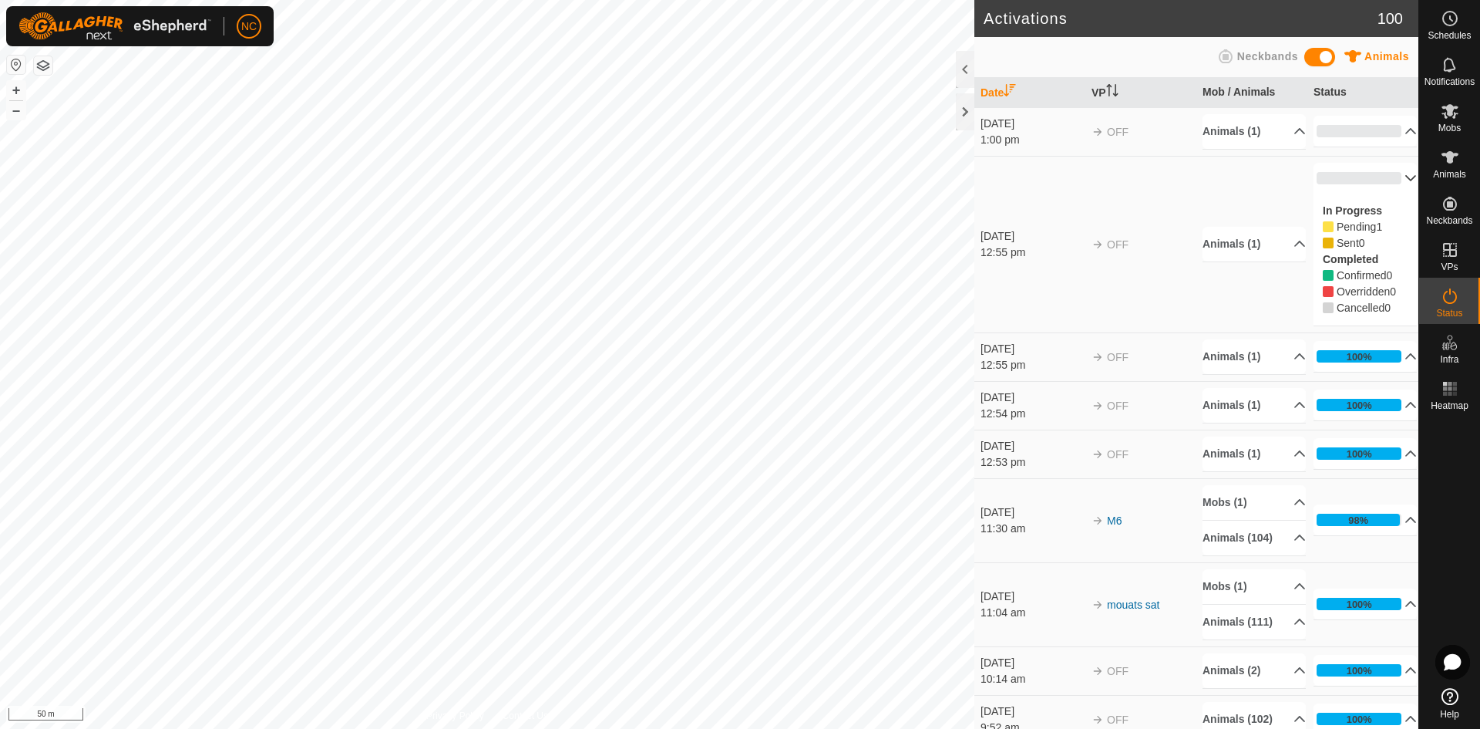
click at [1331, 177] on p-accordion-header "0%" at bounding box center [1365, 178] width 103 height 31
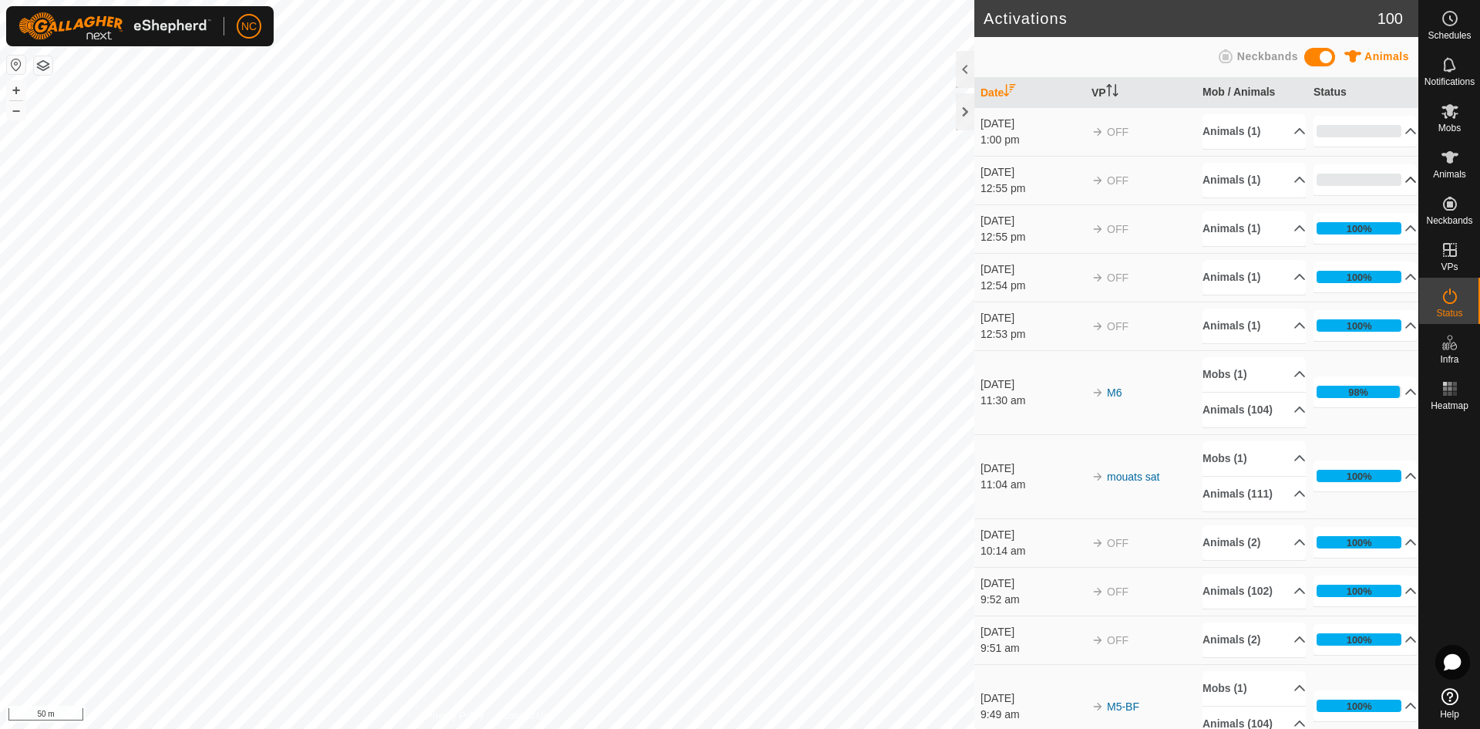
click at [1331, 177] on p-accordion-header "0%" at bounding box center [1365, 179] width 103 height 31
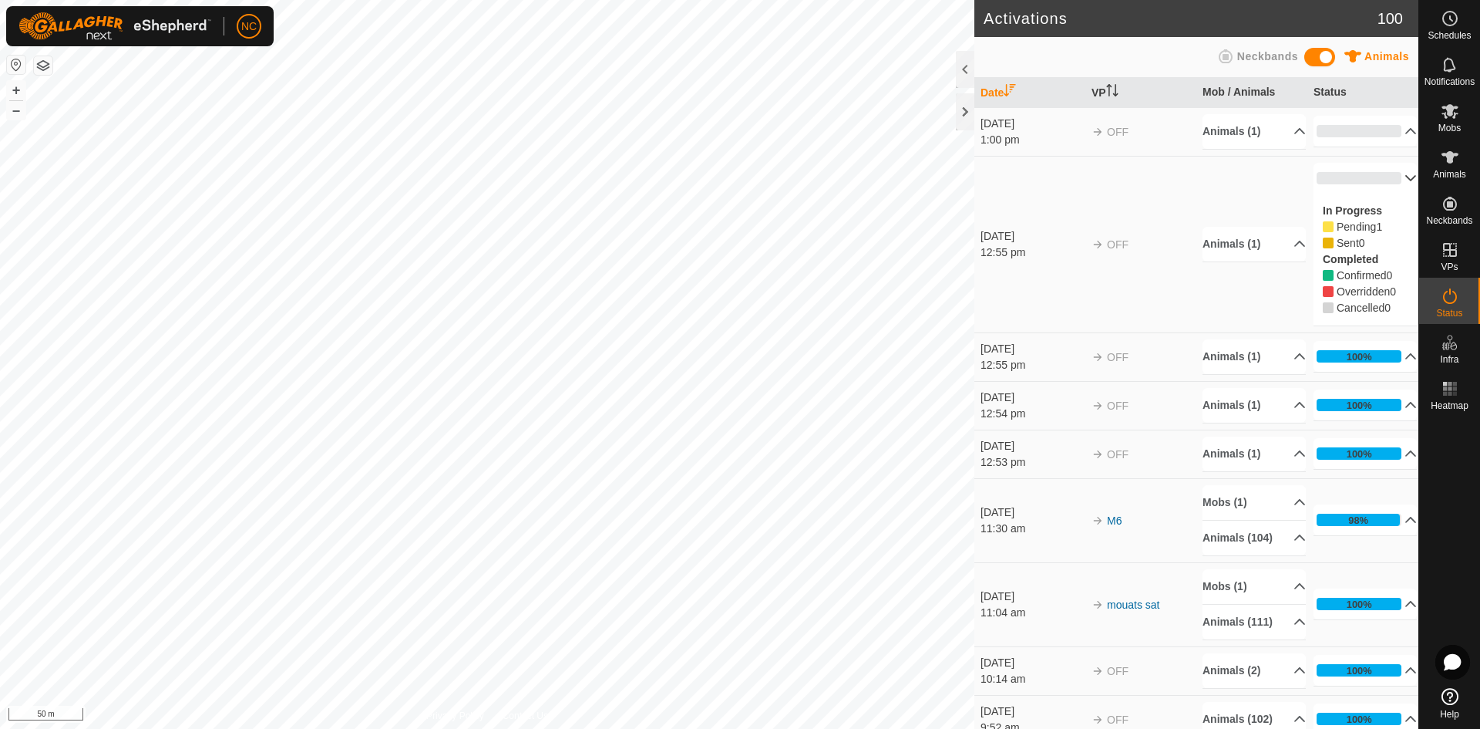
click at [1331, 177] on p-accordion-header "0%" at bounding box center [1365, 178] width 103 height 31
click at [1337, 135] on p-accordion-header "0%" at bounding box center [1365, 131] width 103 height 31
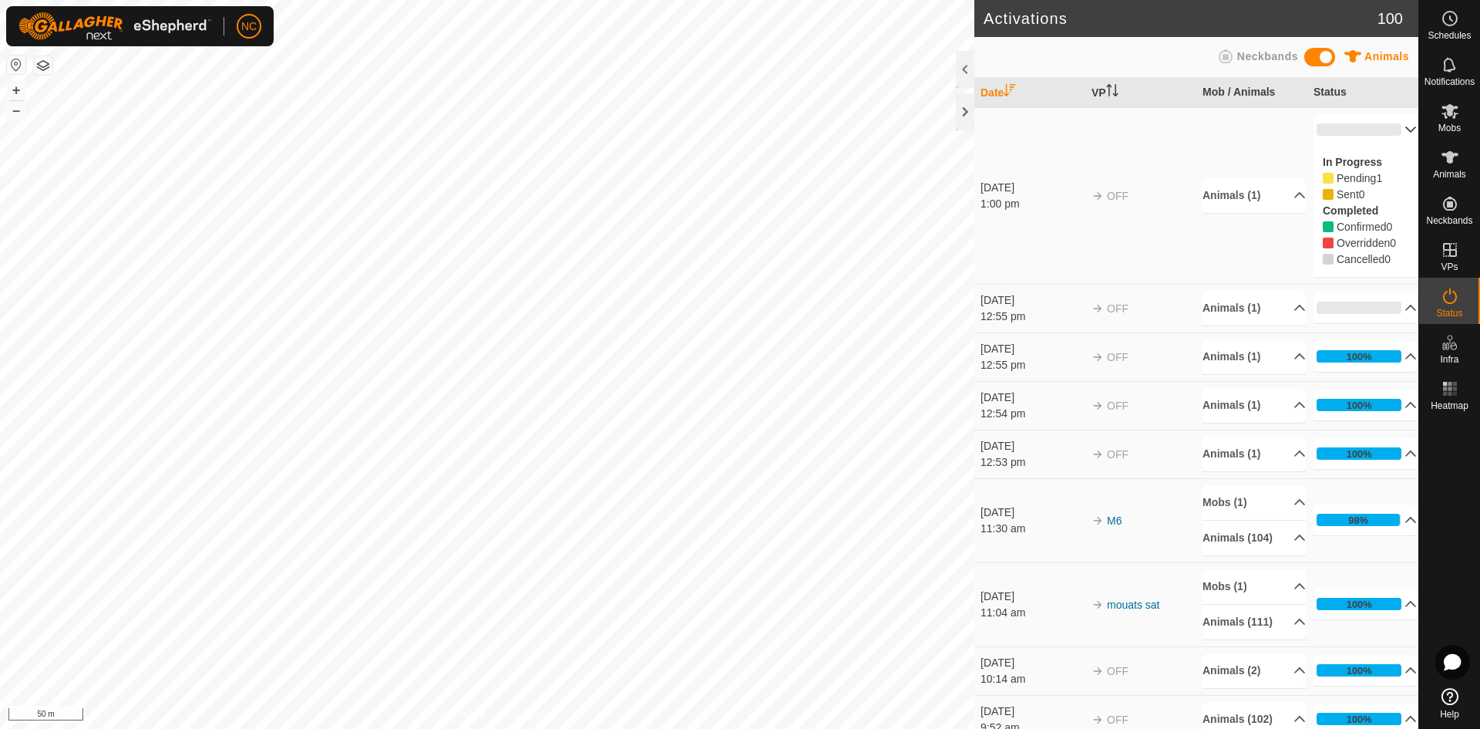
click at [1337, 135] on p-accordion-header "0%" at bounding box center [1365, 129] width 103 height 31
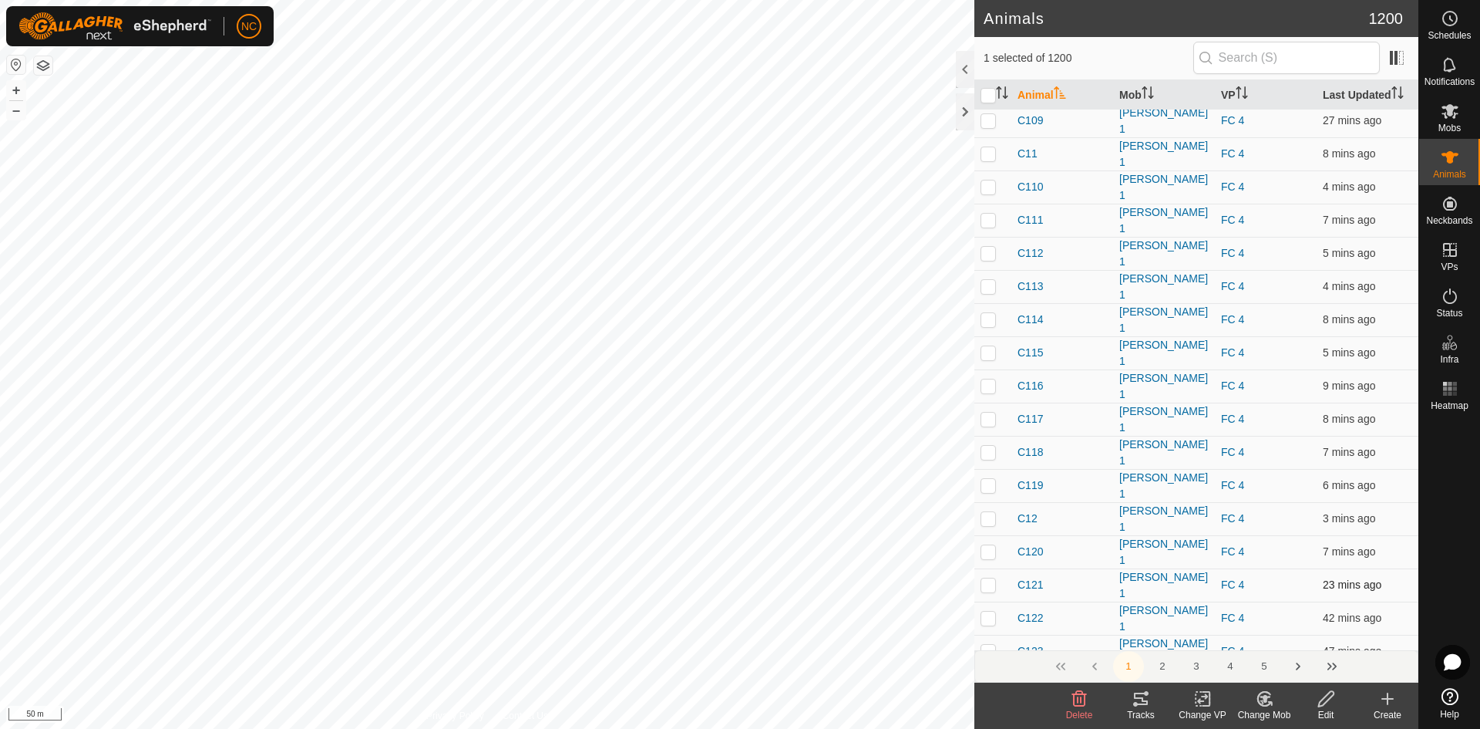
scroll to position [4009, 0]
click at [964, 115] on div at bounding box center [965, 111] width 19 height 37
